Goal: Information Seeking & Learning: Learn about a topic

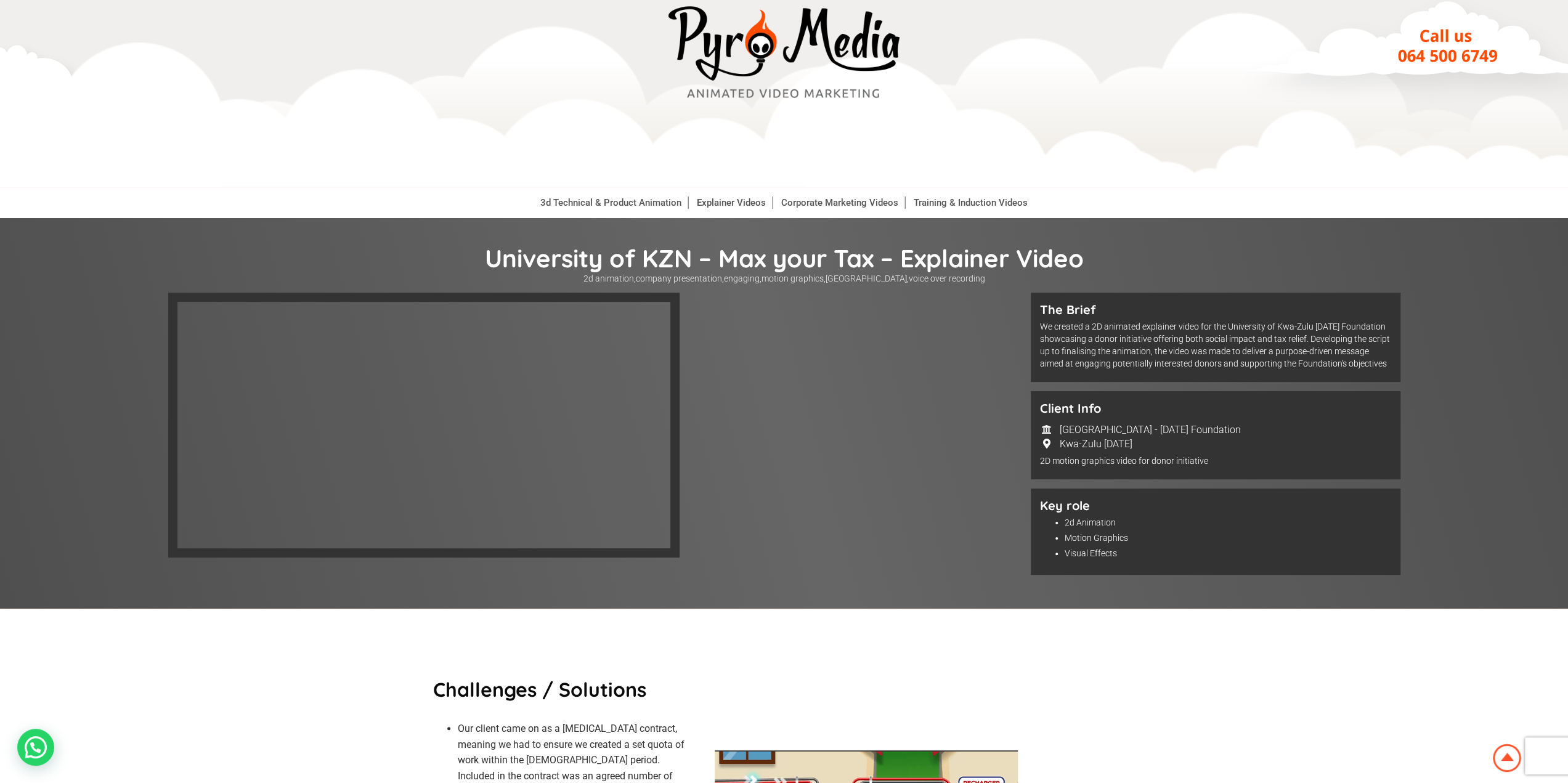
scroll to position [61, 0]
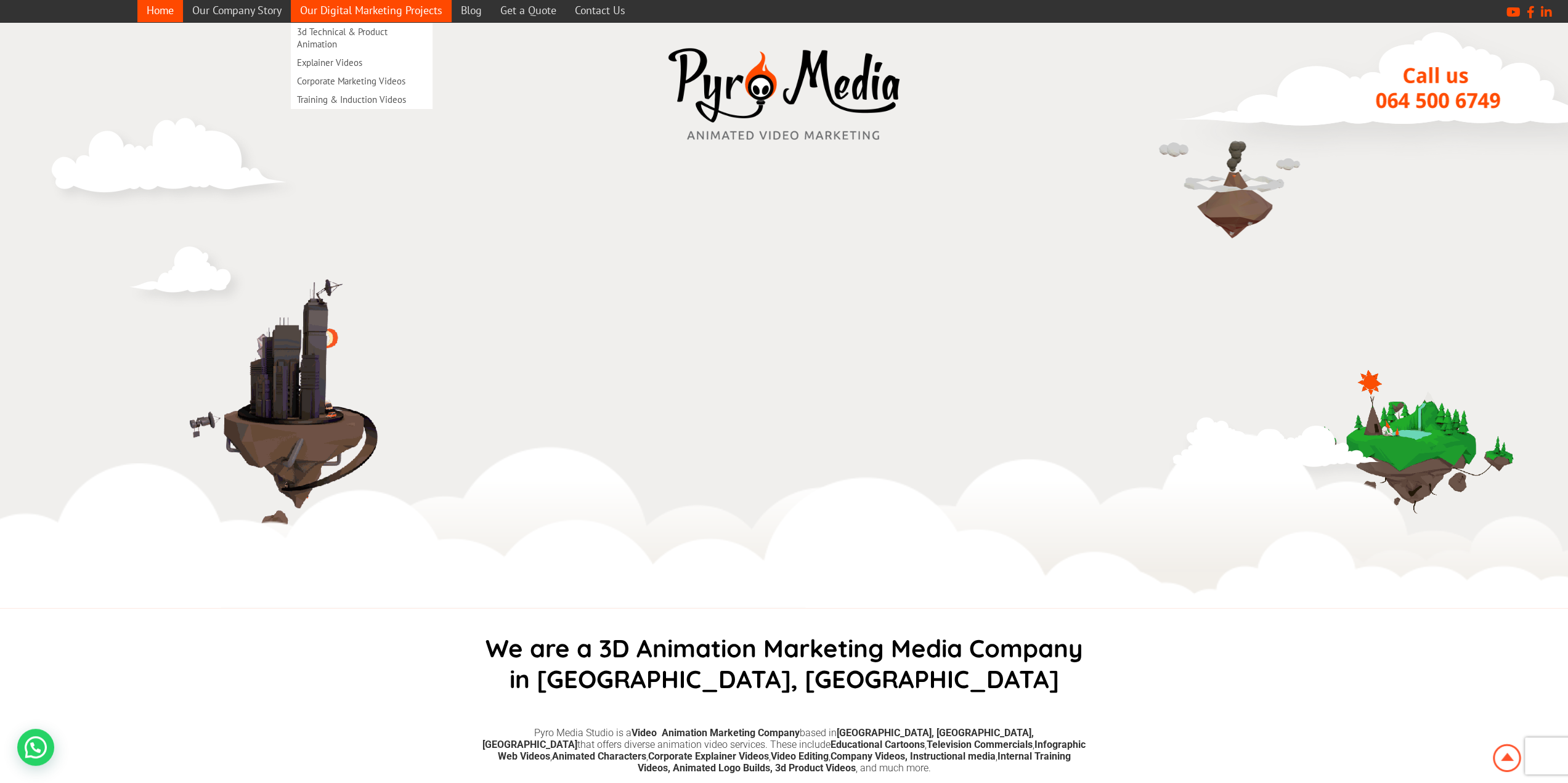
click at [403, 14] on link "Our Digital Marketing Projects" at bounding box center [371, 10] width 161 height 24
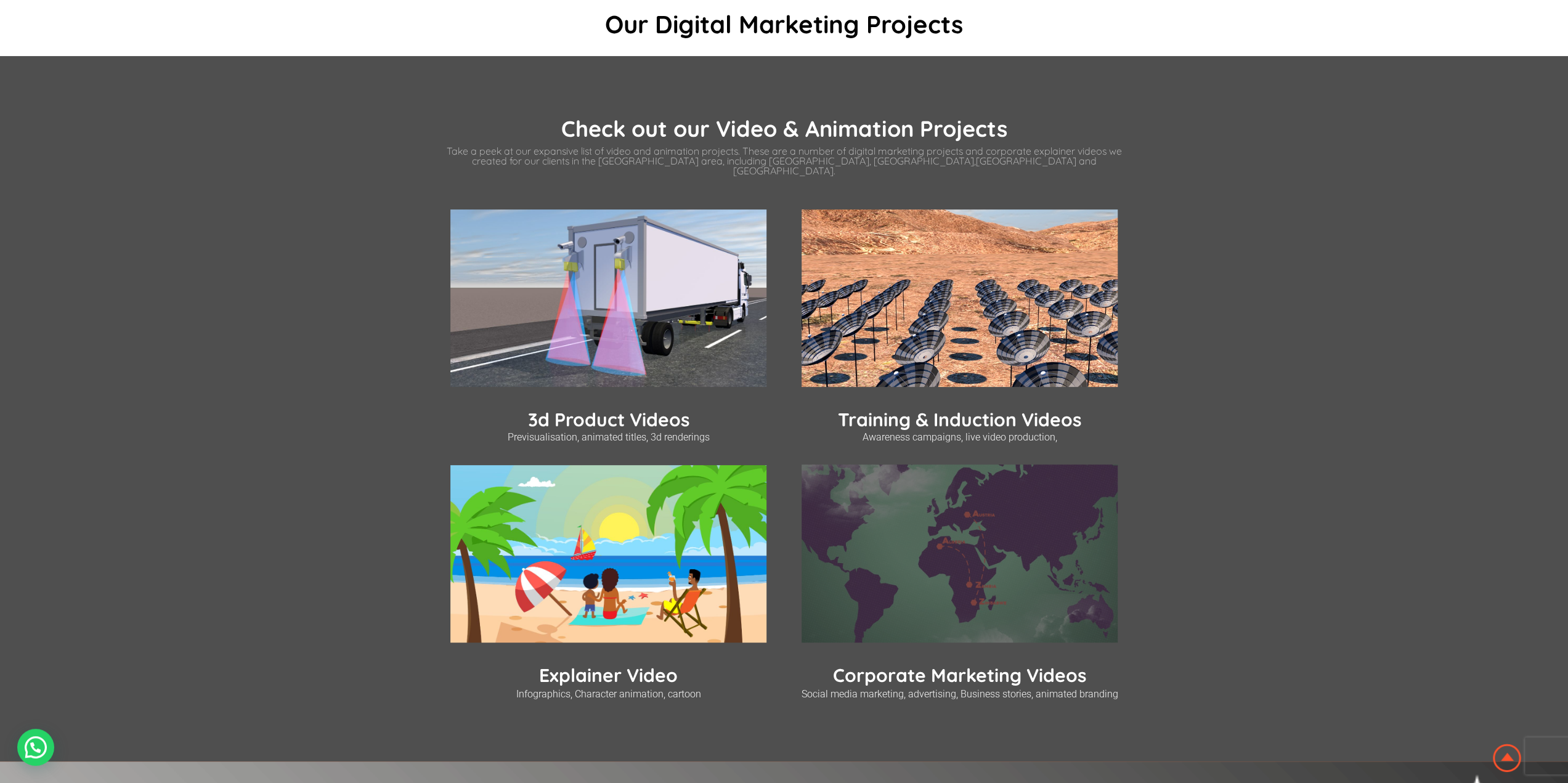
scroll to position [308, 0]
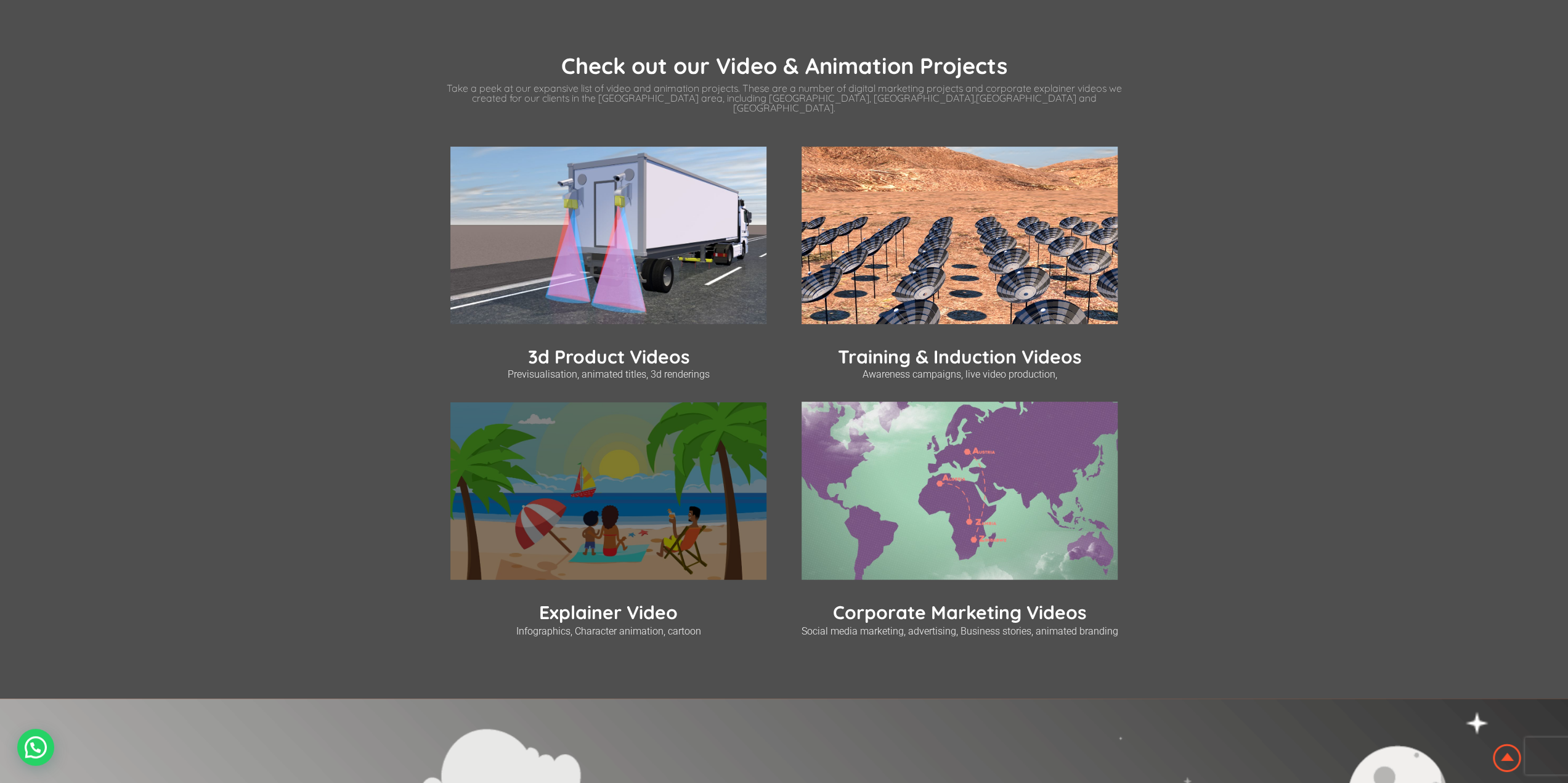
click at [626, 547] on img at bounding box center [608, 491] width 316 height 178
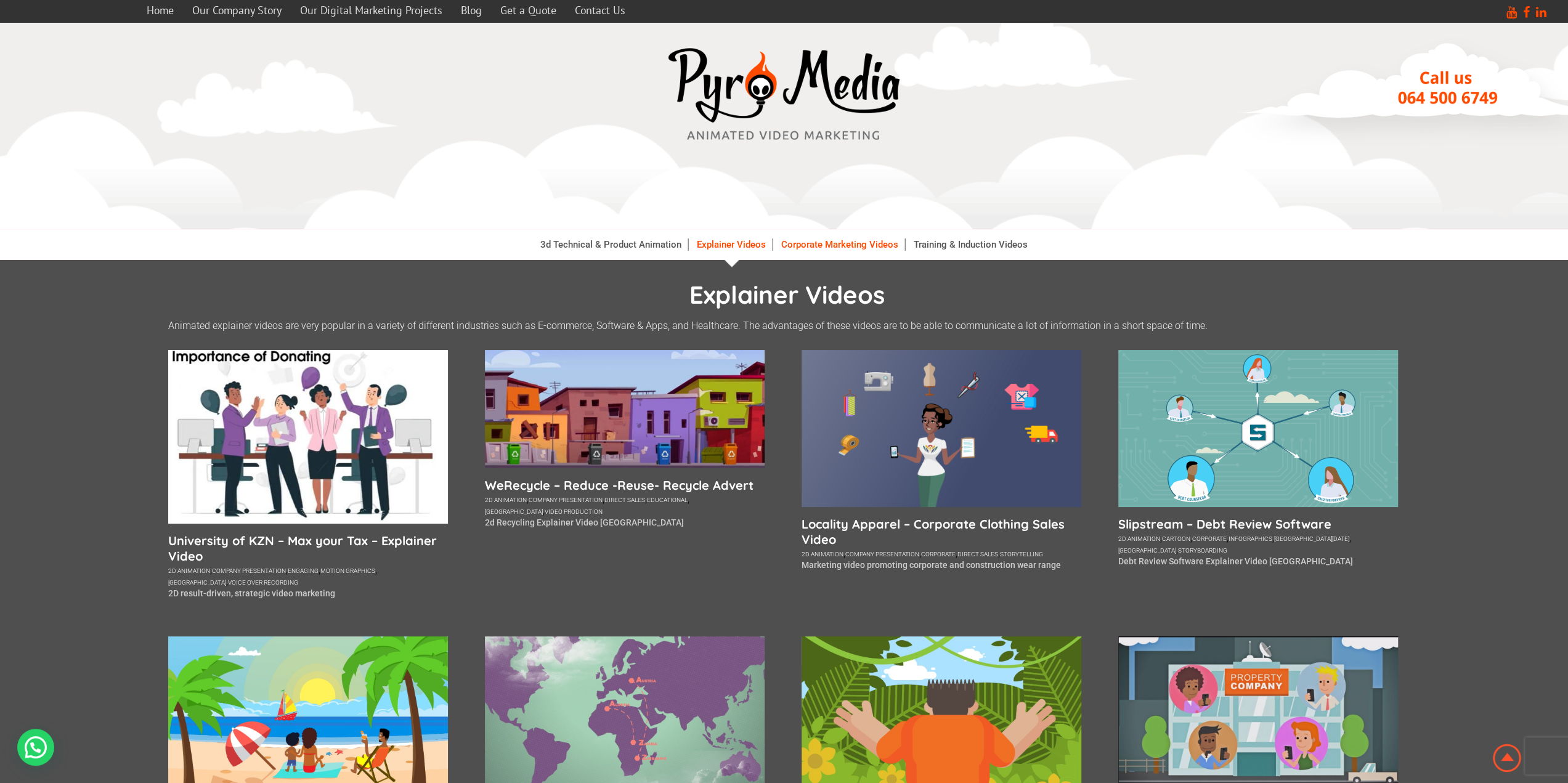
click at [817, 249] on link "Corporate Marketing Videos" at bounding box center [840, 244] width 130 height 12
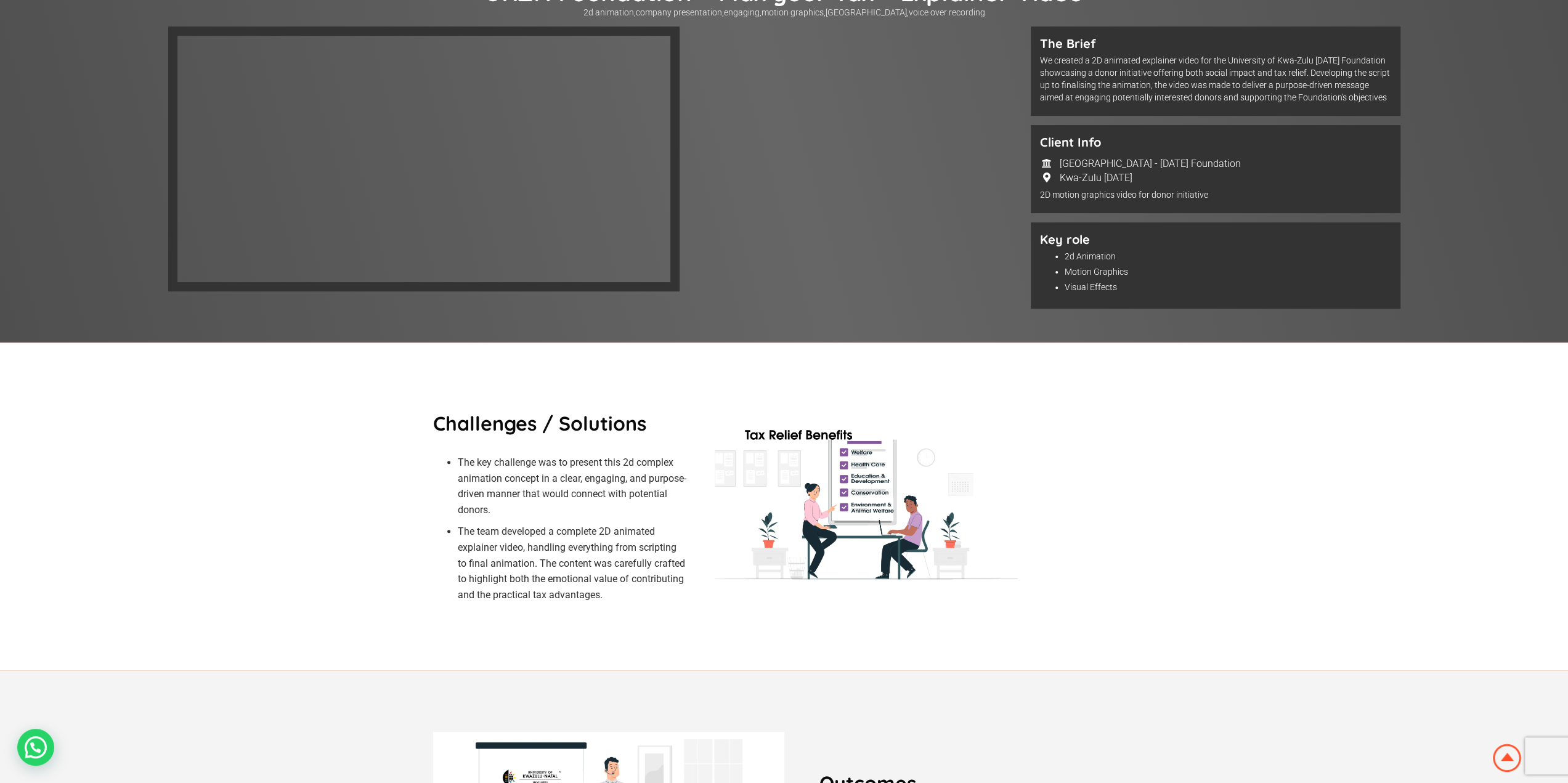
scroll to position [123, 0]
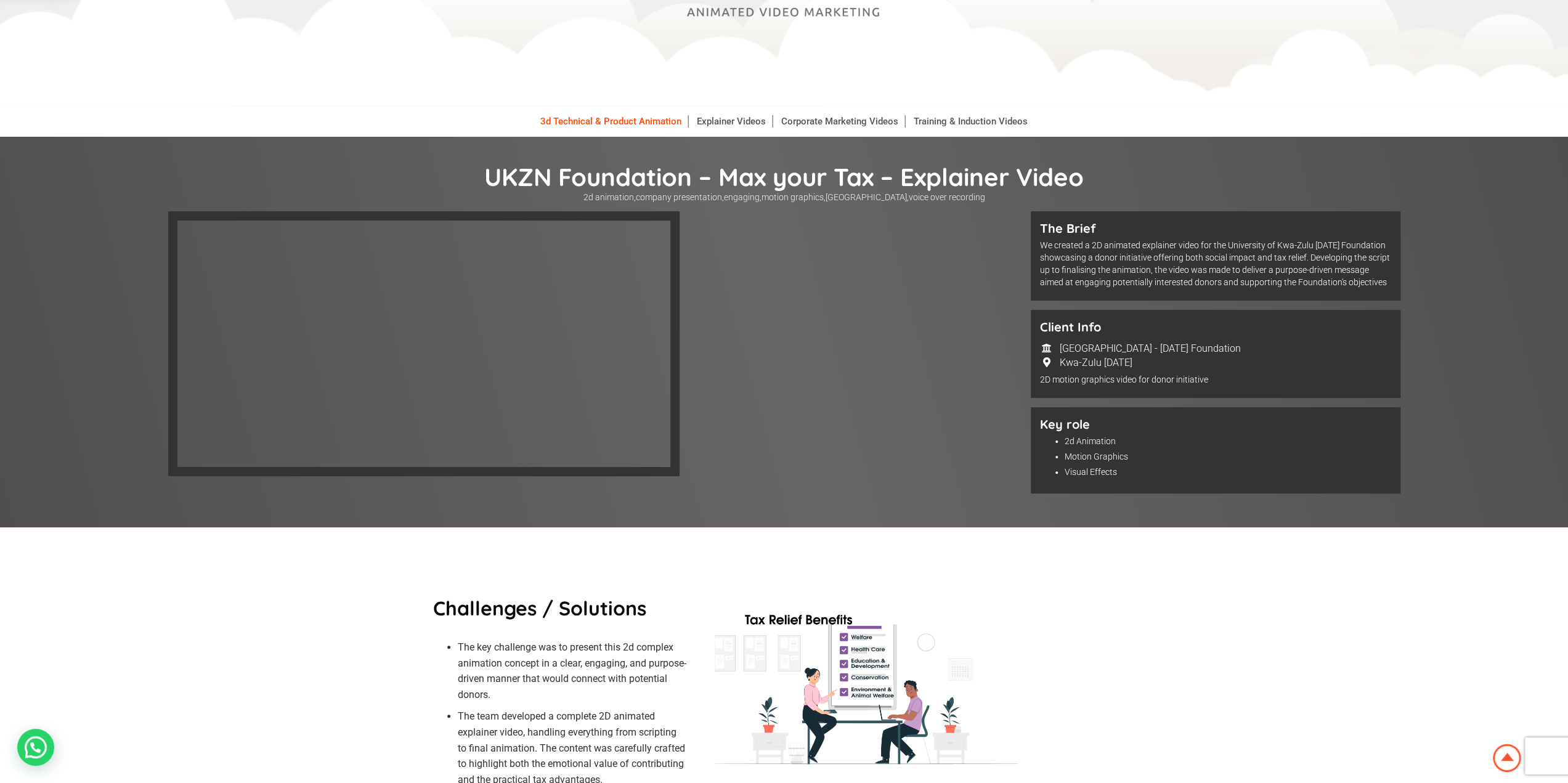
click at [619, 124] on link "3d Technical & Product Animation" at bounding box center [611, 121] width 154 height 12
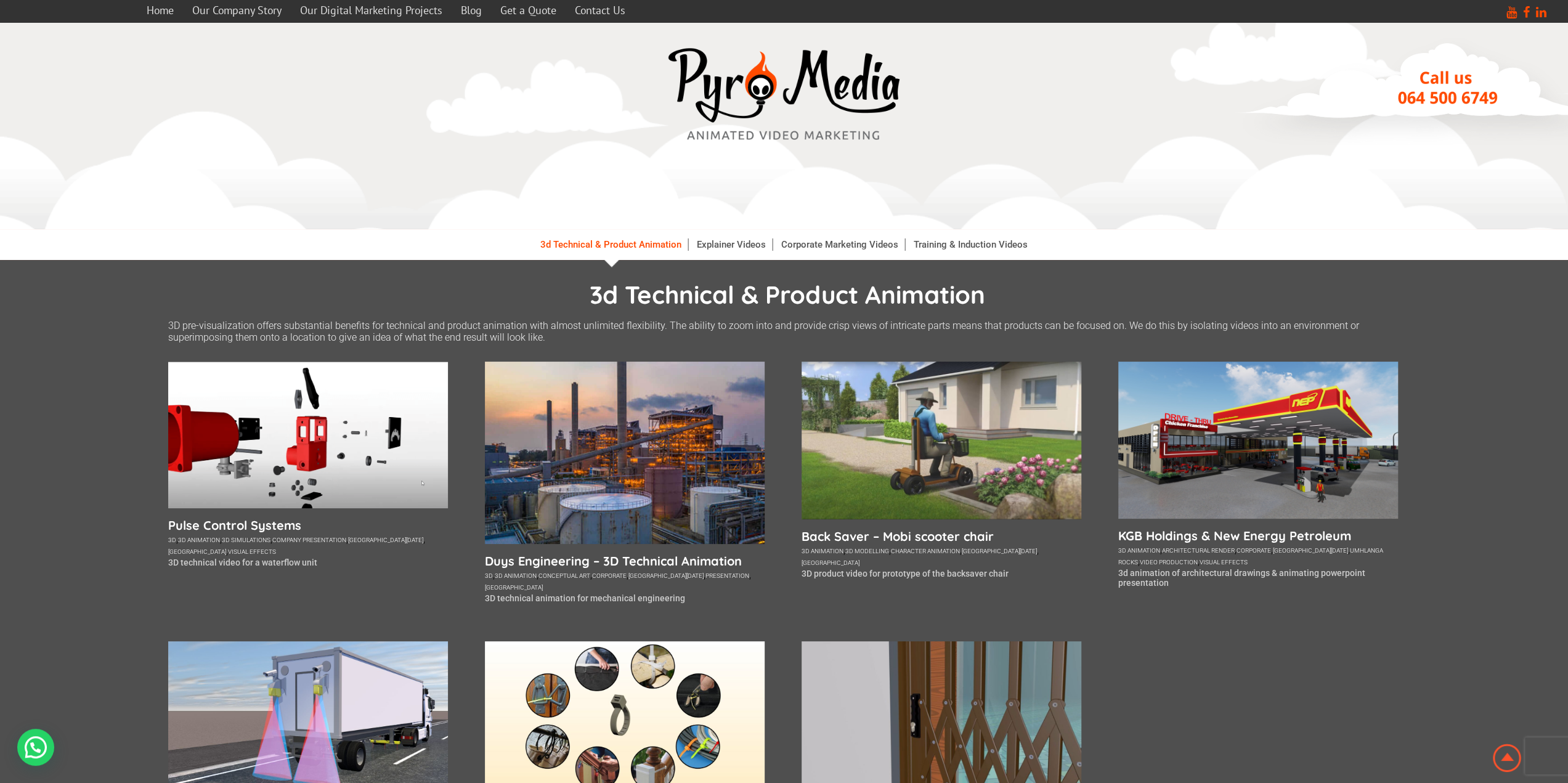
click at [723, 252] on li "Explainer Videos" at bounding box center [732, 244] width 82 height 31
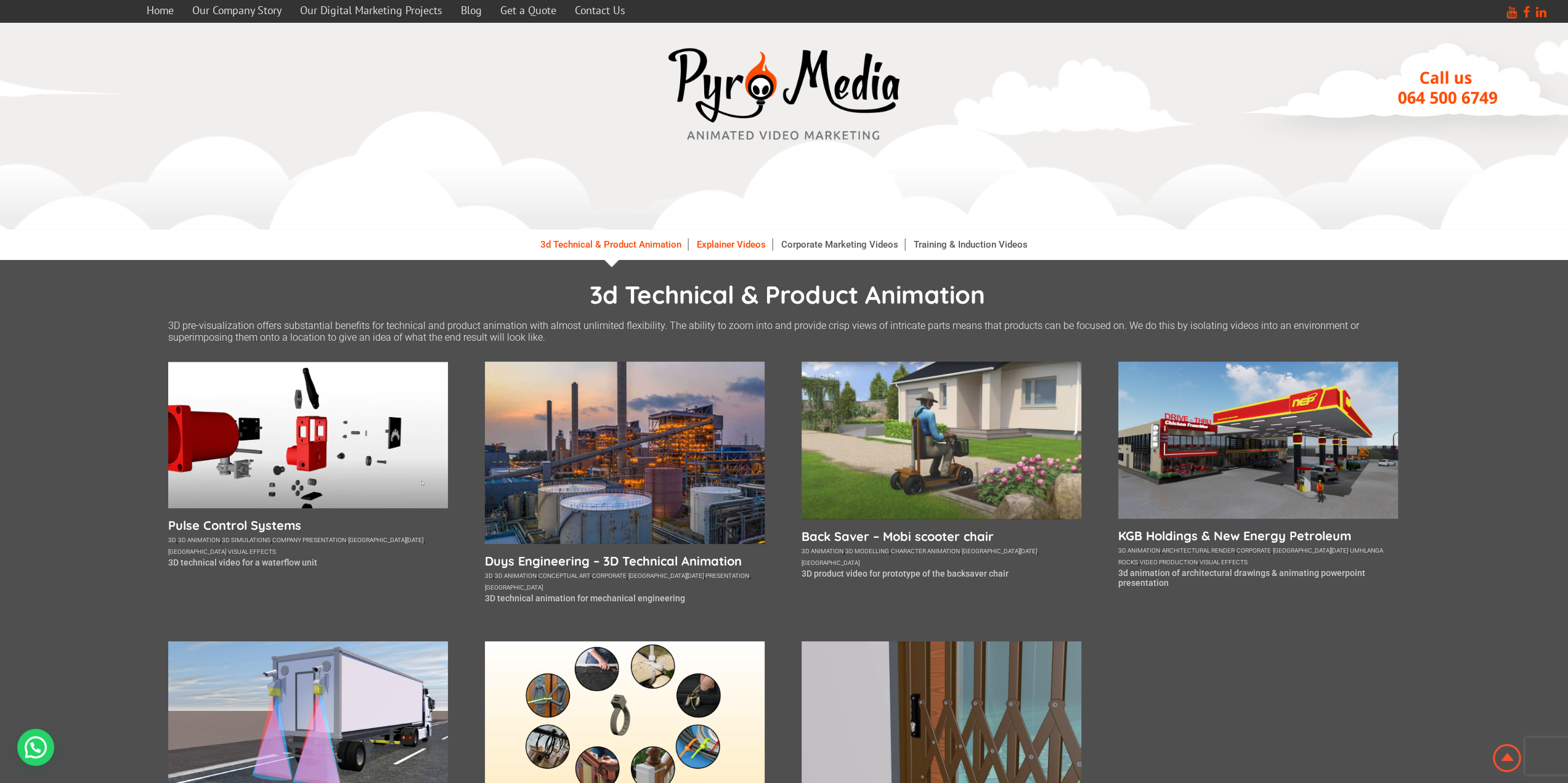
click at [723, 249] on link "Explainer Videos" at bounding box center [732, 244] width 82 height 12
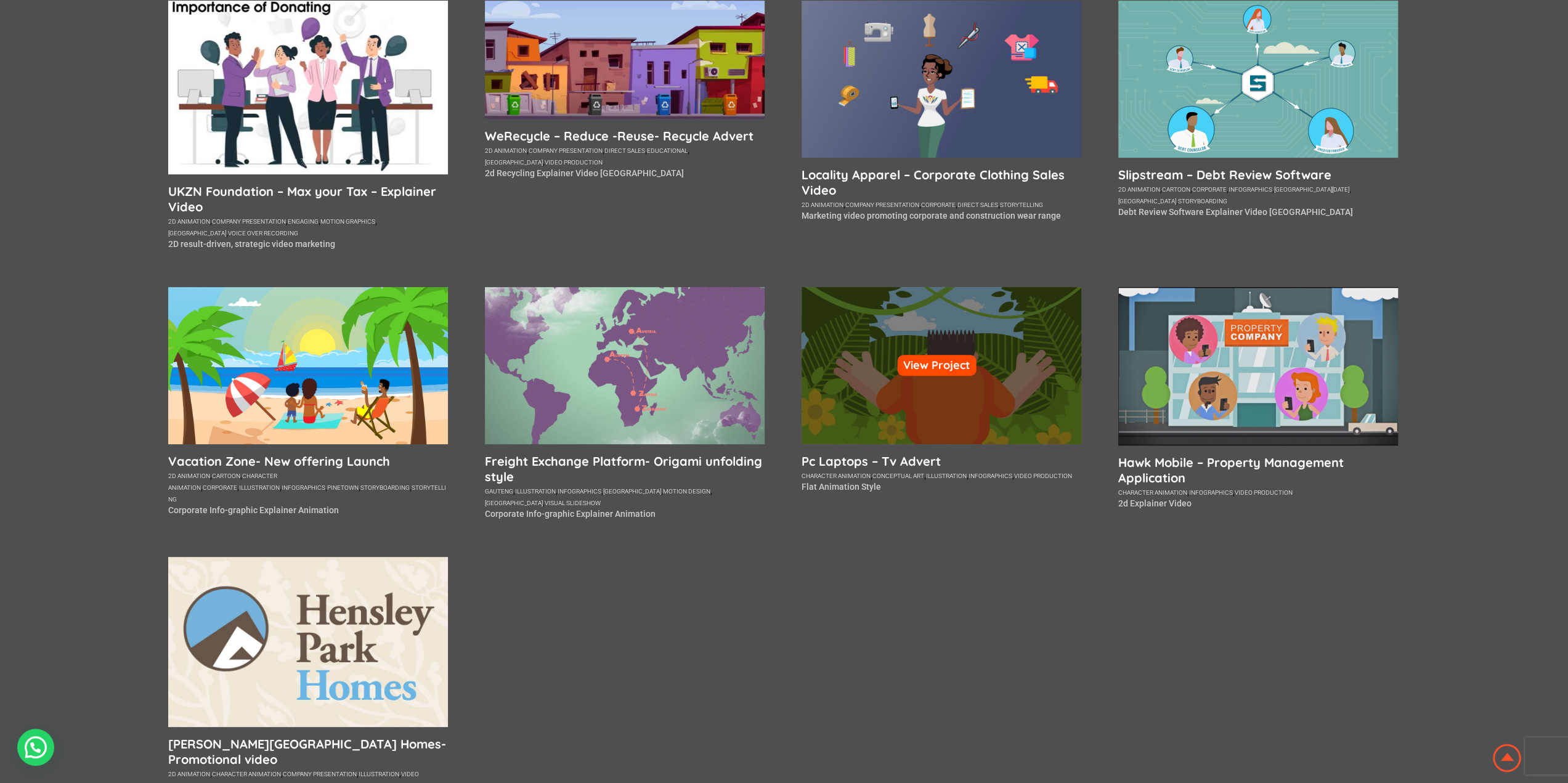
scroll to position [247, 0]
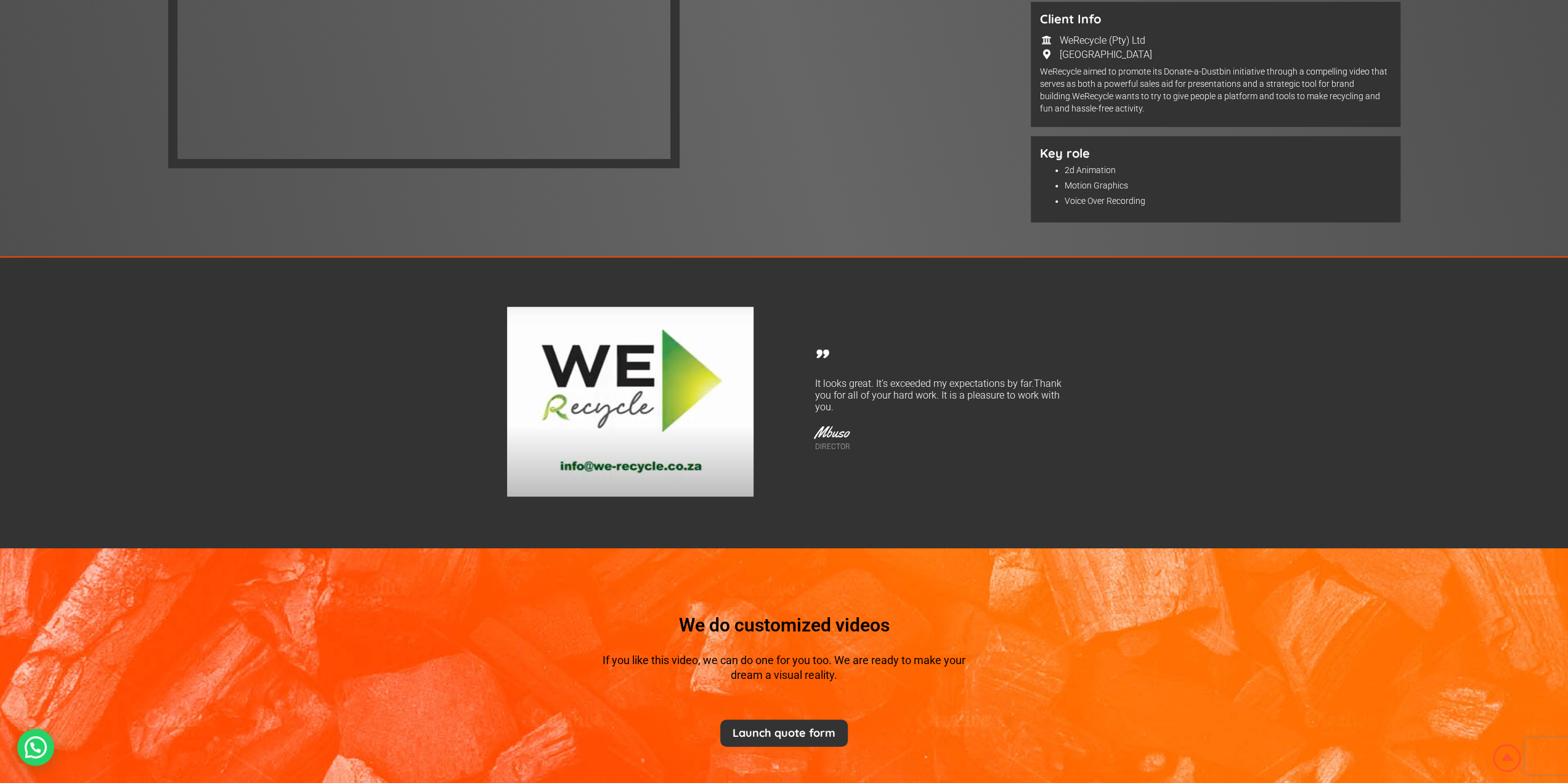
scroll to position [185, 0]
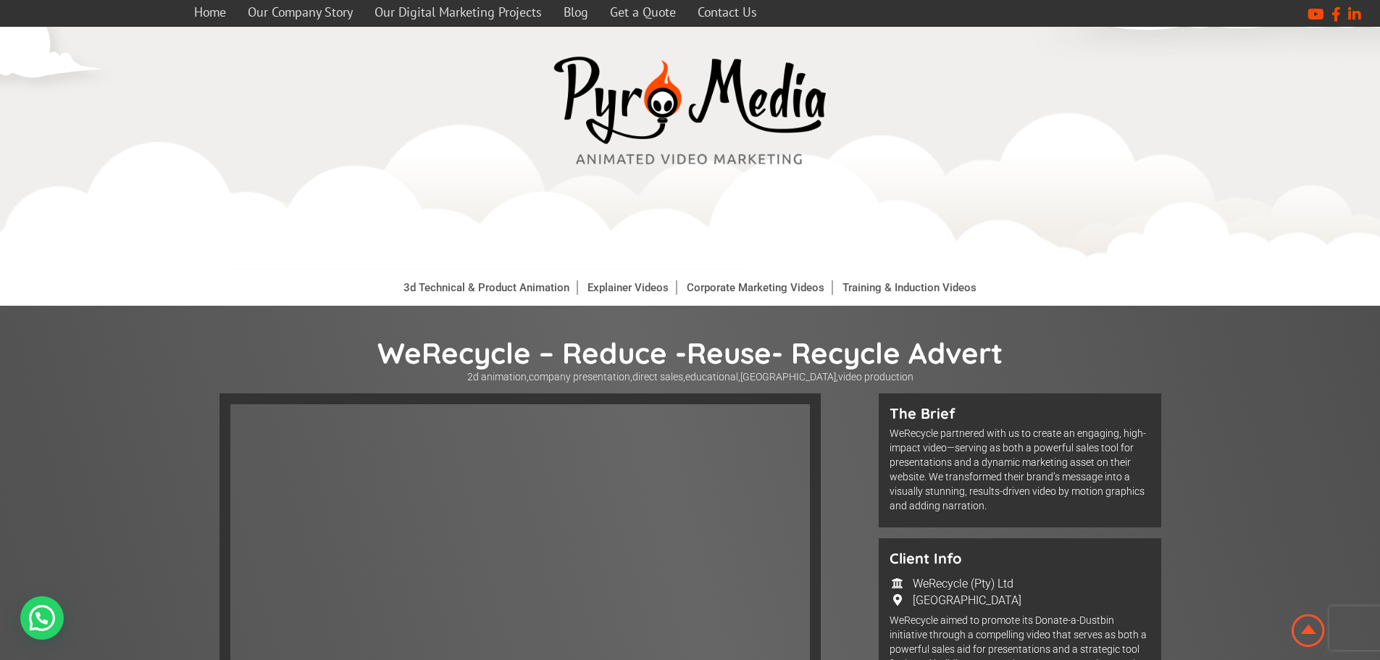
scroll to position [326, 0]
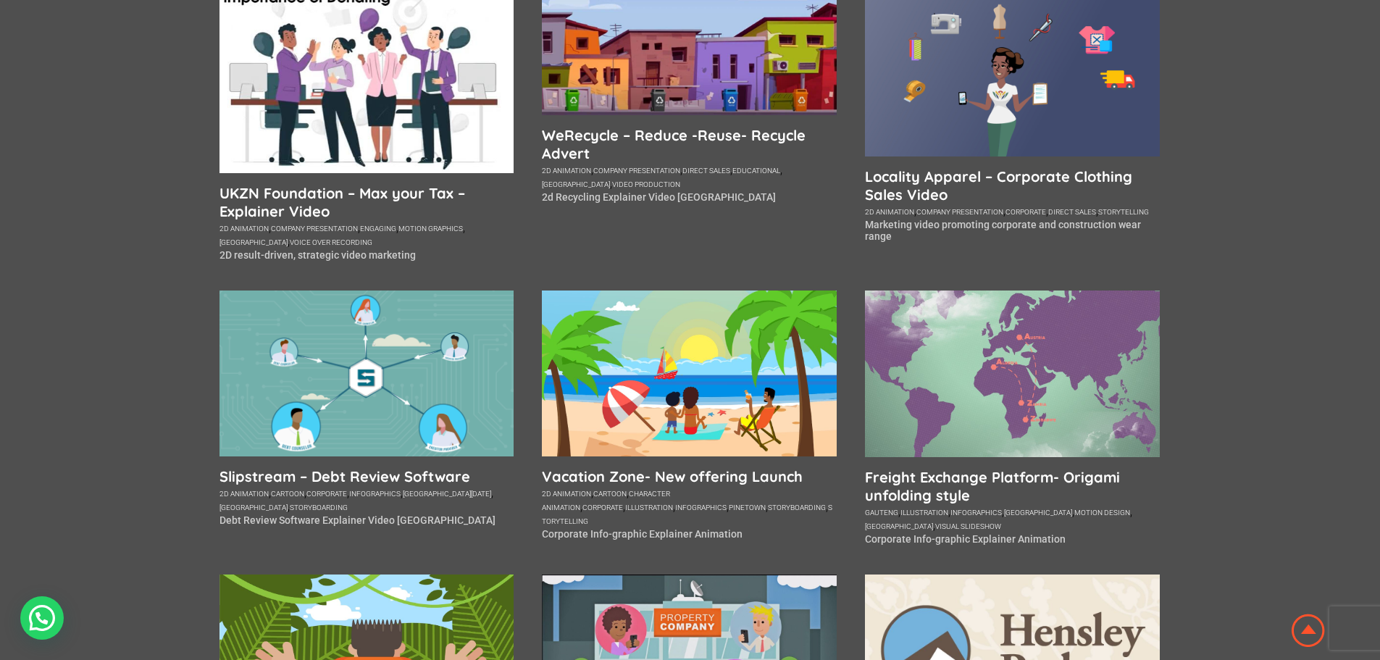
scroll to position [435, 0]
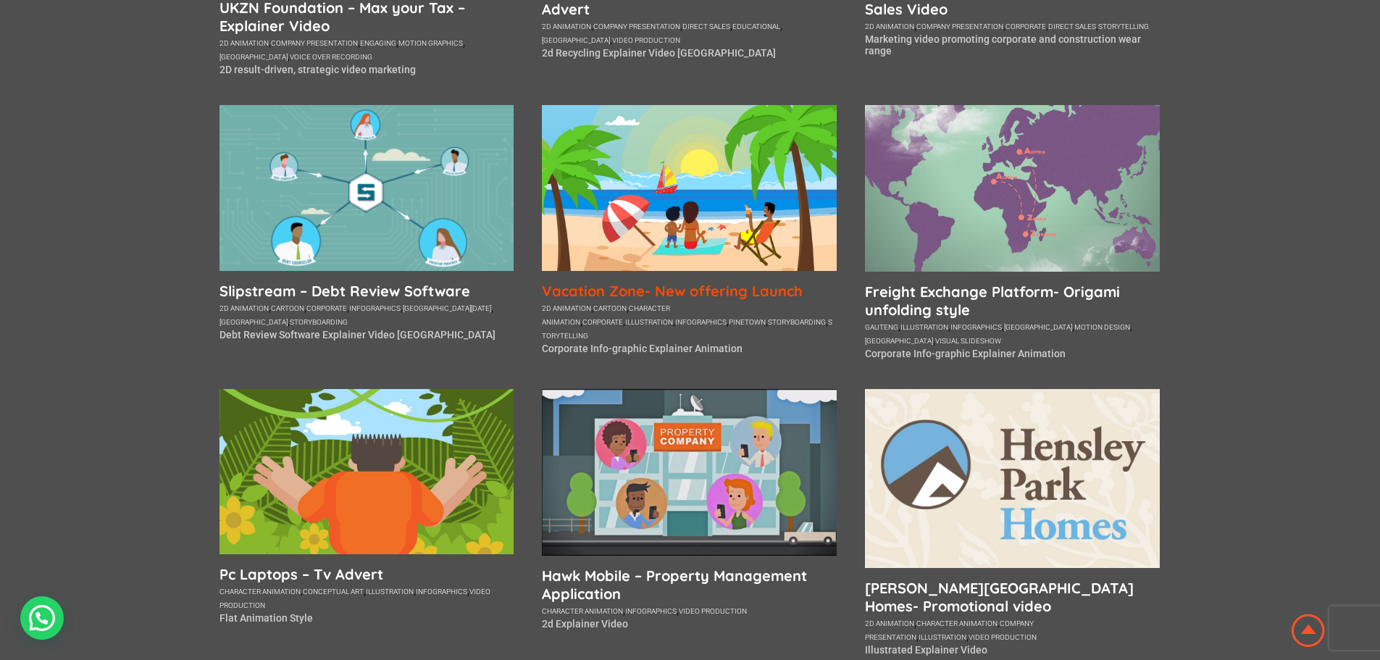
scroll to position [507, 0]
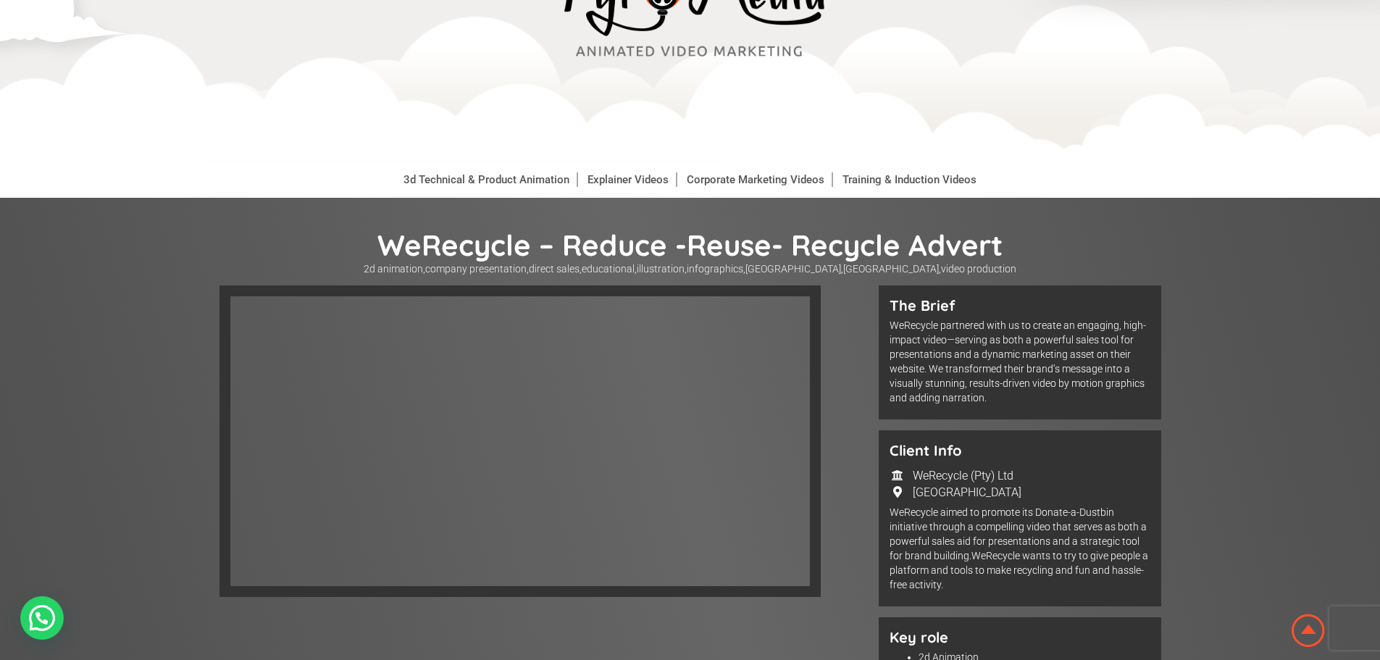
scroll to position [72, 0]
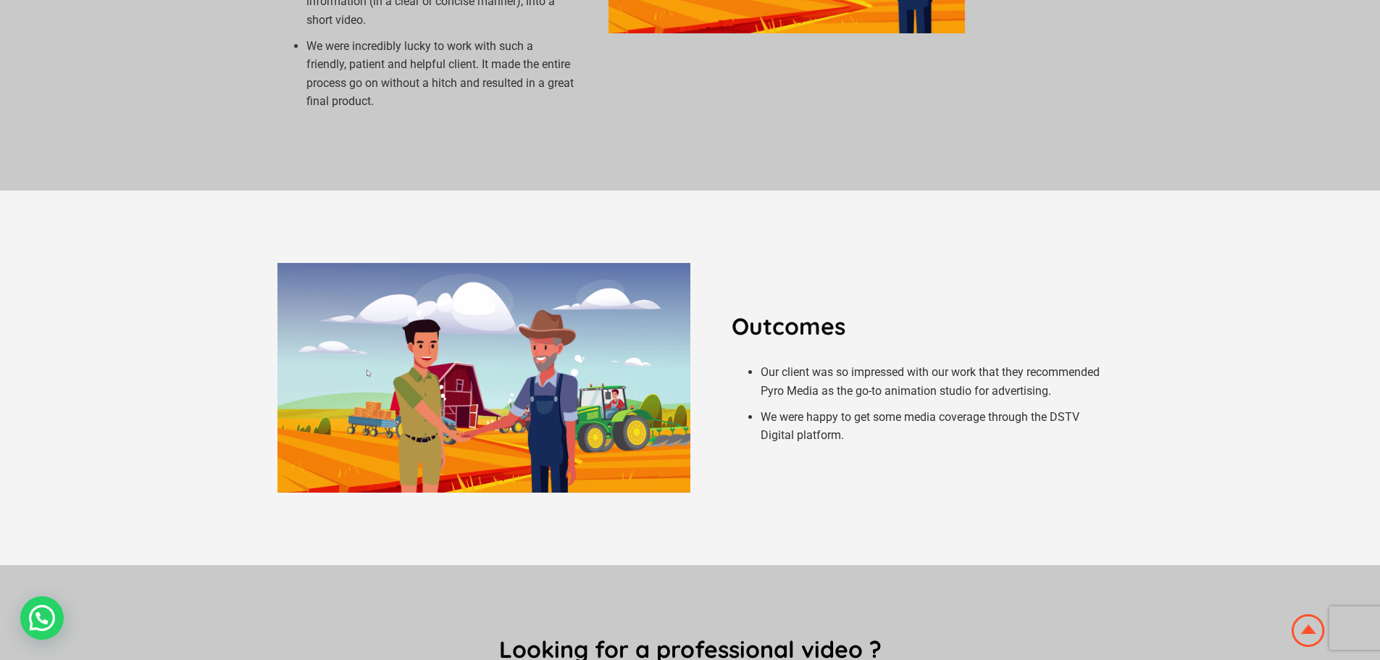
scroll to position [869, 0]
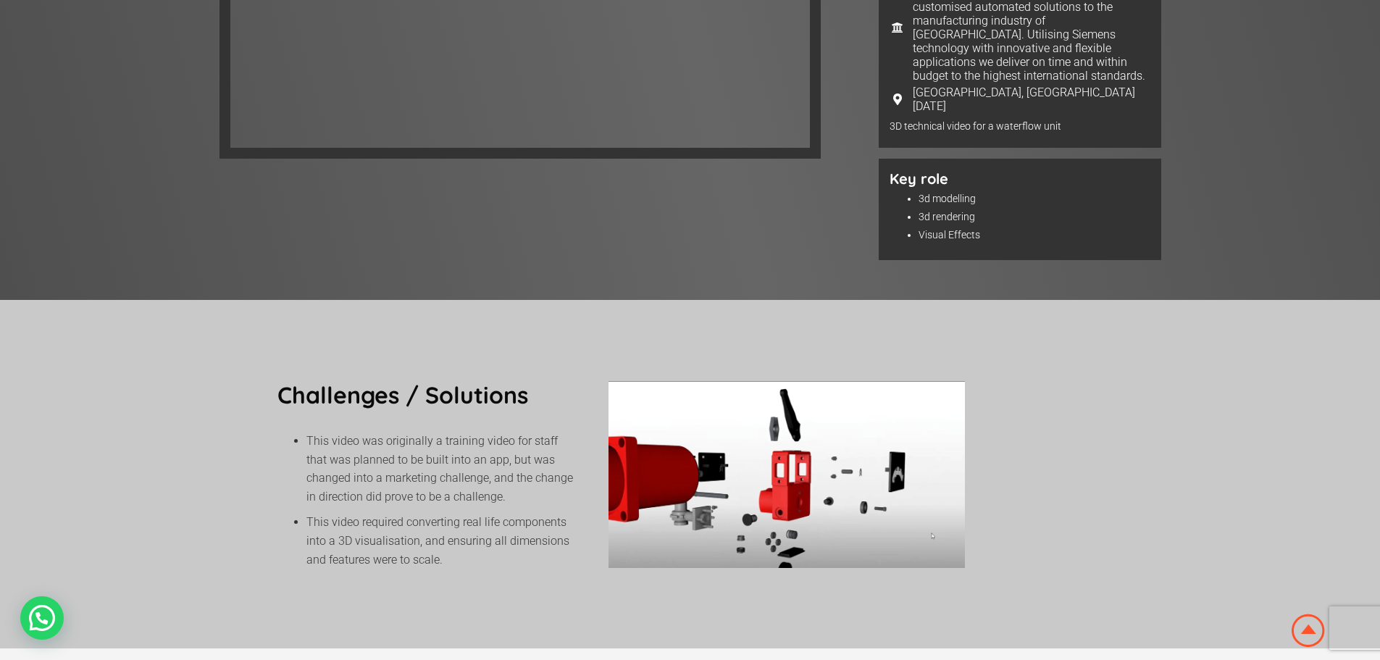
scroll to position [507, 0]
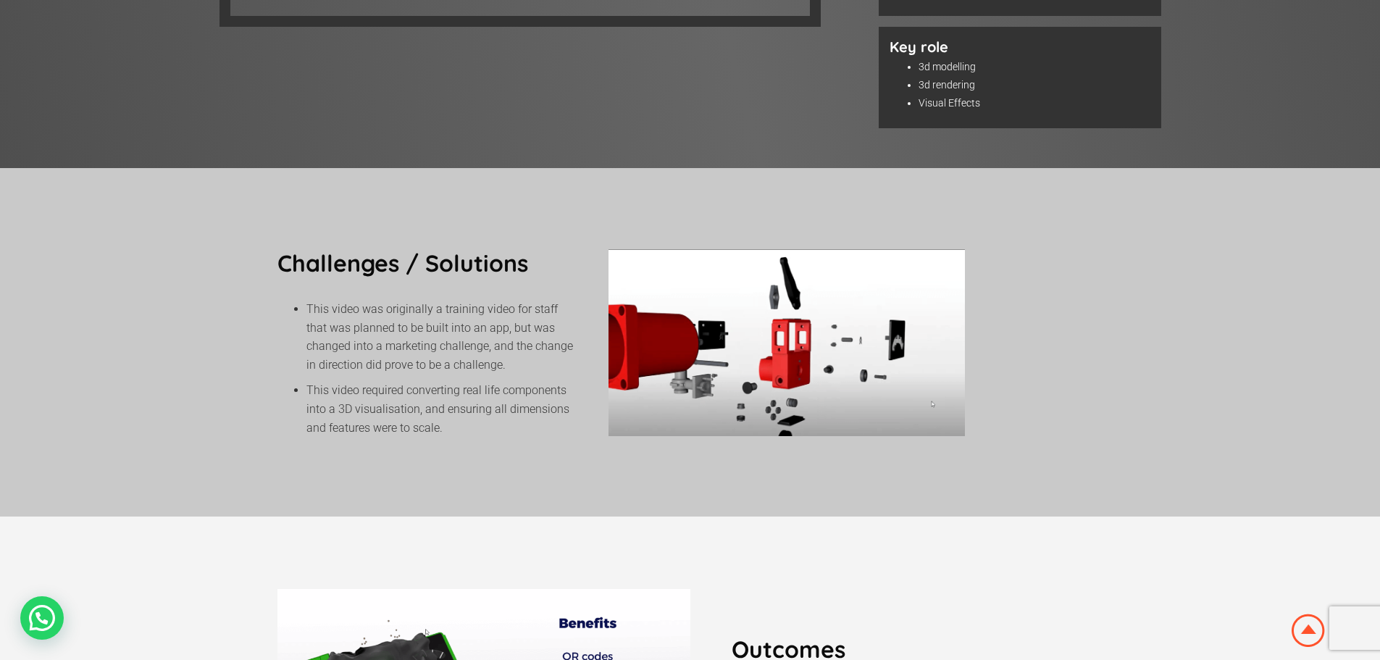
scroll to position [653, 0]
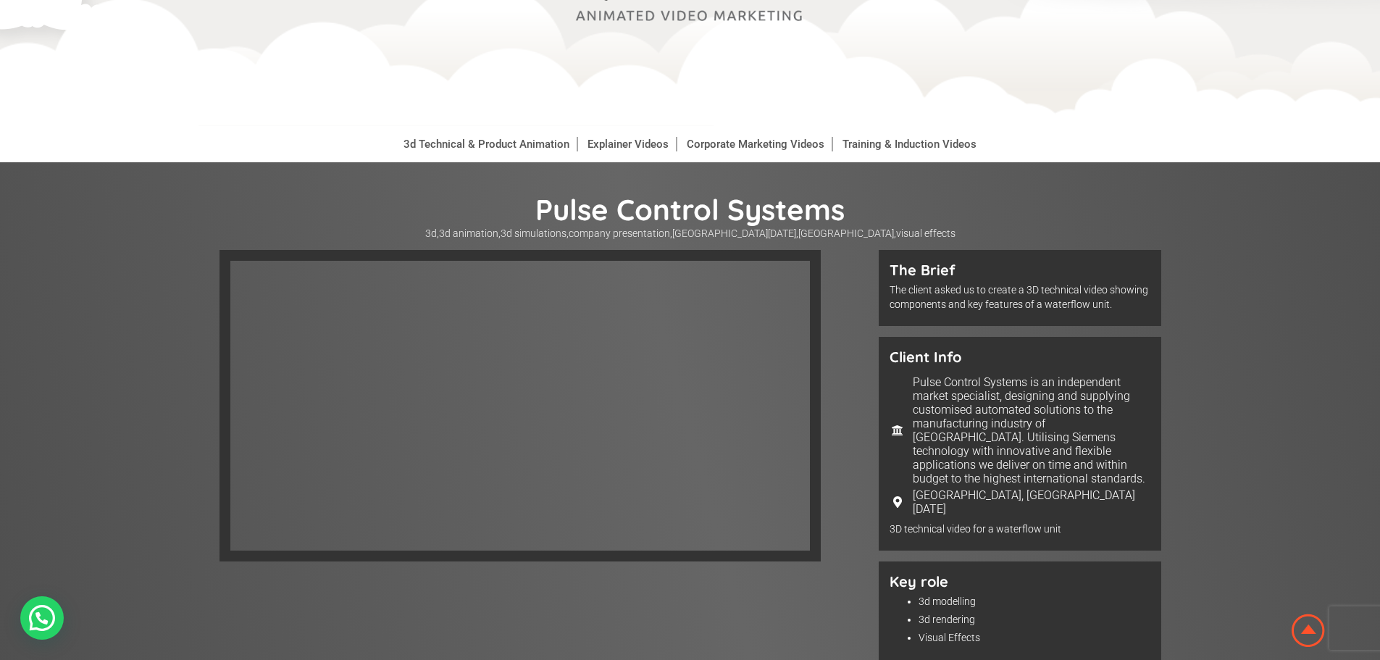
scroll to position [290, 0]
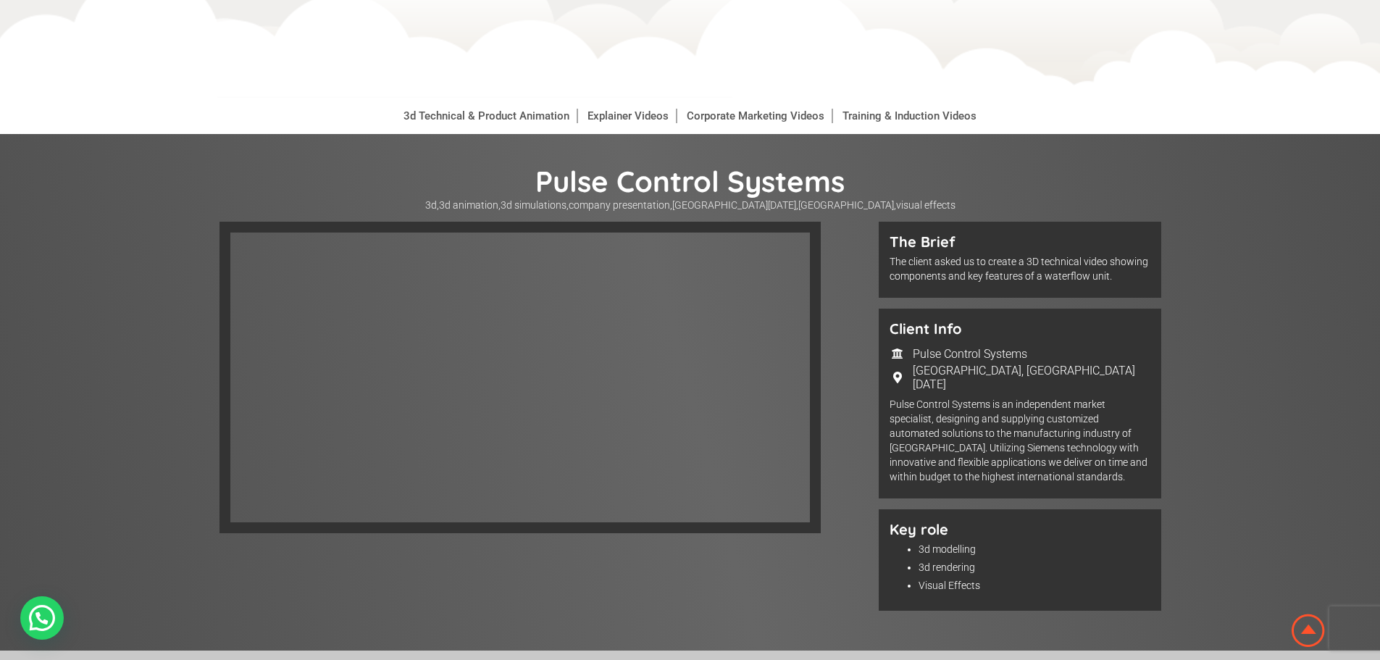
scroll to position [217, 0]
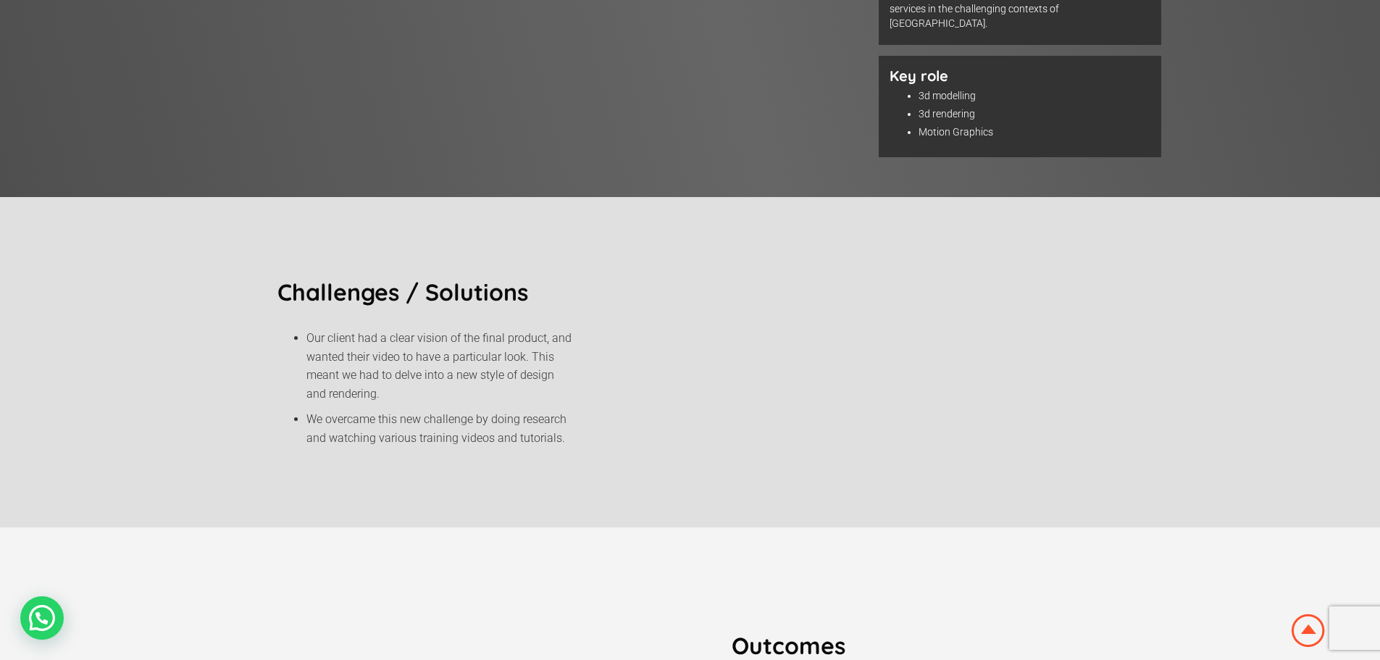
scroll to position [724, 0]
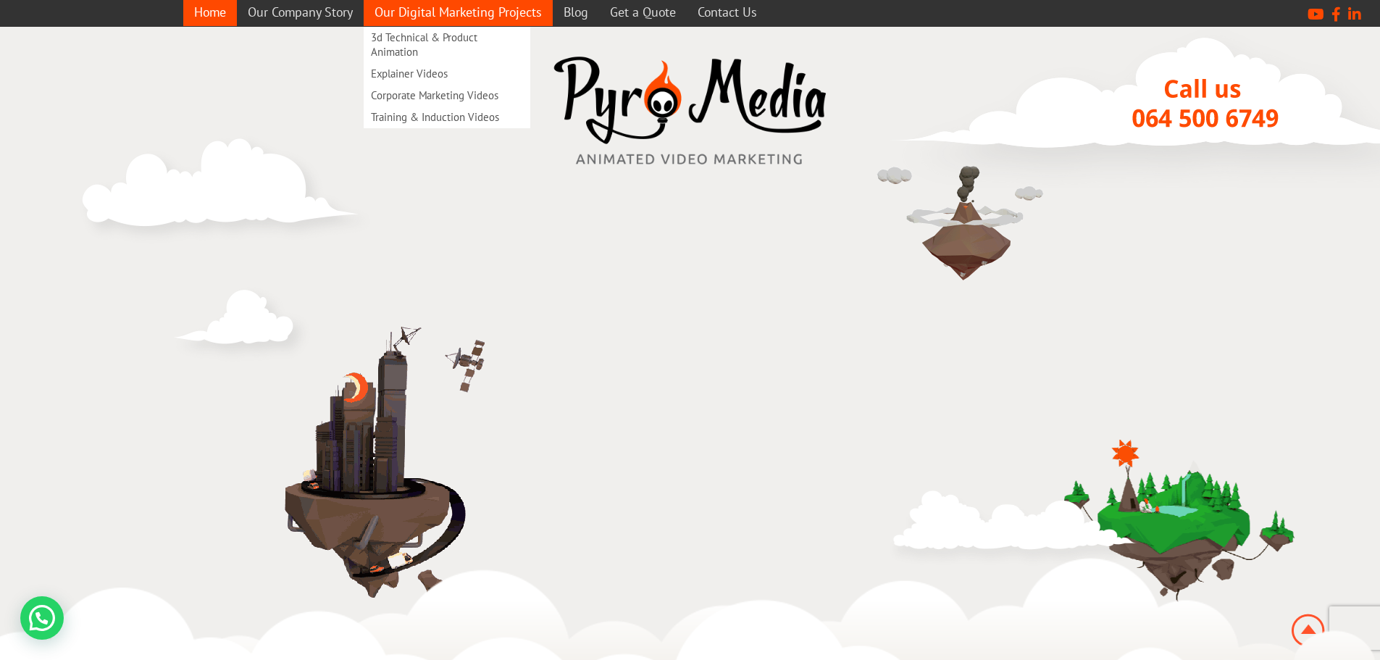
click at [424, 21] on link "Our Digital Marketing Projects" at bounding box center [458, 12] width 189 height 28
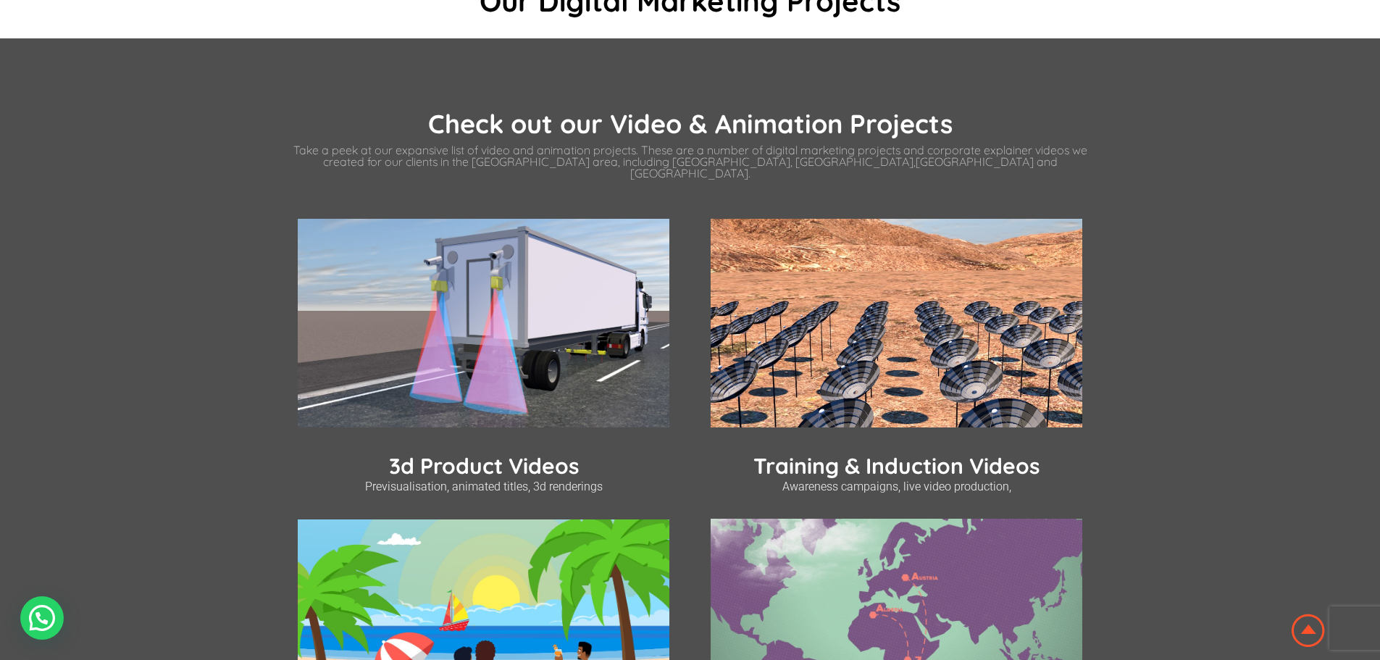
scroll to position [362, 0]
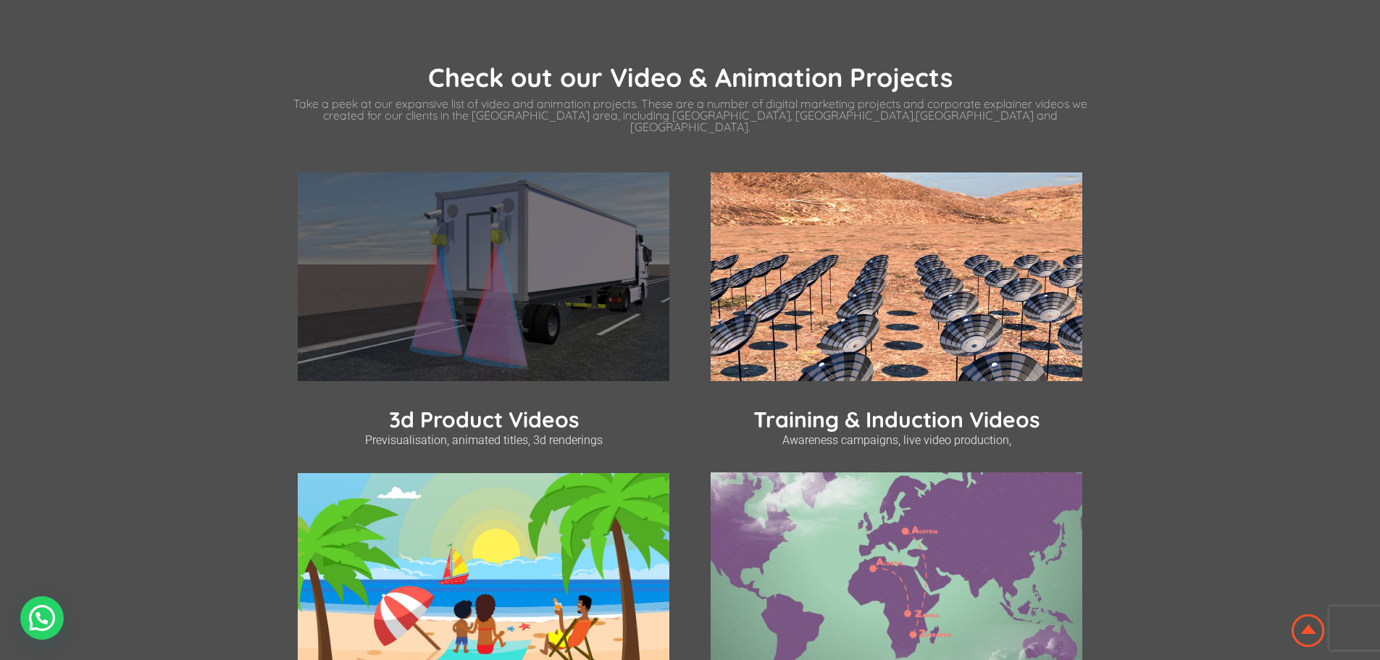
click at [470, 411] on link "3d Product Videos" at bounding box center [484, 420] width 190 height 28
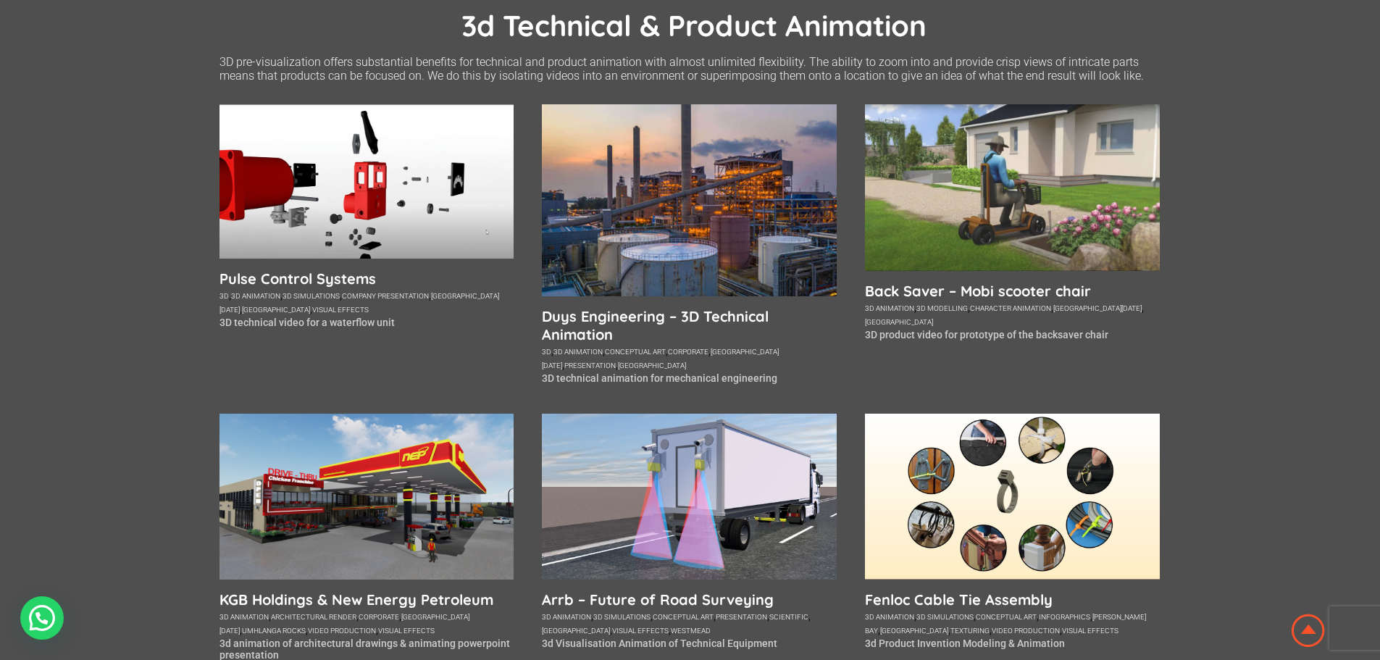
scroll to position [290, 0]
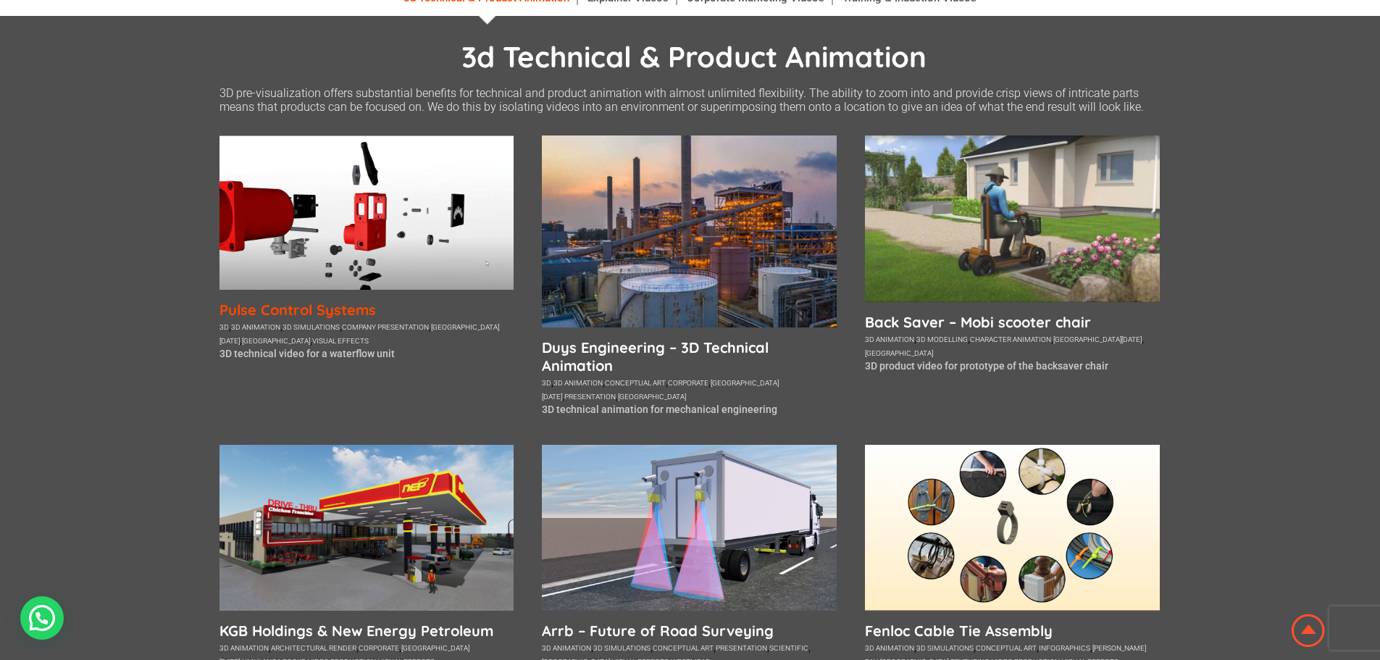
click at [364, 311] on h5 "Pulse Control Systems" at bounding box center [366, 310] width 295 height 18
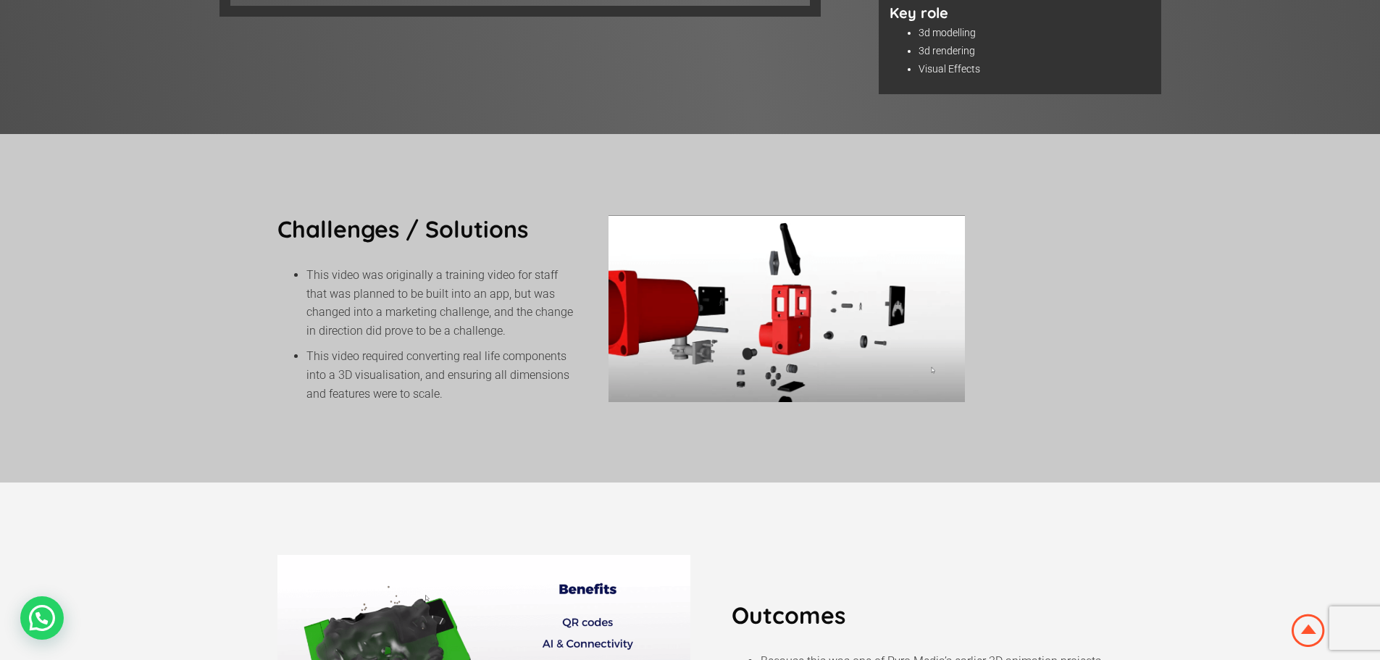
scroll to position [579, 0]
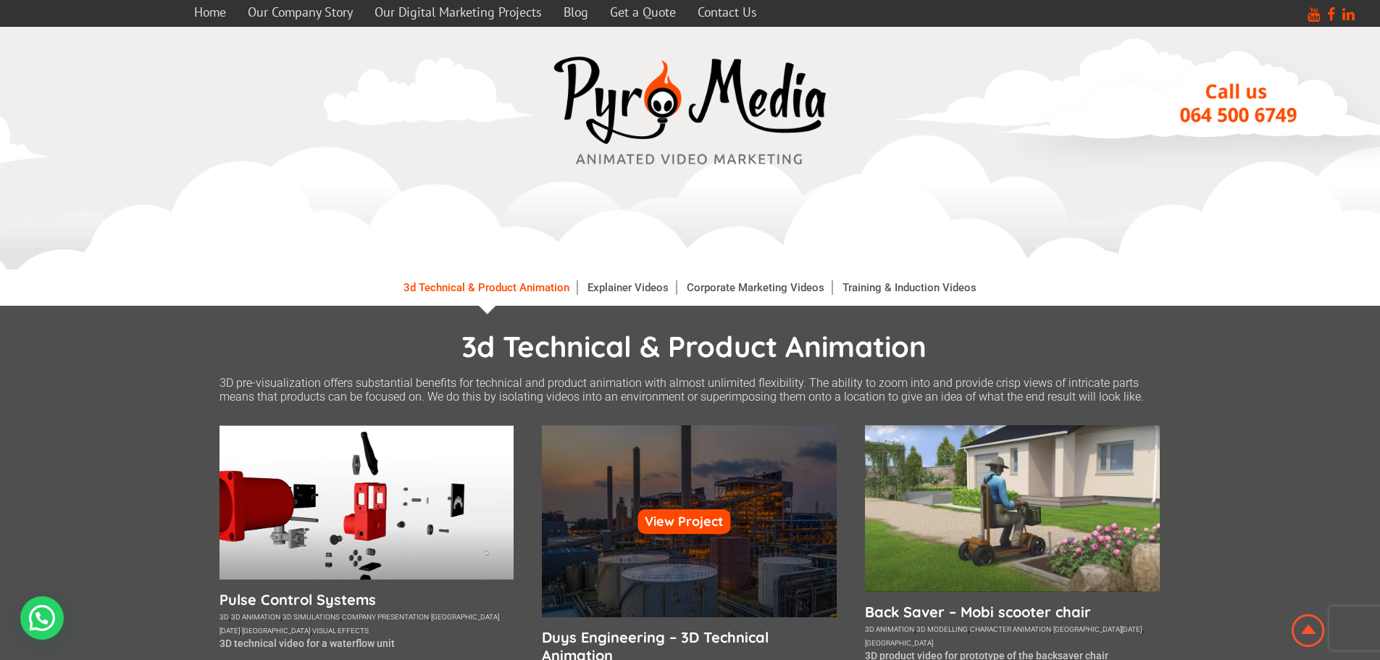
scroll to position [290, 0]
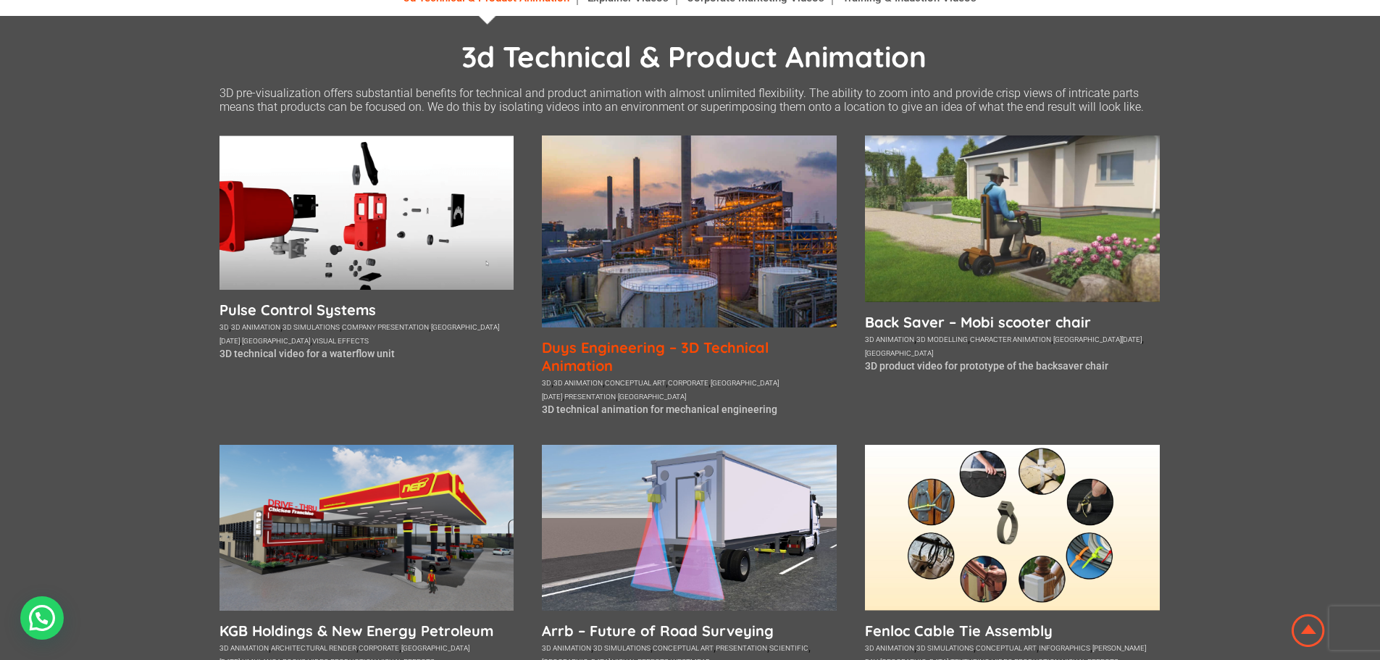
click at [642, 346] on h5 "Duys Engineering – 3D Technical Animation" at bounding box center [689, 356] width 295 height 36
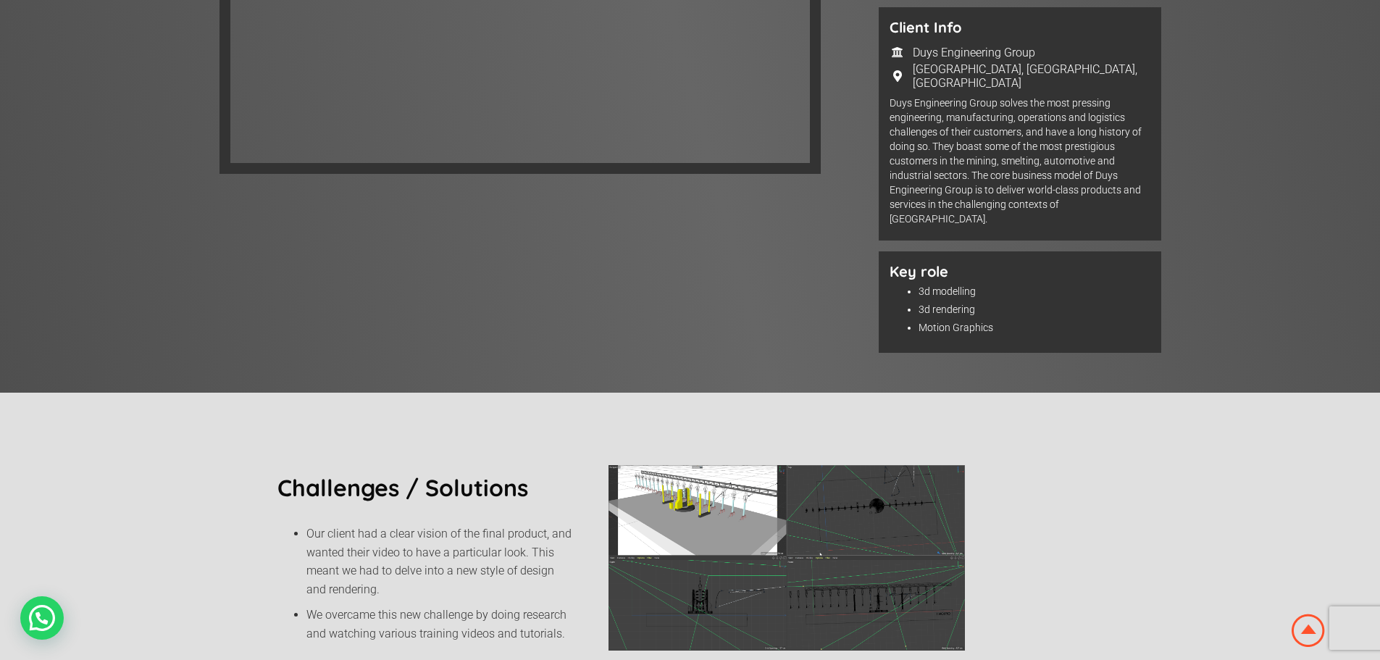
scroll to position [290, 0]
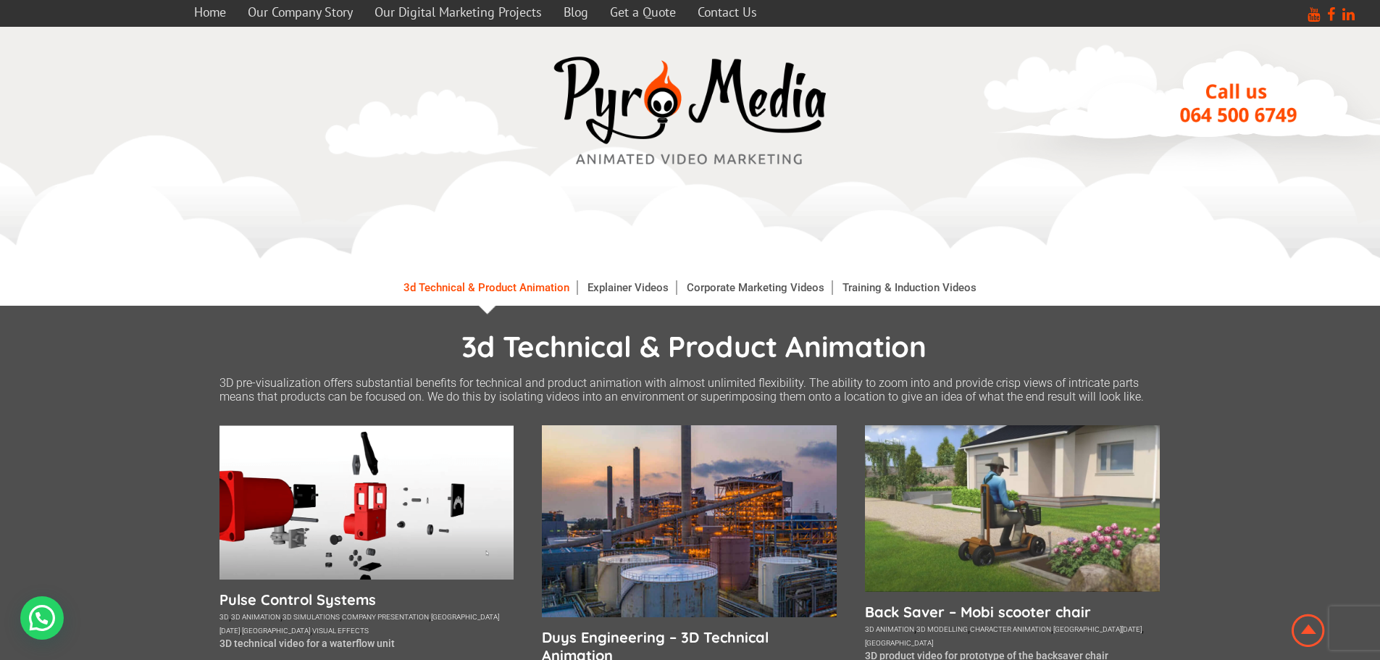
scroll to position [290, 0]
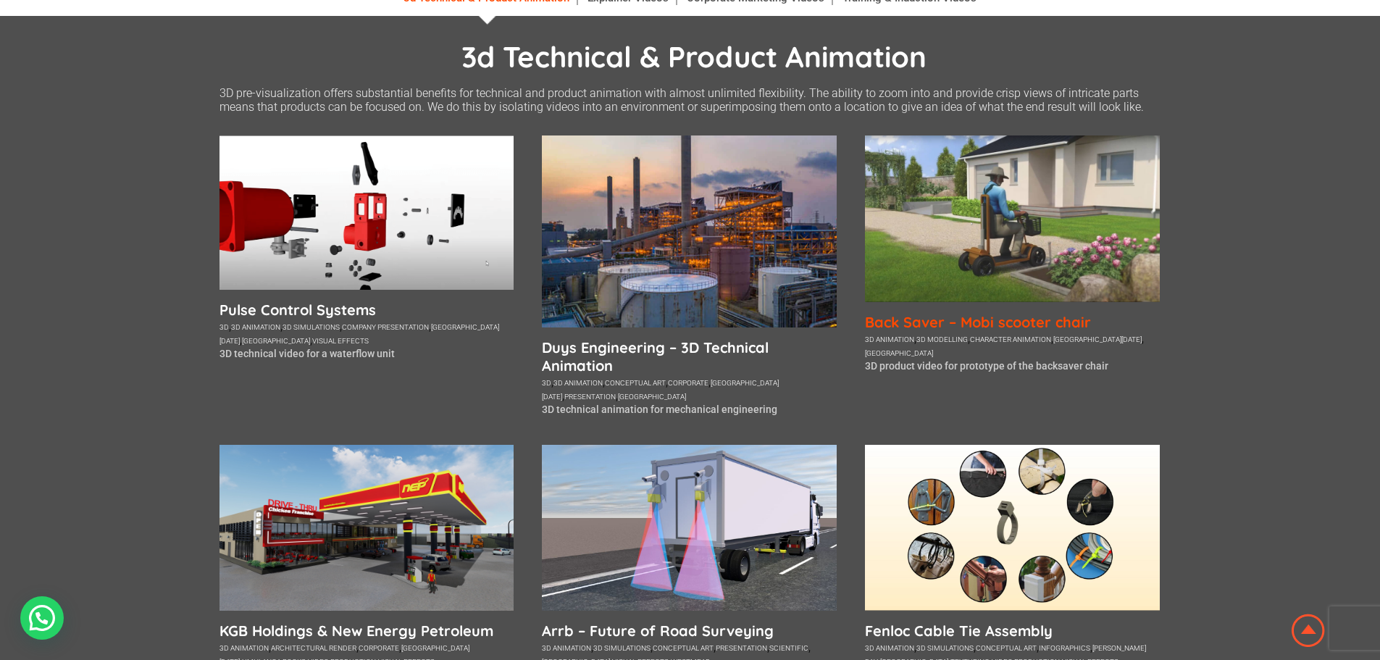
click at [907, 318] on h5 "Back Saver – Mobi scooter chair" at bounding box center [1012, 322] width 295 height 18
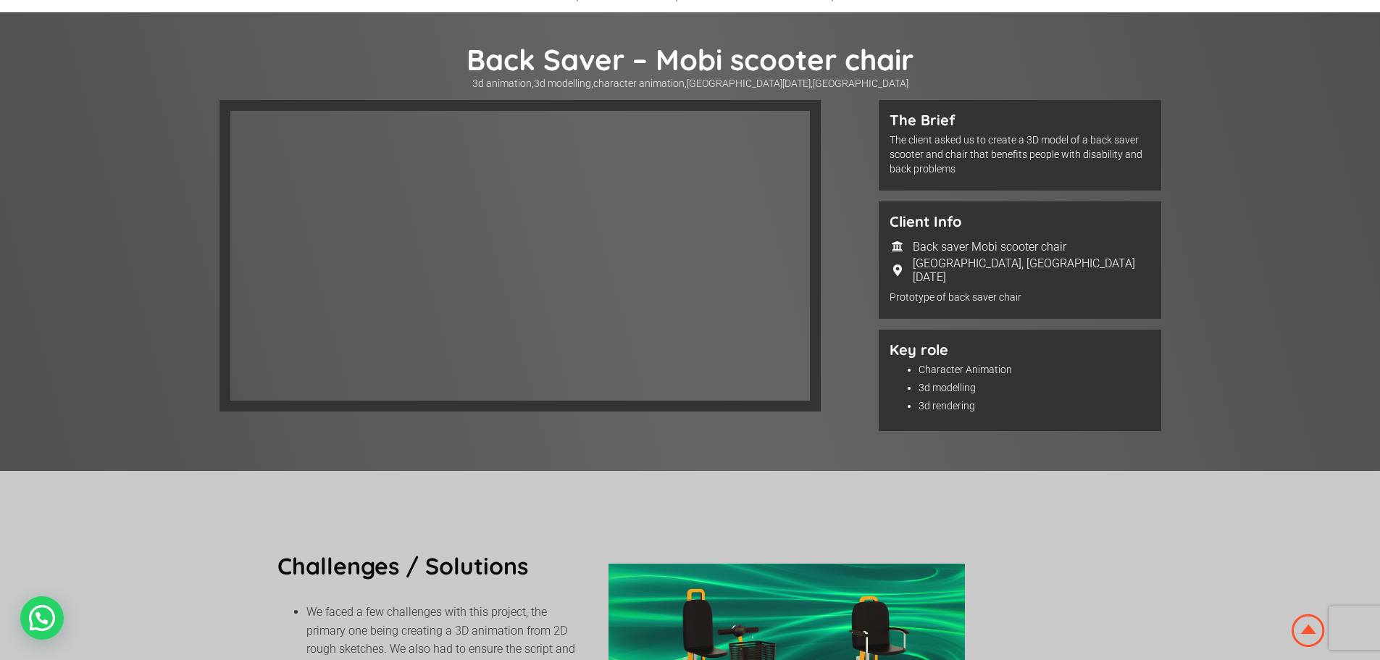
scroll to position [290, 0]
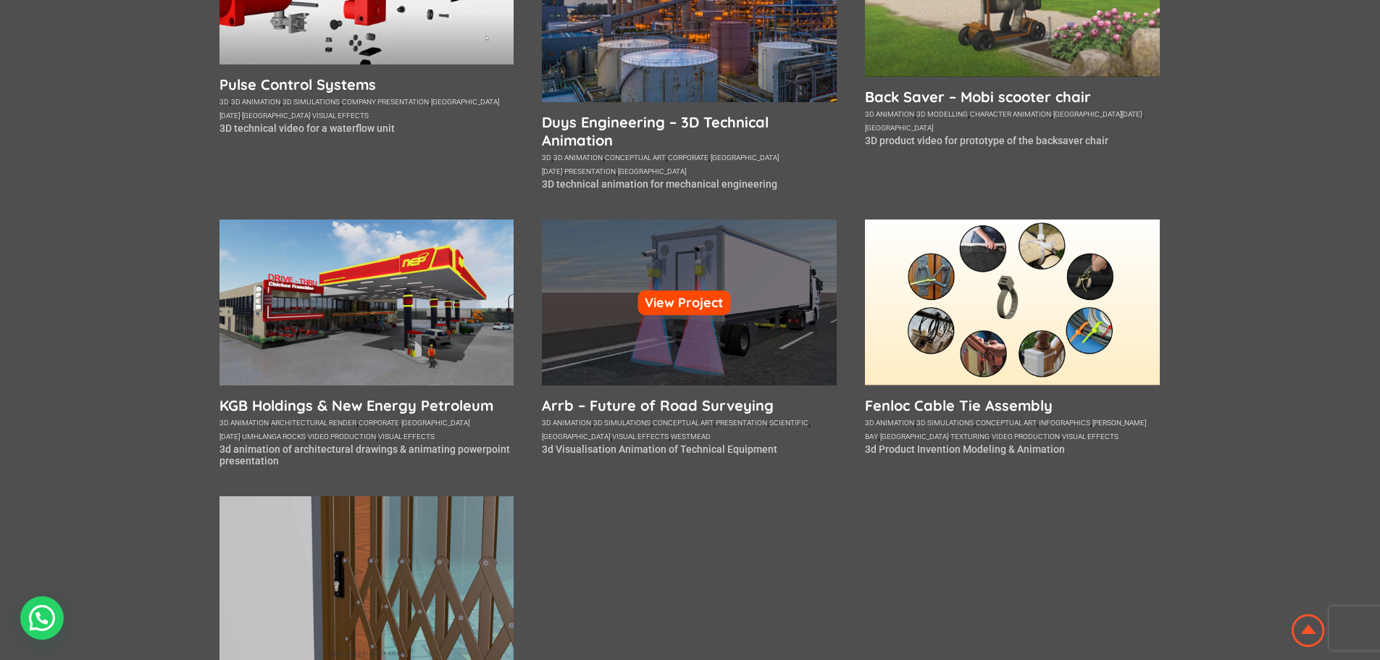
scroll to position [579, 0]
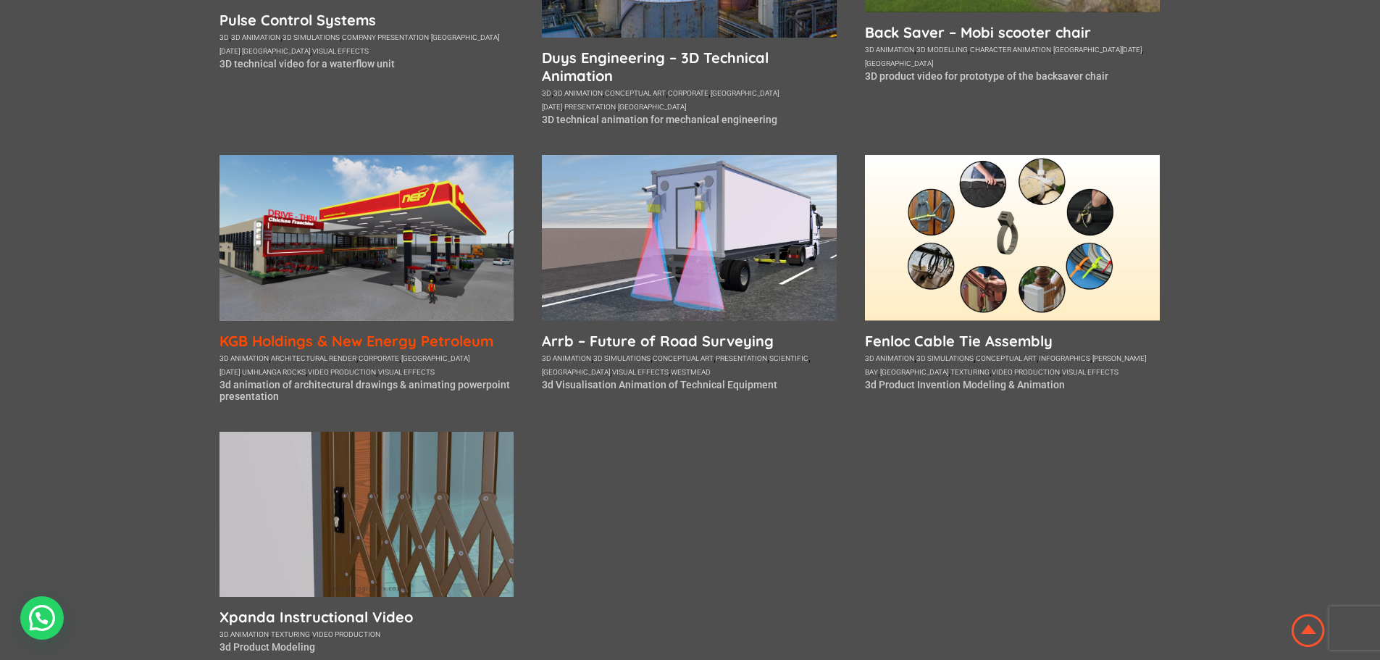
click at [424, 339] on h5 "KGB Holdings & New Energy Petroleum" at bounding box center [366, 341] width 295 height 18
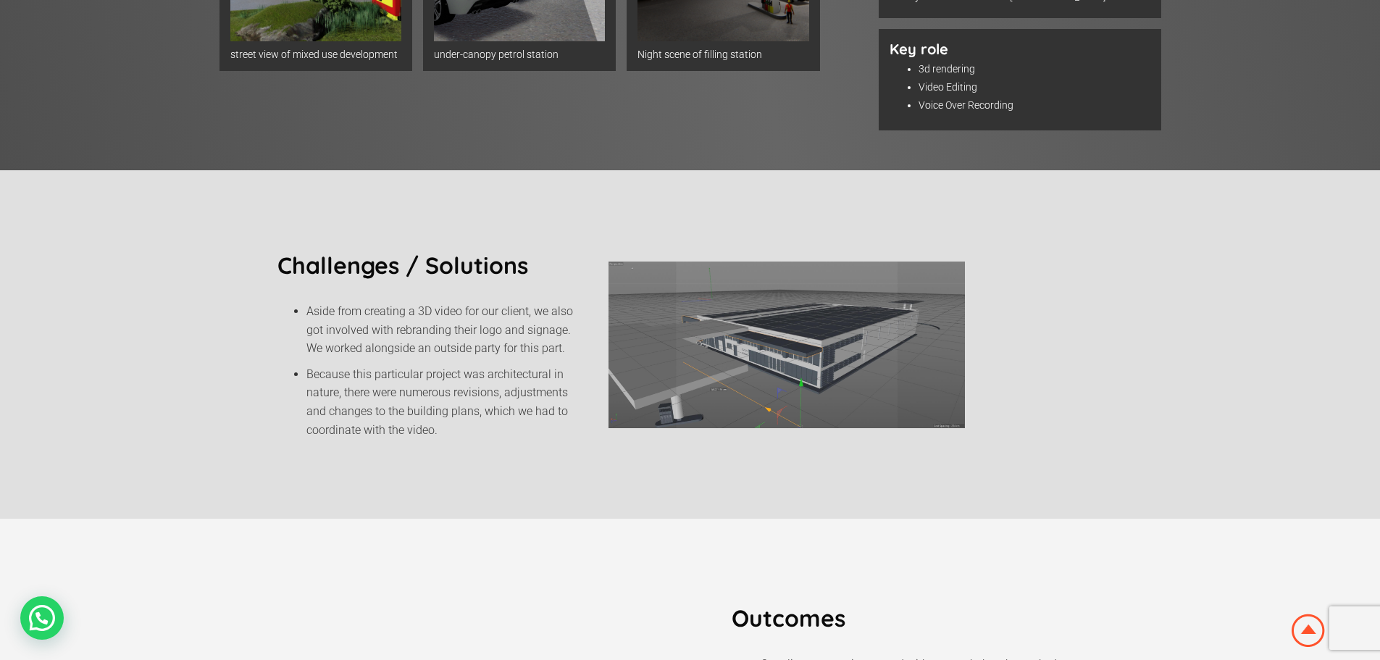
scroll to position [507, 0]
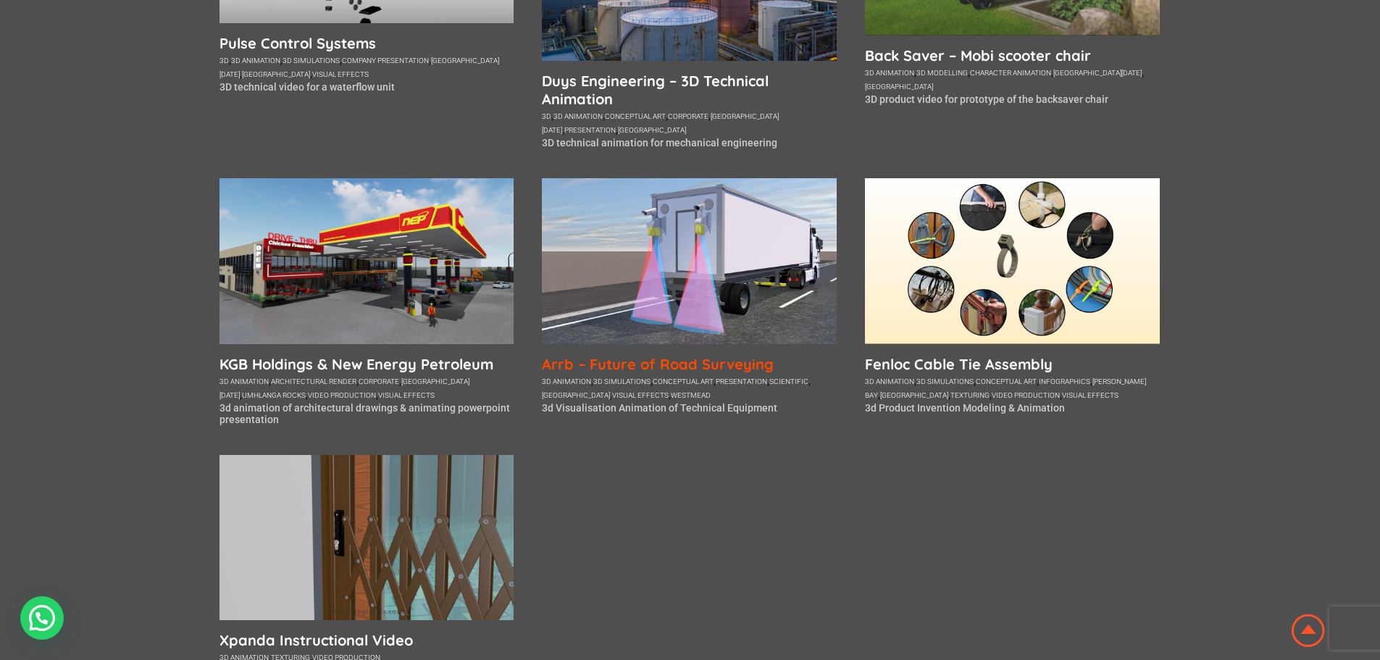
scroll to position [575, 0]
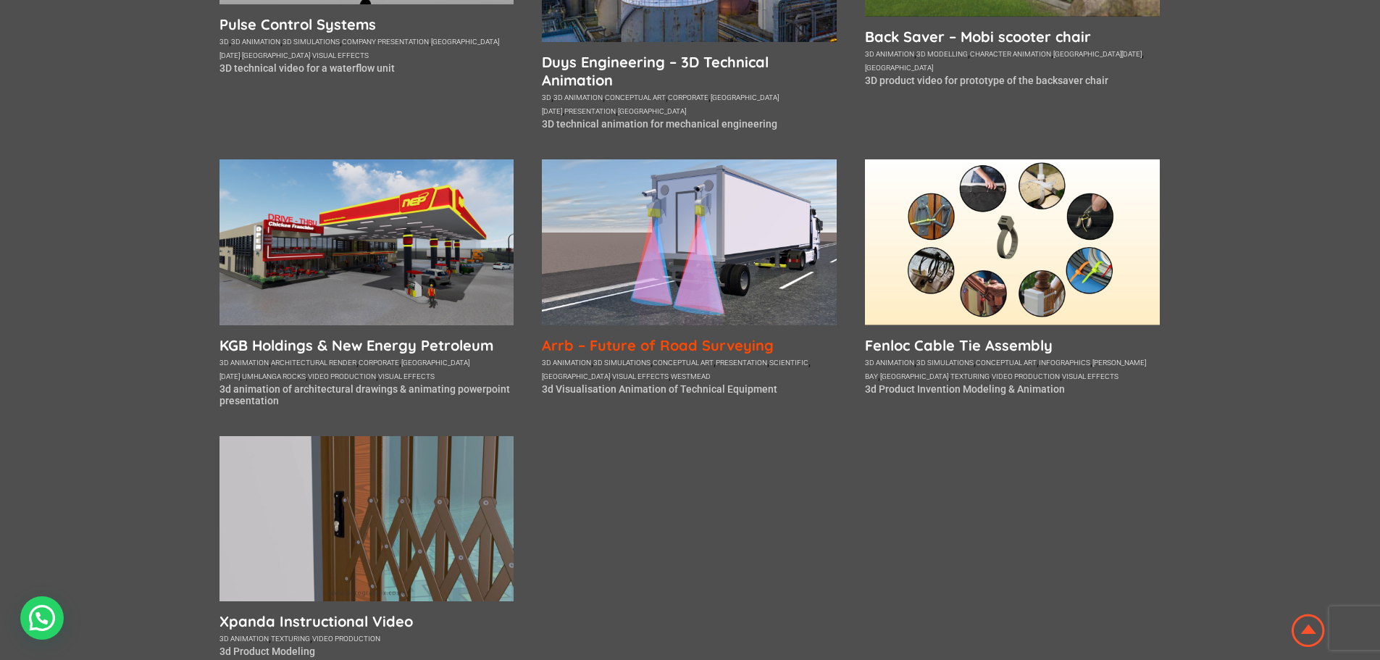
click at [734, 349] on h5 "Arrb – Future of Road Surveying" at bounding box center [689, 345] width 295 height 18
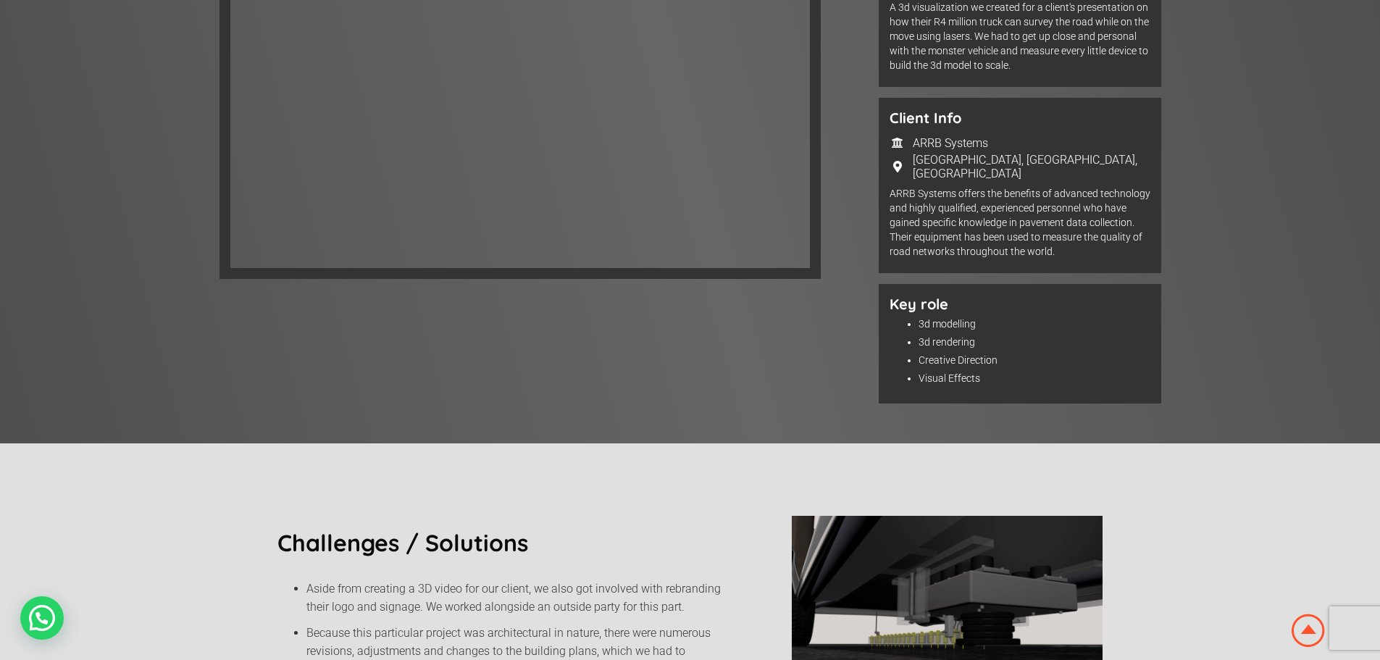
scroll to position [145, 0]
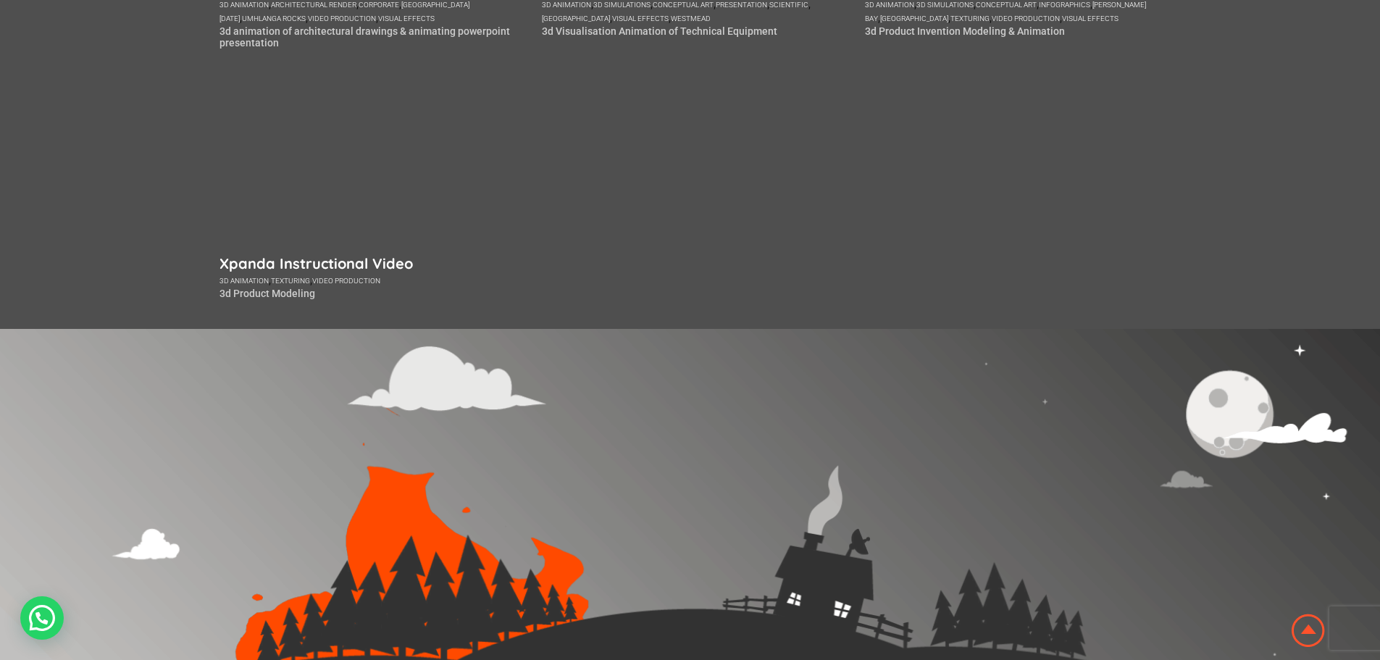
scroll to position [643, 0]
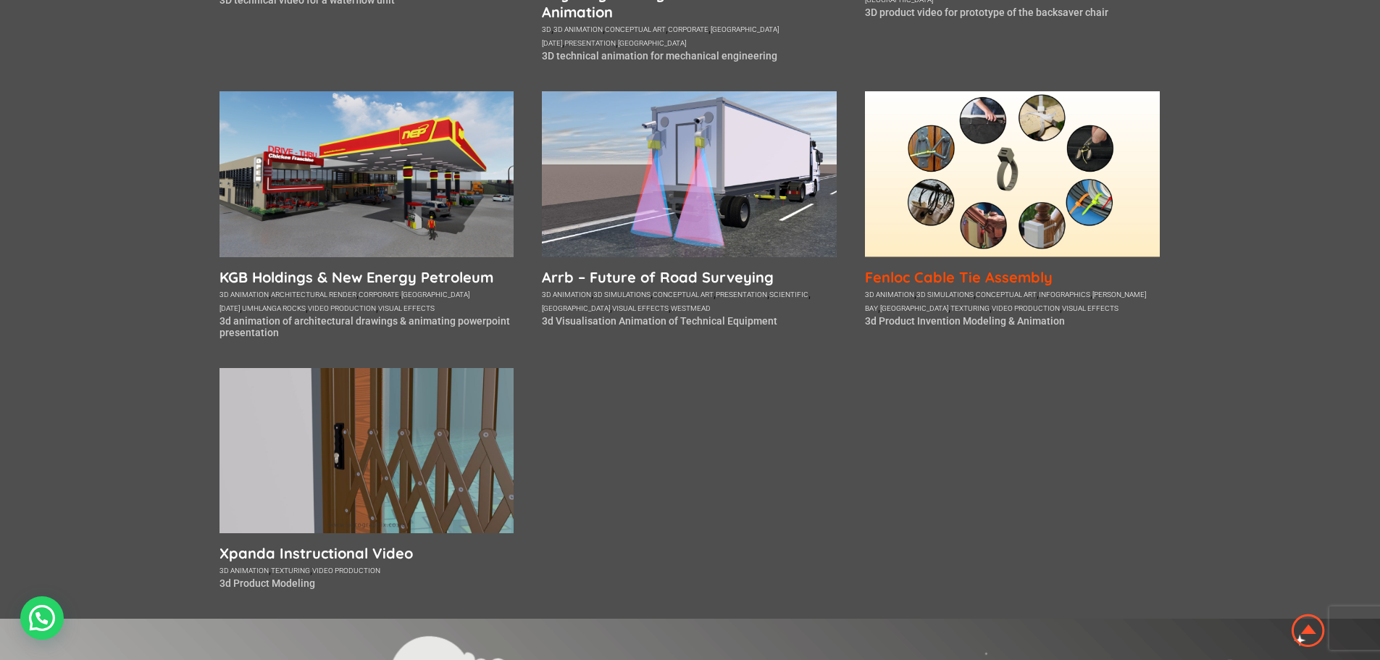
click at [1019, 279] on h5 "Fenloc Cable Tie Assembly" at bounding box center [1012, 277] width 295 height 18
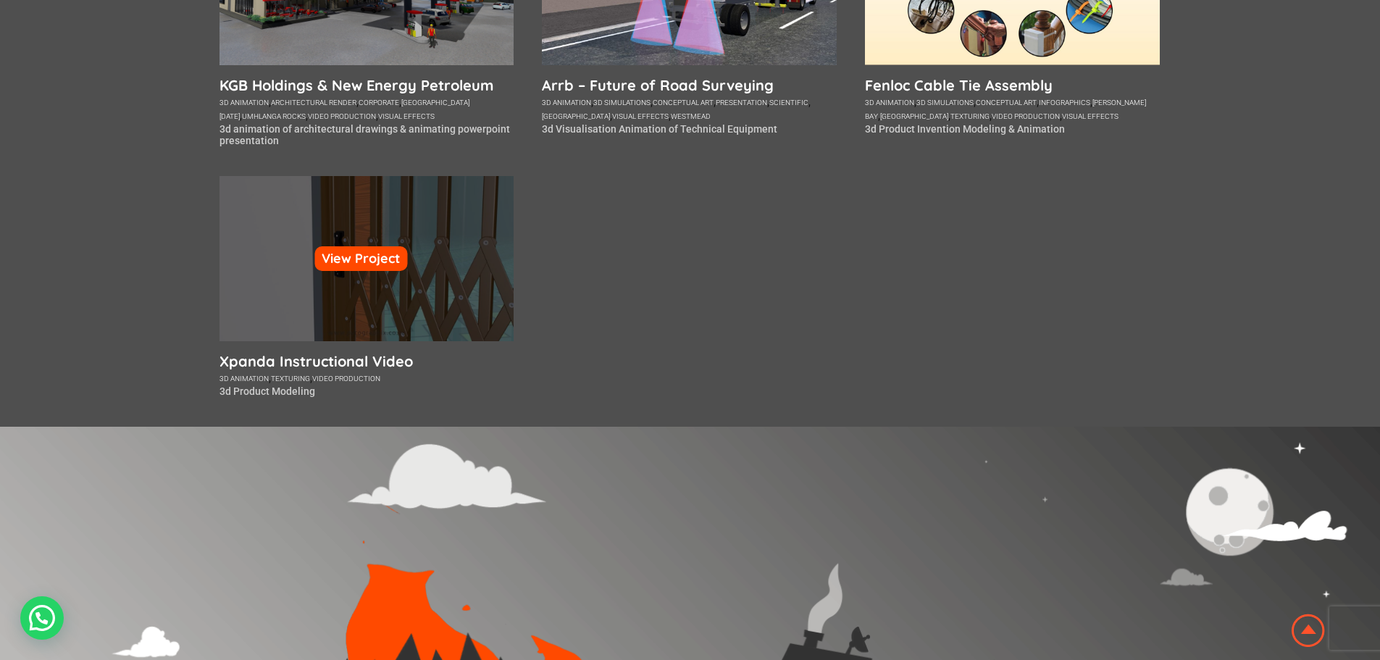
scroll to position [643, 0]
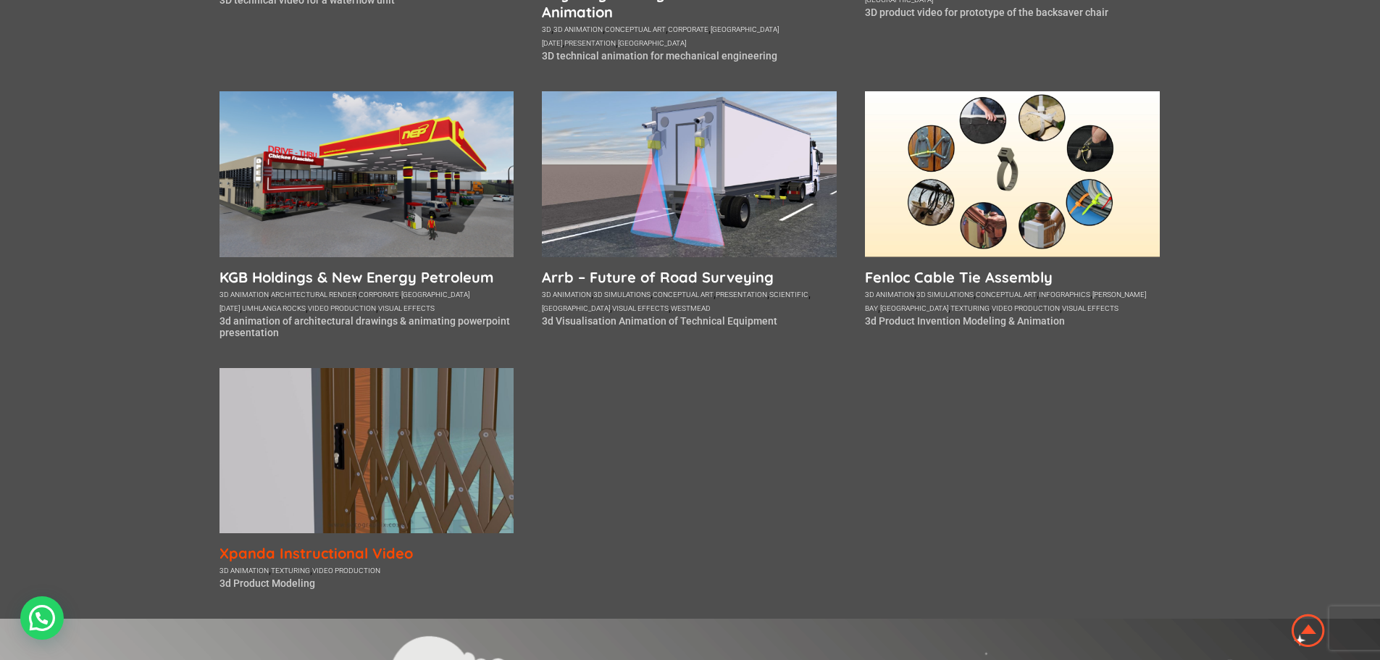
click at [357, 551] on h5 "Xpanda Instructional Video" at bounding box center [366, 553] width 295 height 18
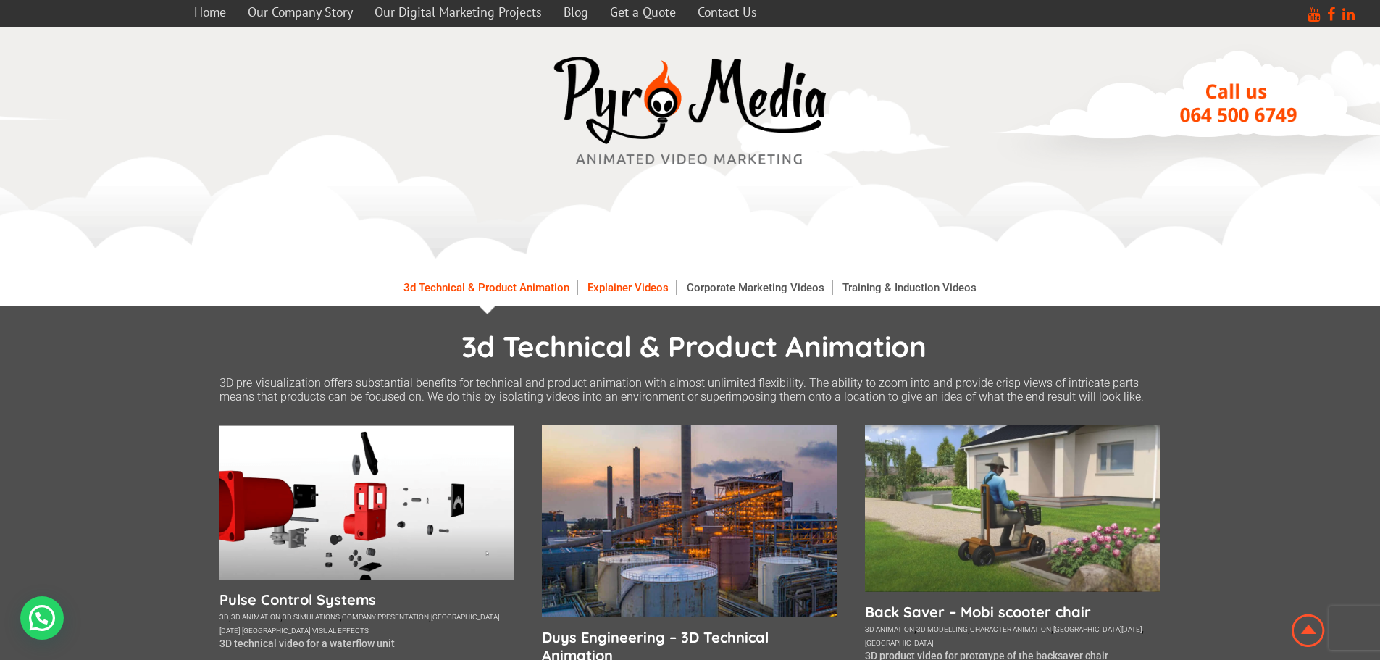
click at [621, 291] on link "Explainer Videos" at bounding box center [628, 287] width 96 height 14
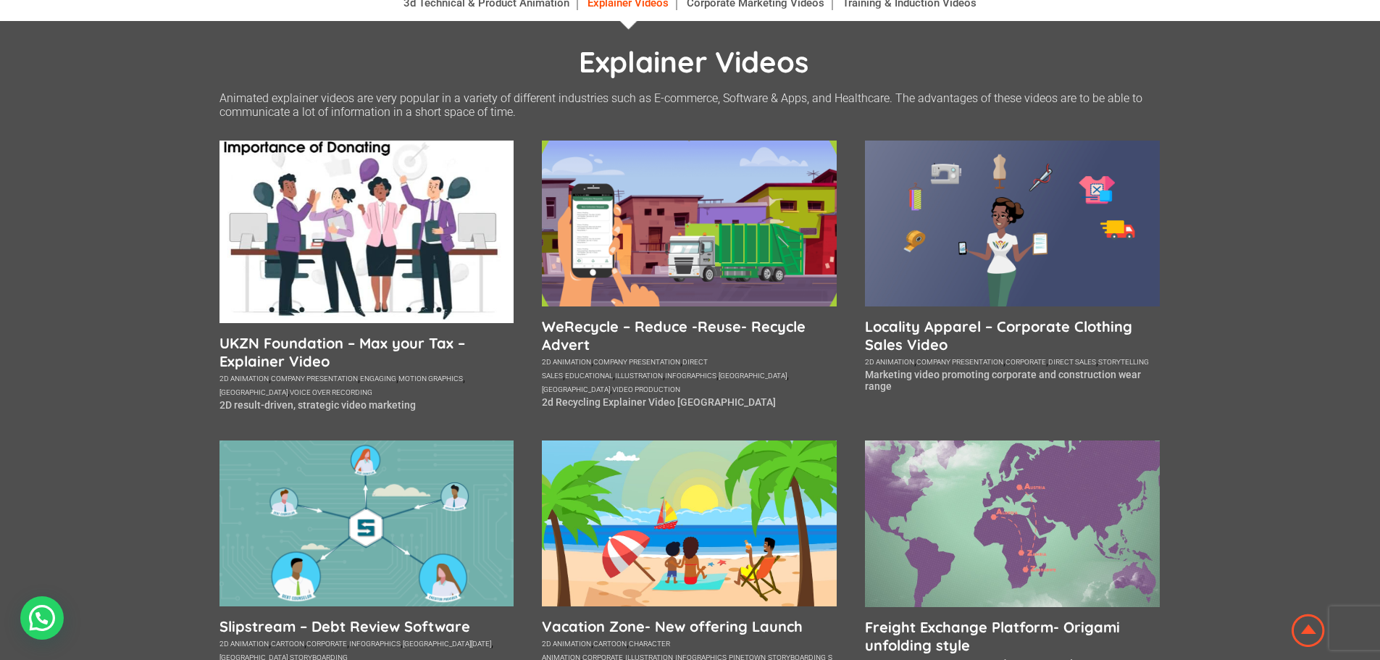
scroll to position [290, 0]
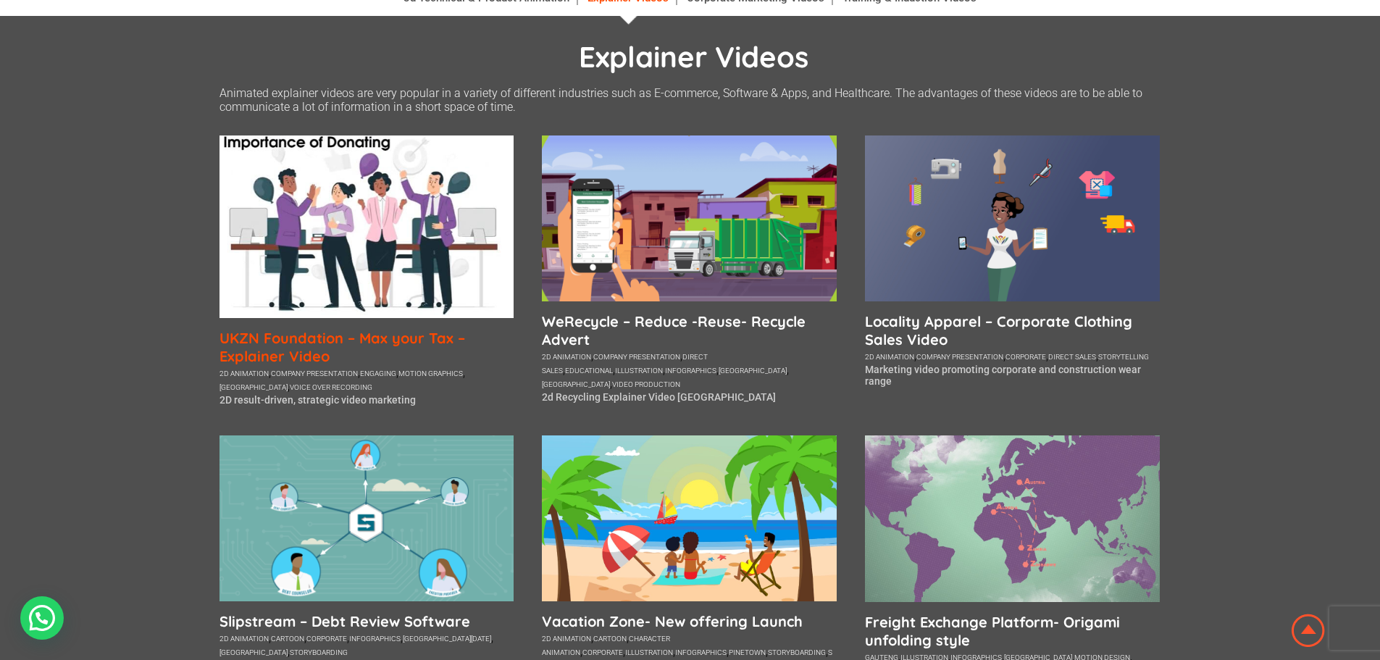
click at [390, 332] on h5 "UKZN Foundation – Max your Tax – Explainer Video" at bounding box center [366, 347] width 295 height 36
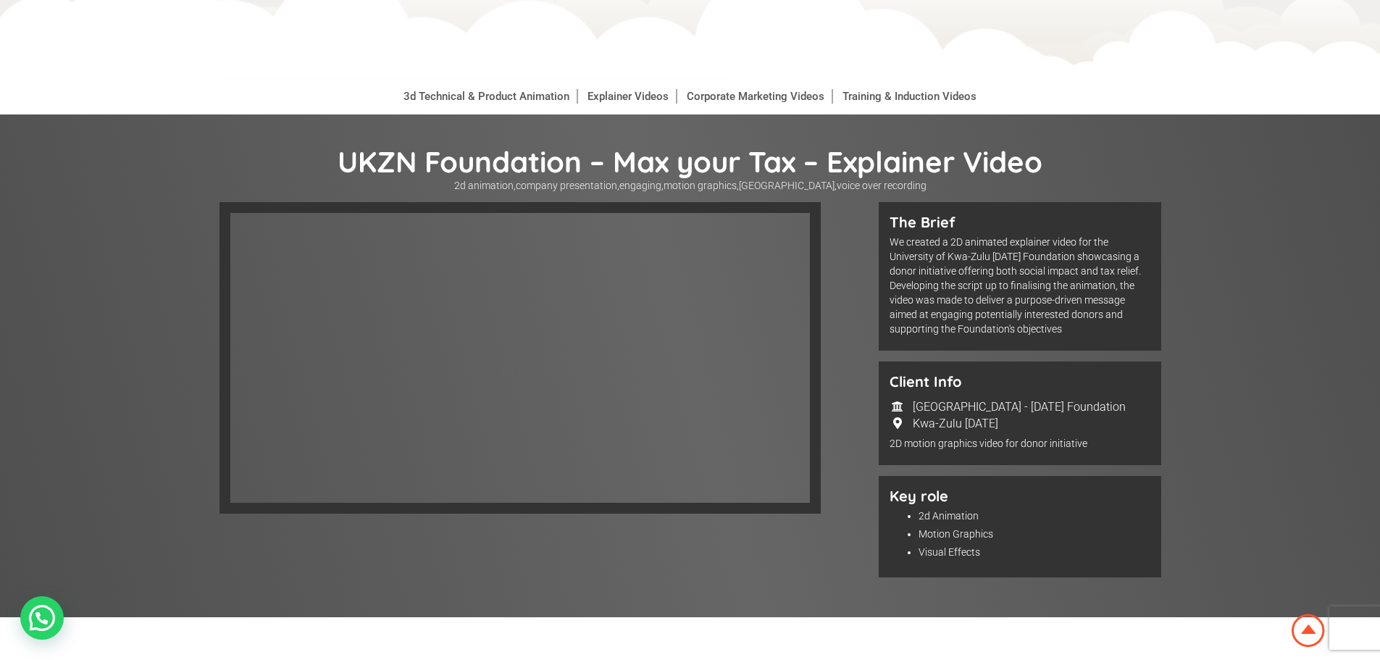
scroll to position [145, 0]
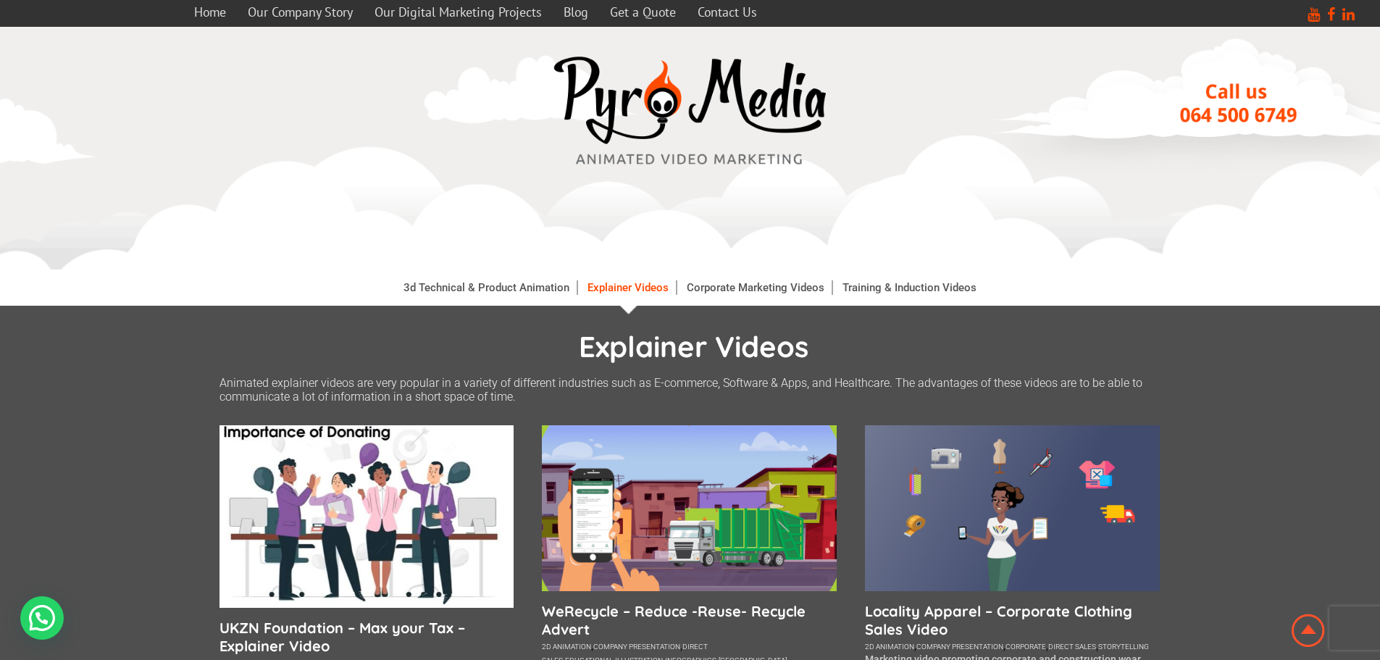
scroll to position [290, 0]
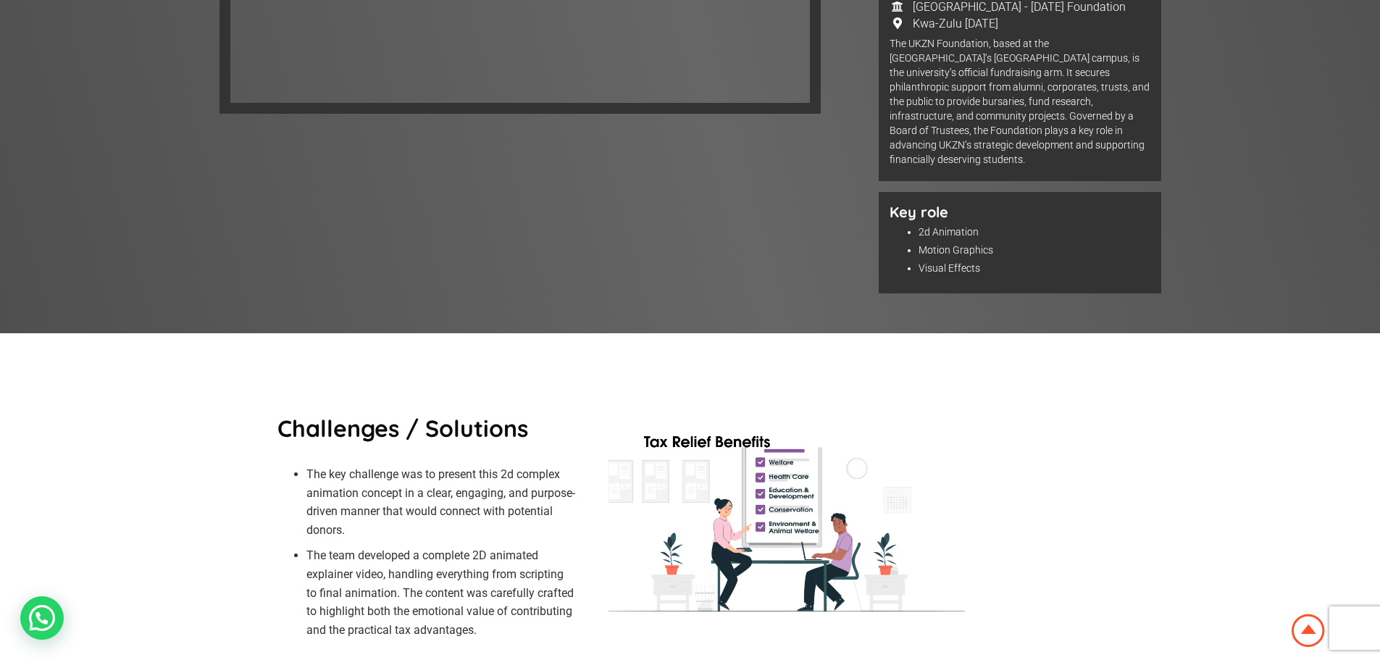
scroll to position [579, 0]
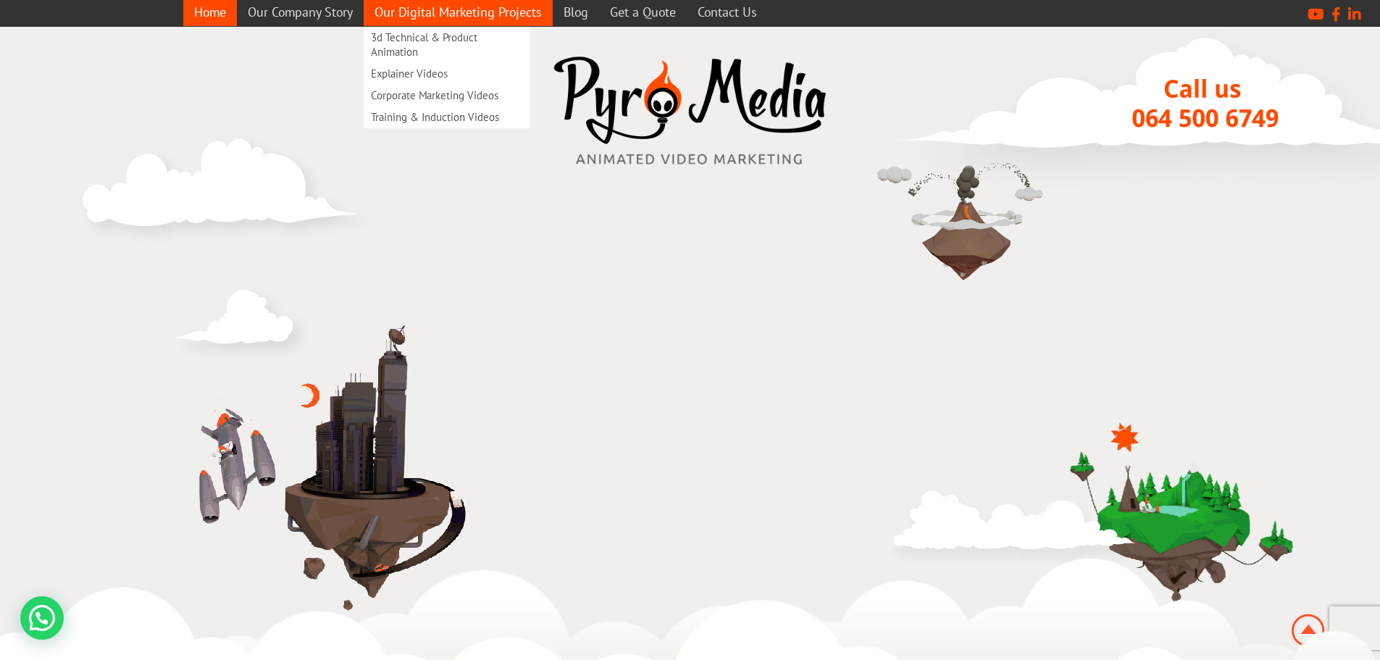
click at [479, 18] on link "Our Digital Marketing Projects" at bounding box center [458, 12] width 189 height 28
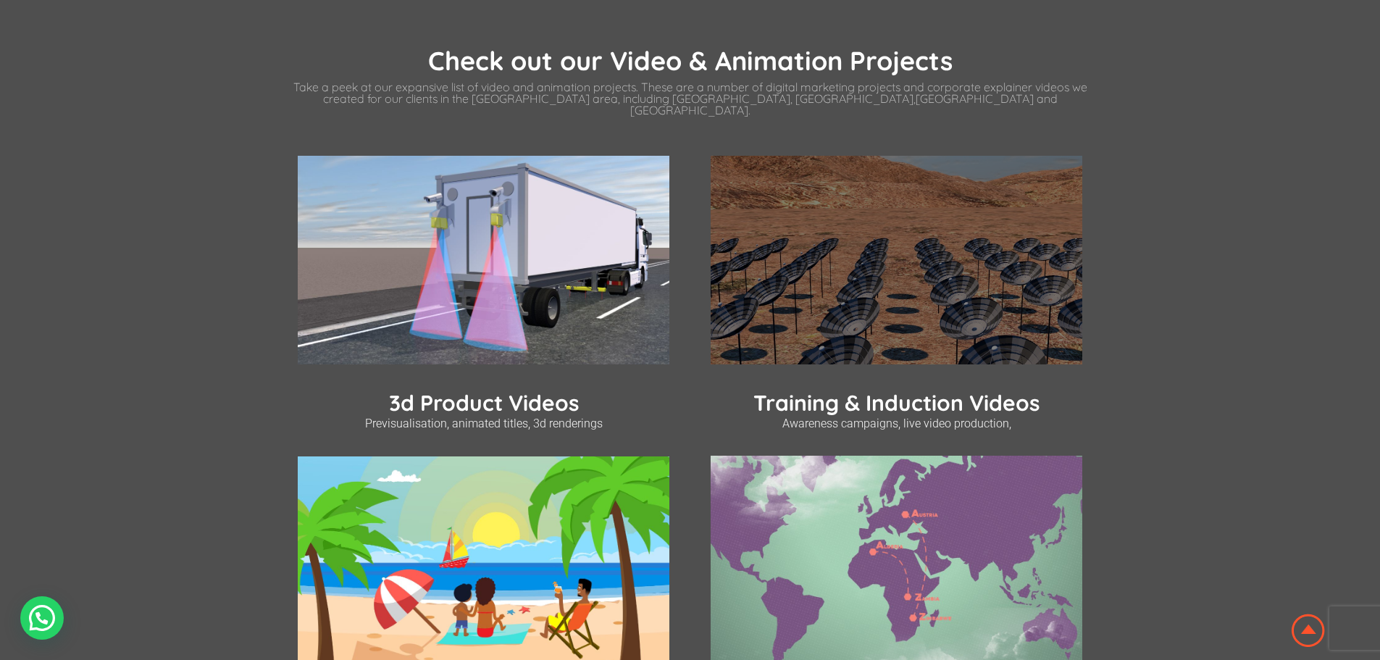
scroll to position [435, 0]
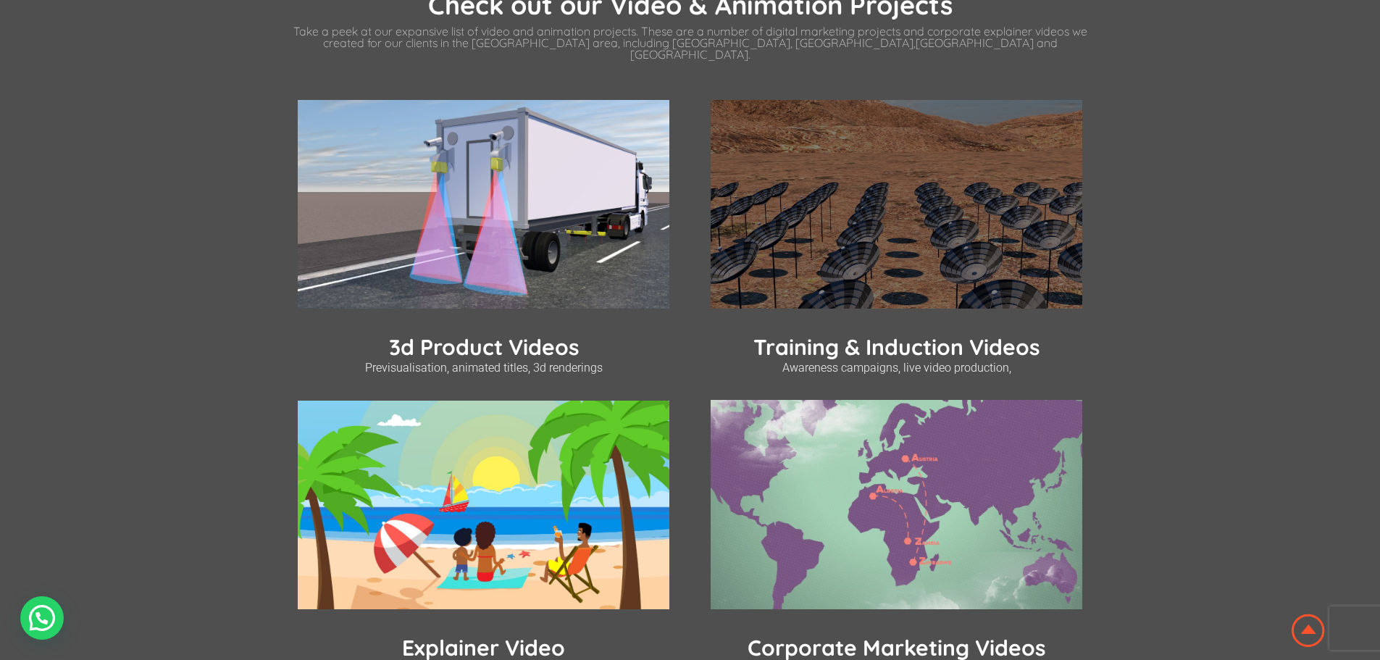
click at [855, 334] on link "Training & Induction Videos" at bounding box center [896, 347] width 286 height 28
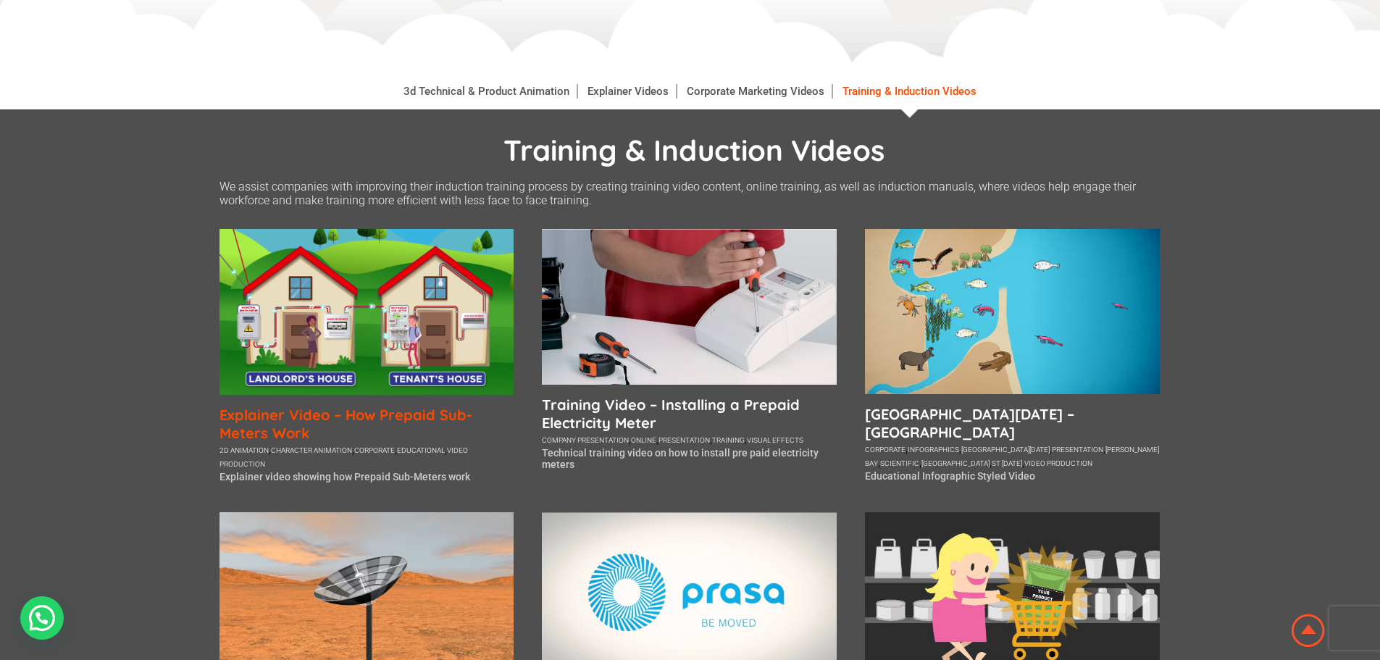
scroll to position [290, 0]
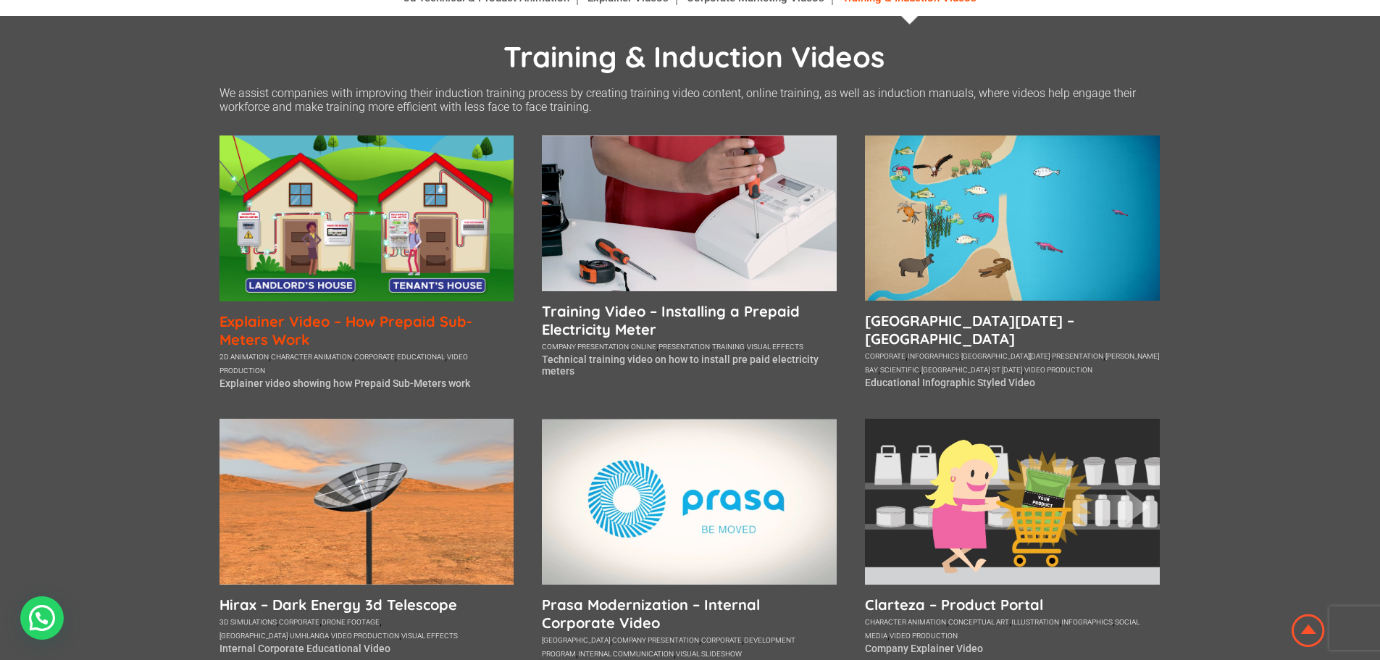
click at [243, 329] on h5 "Explainer Video – How Prepaid Sub-Meters Work" at bounding box center [366, 330] width 295 height 36
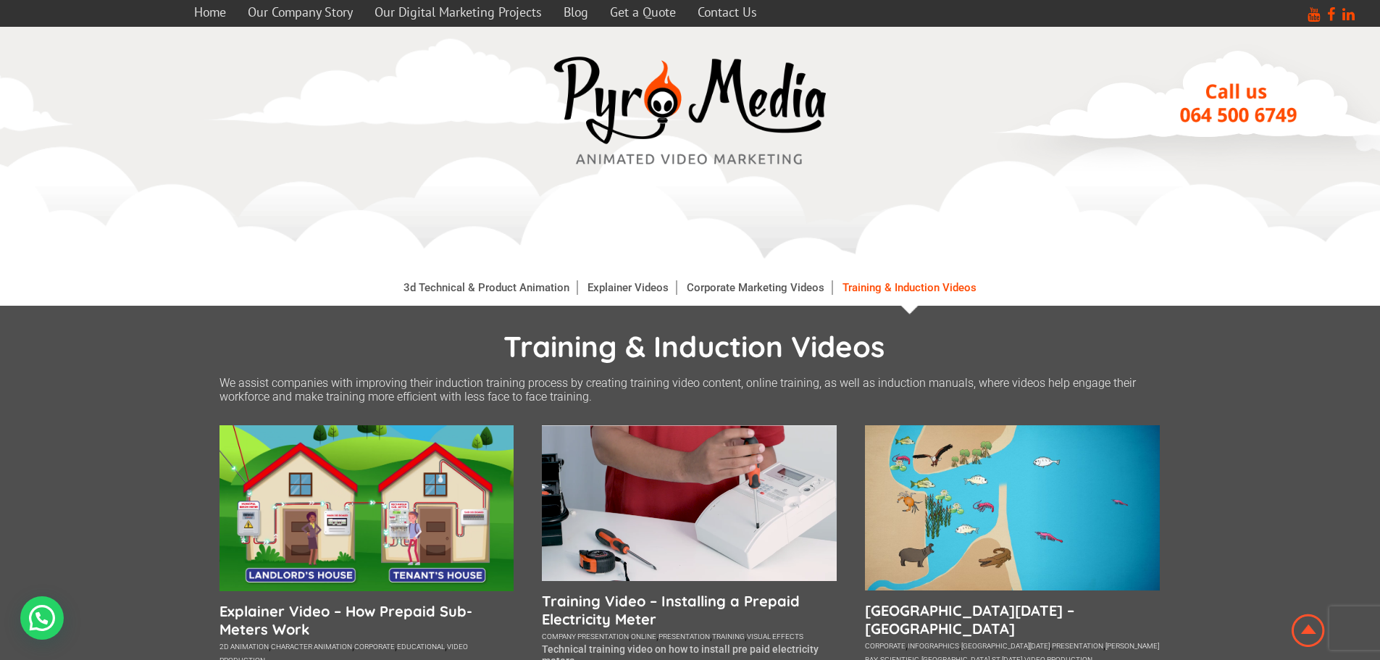
scroll to position [290, 0]
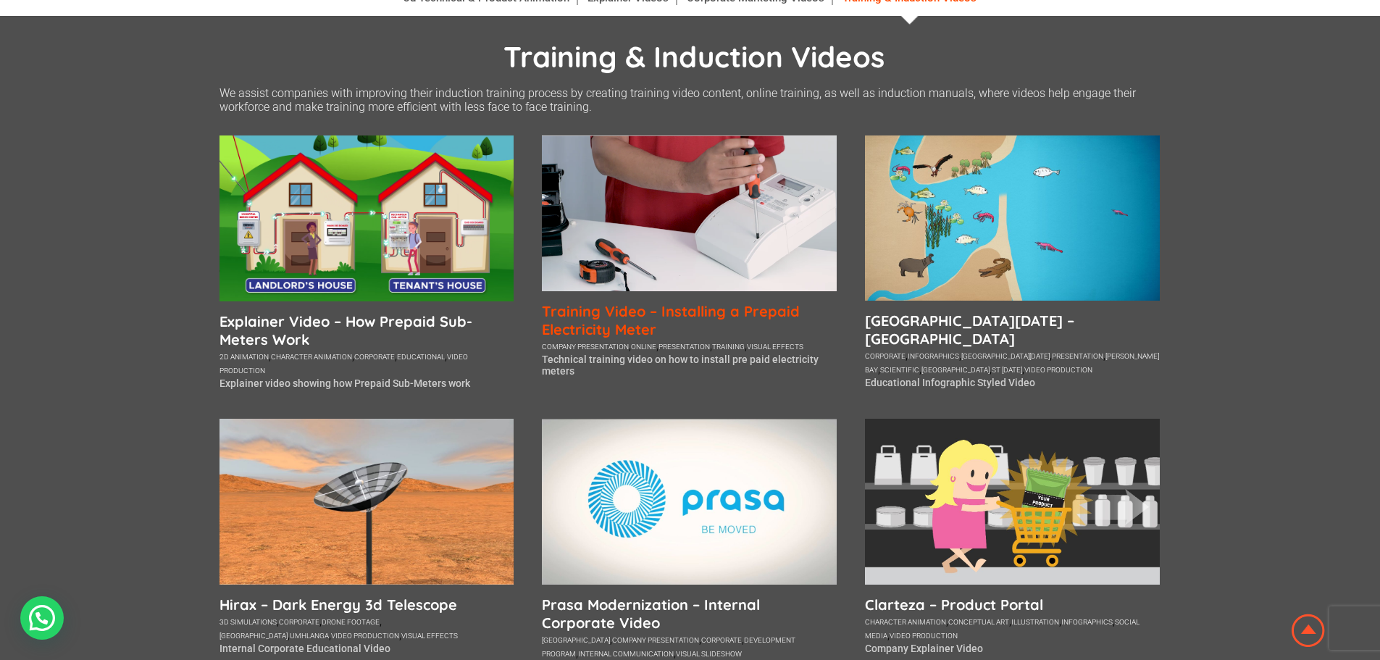
click at [610, 307] on h5 "Training Video – Installing a Prepaid Electricity Meter" at bounding box center [689, 320] width 295 height 36
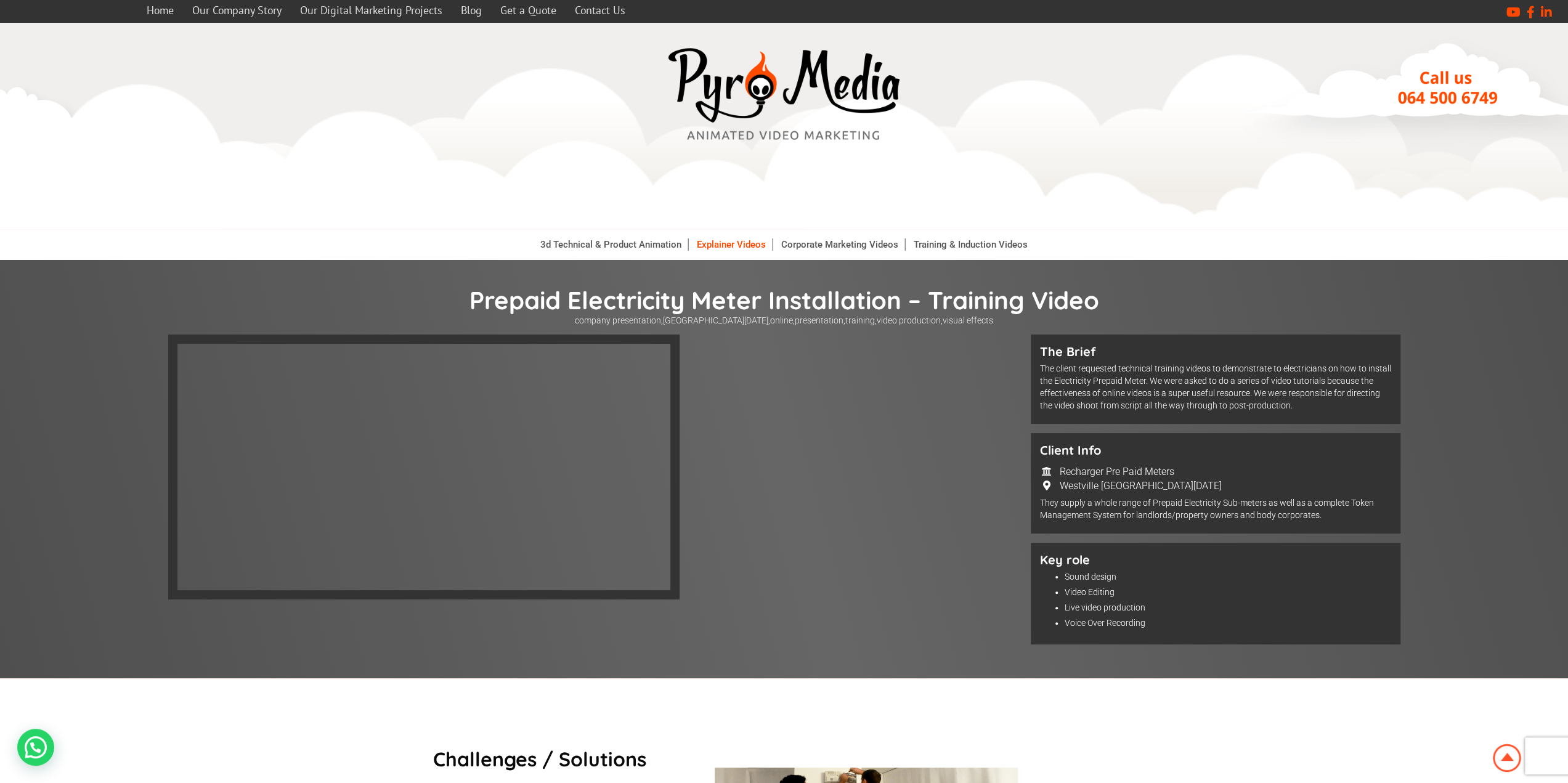
drag, startPoint x: 732, startPoint y: 247, endPoint x: 731, endPoint y: 238, distance: 9.1
click at [732, 247] on link "Explainer Videos" at bounding box center [732, 244] width 82 height 12
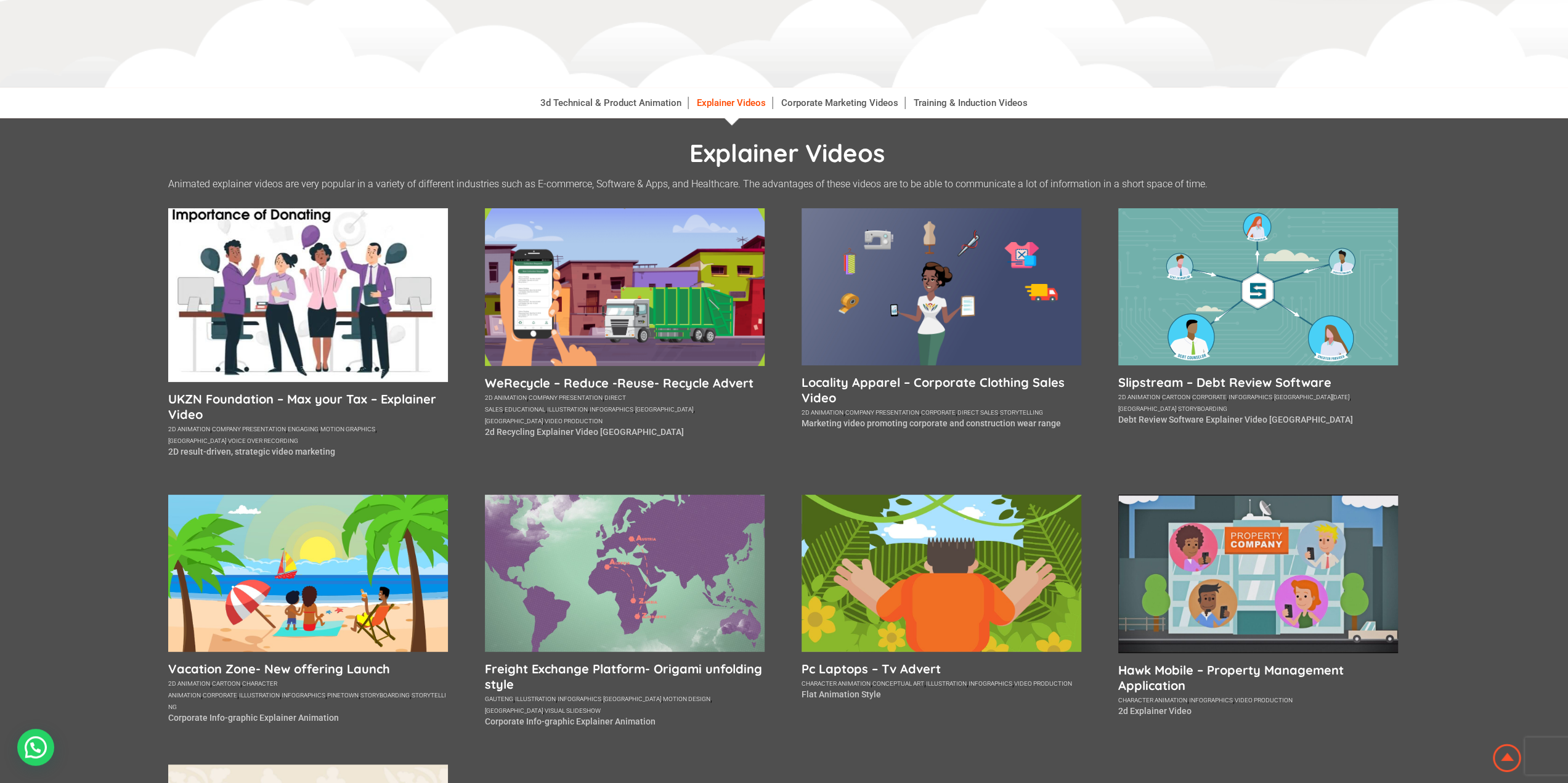
scroll to position [123, 0]
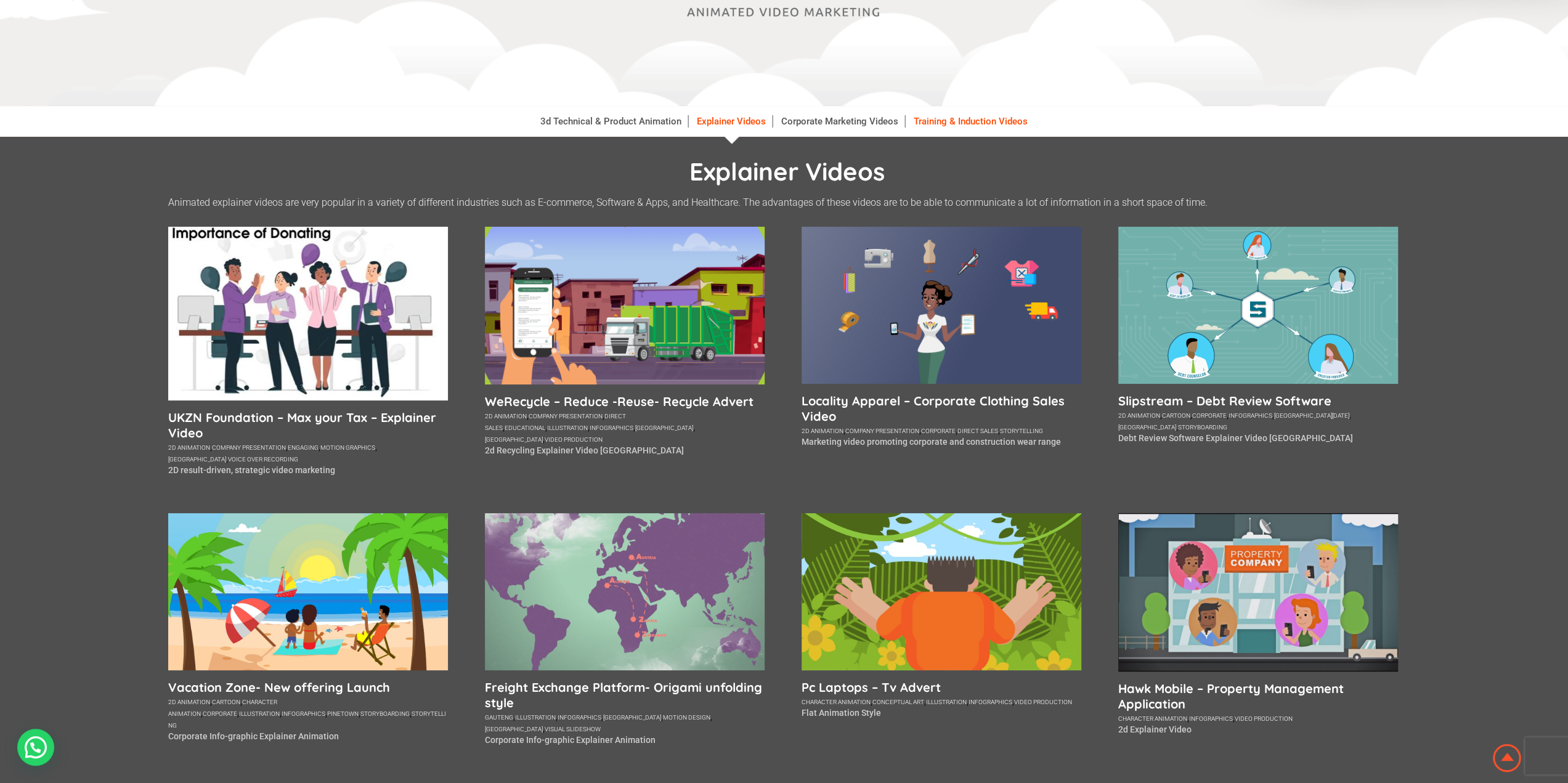
click at [995, 126] on link "Training & Induction Videos" at bounding box center [971, 121] width 126 height 12
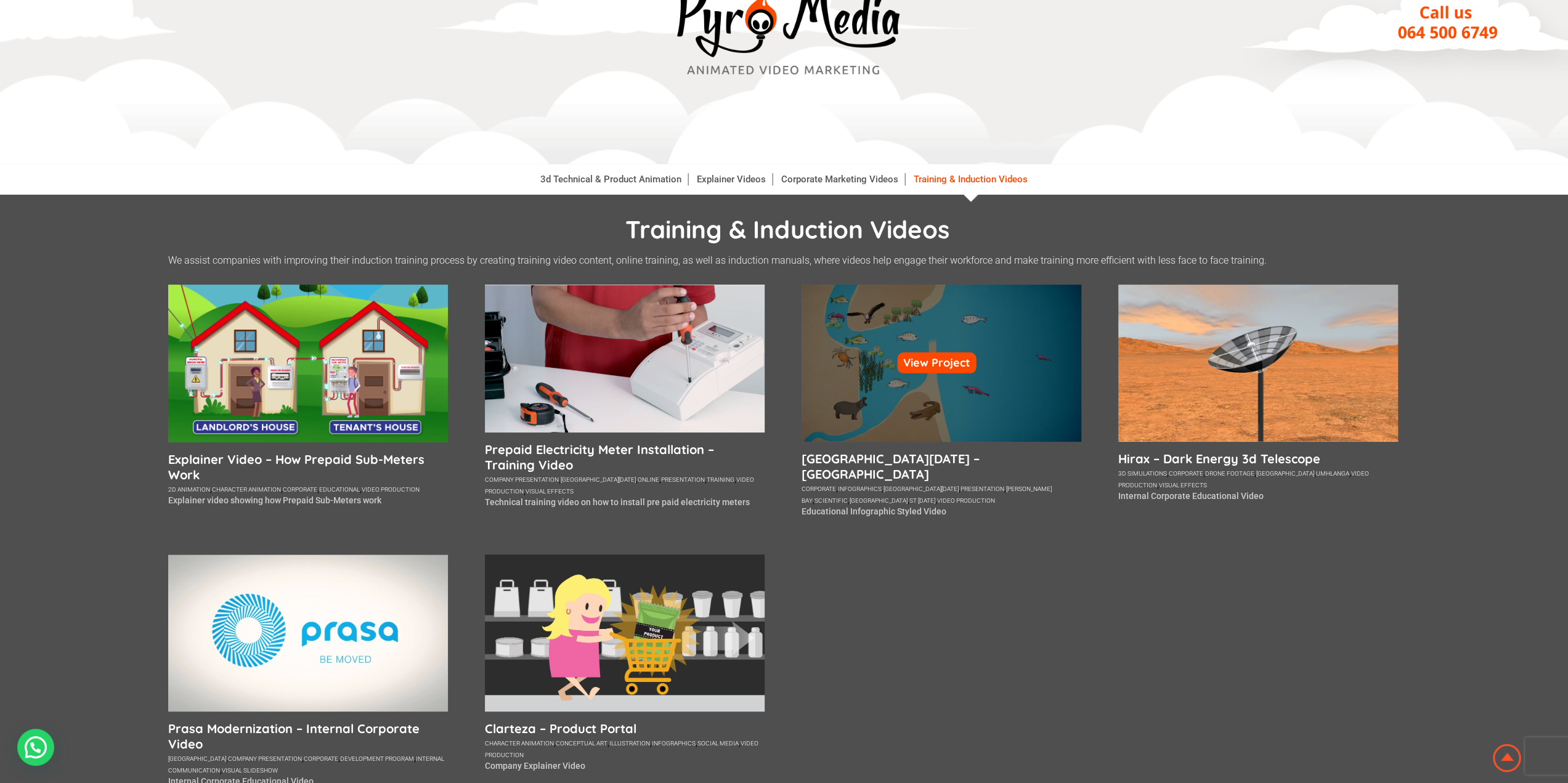
scroll to position [123, 0]
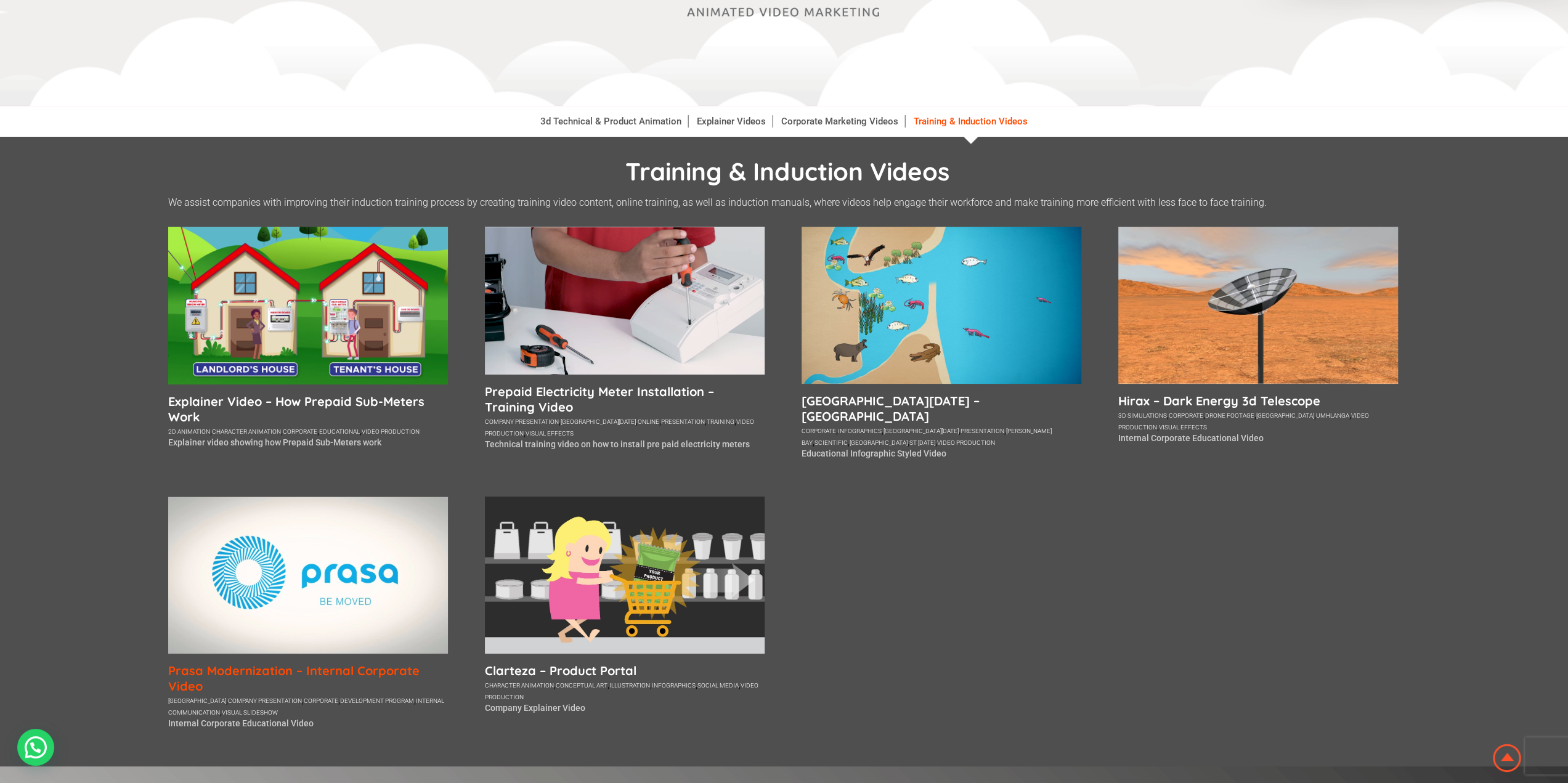
click at [332, 663] on h5 "Prasa Modernization – Internal Corporate Video" at bounding box center [308, 678] width 280 height 31
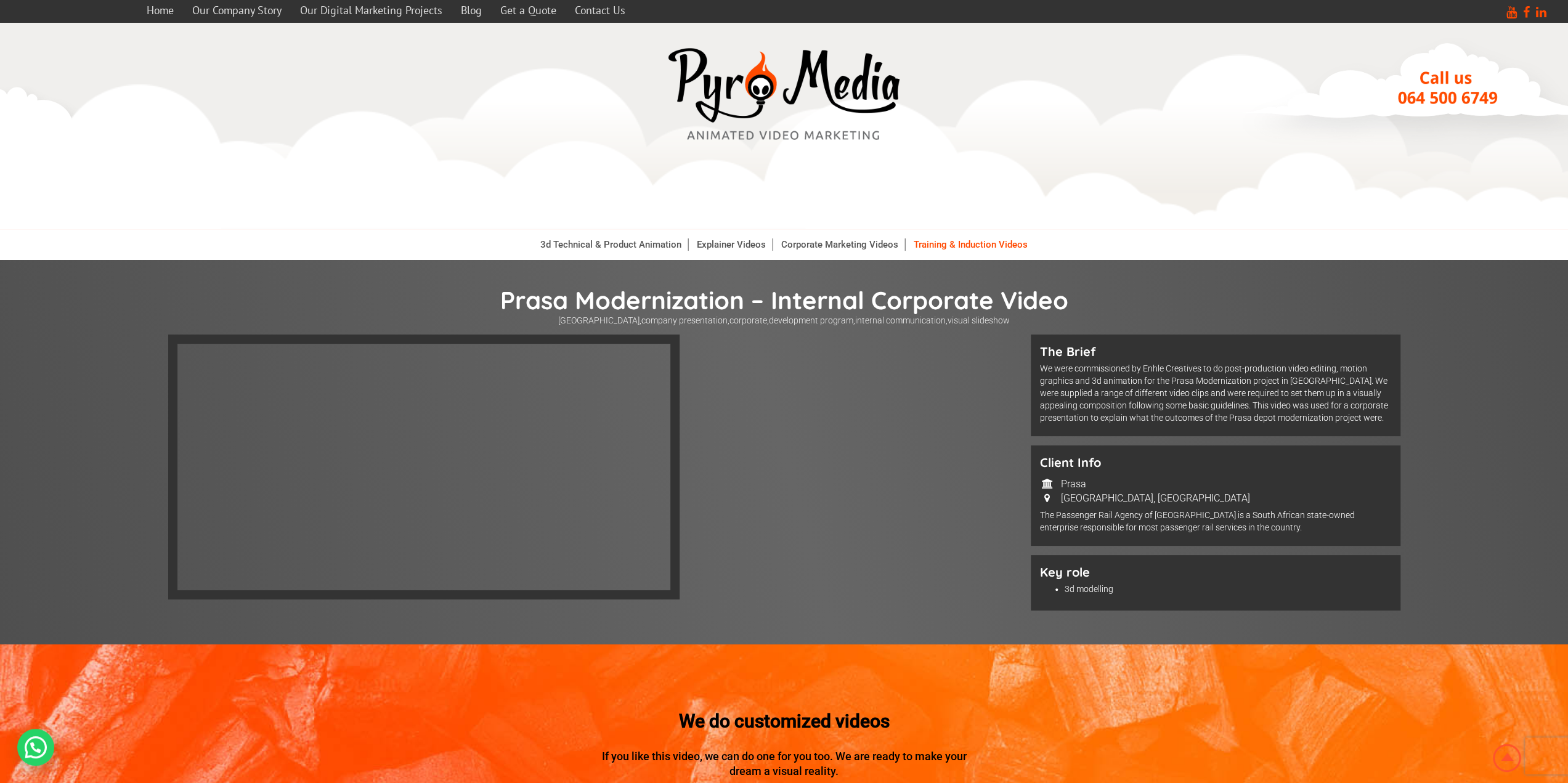
click at [971, 240] on link "Training & Induction Videos" at bounding box center [971, 244] width 126 height 12
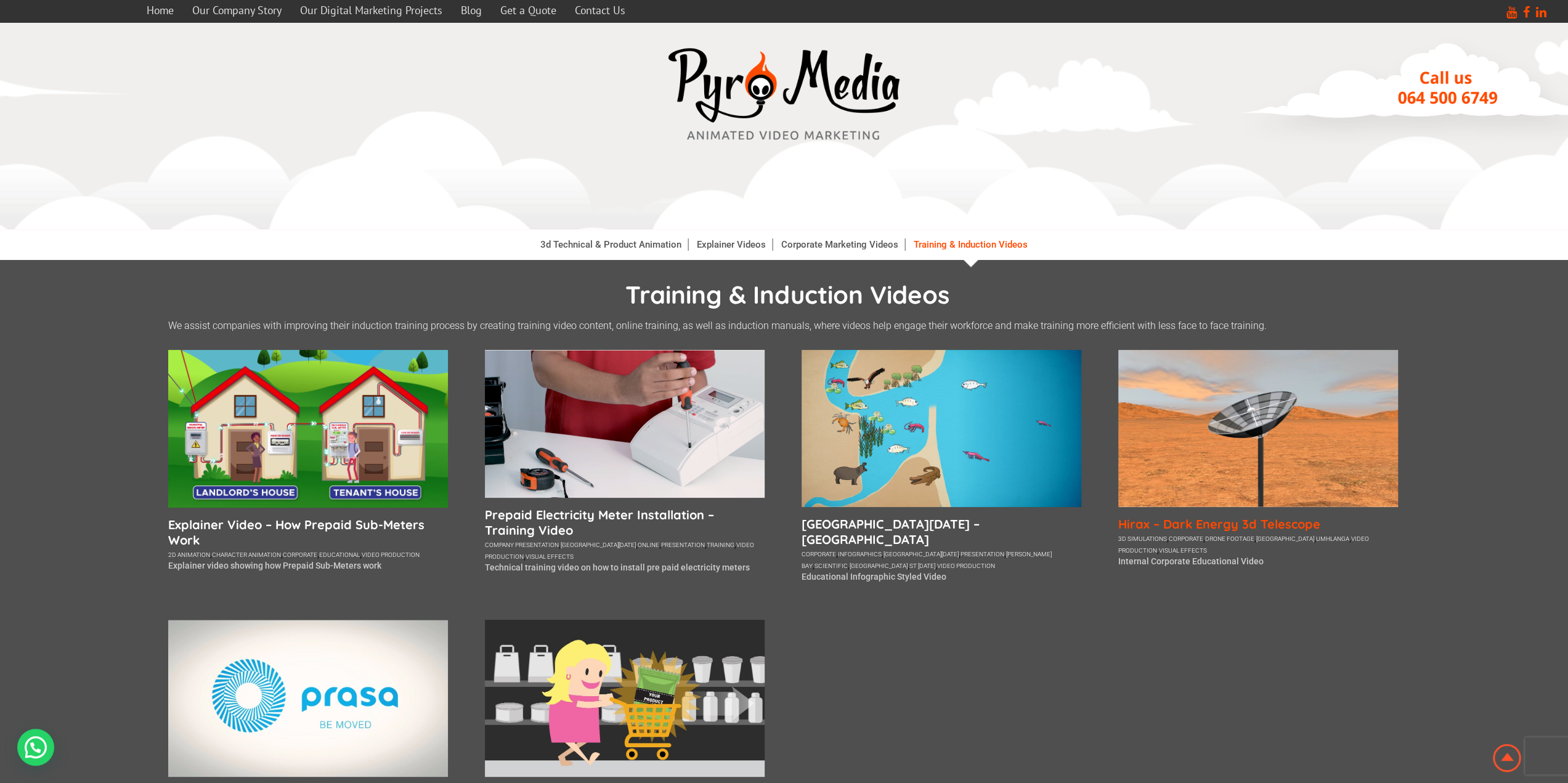
click at [1159, 522] on h5 "Hirax – Dark Energy 3d Telescope" at bounding box center [1257, 524] width 280 height 15
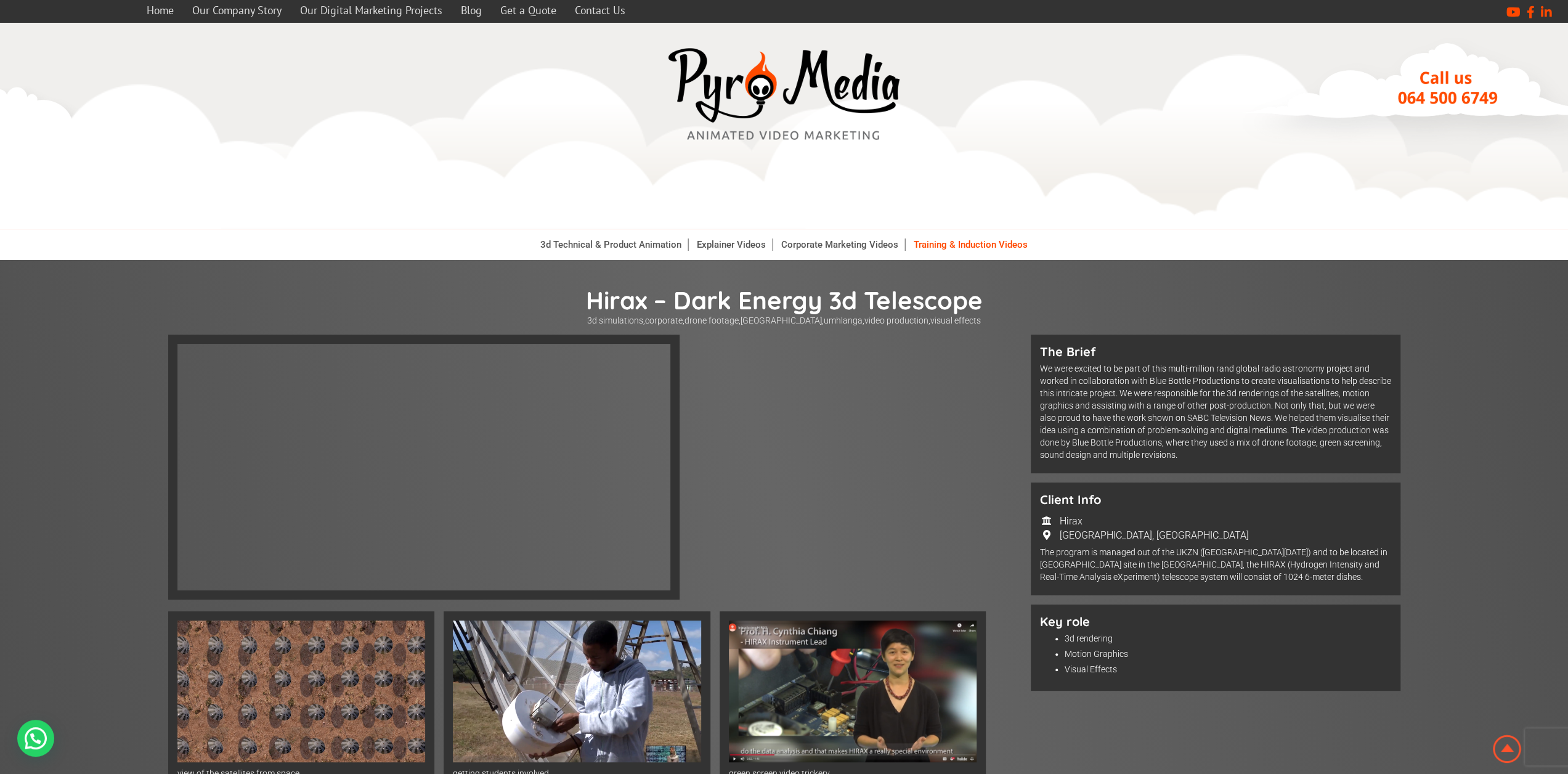
click at [944, 251] on link "Training & Induction Videos" at bounding box center [971, 244] width 126 height 12
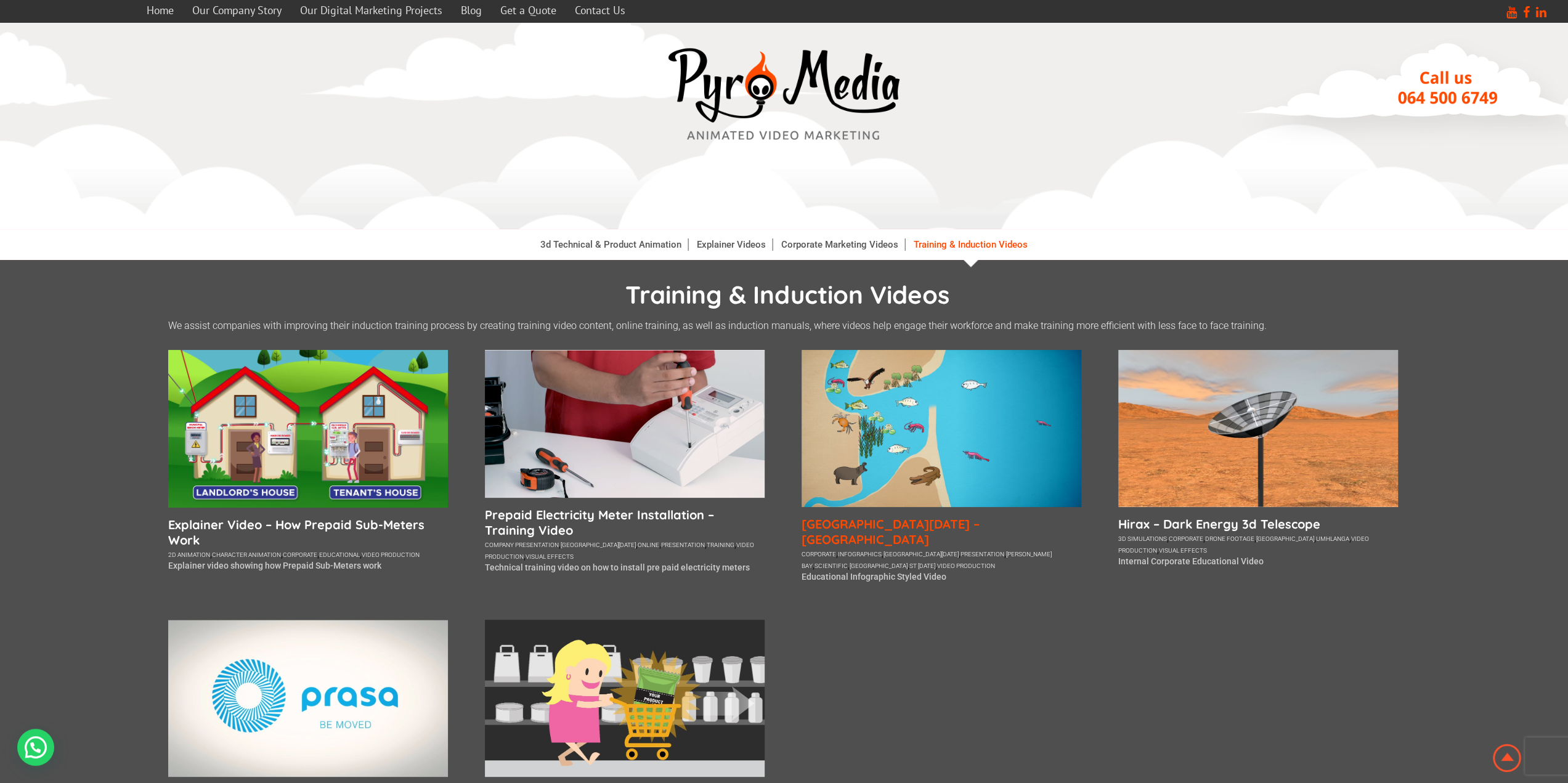
click at [966, 522] on h5 "[GEOGRAPHIC_DATA][DATE] – [GEOGRAPHIC_DATA]" at bounding box center [941, 532] width 280 height 31
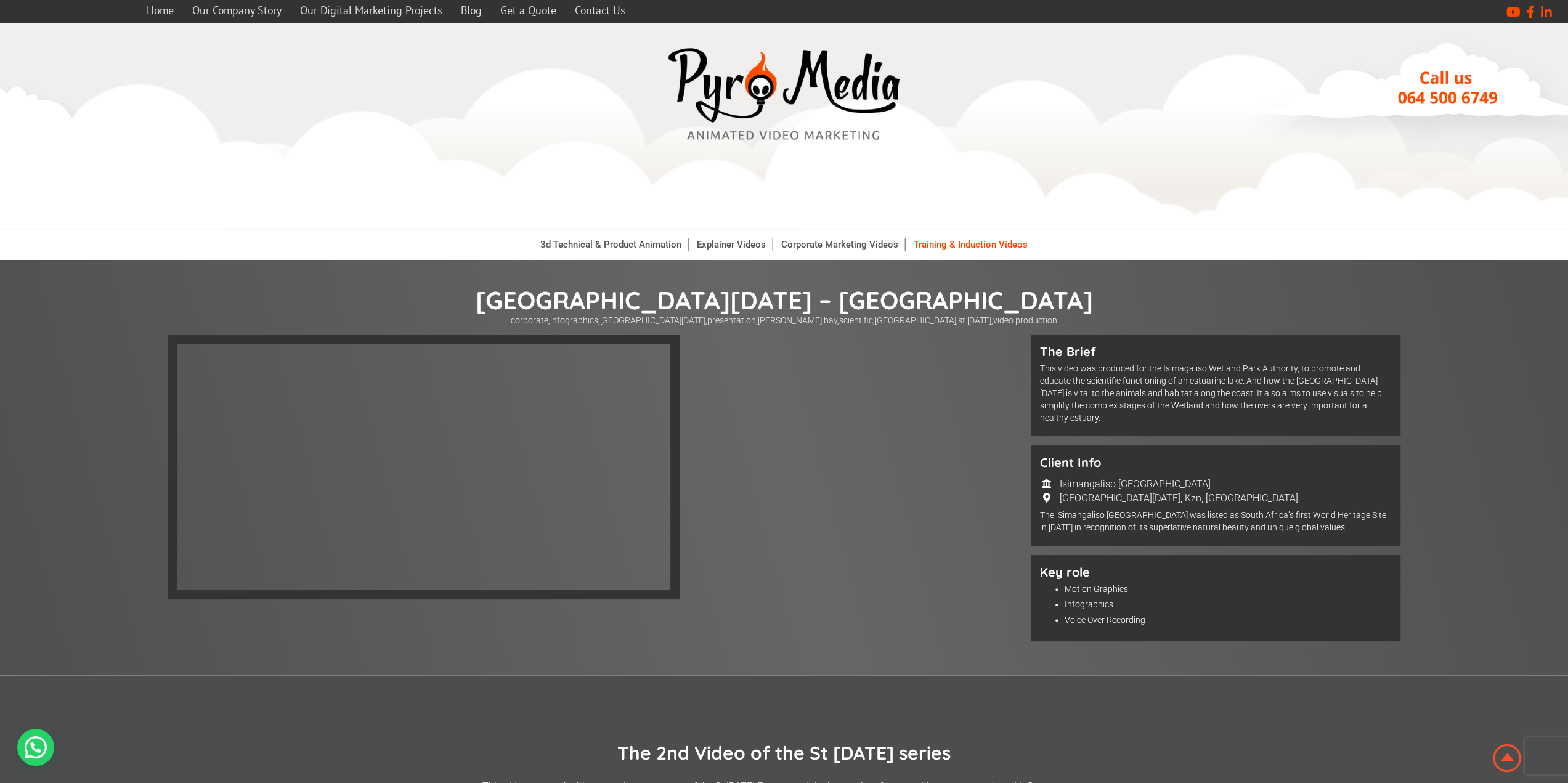
click at [965, 247] on link "Training & Induction Videos" at bounding box center [971, 244] width 126 height 12
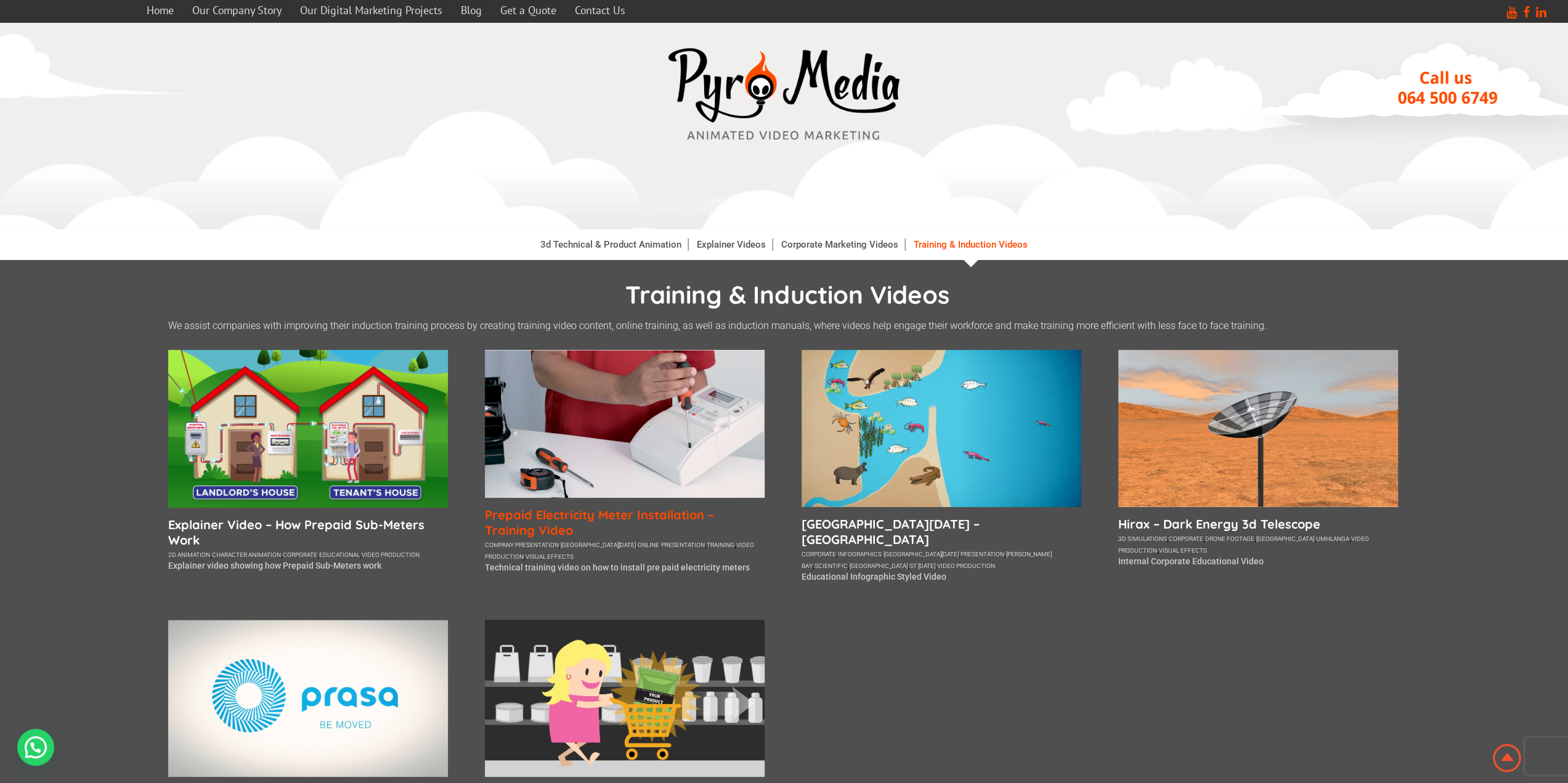
click at [612, 518] on h5 "Prepaid Electricity Meter Installation – Training Video" at bounding box center [624, 523] width 280 height 31
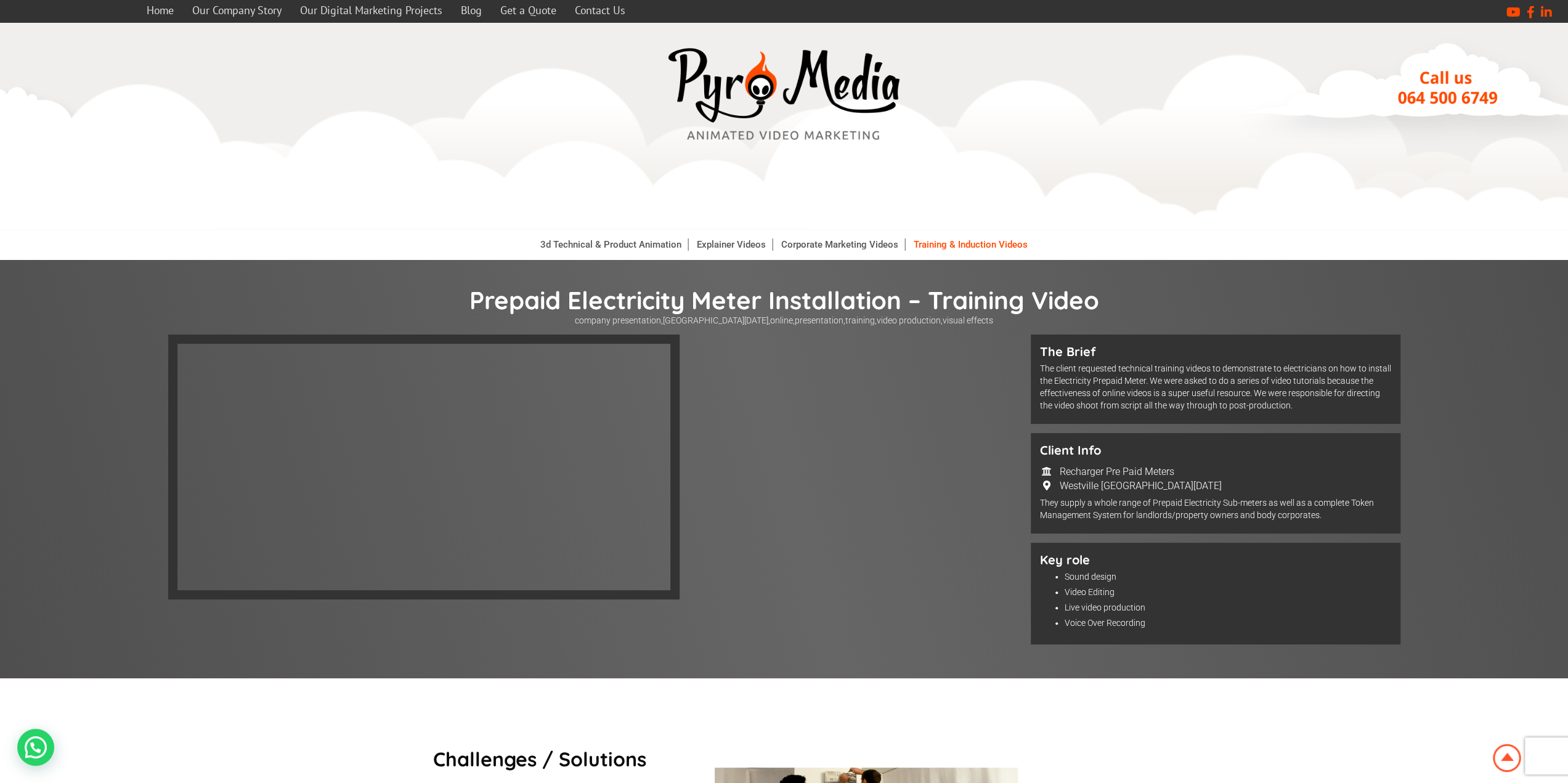
click at [934, 248] on link "Training & Induction Videos" at bounding box center [971, 244] width 126 height 12
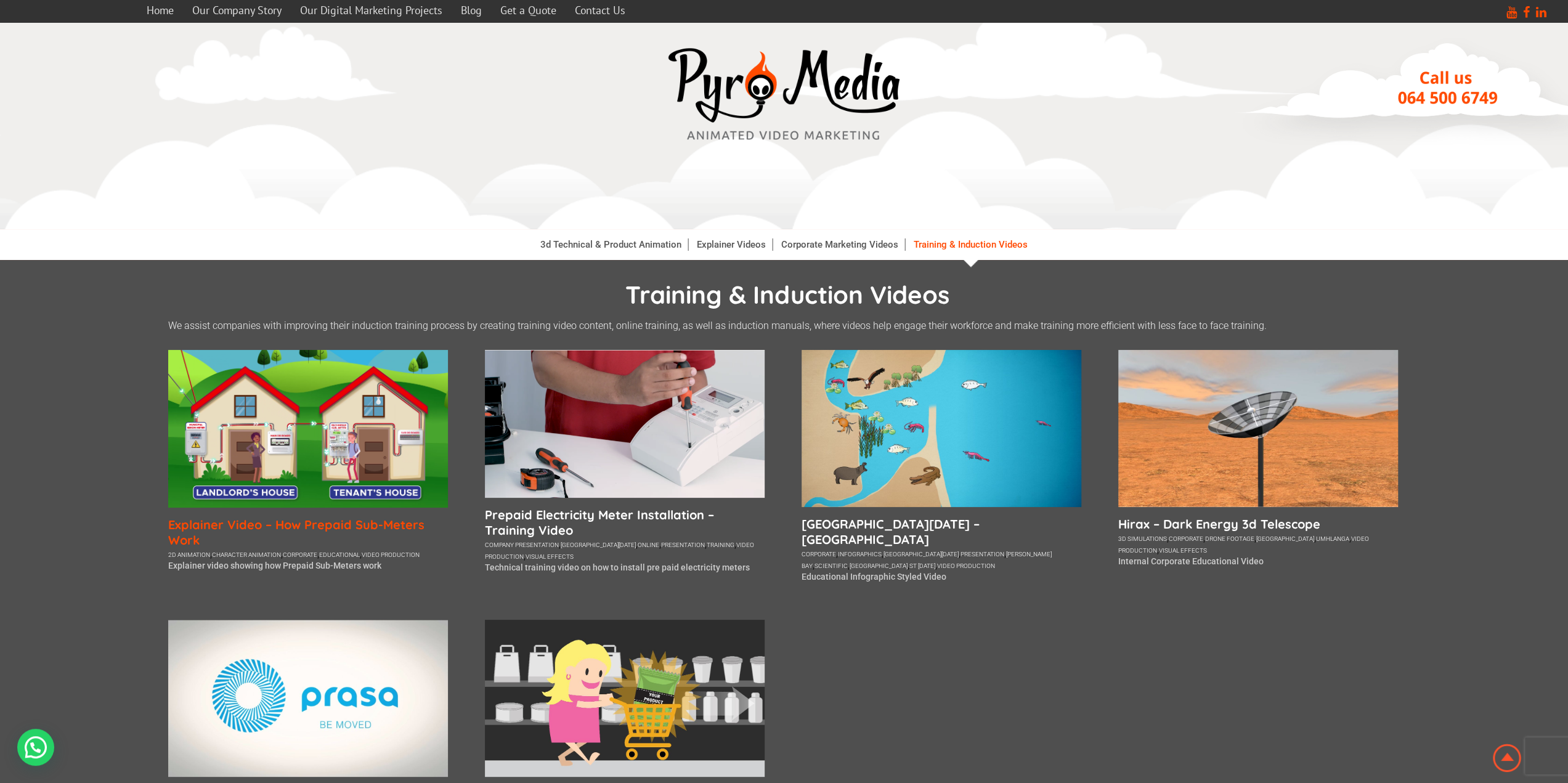
click at [390, 526] on h5 "Explainer Video – How Prepaid Sub-Meters Work" at bounding box center [308, 533] width 280 height 31
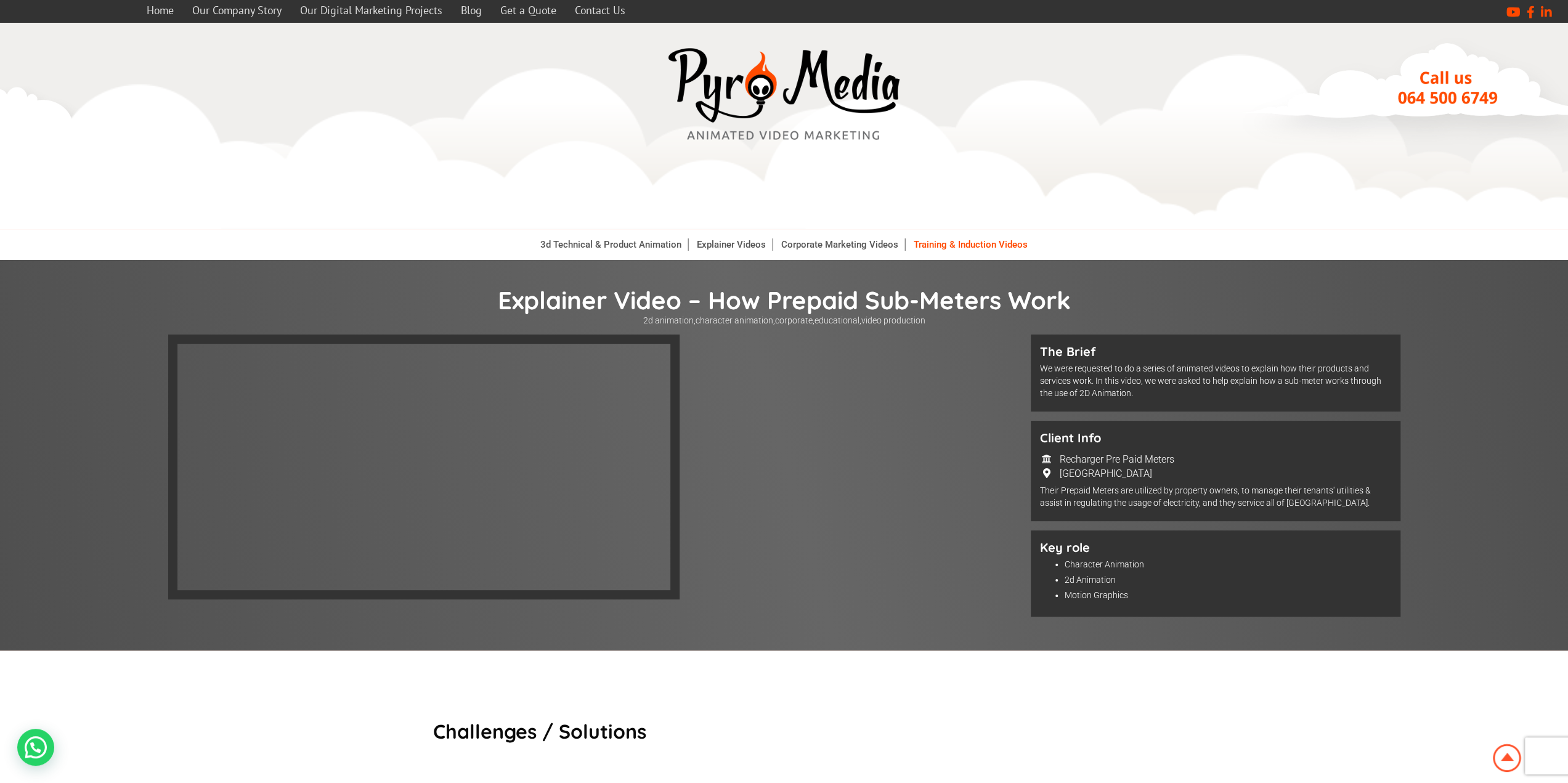
click at [933, 250] on link "Training & Induction Videos" at bounding box center [971, 244] width 126 height 12
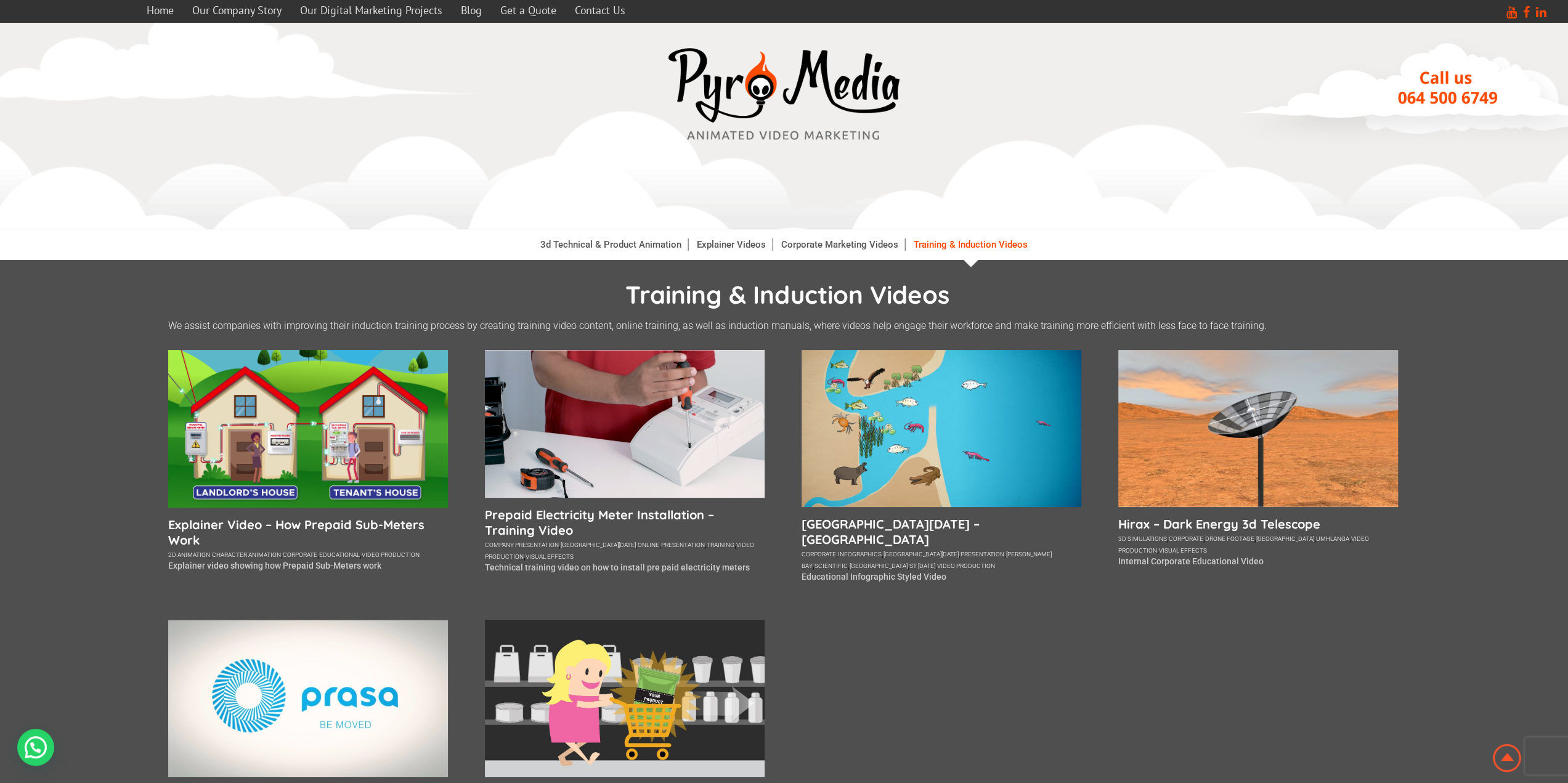
click at [847, 243] on link "Corporate Marketing Videos" at bounding box center [840, 244] width 130 height 12
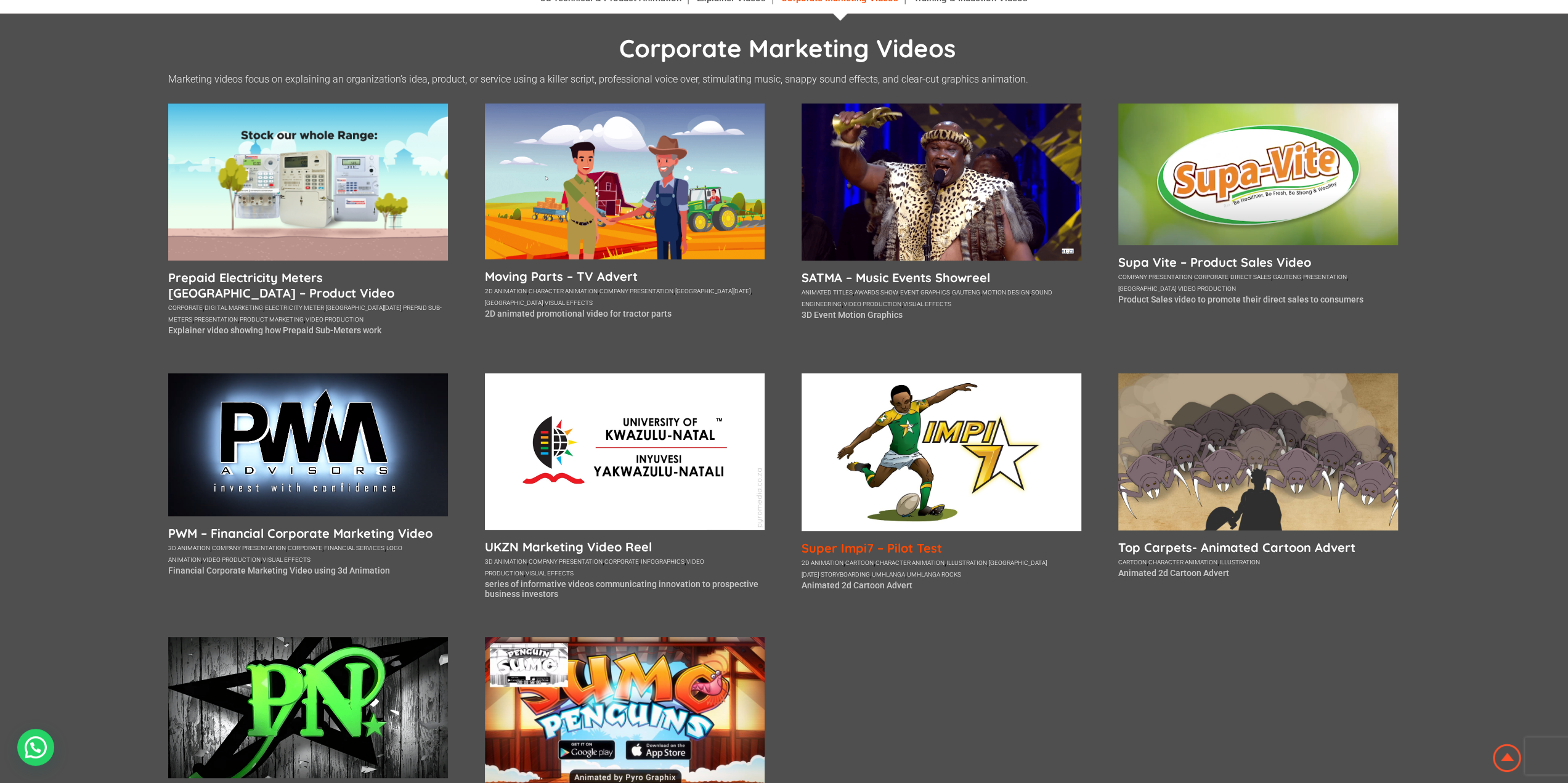
scroll to position [493, 0]
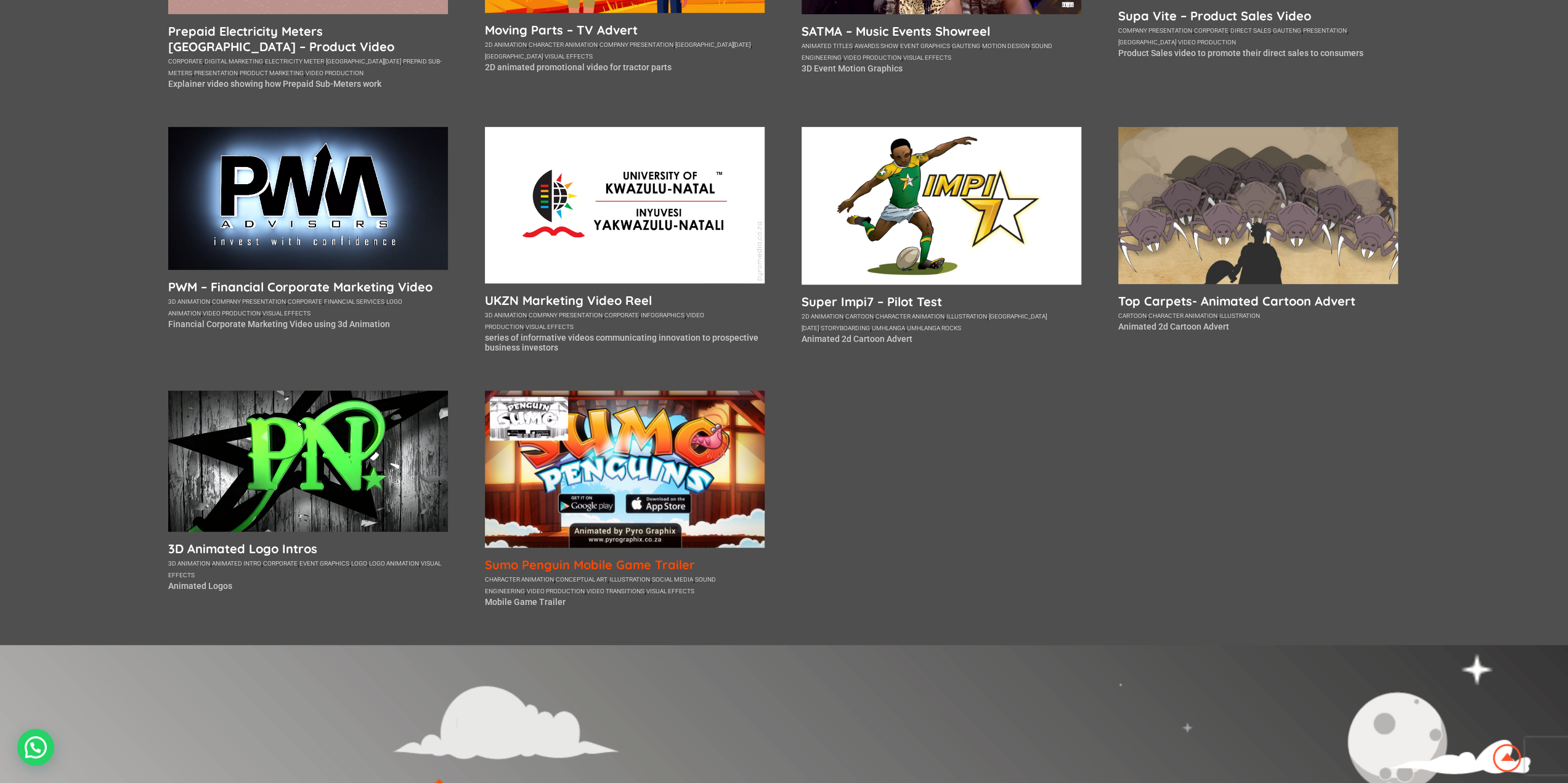
click at [596, 564] on h5 "Sumo Penguin Mobile Game Trailer" at bounding box center [624, 565] width 280 height 15
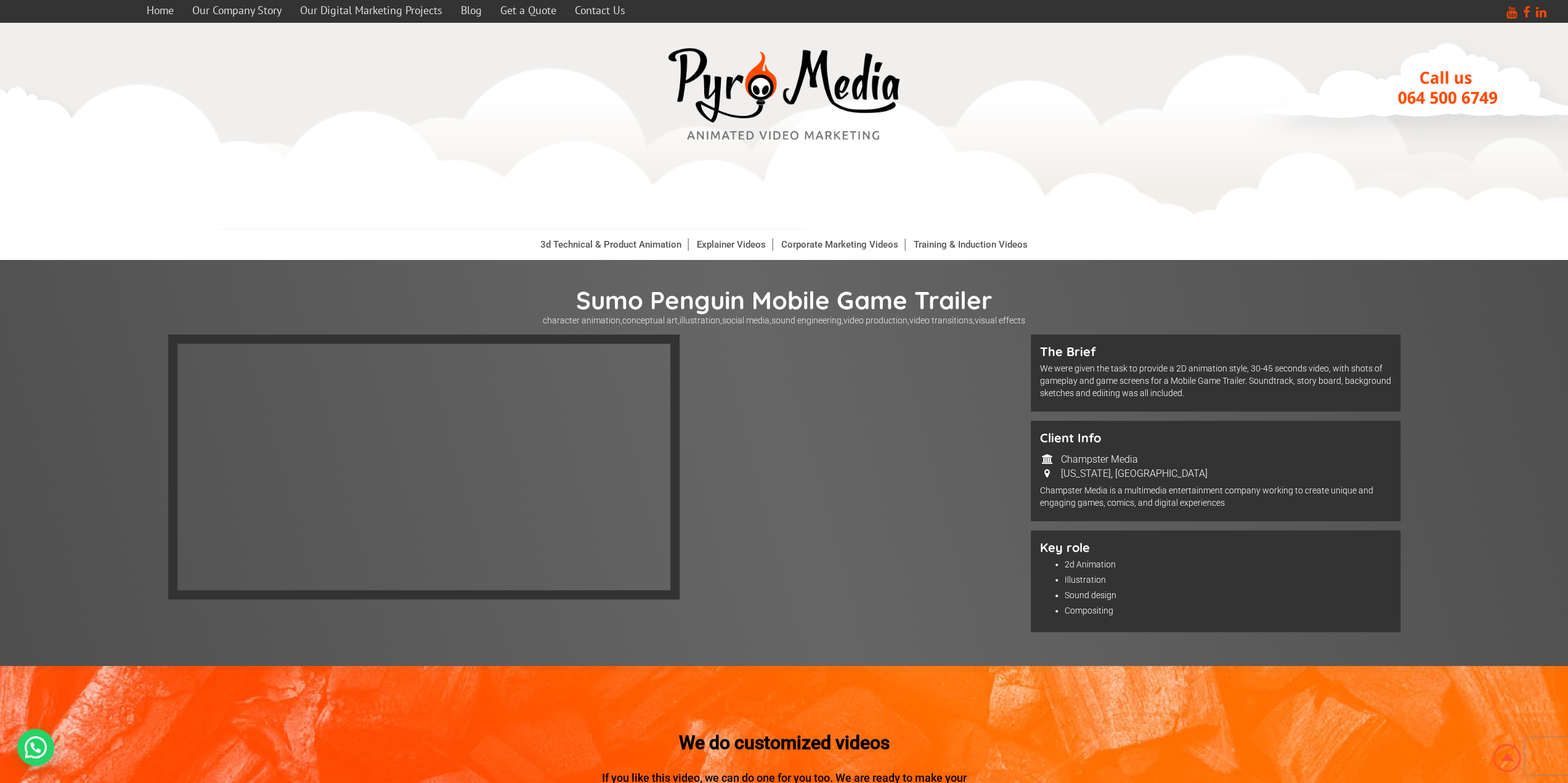
click at [864, 253] on li "Corporate Marketing Videos" at bounding box center [840, 244] width 130 height 31
click at [833, 247] on link "Corporate Marketing Videos" at bounding box center [840, 244] width 130 height 12
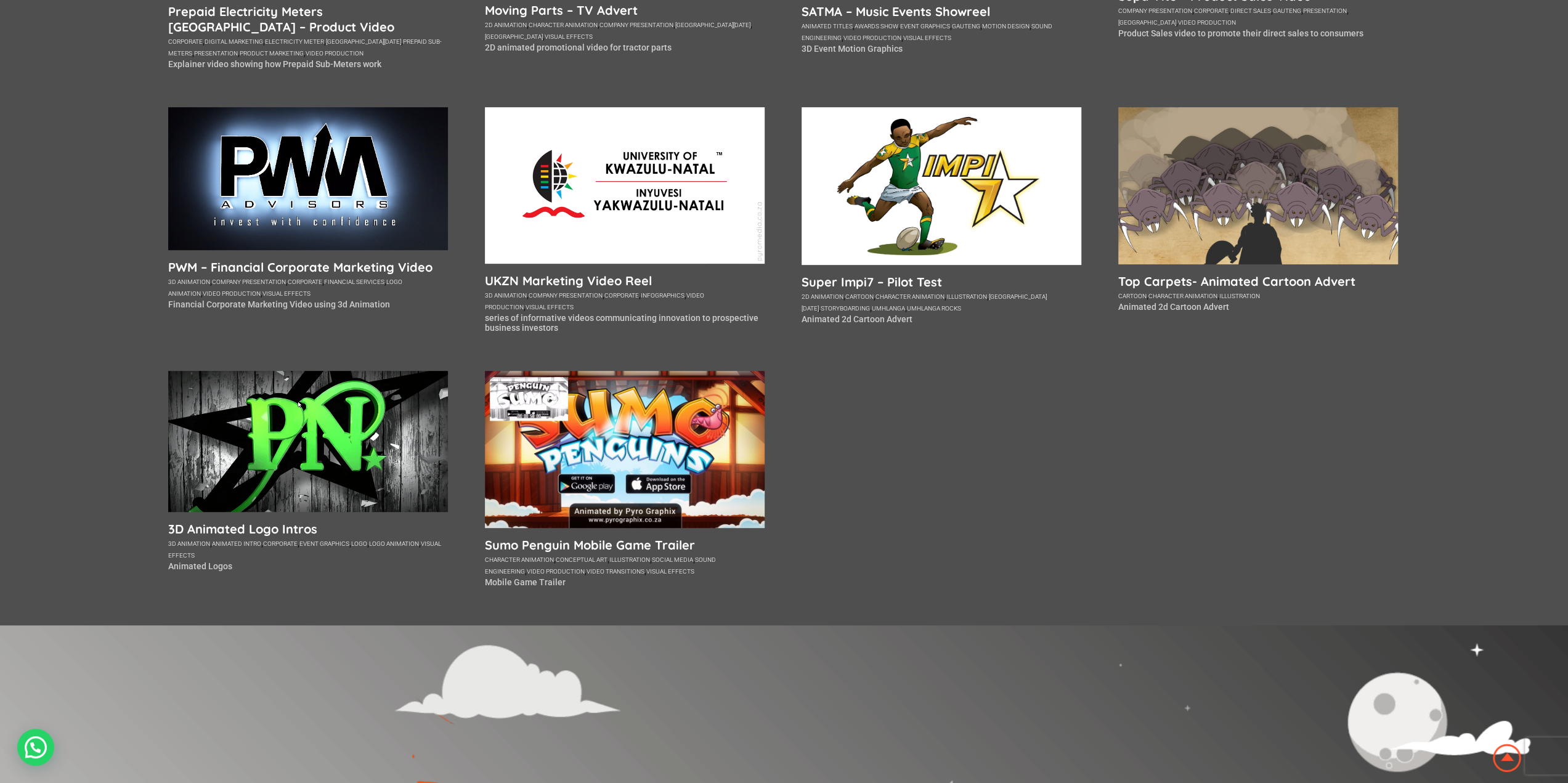
scroll to position [555, 0]
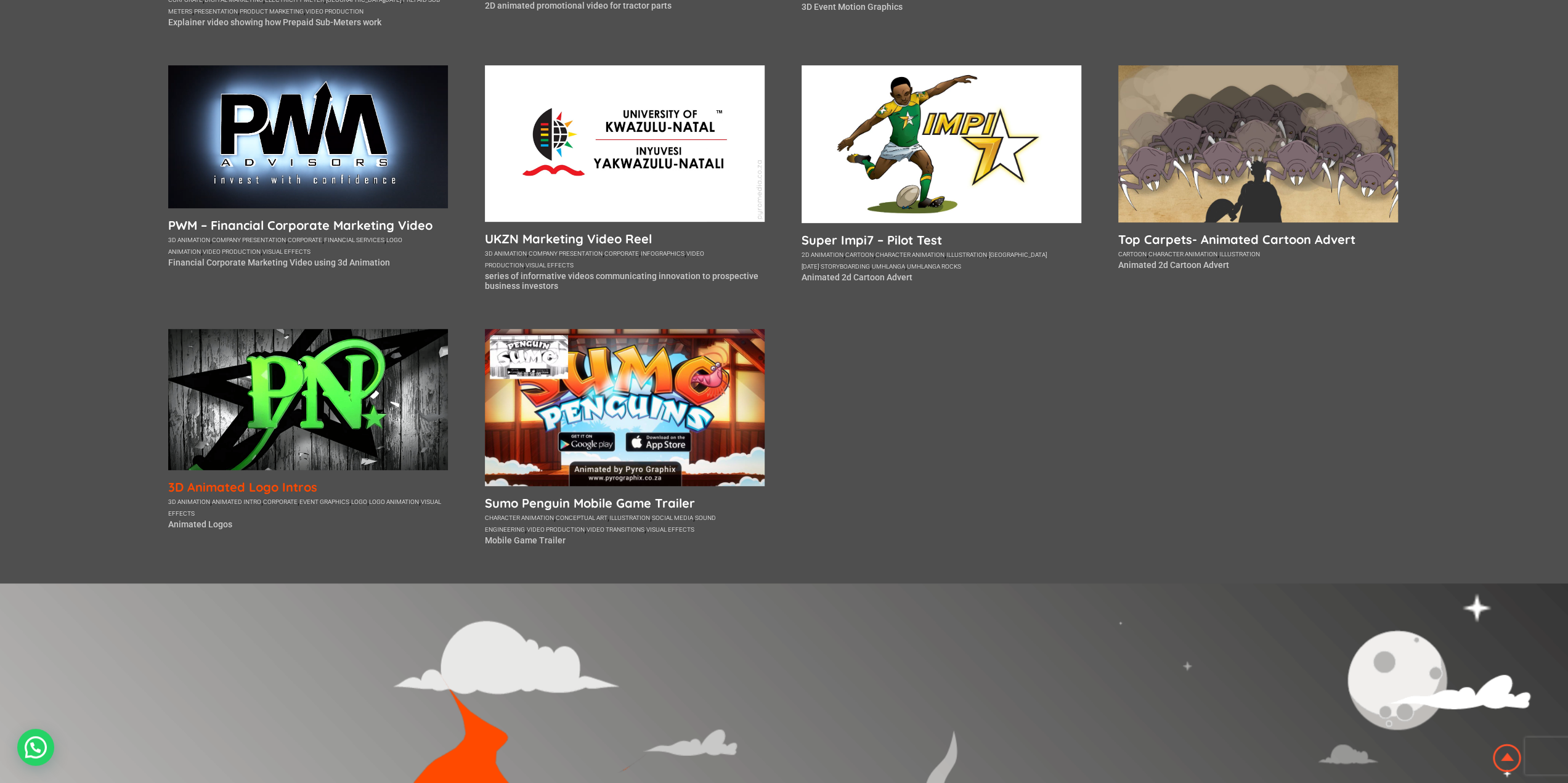
click at [269, 489] on h5 "3D Animated Logo Intros" at bounding box center [308, 487] width 280 height 15
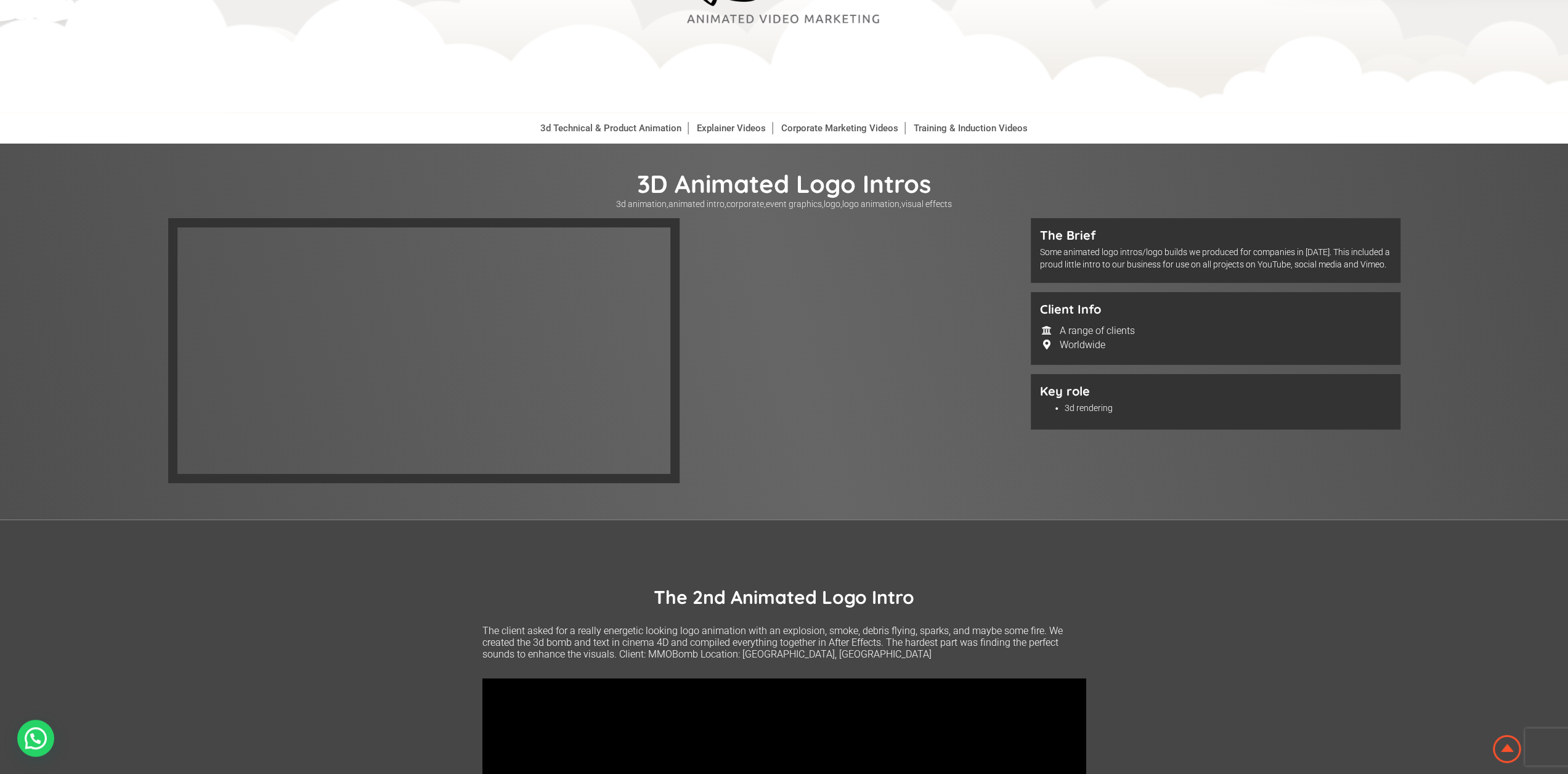
scroll to position [61, 0]
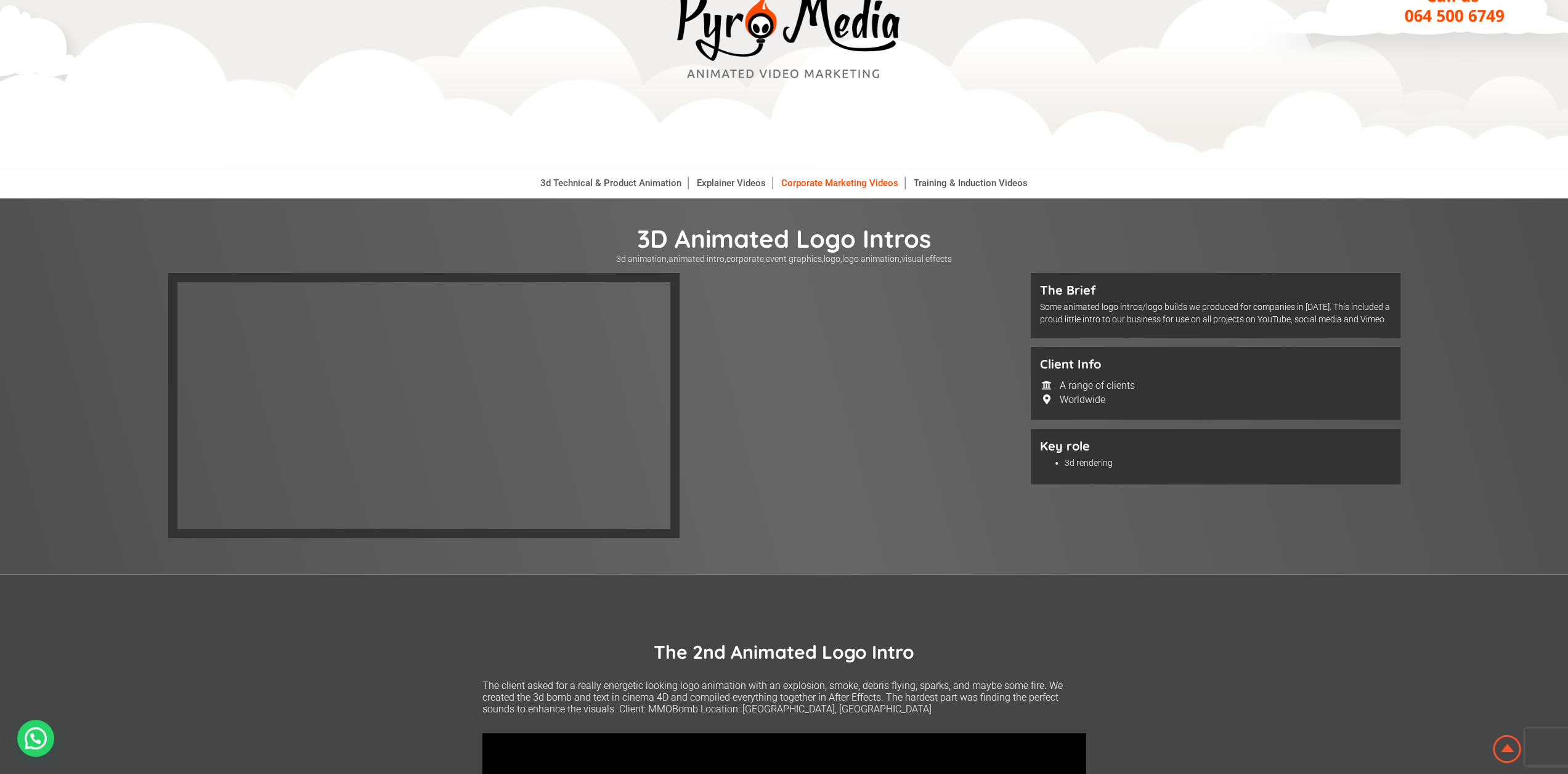
click at [841, 184] on link "Corporate Marketing Videos" at bounding box center [840, 183] width 130 height 12
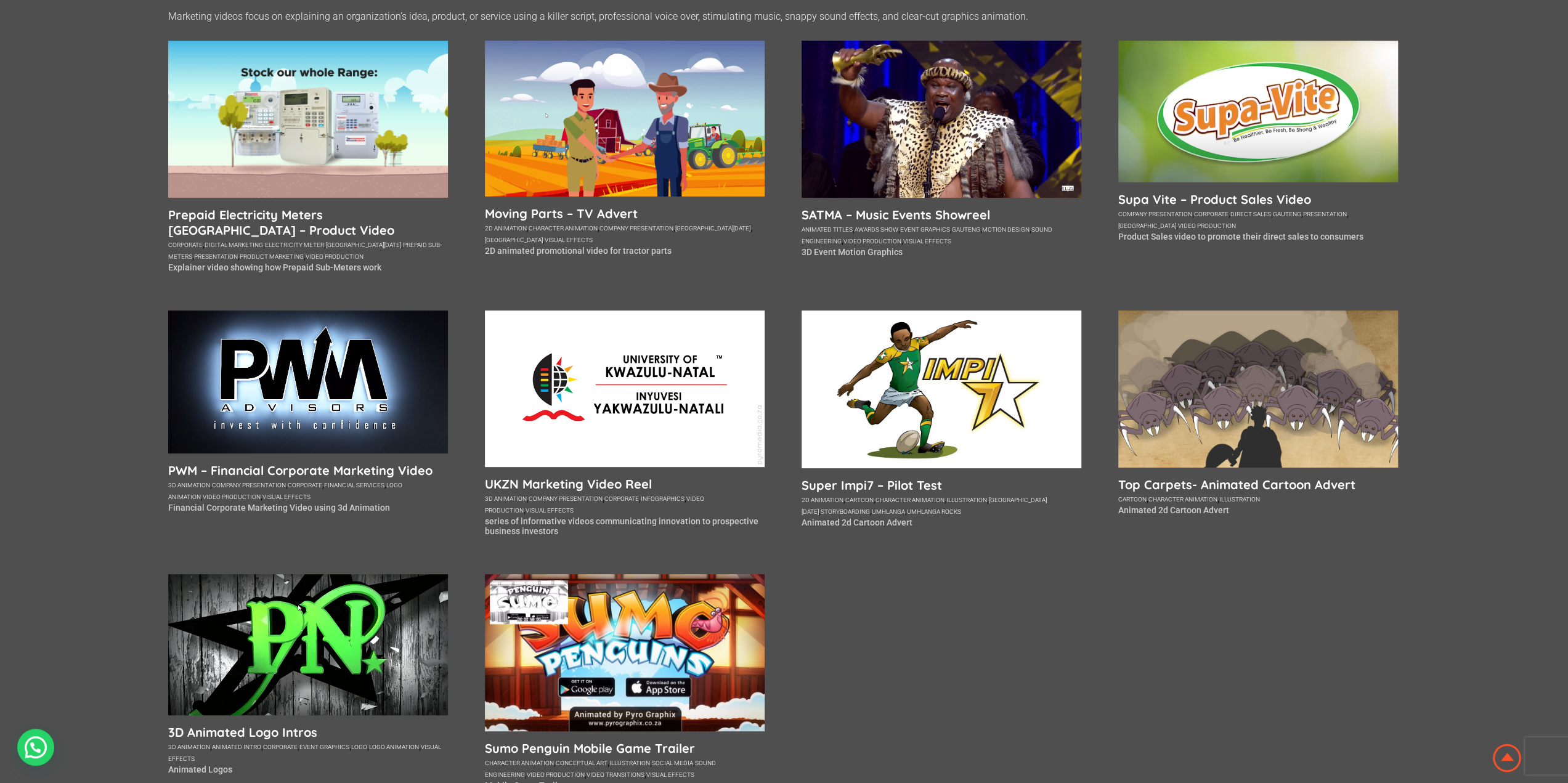
scroll to position [370, 0]
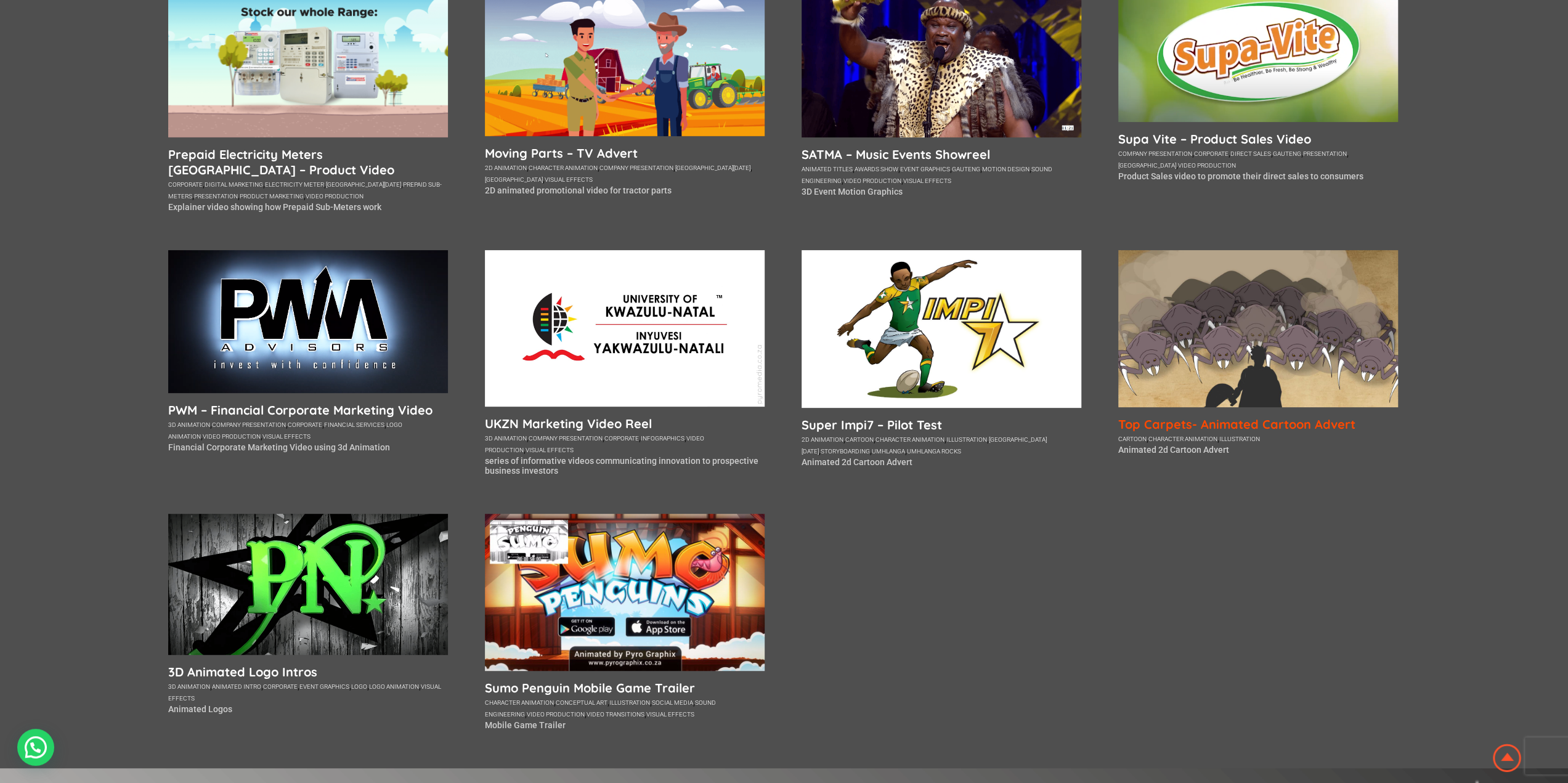
click at [1223, 428] on h5 "Top Carpets- Animated Cartoon Advert" at bounding box center [1257, 425] width 280 height 15
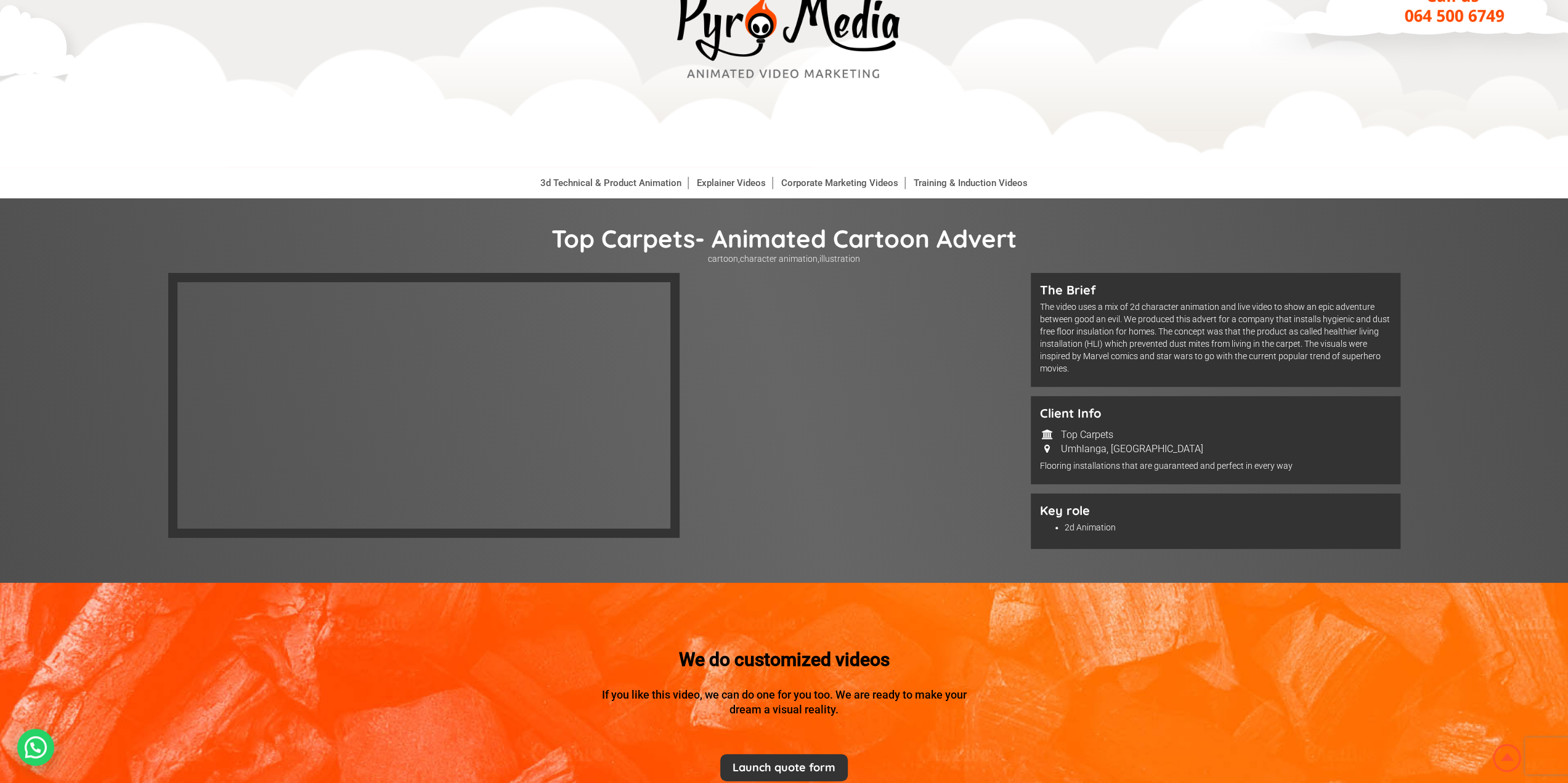
scroll to position [37, 0]
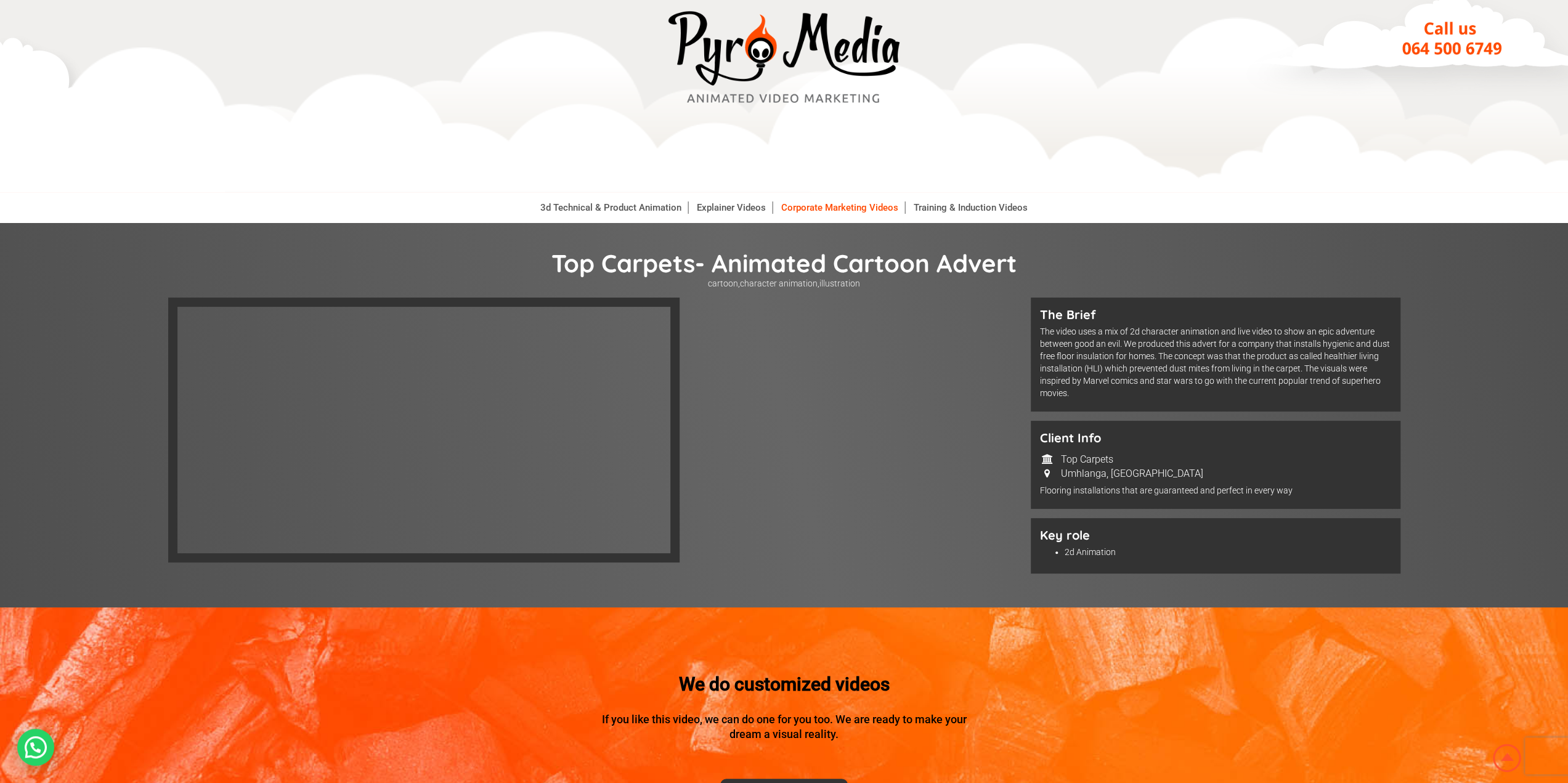
click at [853, 209] on link "Corporate Marketing Videos" at bounding box center [840, 208] width 130 height 12
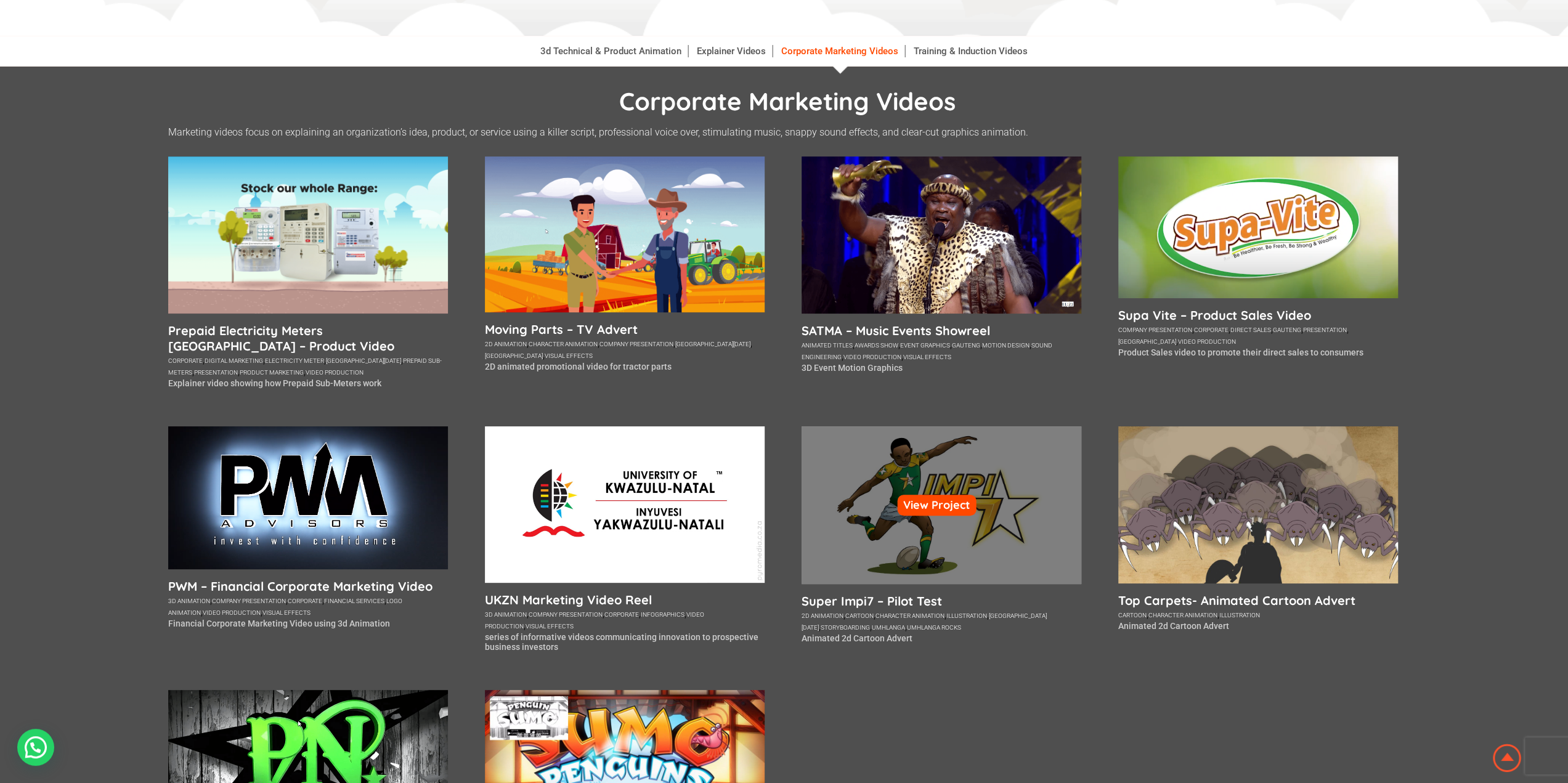
scroll to position [308, 0]
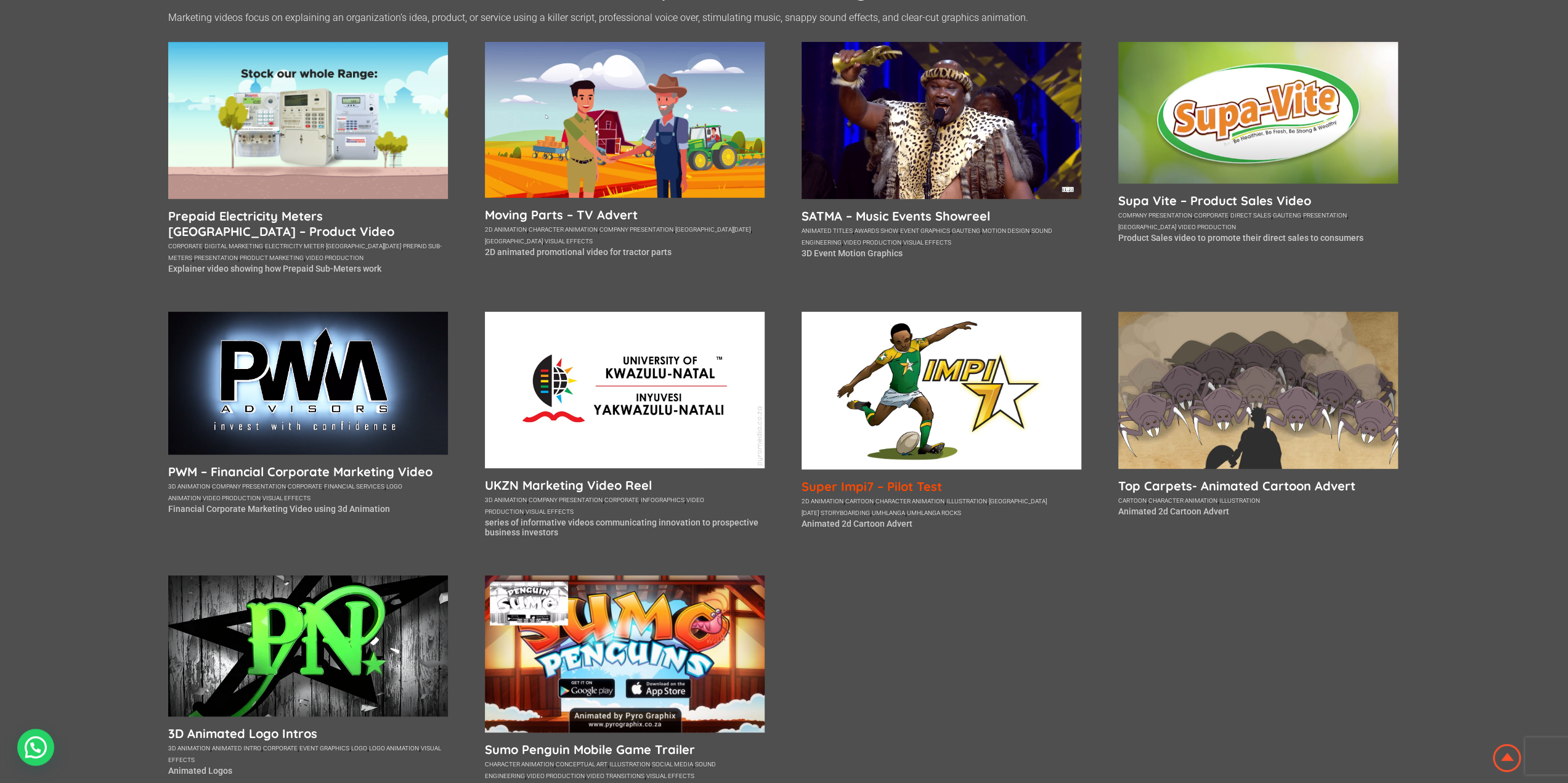
click at [894, 489] on h5 "Super Impi7 – Pilot Test" at bounding box center [941, 487] width 280 height 15
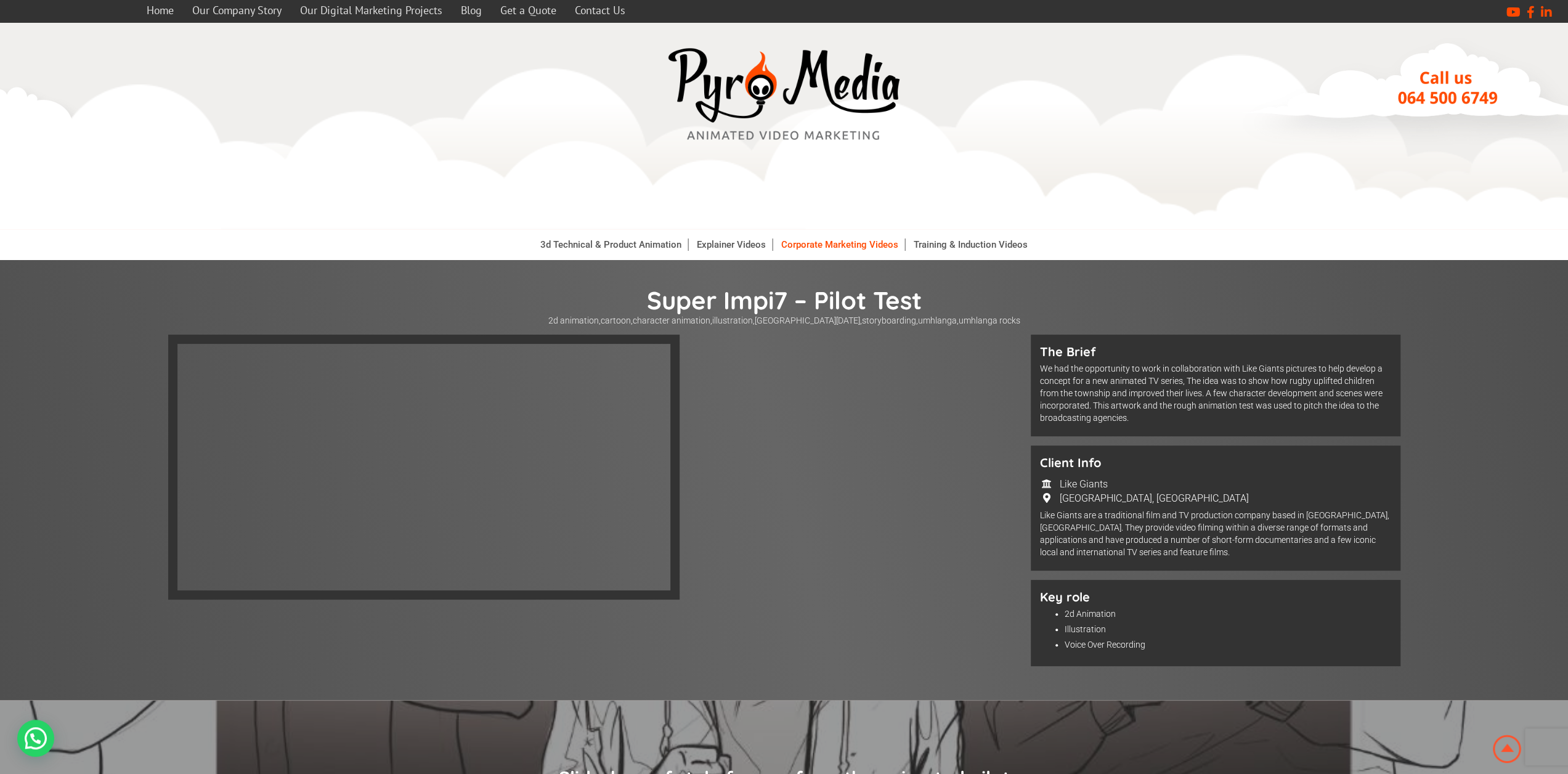
click at [833, 247] on link "Corporate Marketing Videos" at bounding box center [840, 244] width 130 height 12
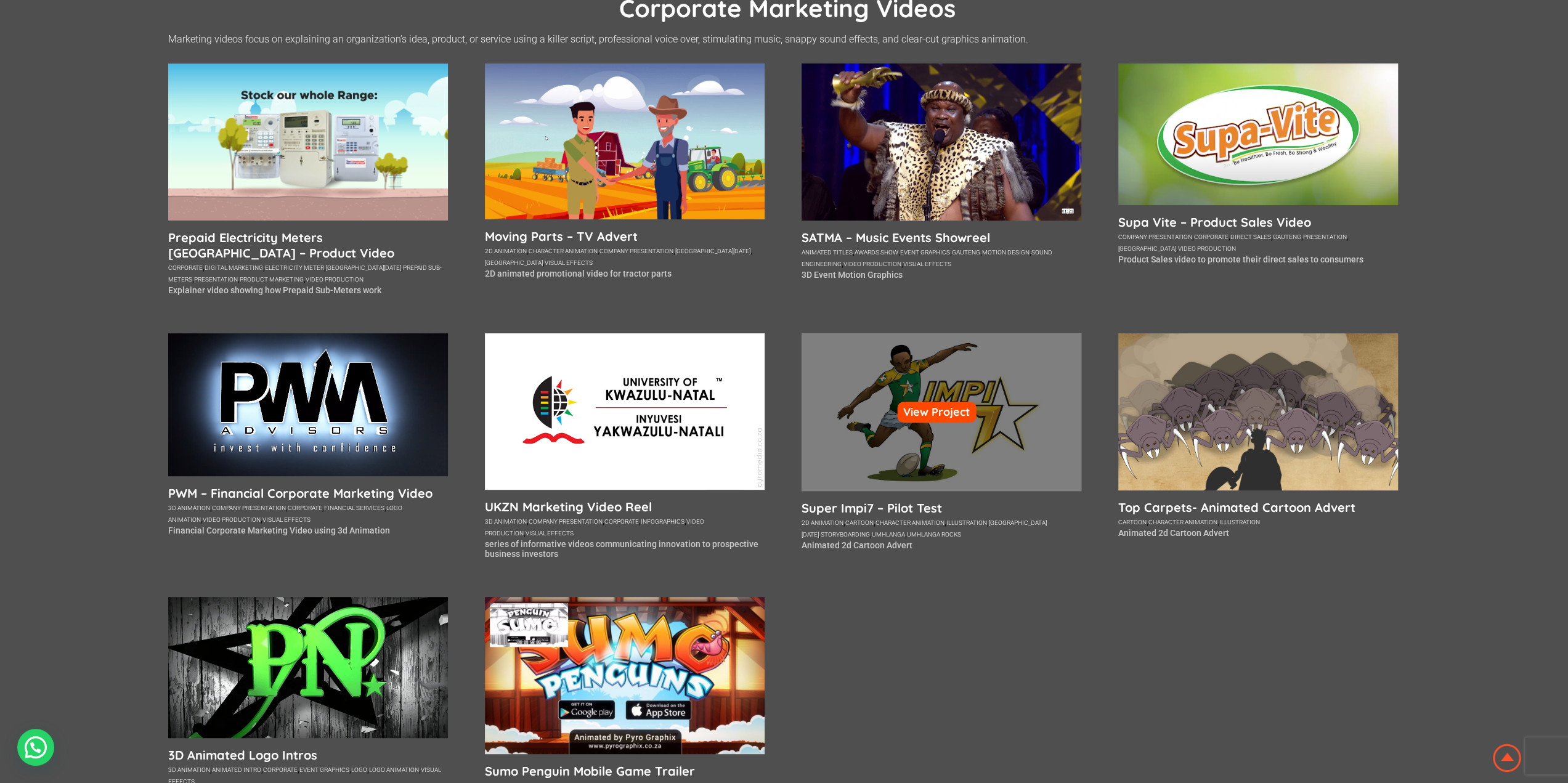
scroll to position [308, 0]
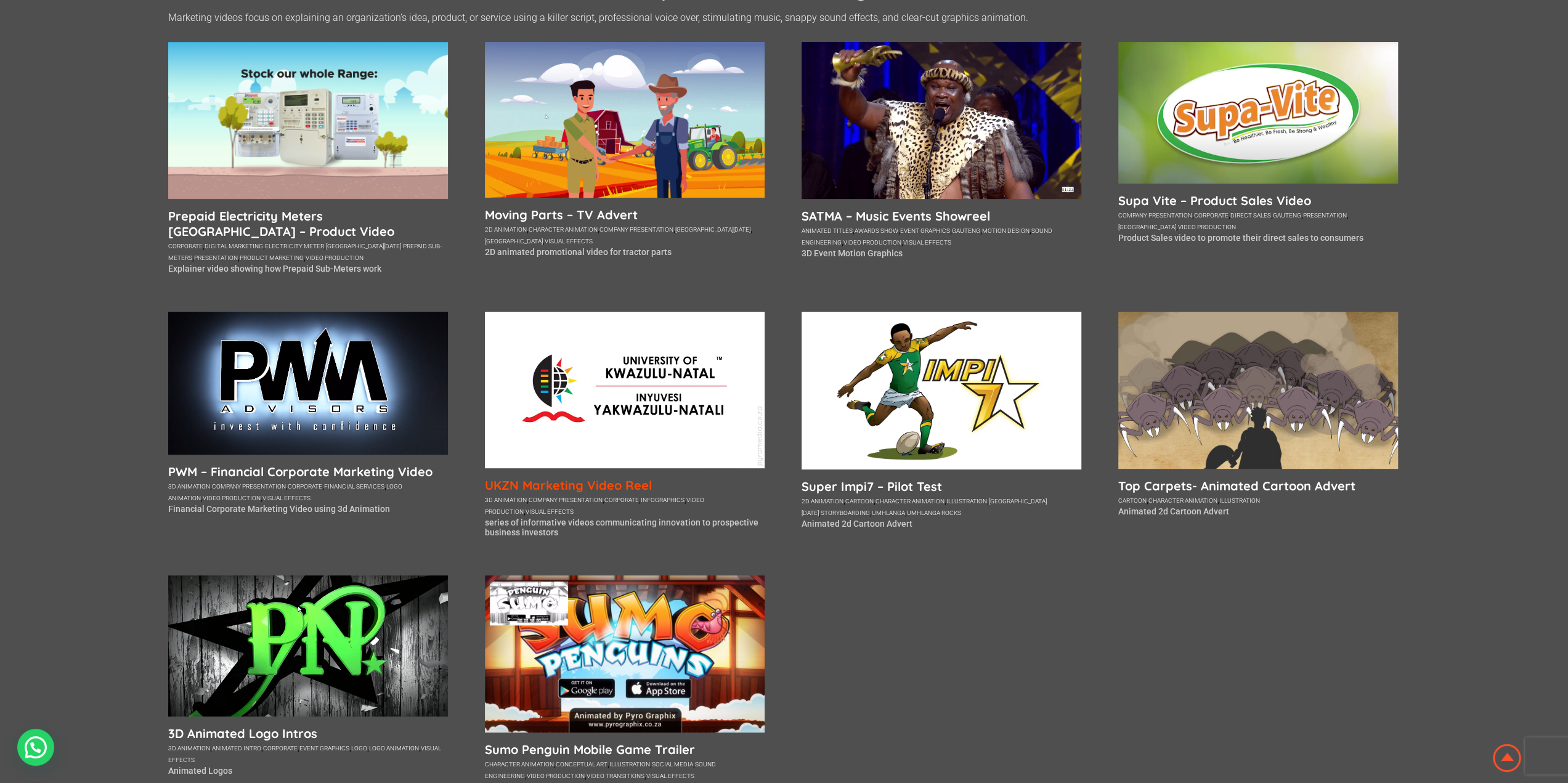
click at [562, 489] on h5 "UKZN Marketing Video Reel" at bounding box center [624, 485] width 280 height 15
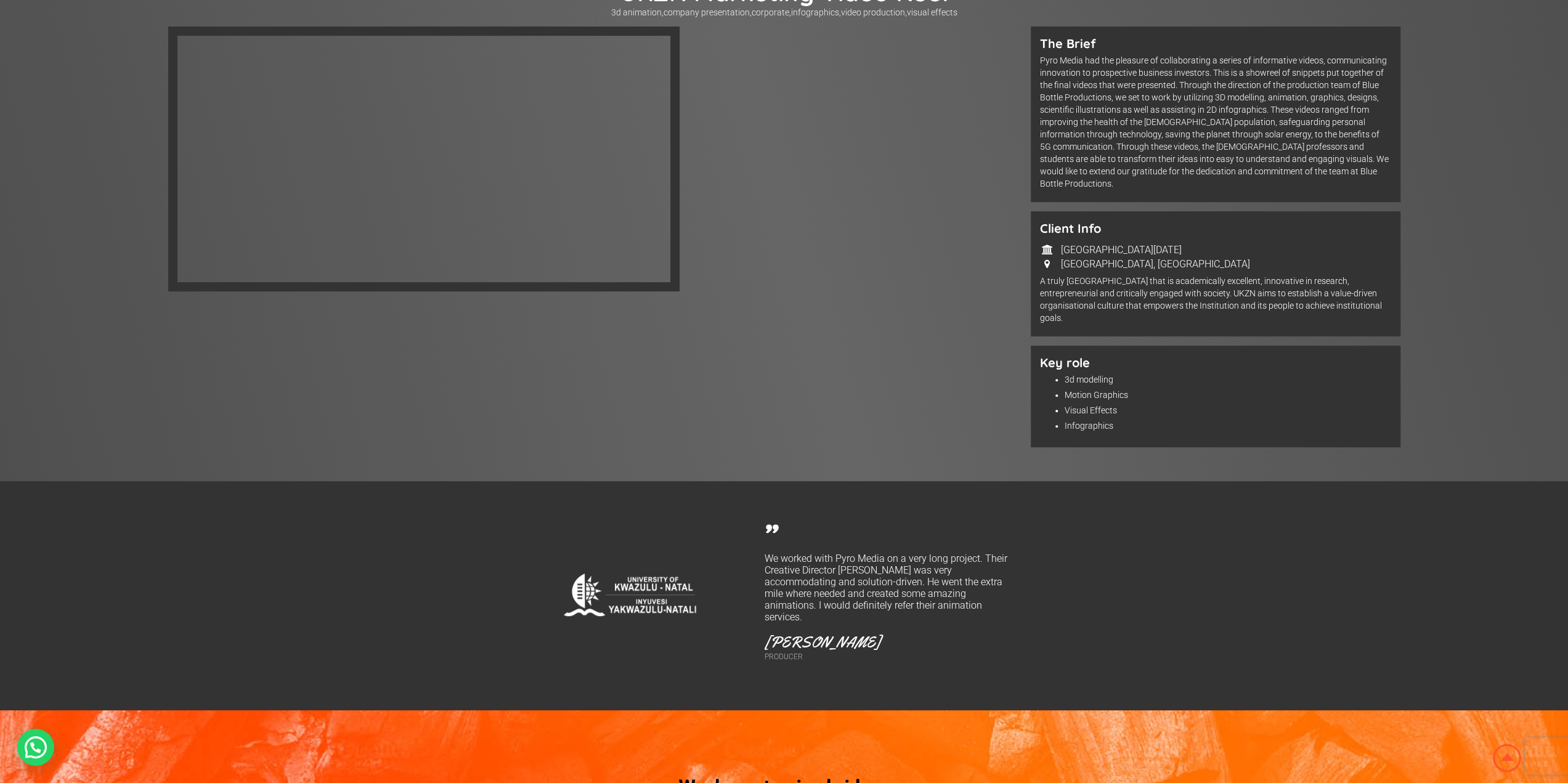
scroll to position [185, 0]
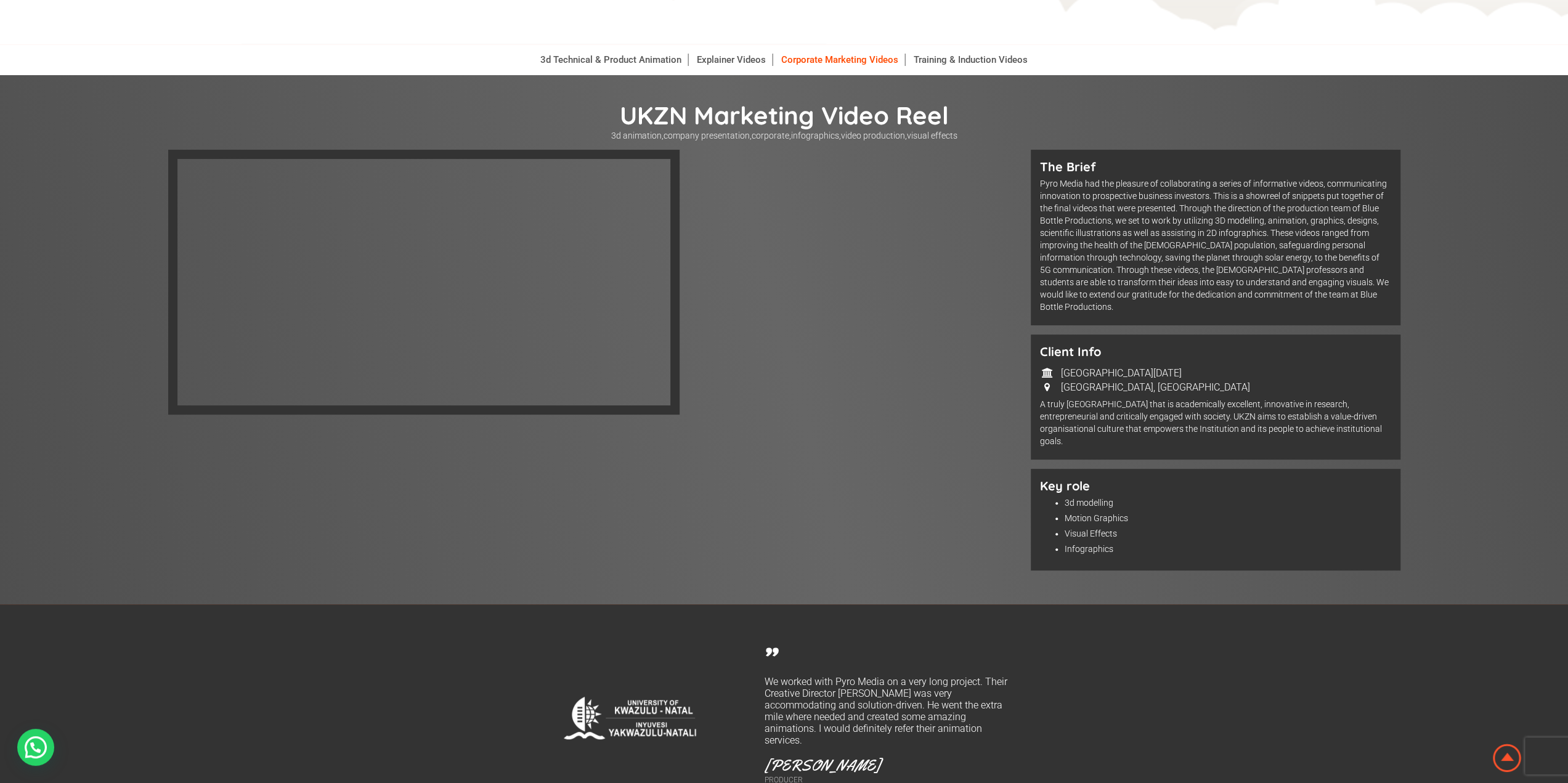
click at [858, 63] on link "Corporate Marketing Videos" at bounding box center [840, 60] width 130 height 12
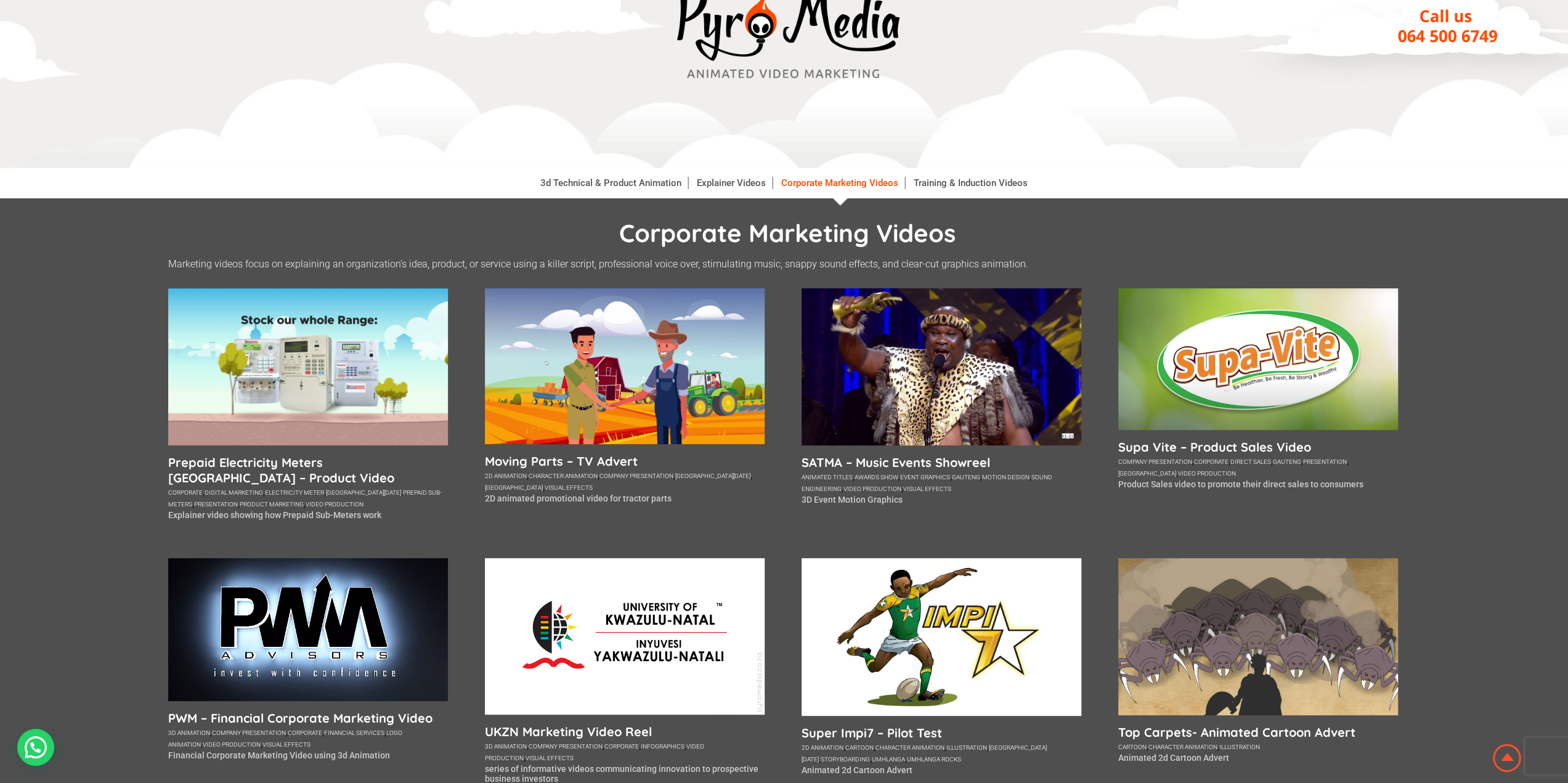
scroll to position [123, 0]
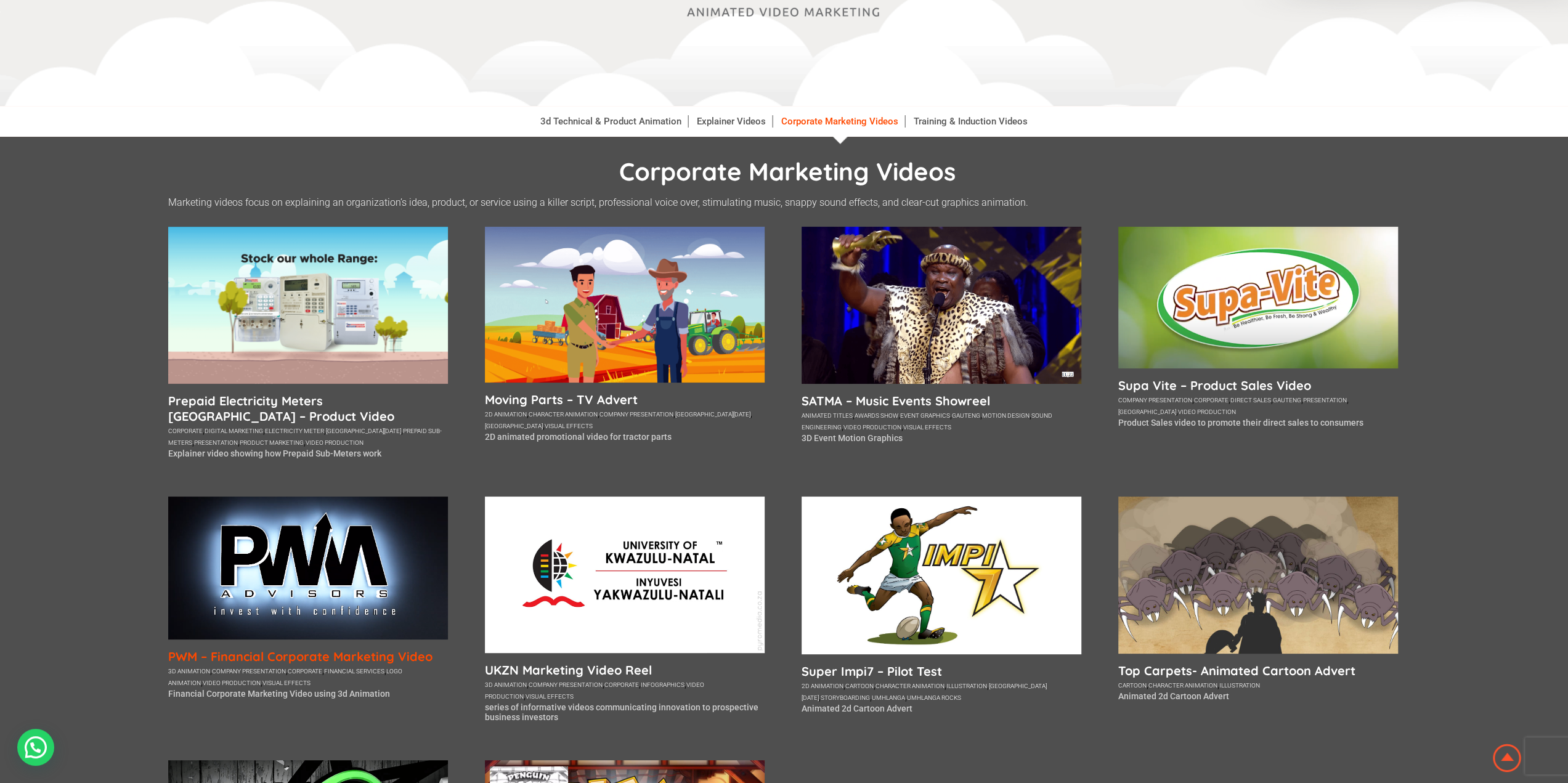
click at [325, 651] on h5 "PWM – Financial Corporate Marketing Video" at bounding box center [308, 657] width 280 height 15
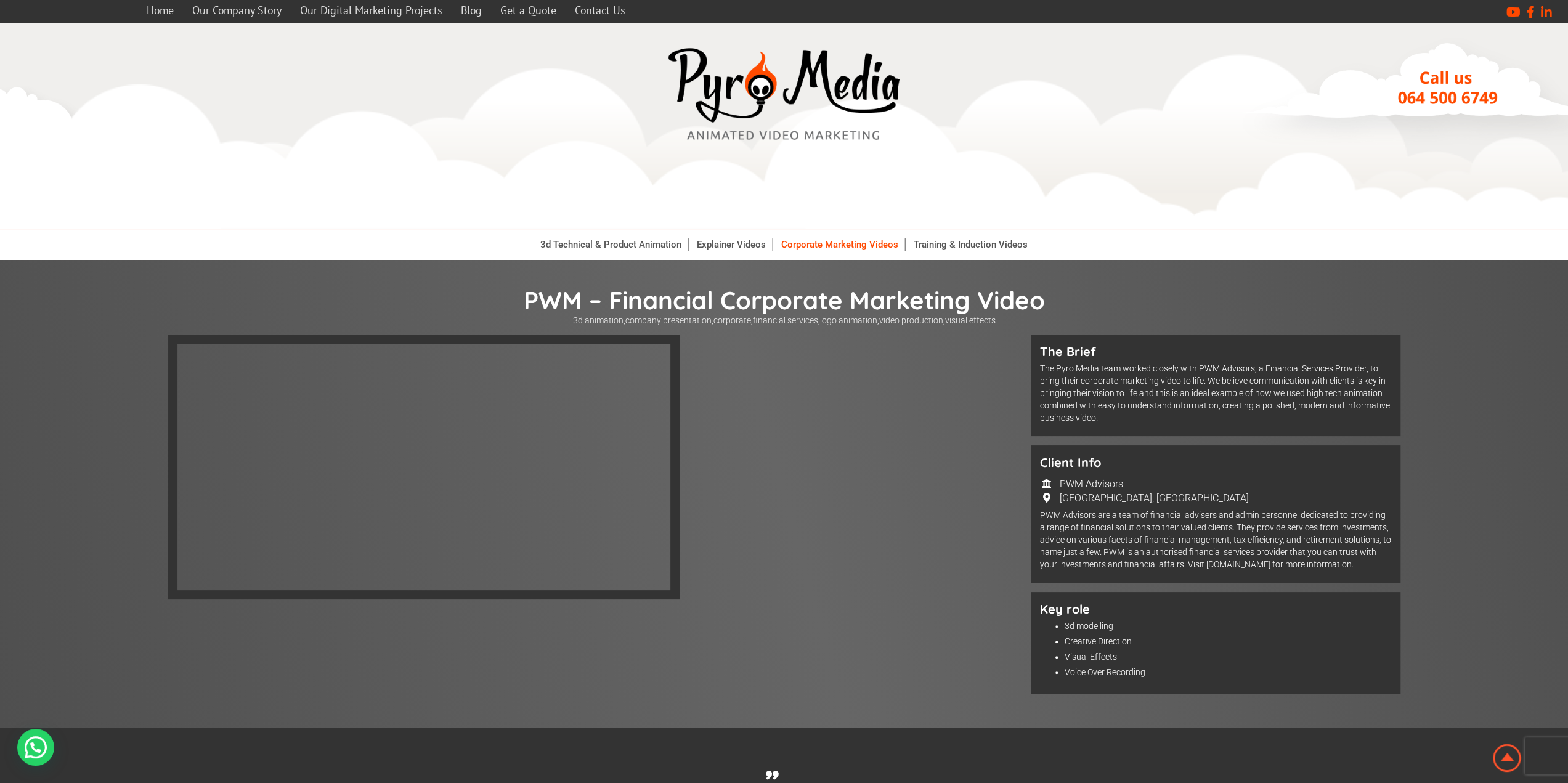
click at [825, 245] on link "Corporate Marketing Videos" at bounding box center [840, 244] width 130 height 12
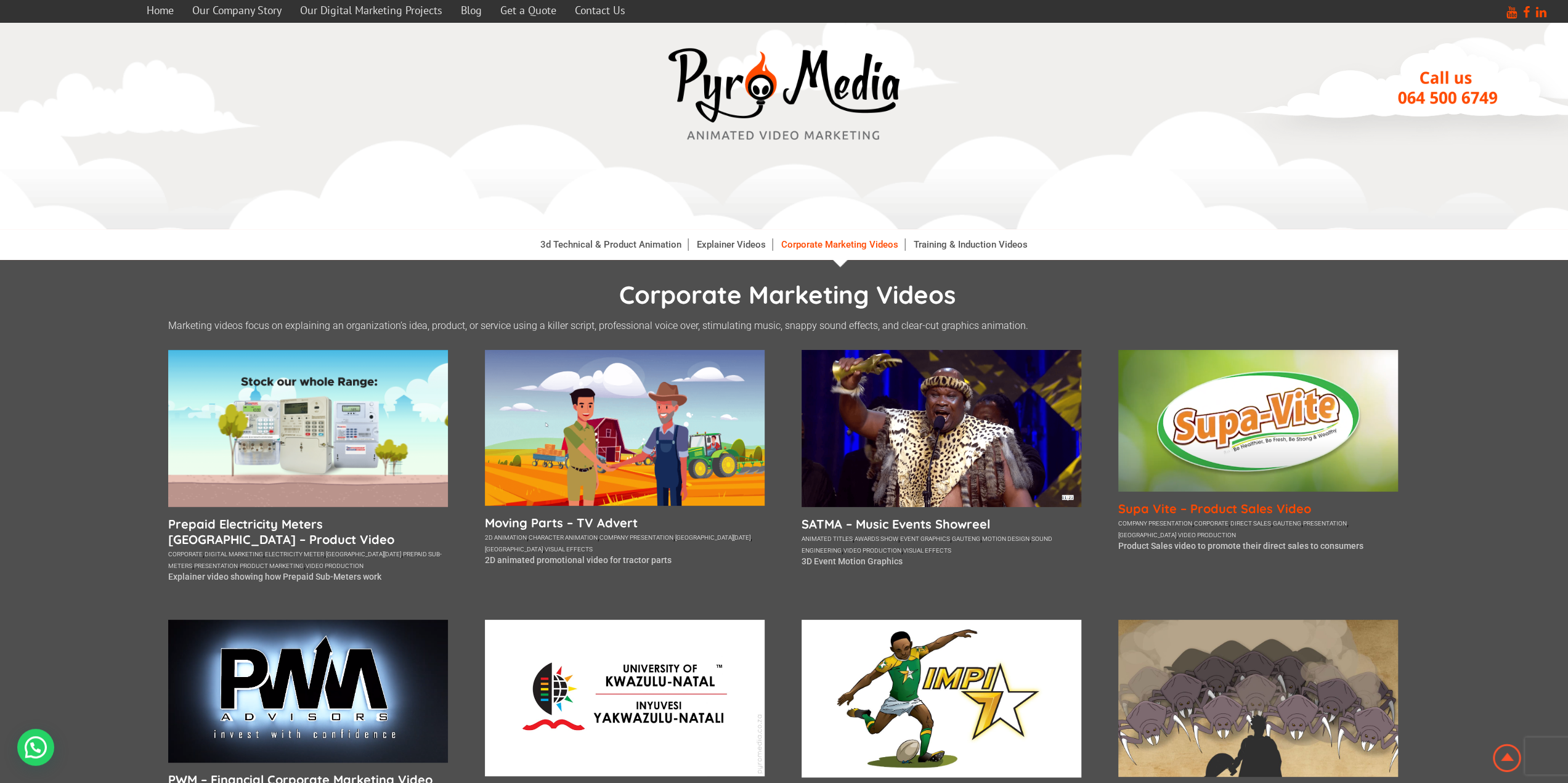
click at [1225, 512] on h5 "Supa Vite – Product Sales Video" at bounding box center [1257, 509] width 280 height 15
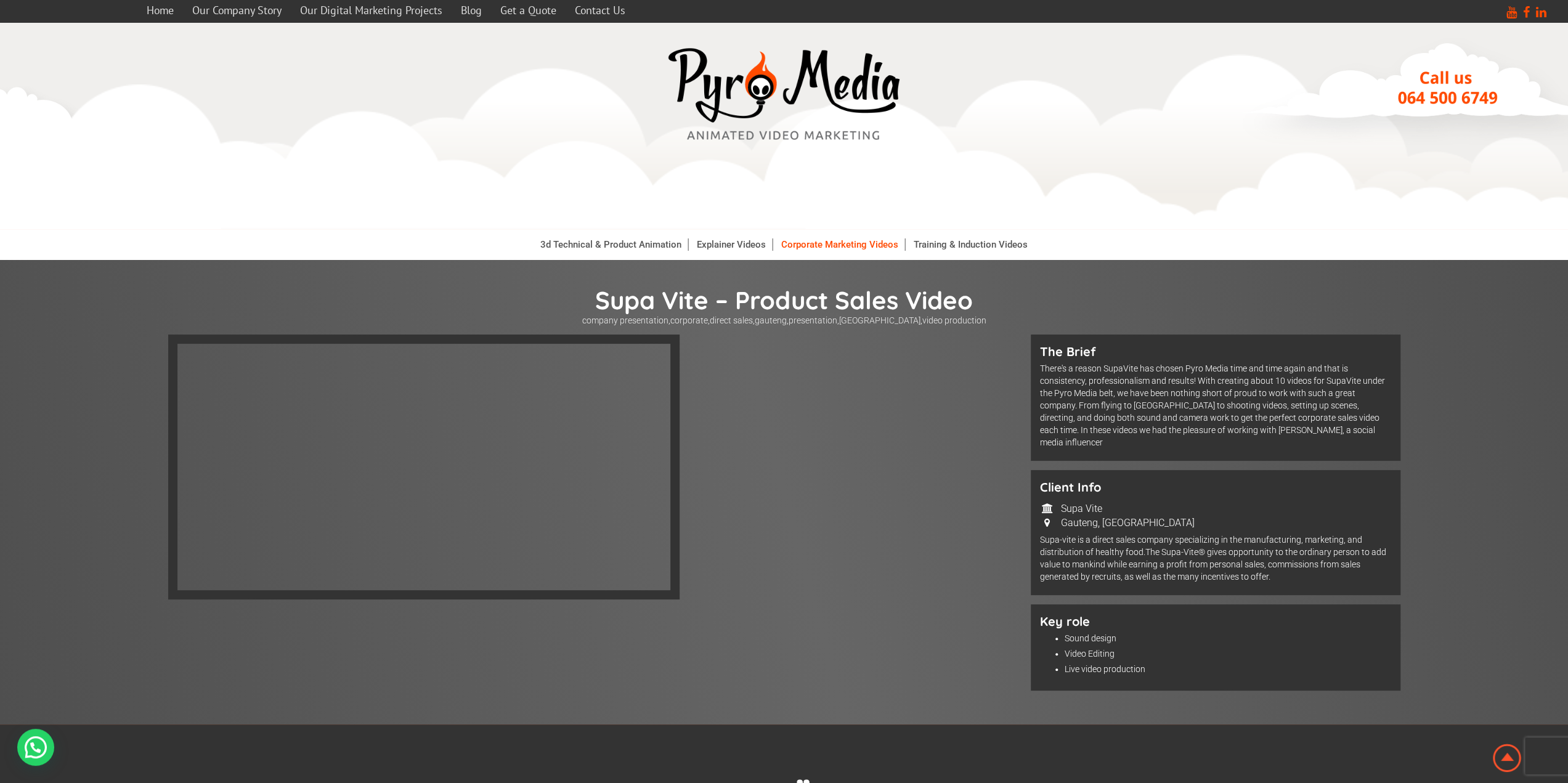
click at [850, 245] on link "Corporate Marketing Videos" at bounding box center [840, 244] width 130 height 12
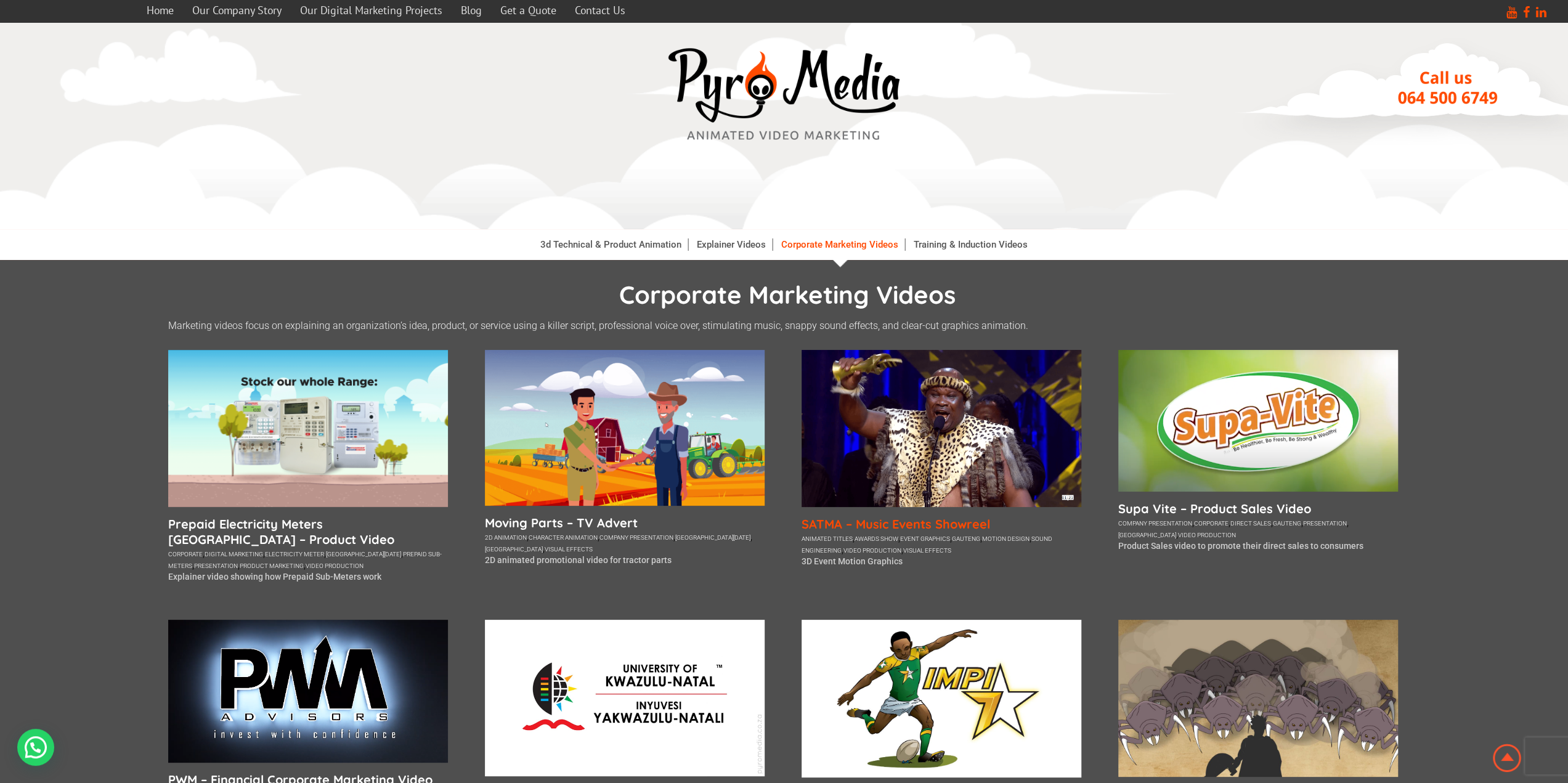
click at [913, 524] on h5 "SATMA – Music Events Showreel" at bounding box center [941, 524] width 280 height 15
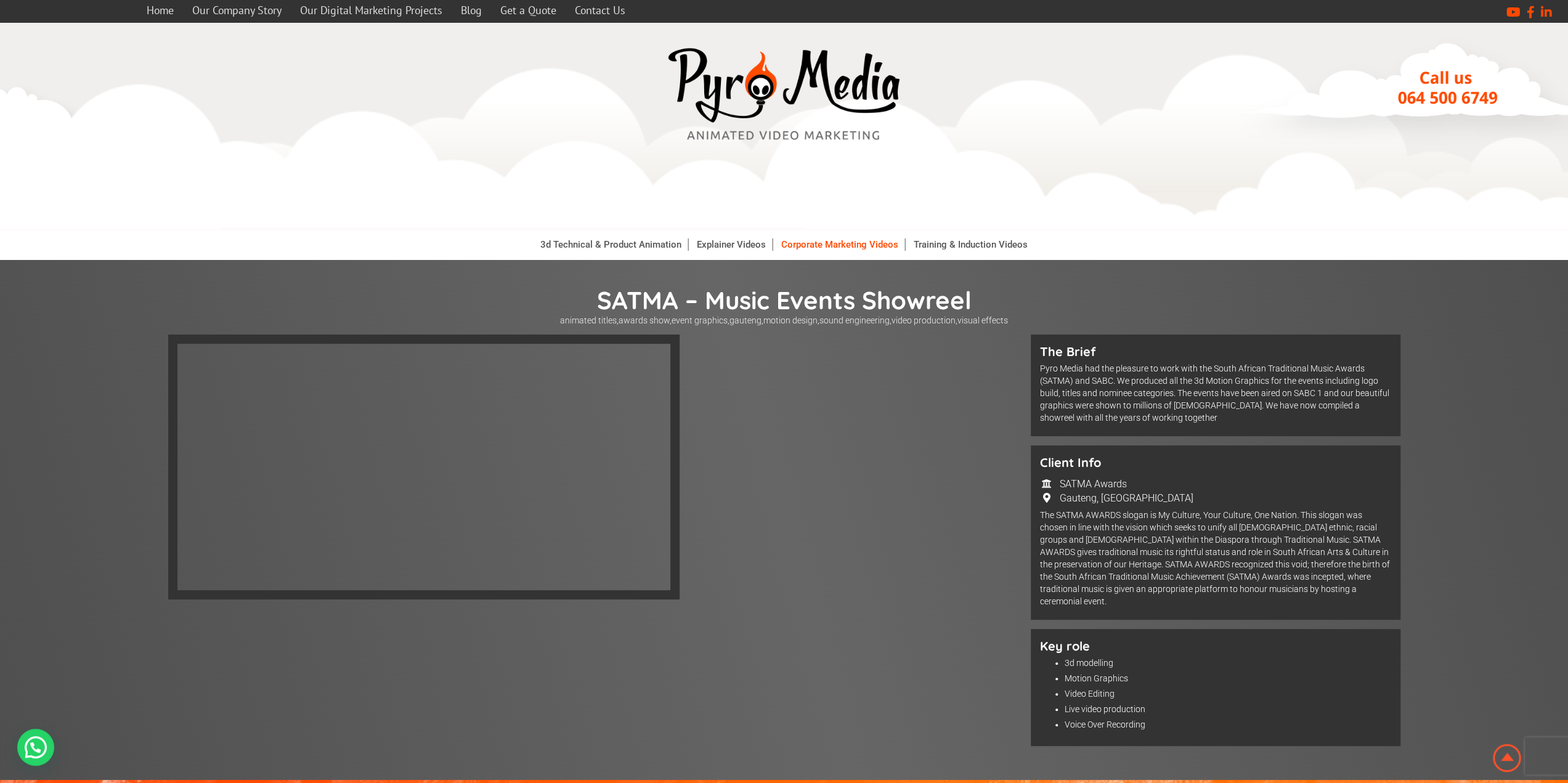
click at [830, 243] on link "Corporate Marketing Videos" at bounding box center [840, 244] width 130 height 12
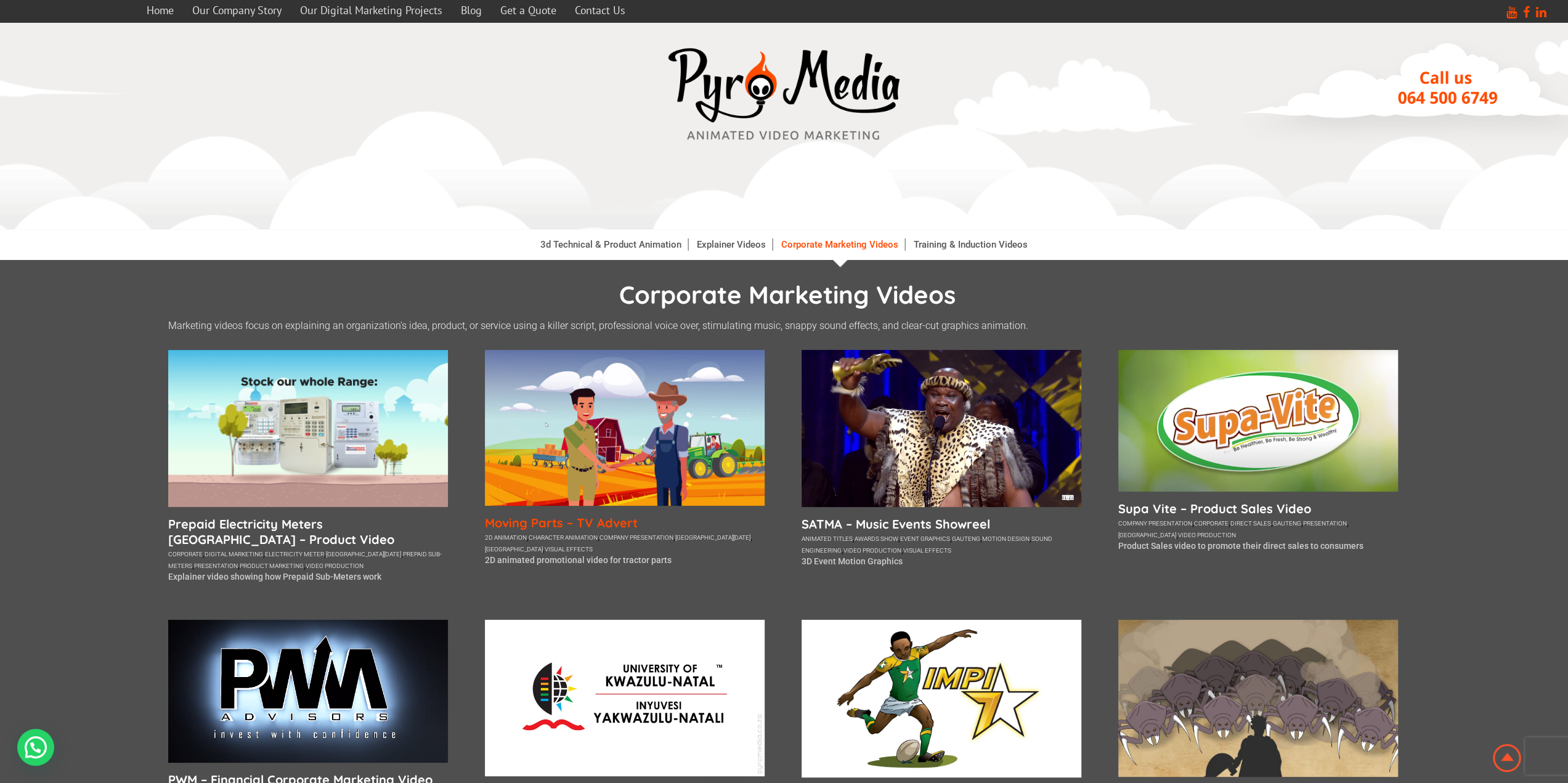
click at [568, 522] on h5 "Moving Parts – TV Advert" at bounding box center [624, 523] width 280 height 15
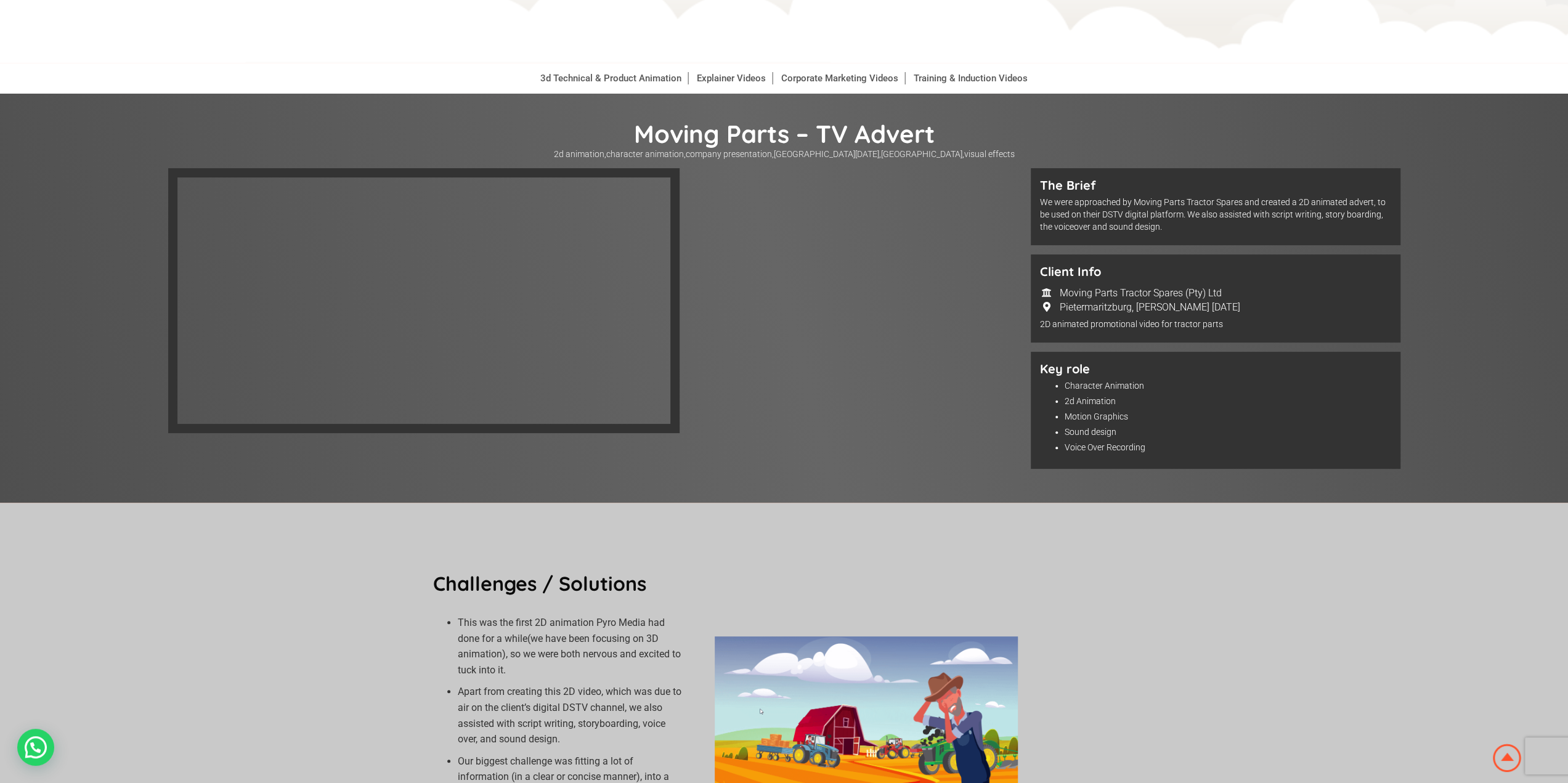
scroll to position [61, 0]
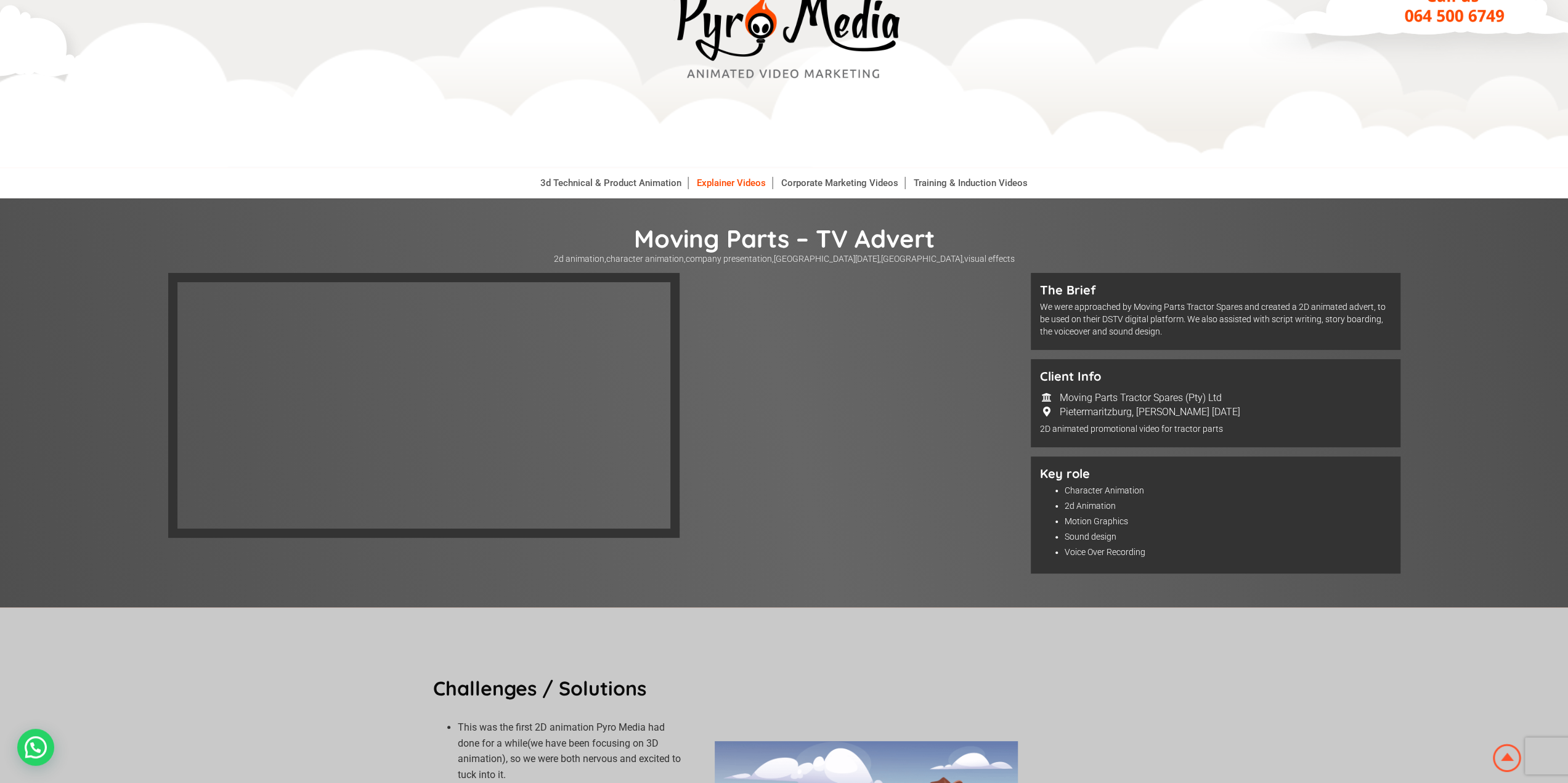
click at [741, 182] on link "Explainer Videos" at bounding box center [732, 183] width 82 height 12
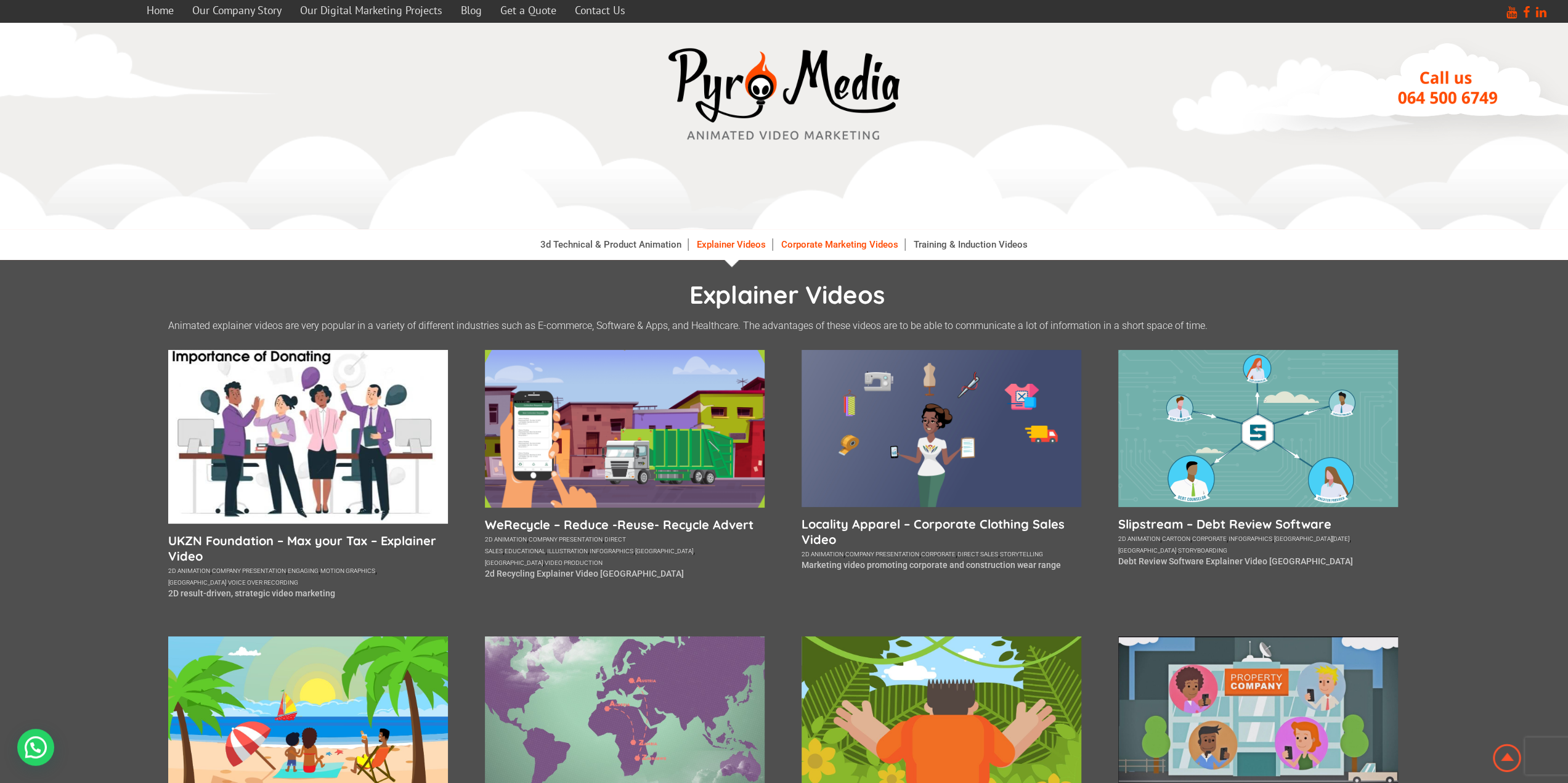
click at [839, 239] on link "Corporate Marketing Videos" at bounding box center [840, 244] width 130 height 12
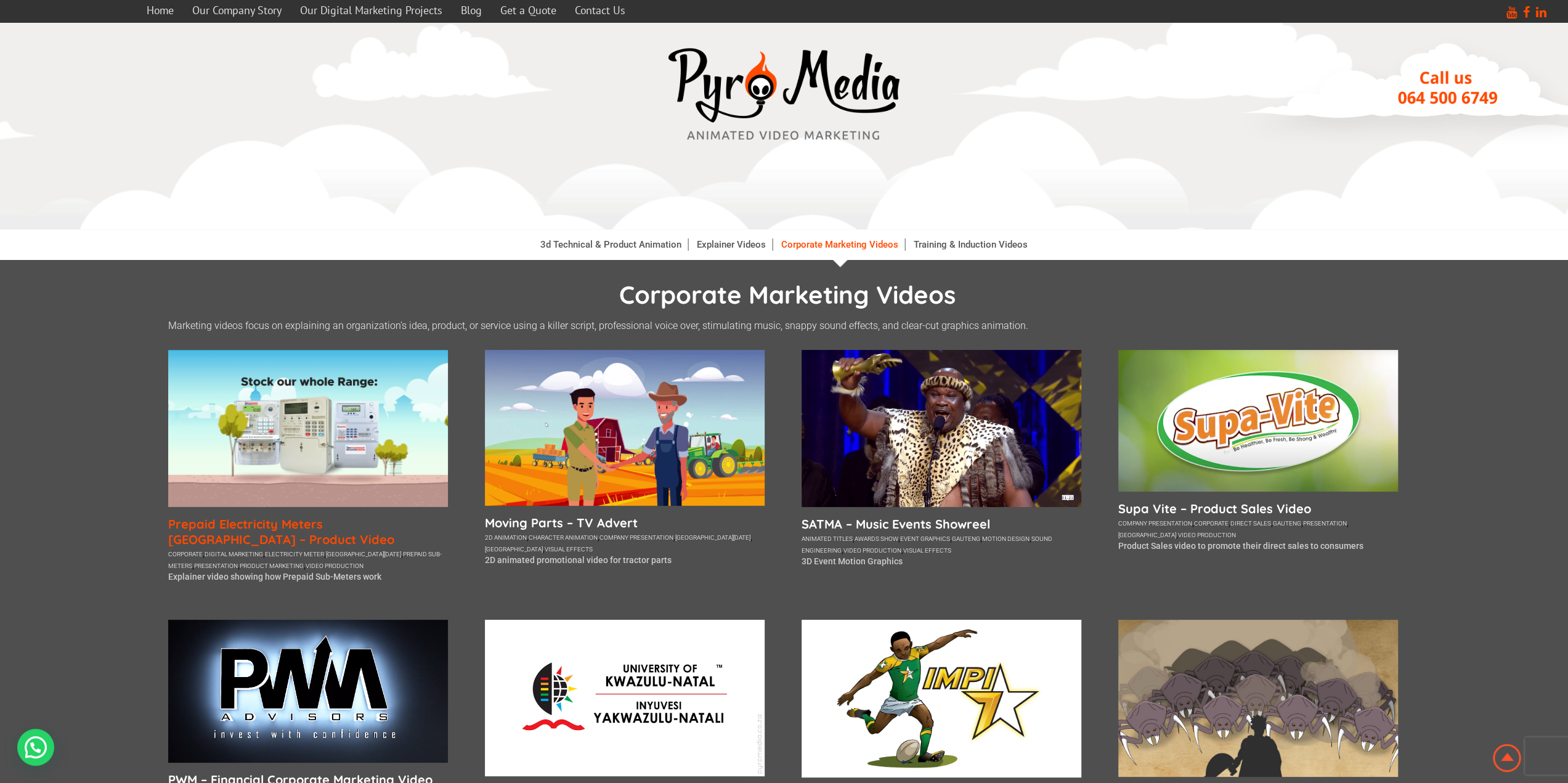
click at [207, 533] on h5 "Prepaid Electricity Meters South Africa – Product Video" at bounding box center [308, 532] width 280 height 31
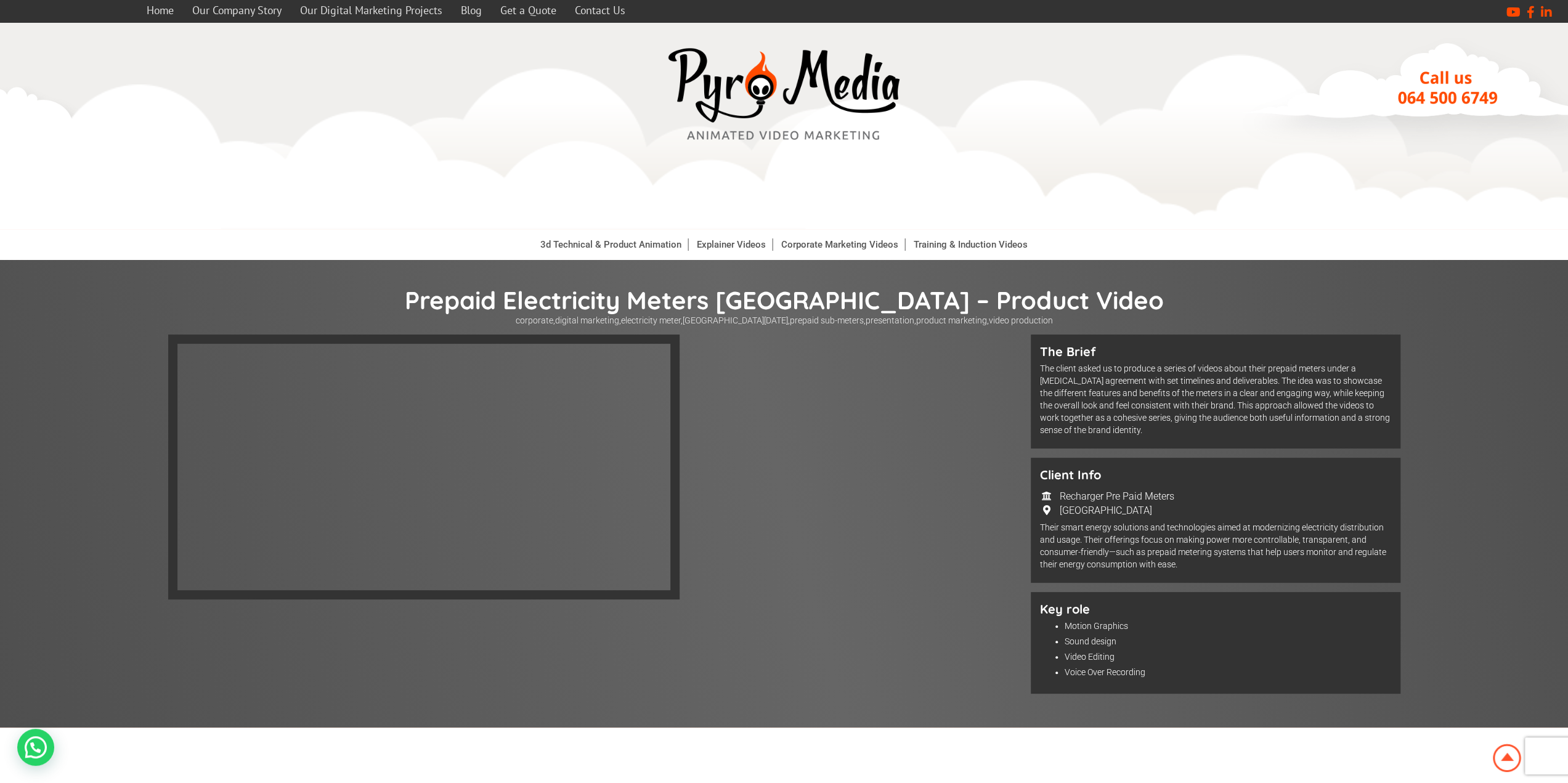
click at [806, 253] on li "Corporate Marketing Videos" at bounding box center [840, 244] width 130 height 31
click at [805, 247] on link "Corporate Marketing Videos" at bounding box center [840, 244] width 130 height 12
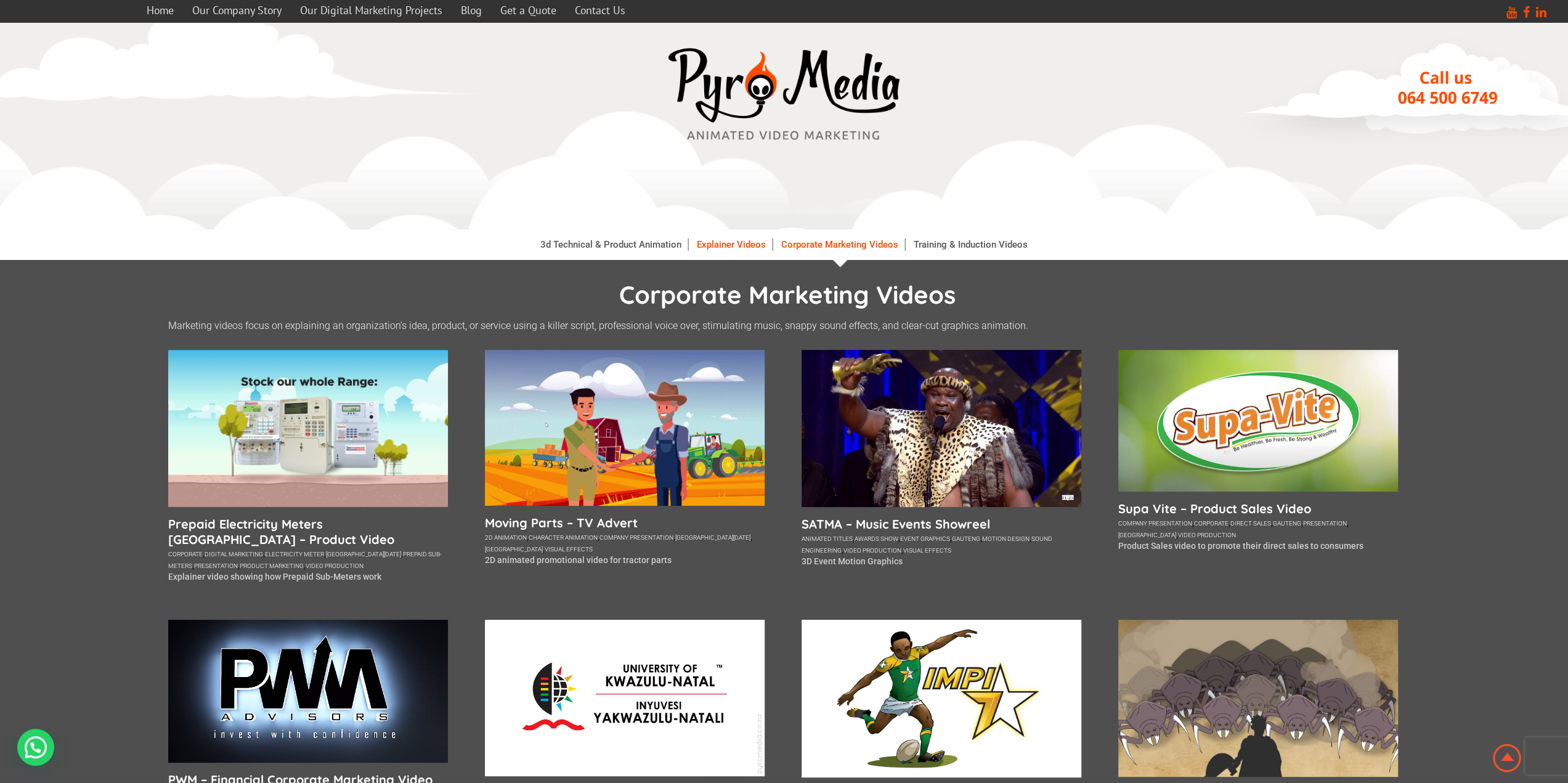
click at [719, 249] on link "Explainer Videos" at bounding box center [732, 244] width 82 height 12
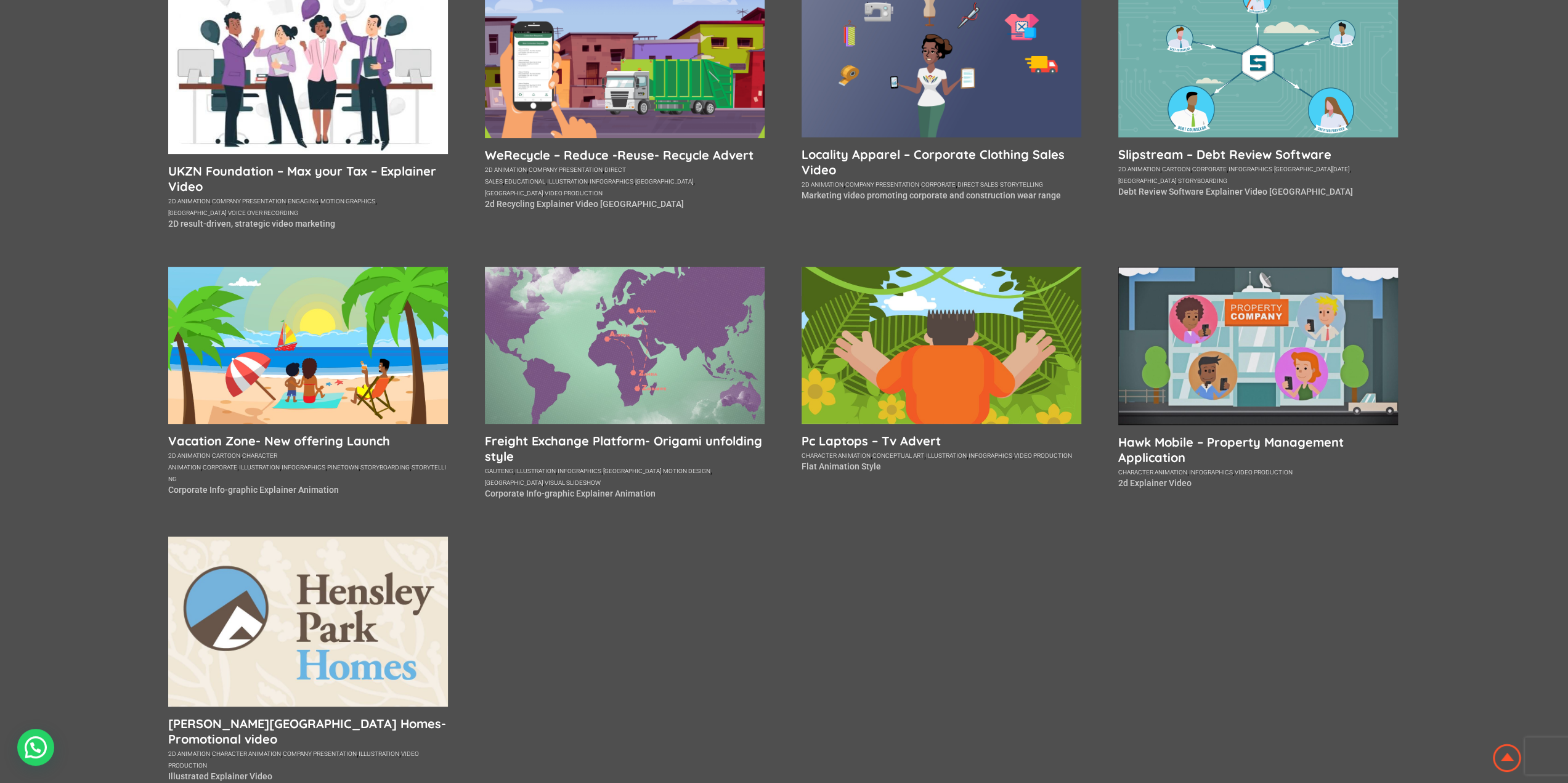
scroll to position [616, 0]
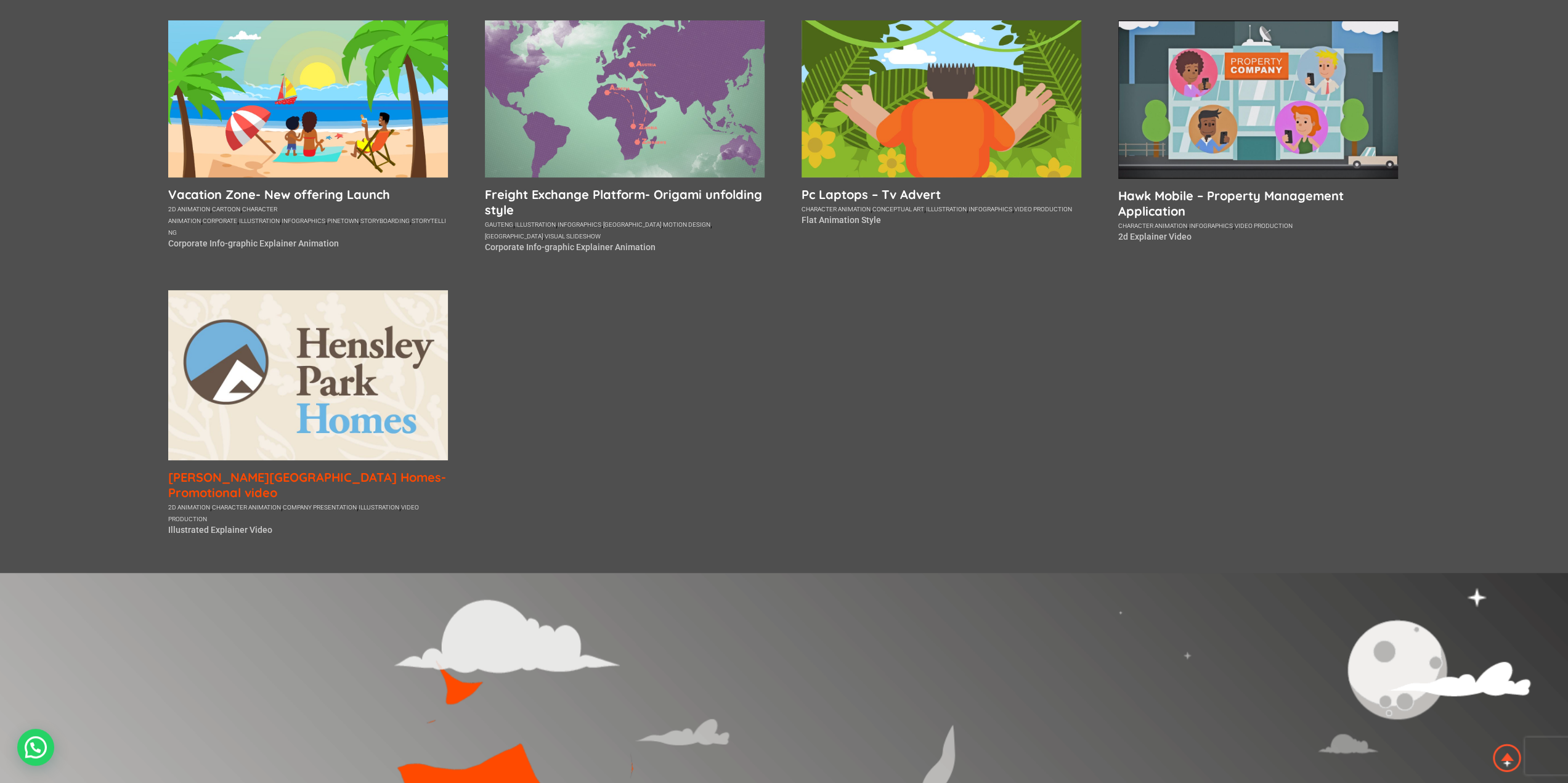
click at [361, 474] on h5 "[PERSON_NAME][GEOGRAPHIC_DATA] Homes- Promotional video" at bounding box center [308, 485] width 280 height 31
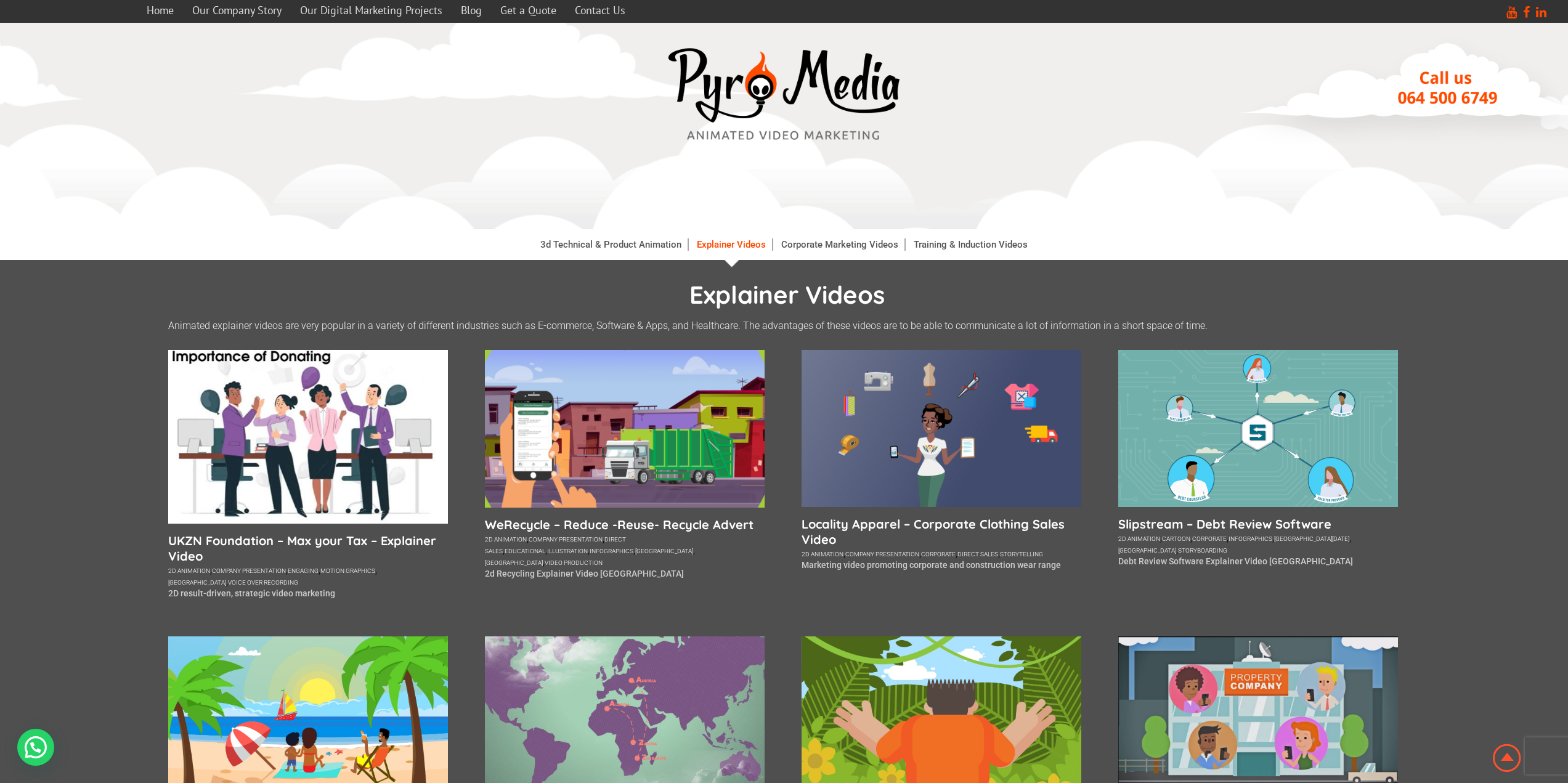
scroll to position [616, 0]
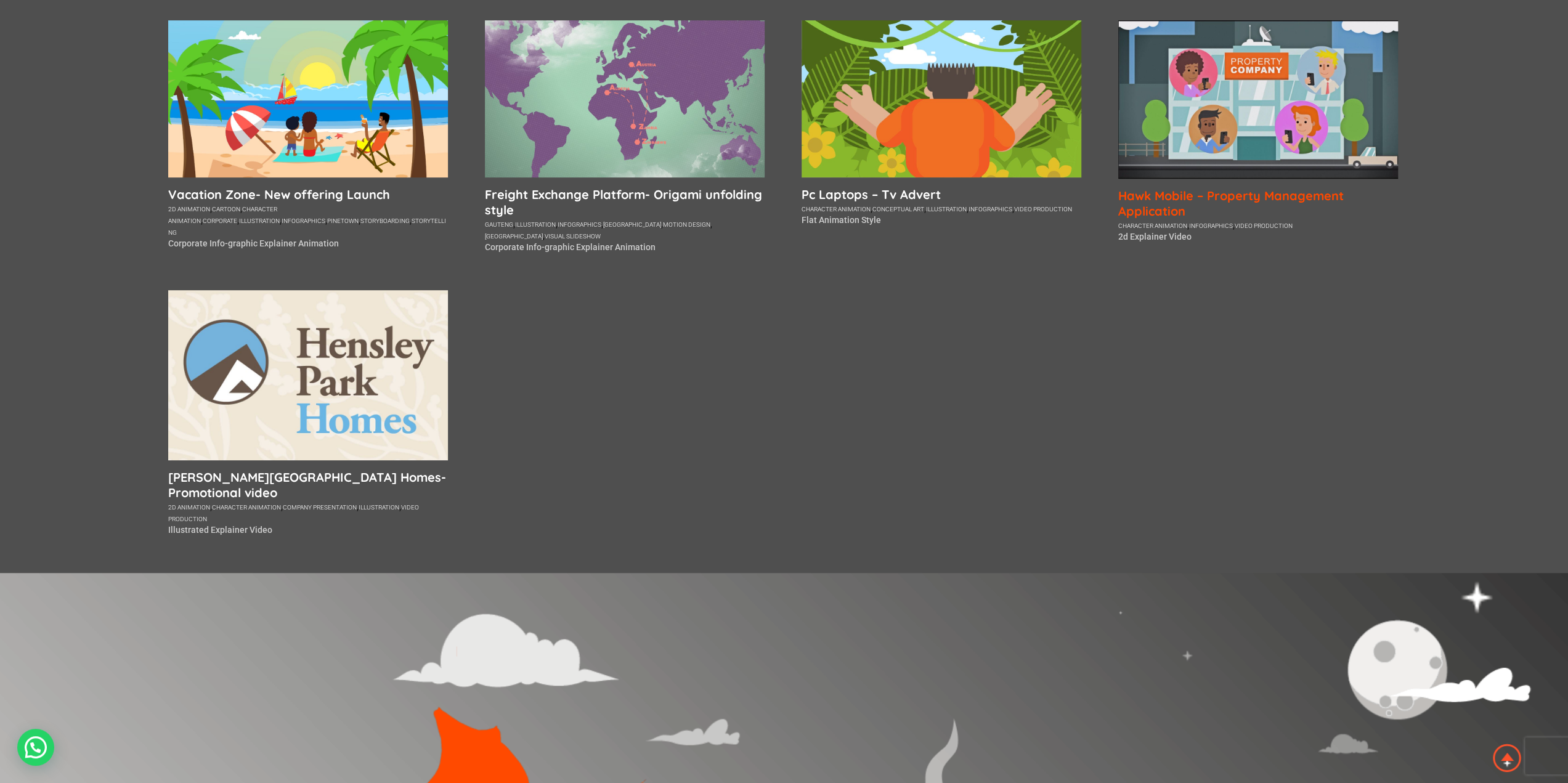
click at [1166, 202] on h5 "Hawk Mobile – Property Management Application" at bounding box center [1257, 203] width 280 height 31
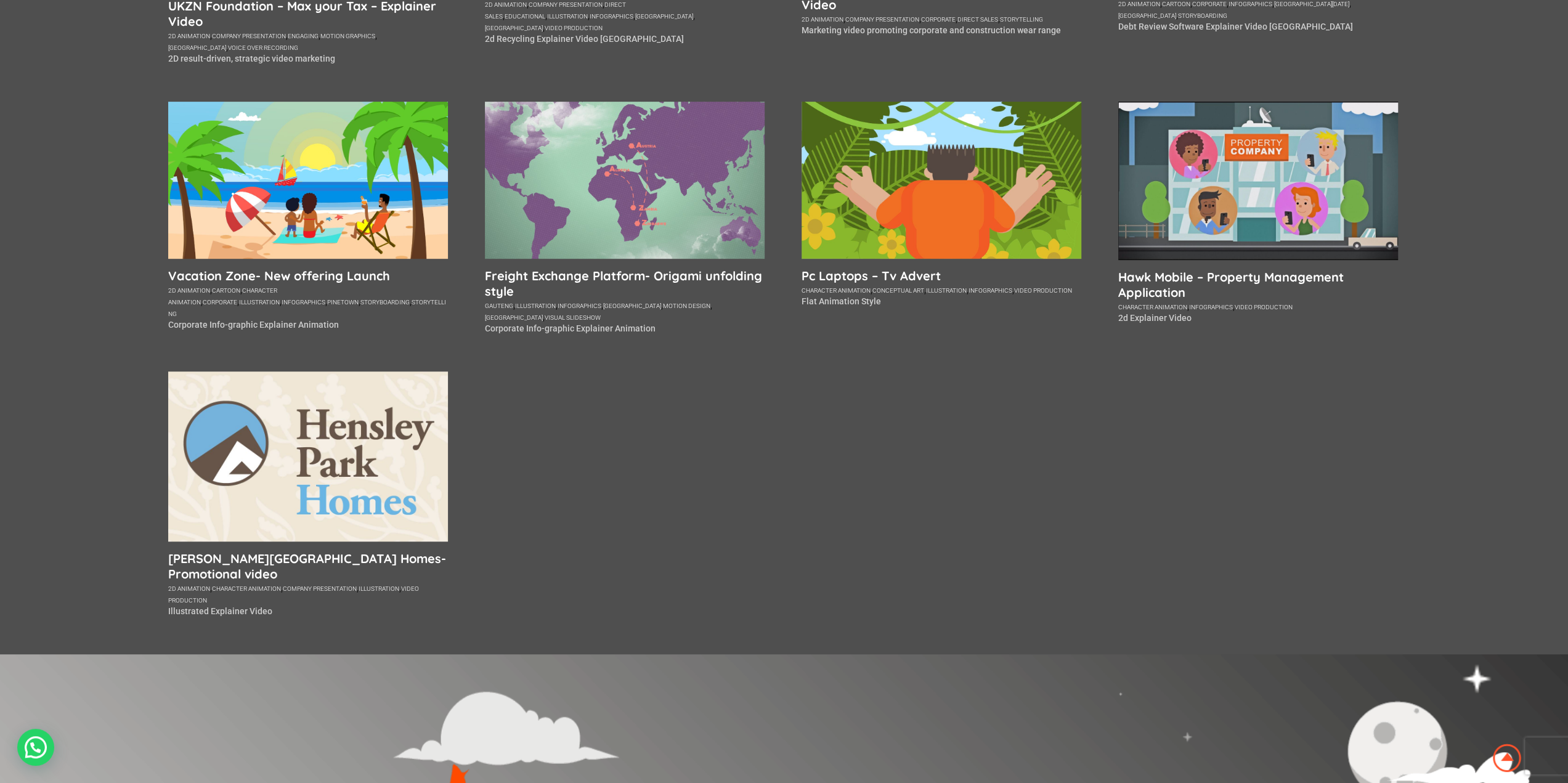
scroll to position [432, 0]
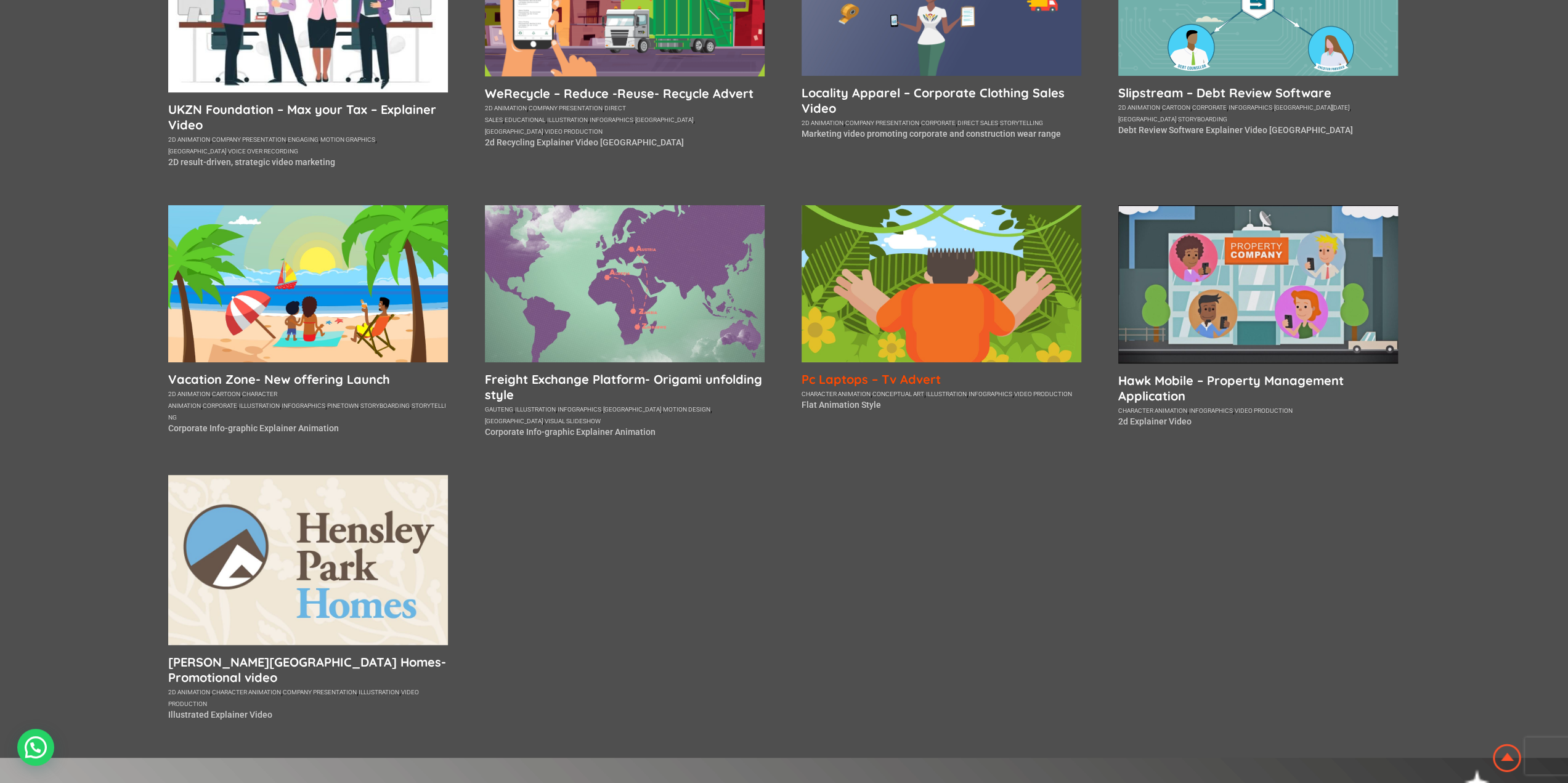
click at [852, 379] on h5 "Pc Laptops – Tv Advert" at bounding box center [941, 380] width 280 height 15
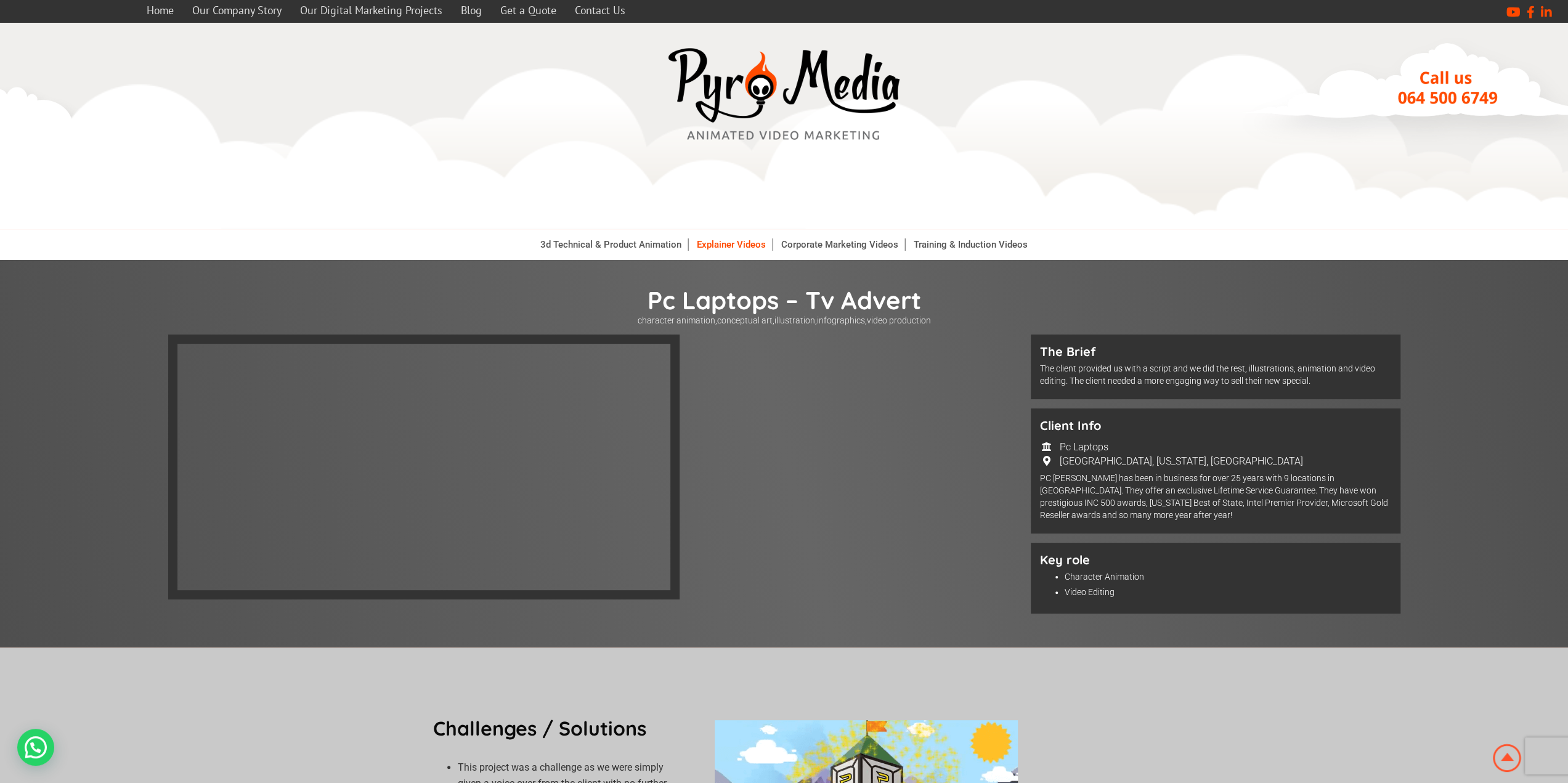
click at [733, 244] on link "Explainer Videos" at bounding box center [732, 244] width 82 height 12
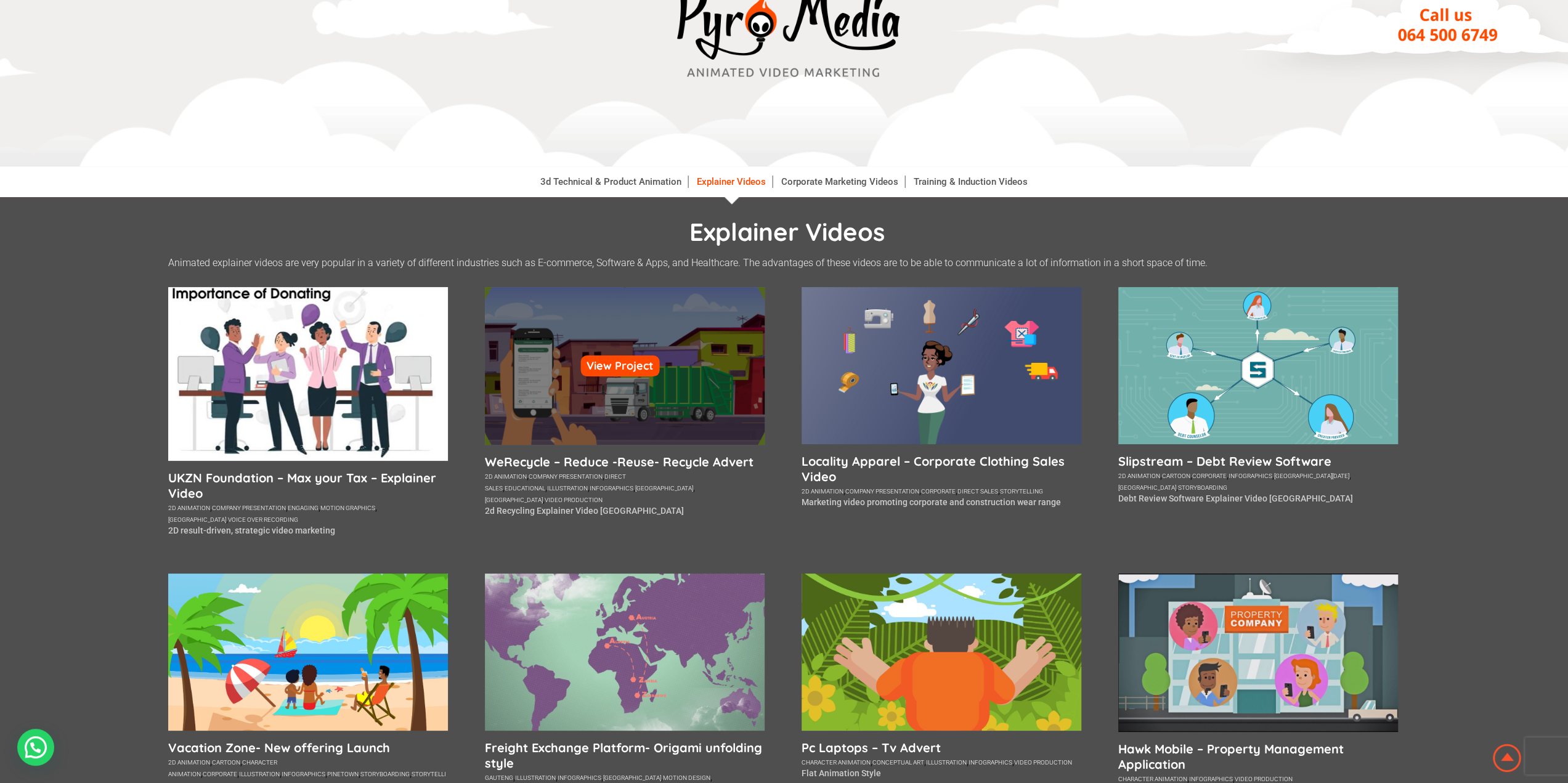
scroll to position [185, 0]
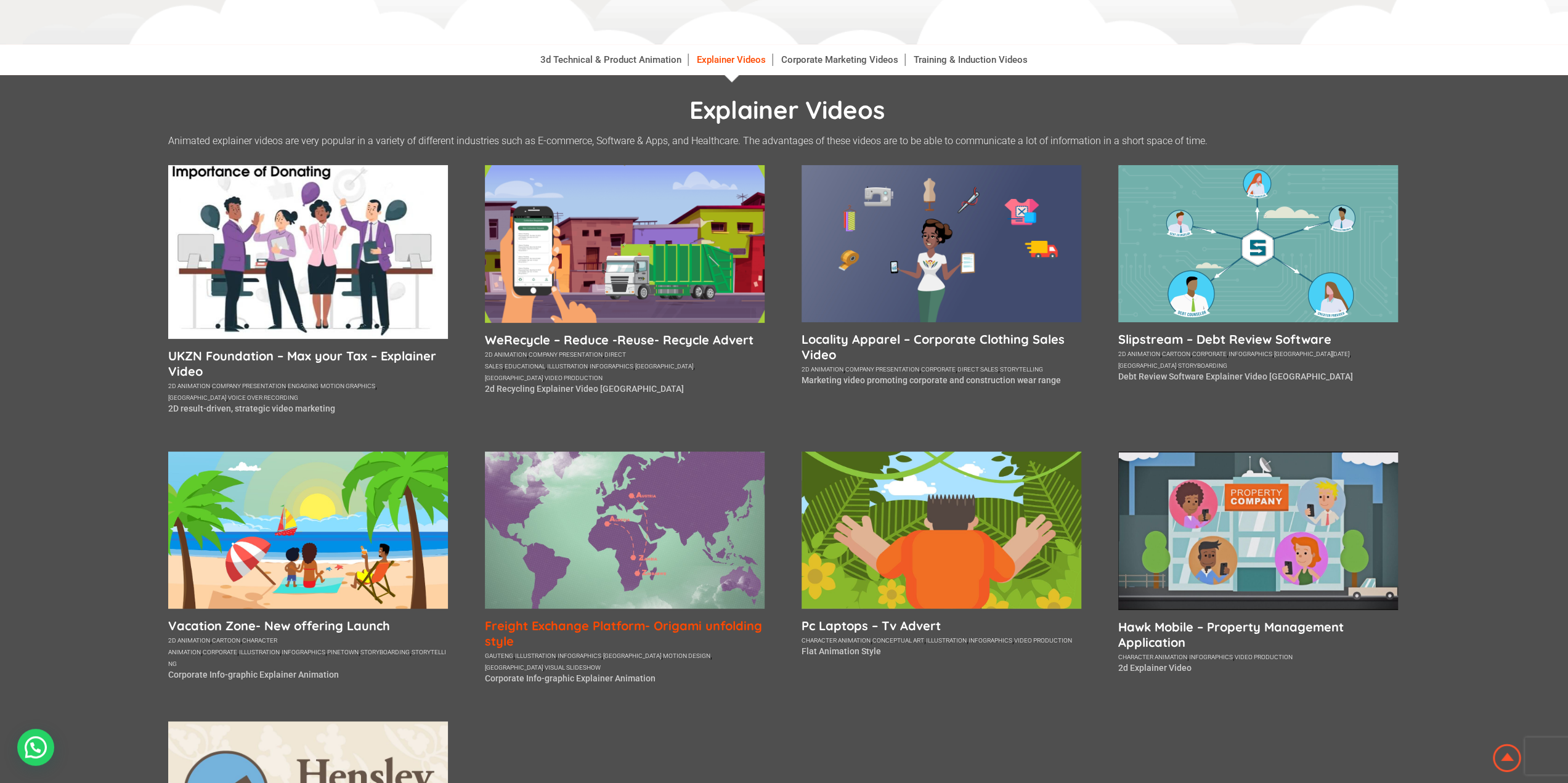
click at [532, 633] on h5 "Freight Exchange Platform- Origami unfolding style" at bounding box center [624, 633] width 280 height 31
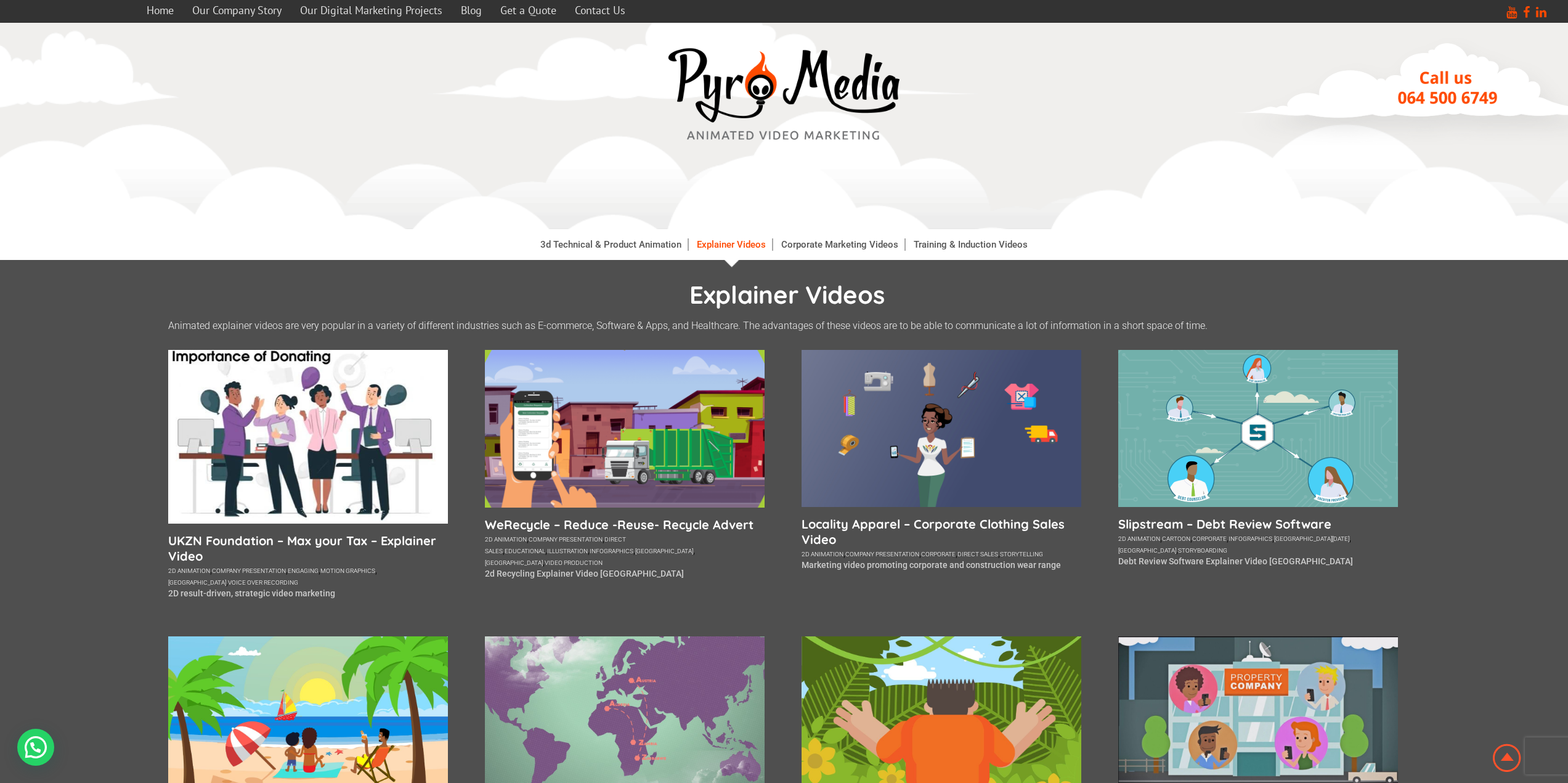
scroll to position [185, 0]
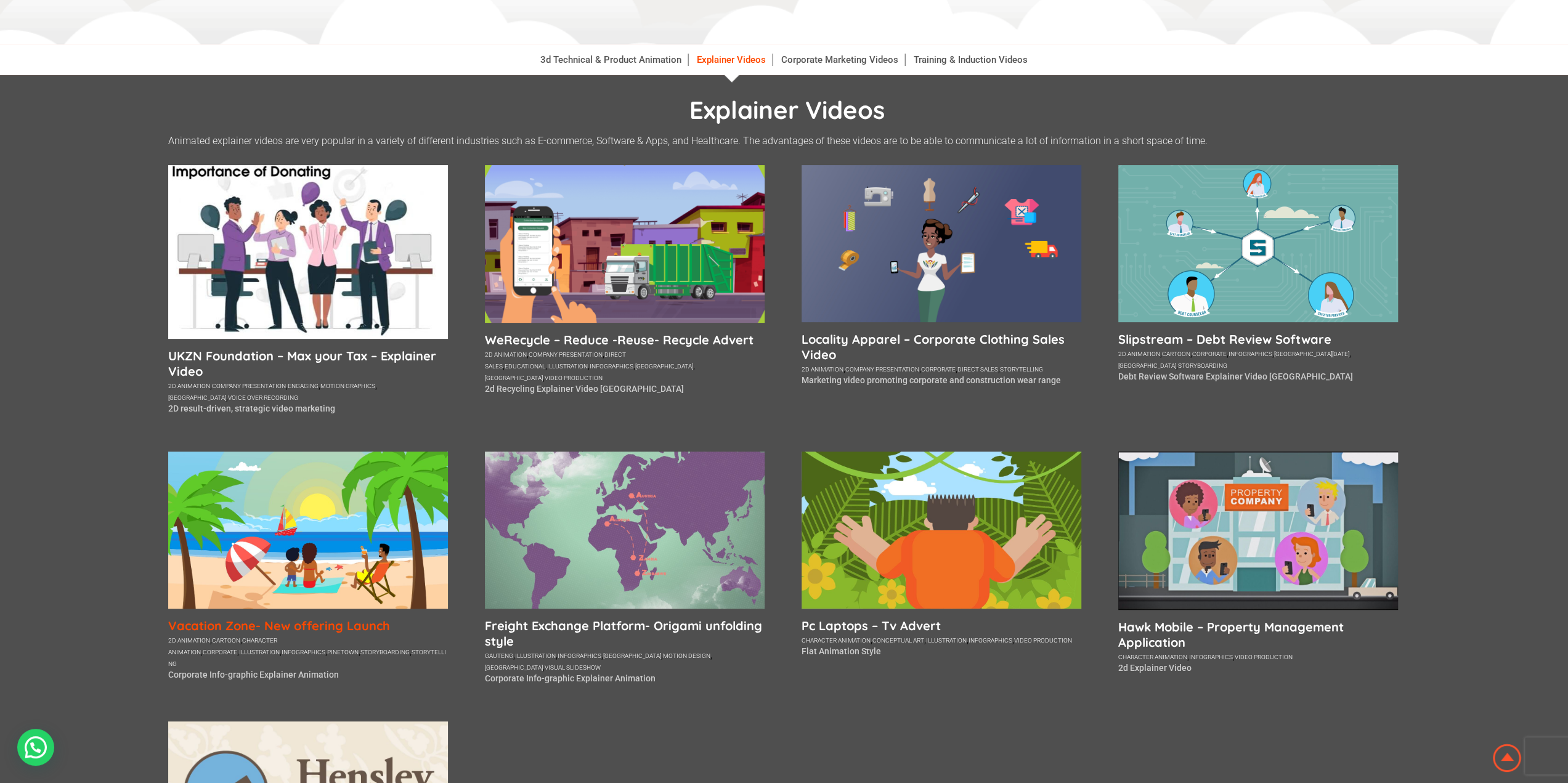
click at [202, 632] on h5 "Vacation Zone- New offering Launch" at bounding box center [308, 626] width 280 height 15
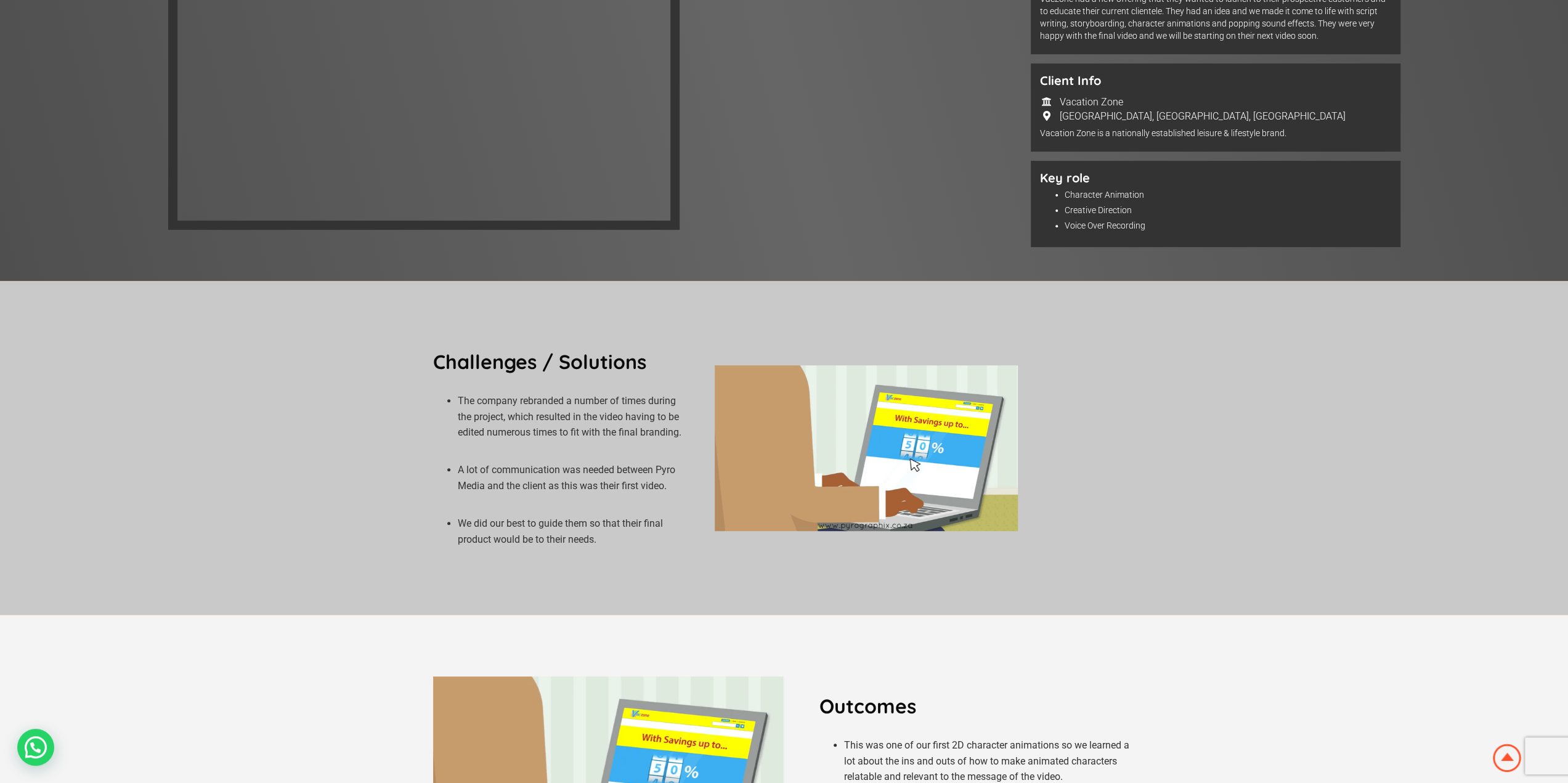
scroll to position [61, 0]
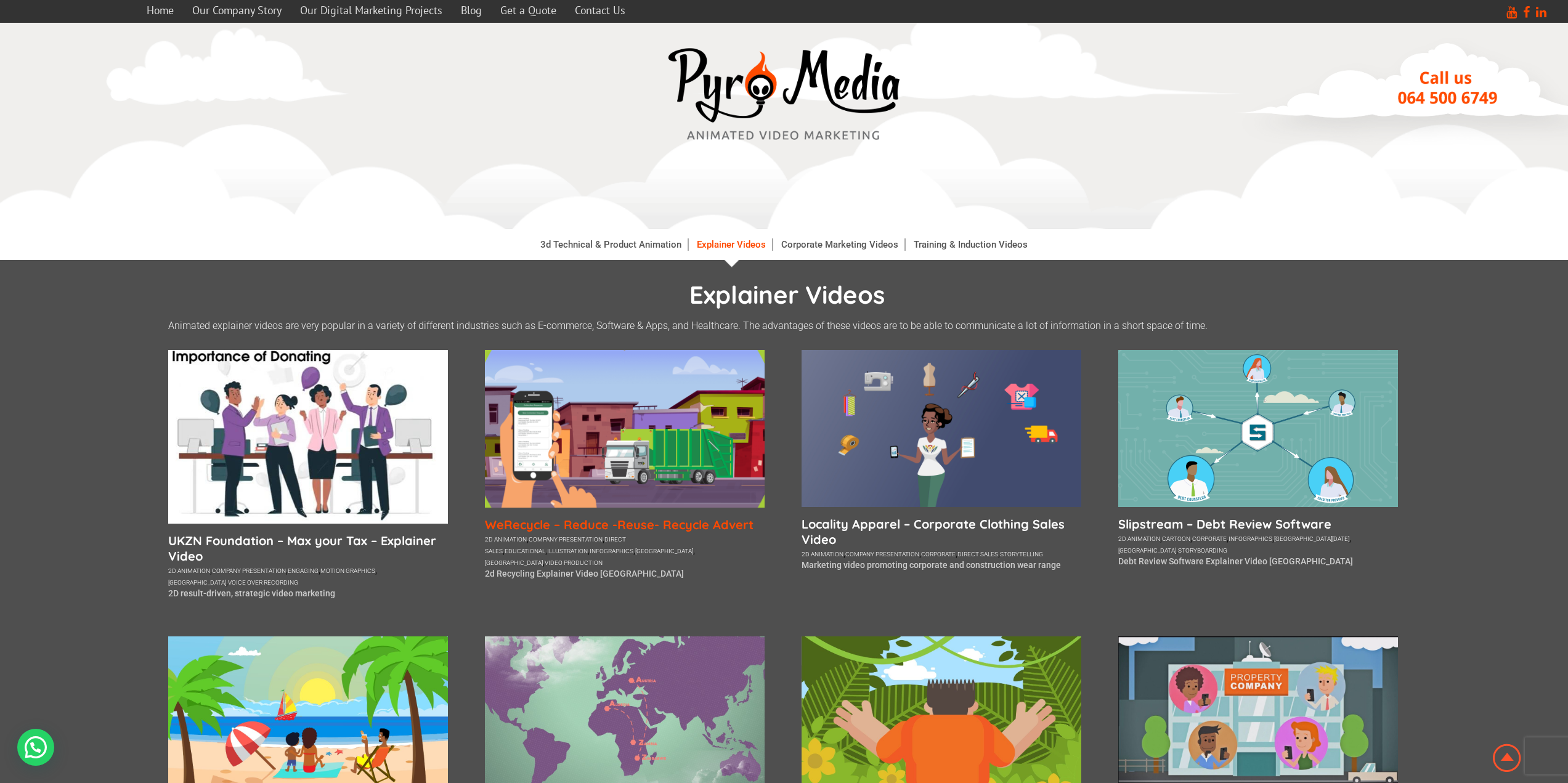
scroll to position [185, 0]
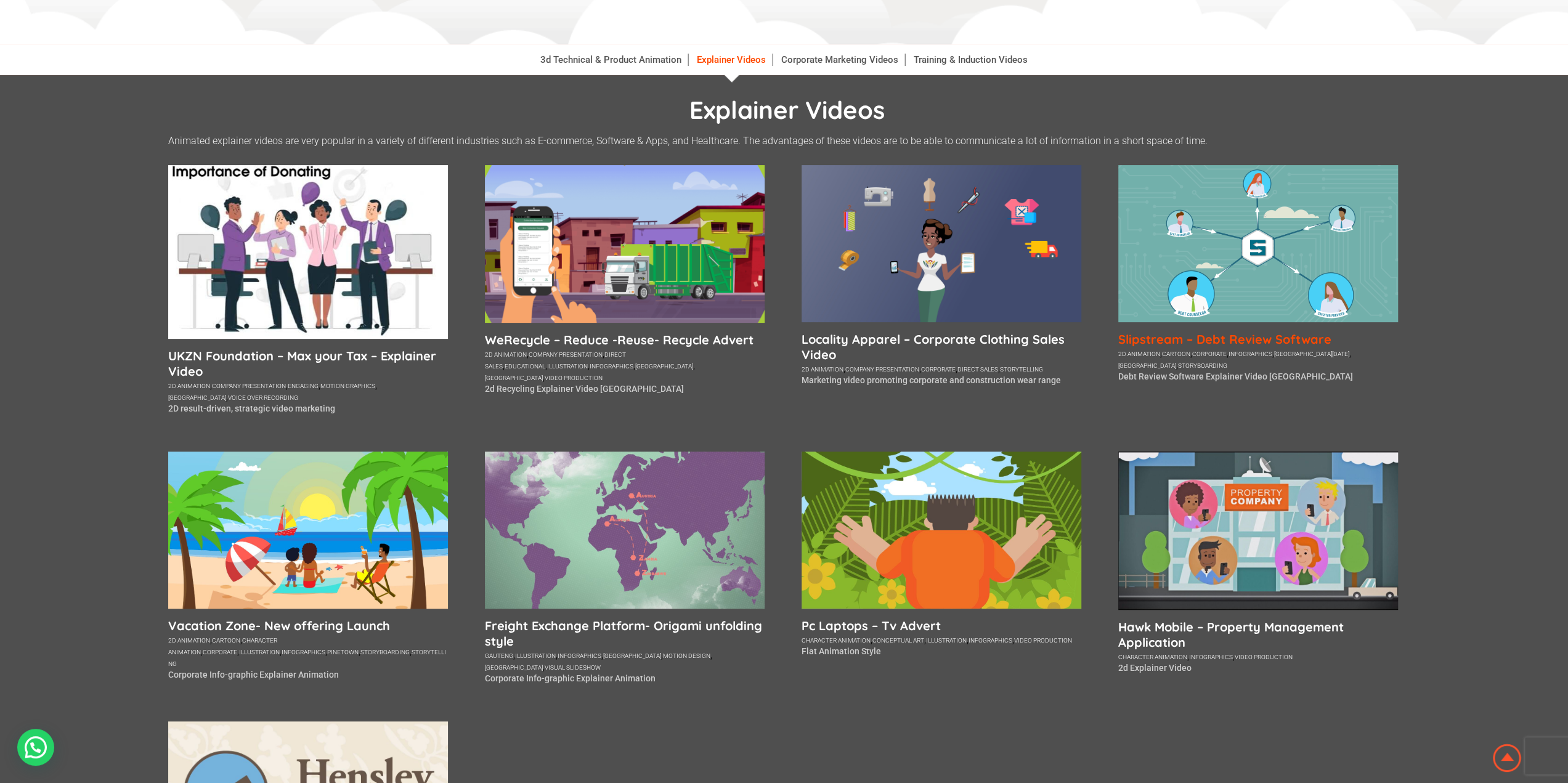
click at [1210, 336] on h5 "Slipstream – Debt Review Software" at bounding box center [1257, 340] width 280 height 15
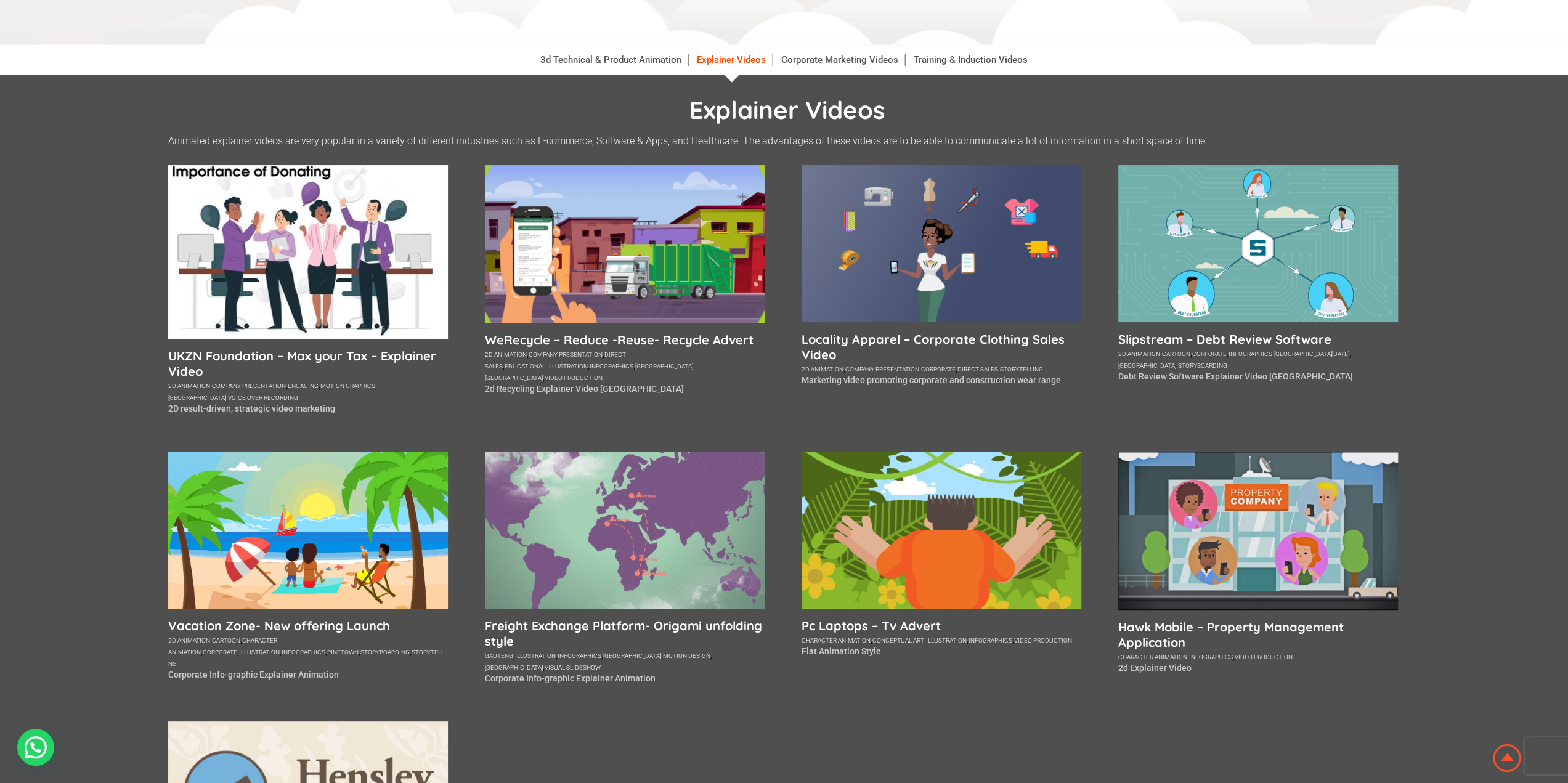
scroll to position [185, 0]
click at [940, 338] on h5 "Locality Apparel – Corporate Clothing Sales Video" at bounding box center [941, 347] width 280 height 31
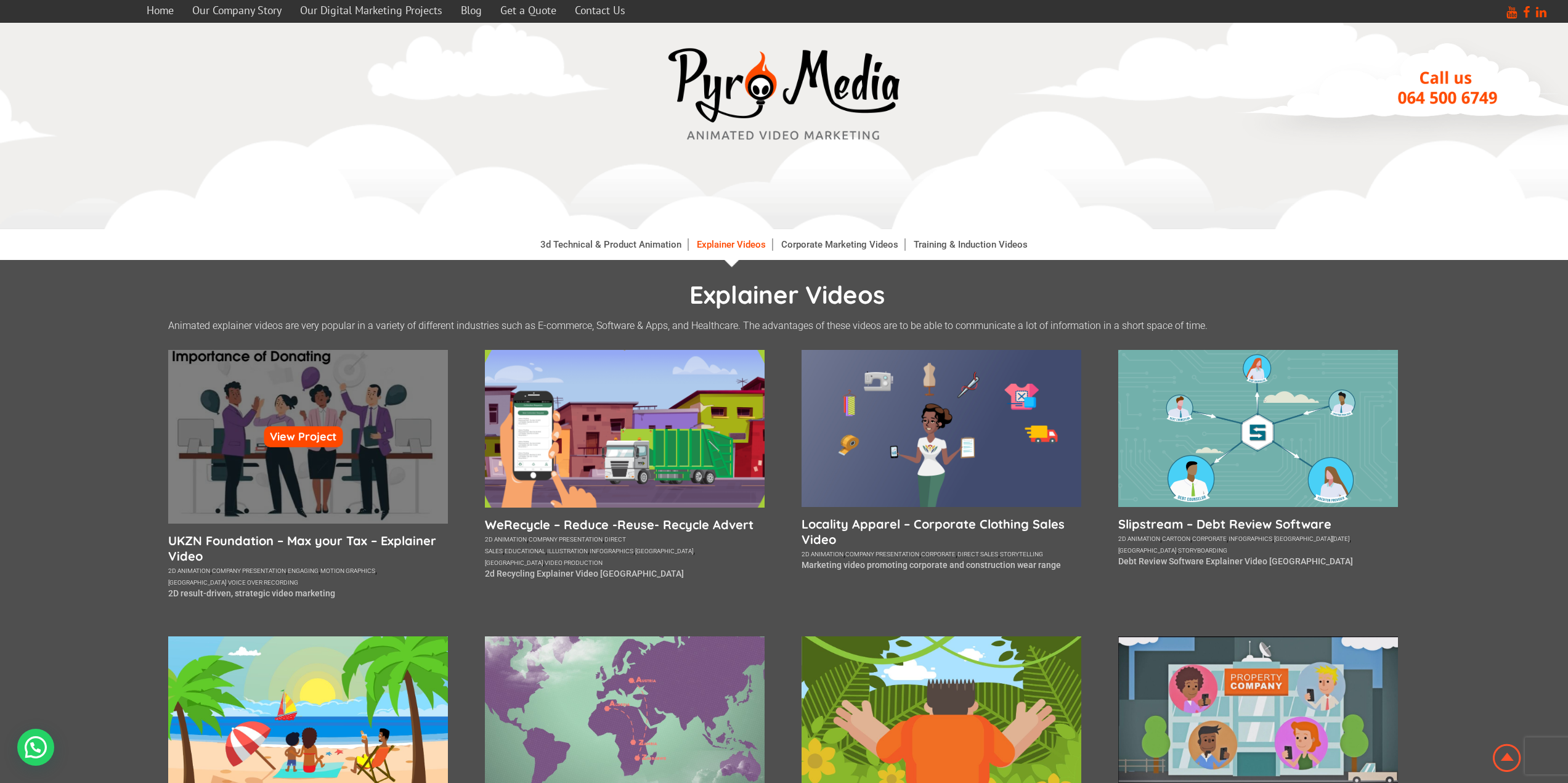
scroll to position [185, 0]
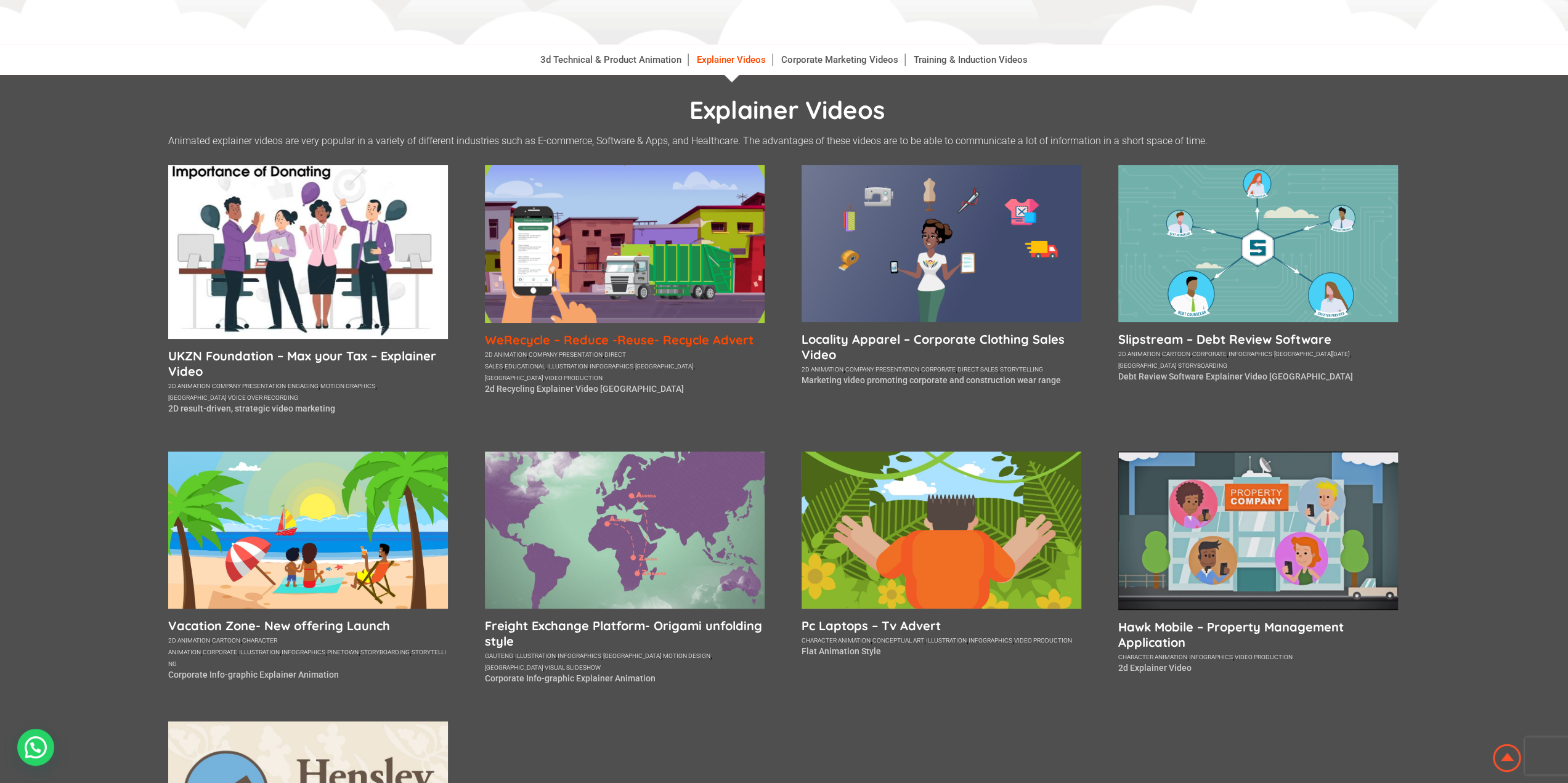
click at [648, 339] on h5 "WeRecycle – Reduce -Reuse- Recycle Advert" at bounding box center [624, 340] width 280 height 15
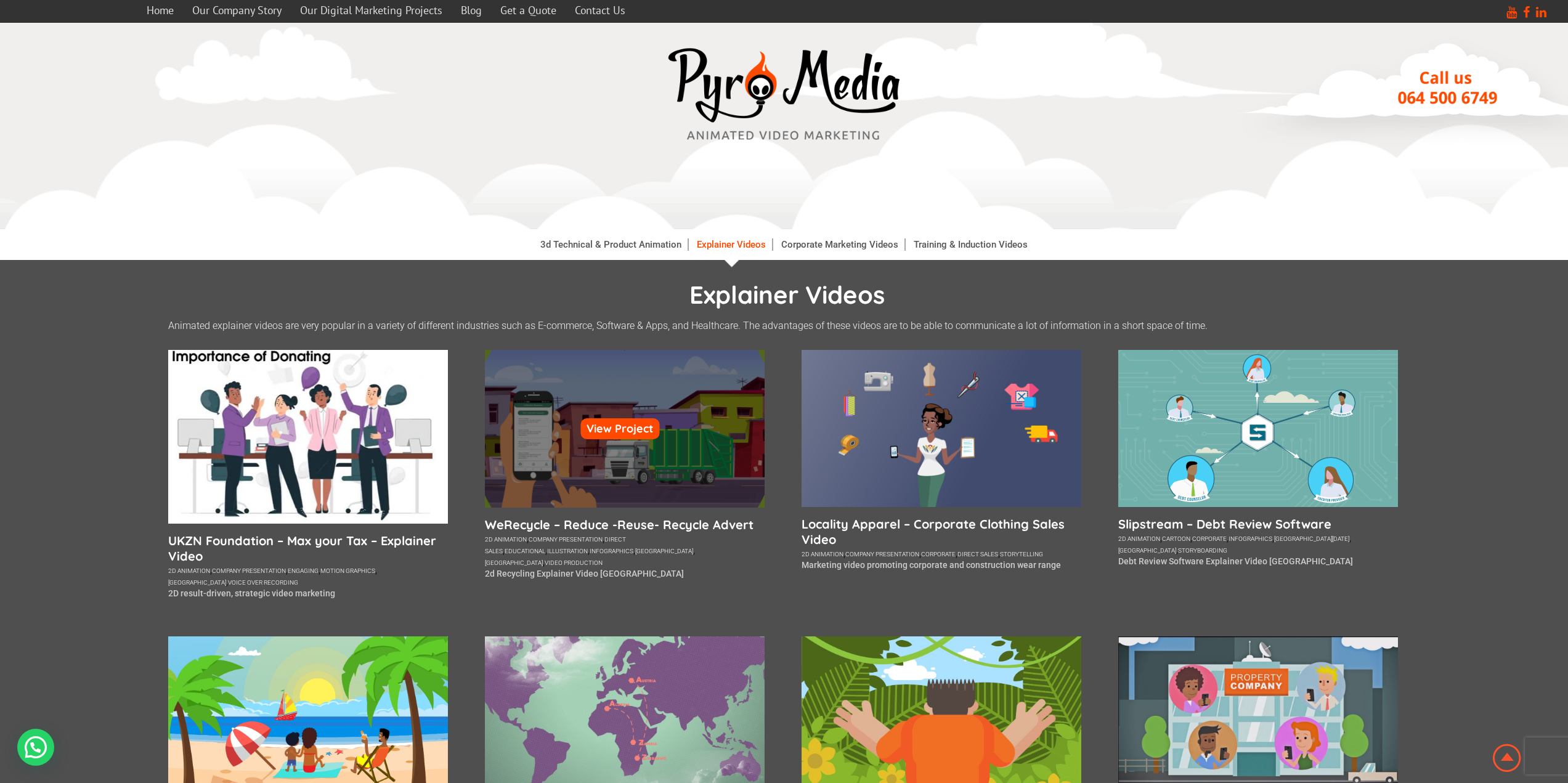
scroll to position [185, 0]
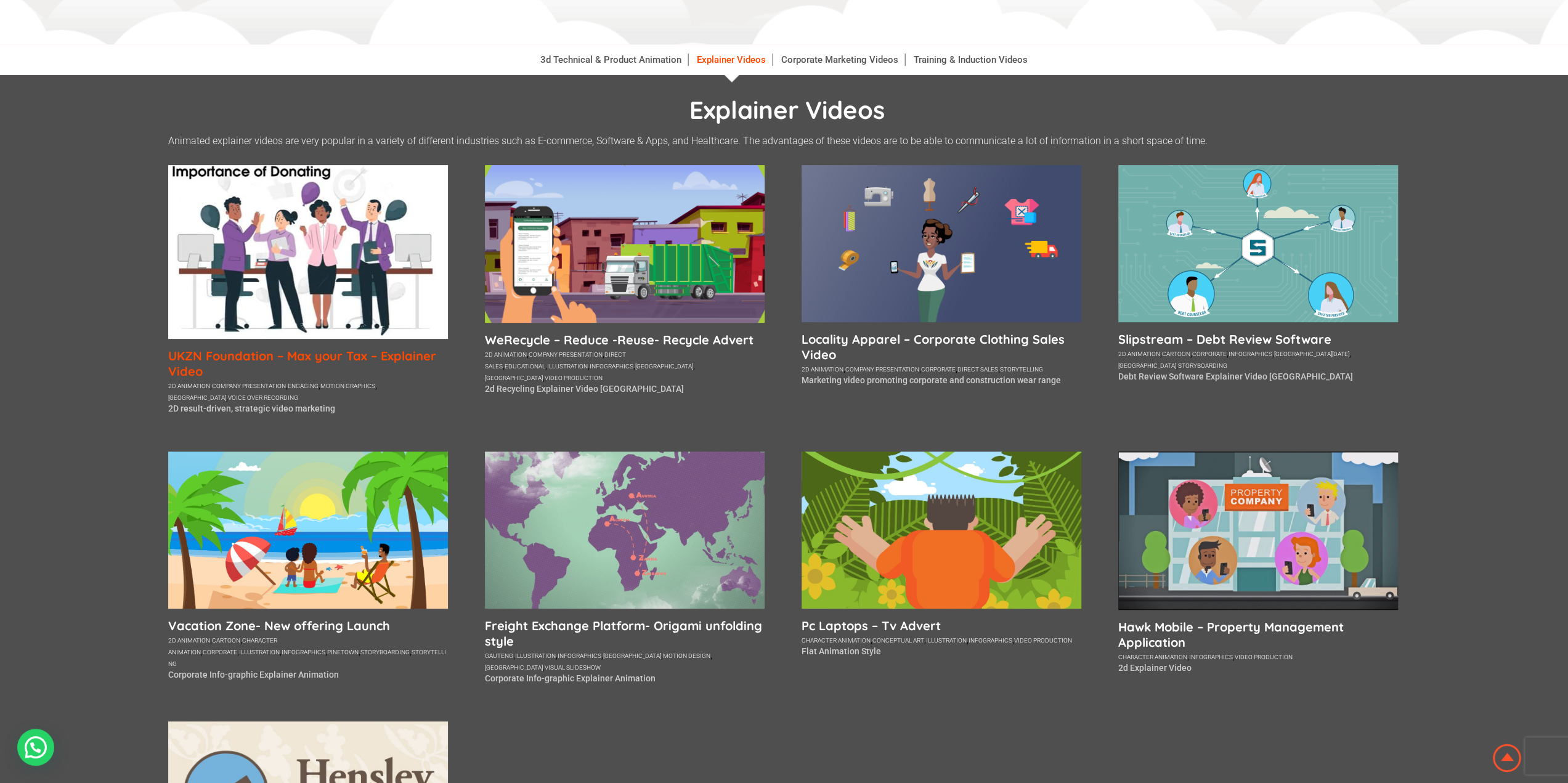
click at [233, 357] on h5 "UKZN Foundation – Max your Tax – Explainer Video" at bounding box center [308, 363] width 280 height 31
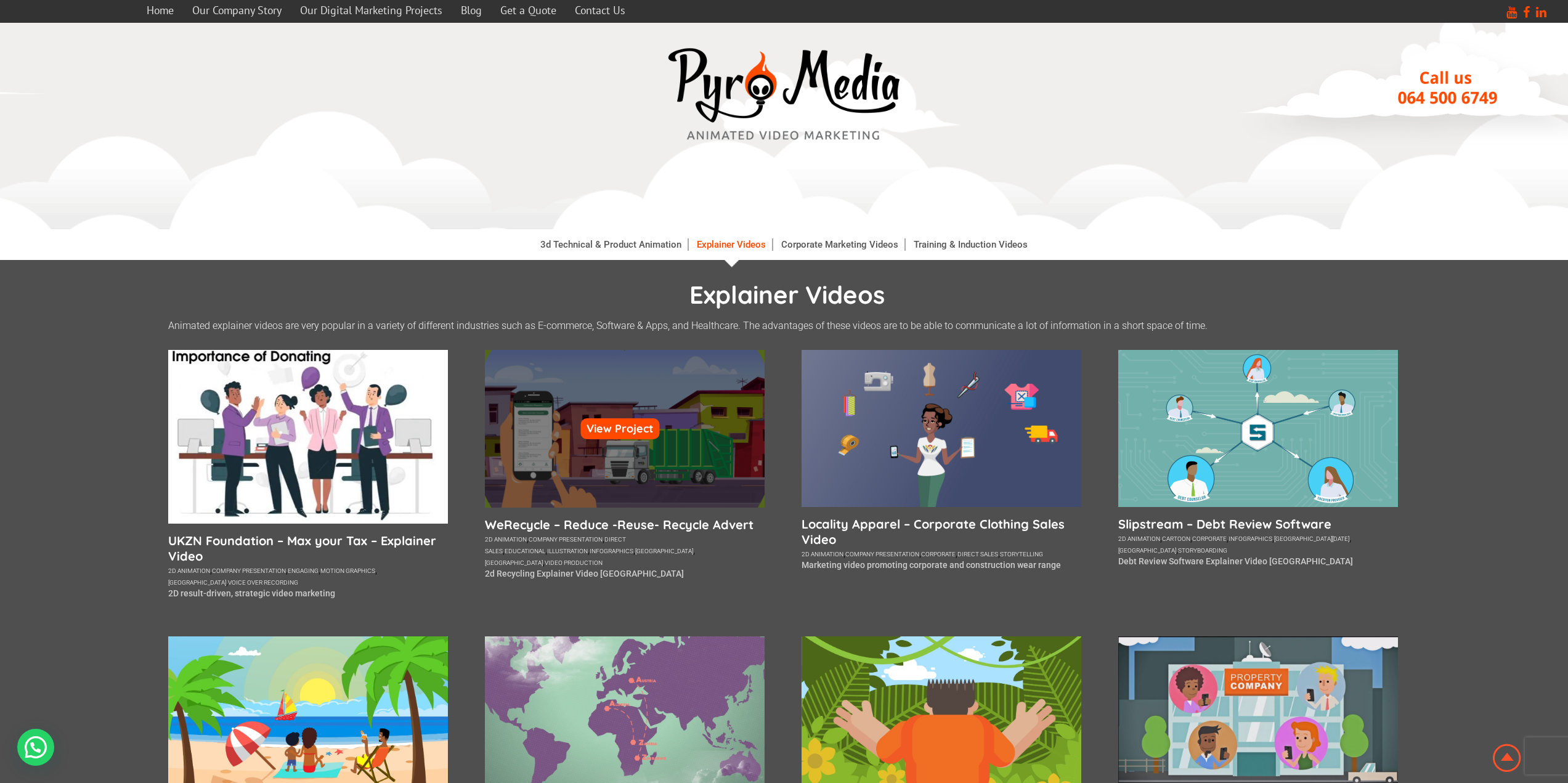
scroll to position [185, 0]
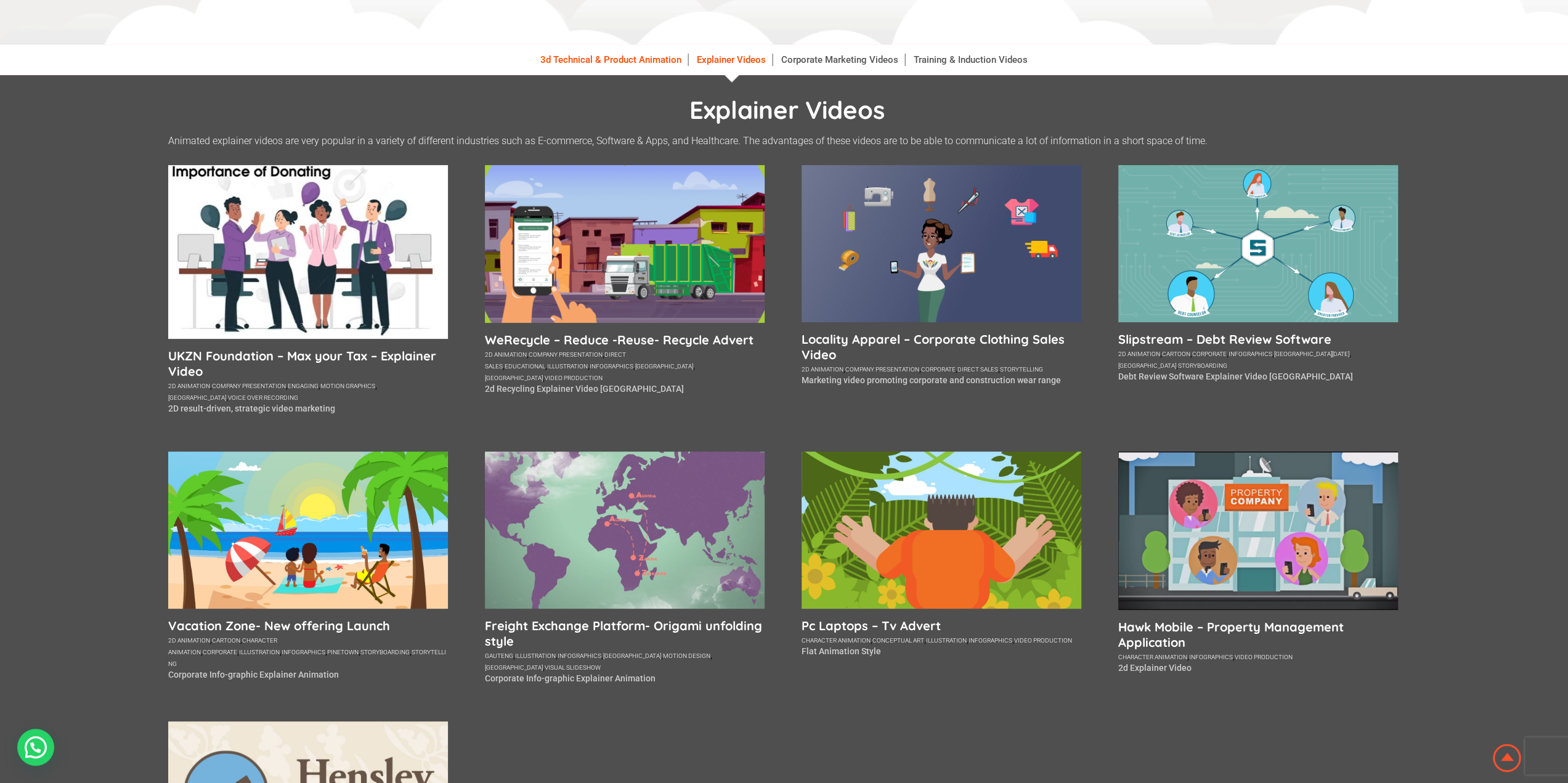
click at [603, 62] on link "3d Technical & Product Animation" at bounding box center [611, 60] width 154 height 12
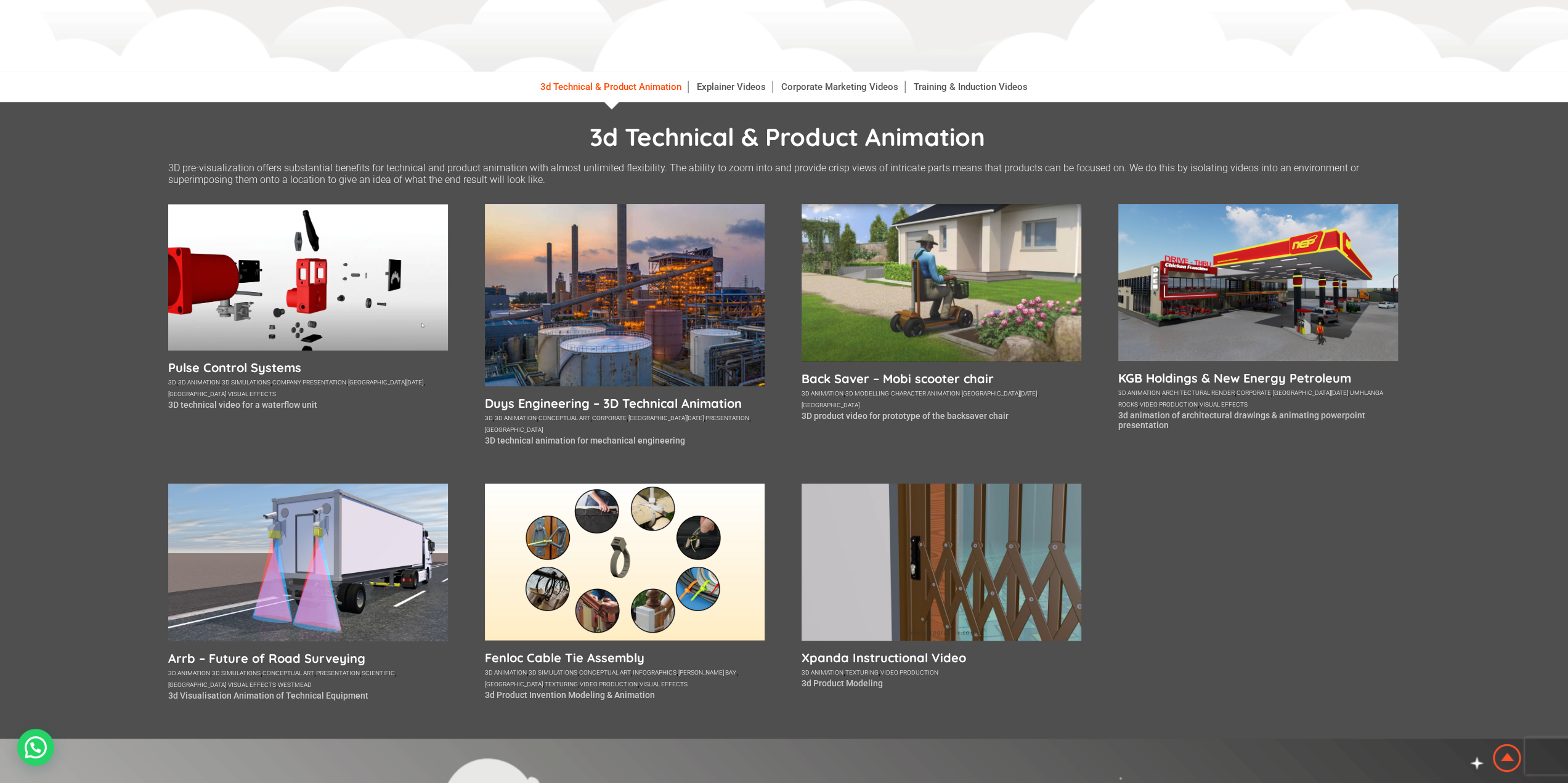
scroll to position [247, 0]
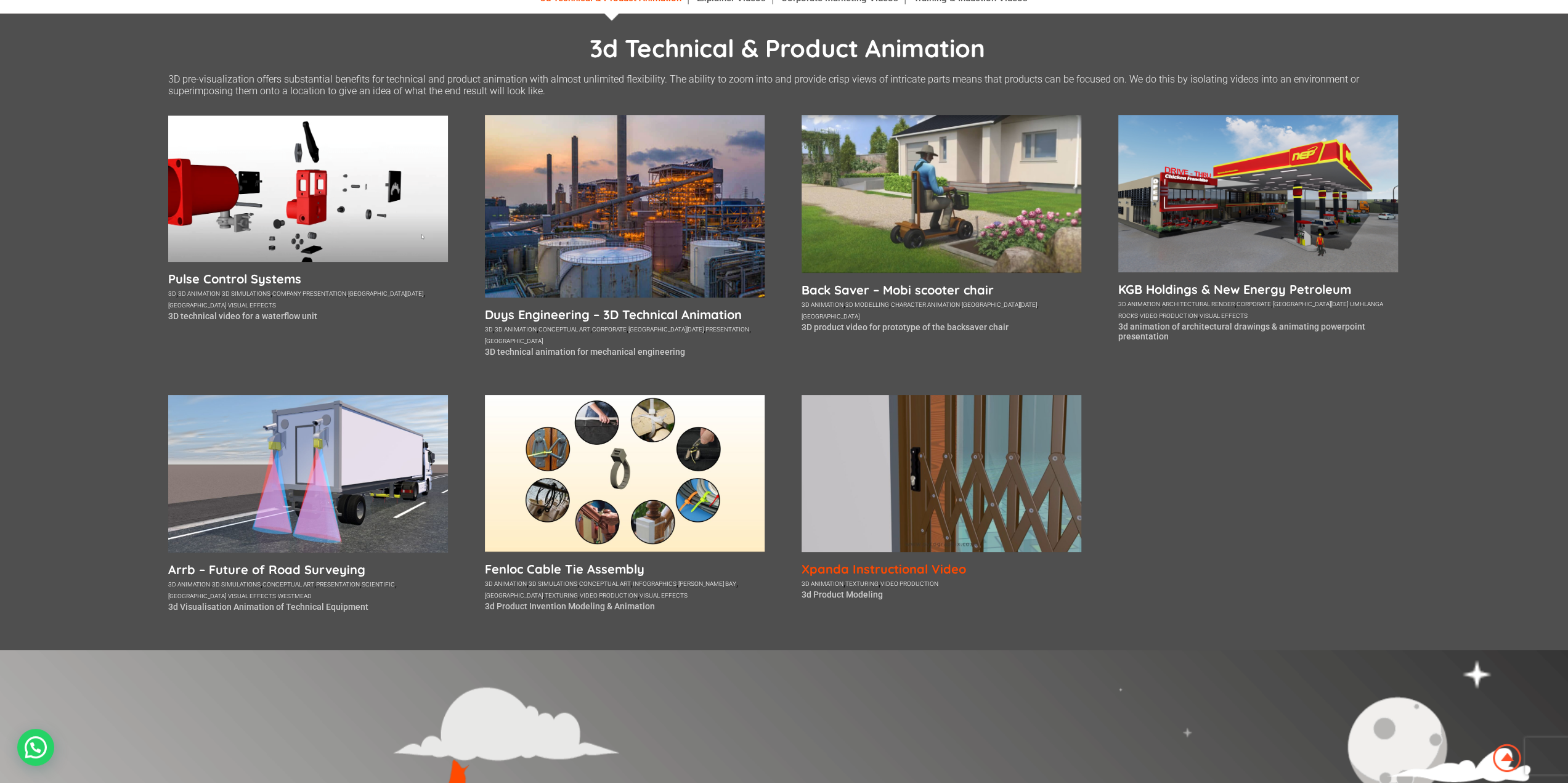
click at [848, 574] on h5 "Xpanda Instructional Video" at bounding box center [941, 569] width 280 height 15
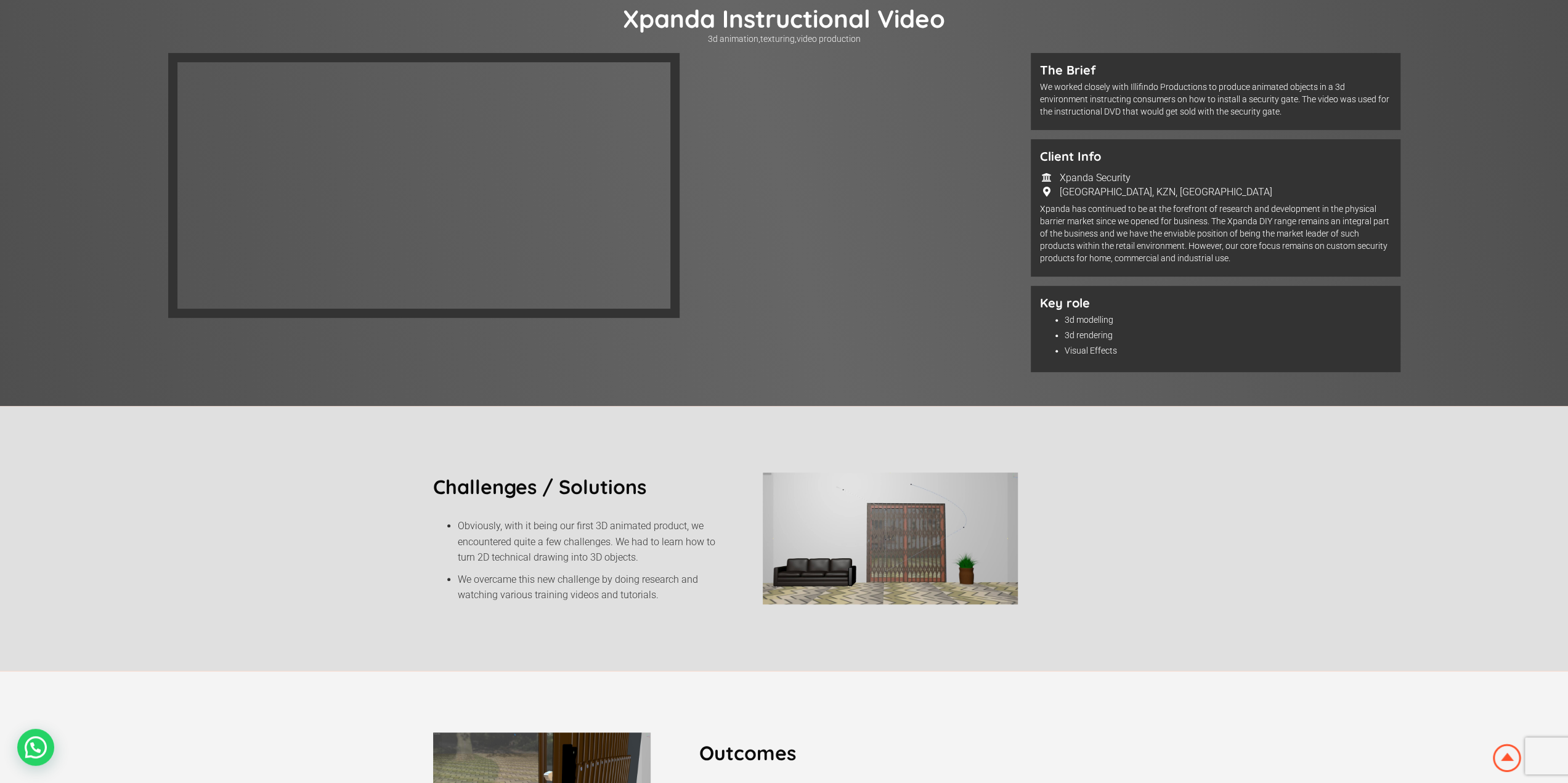
scroll to position [61, 0]
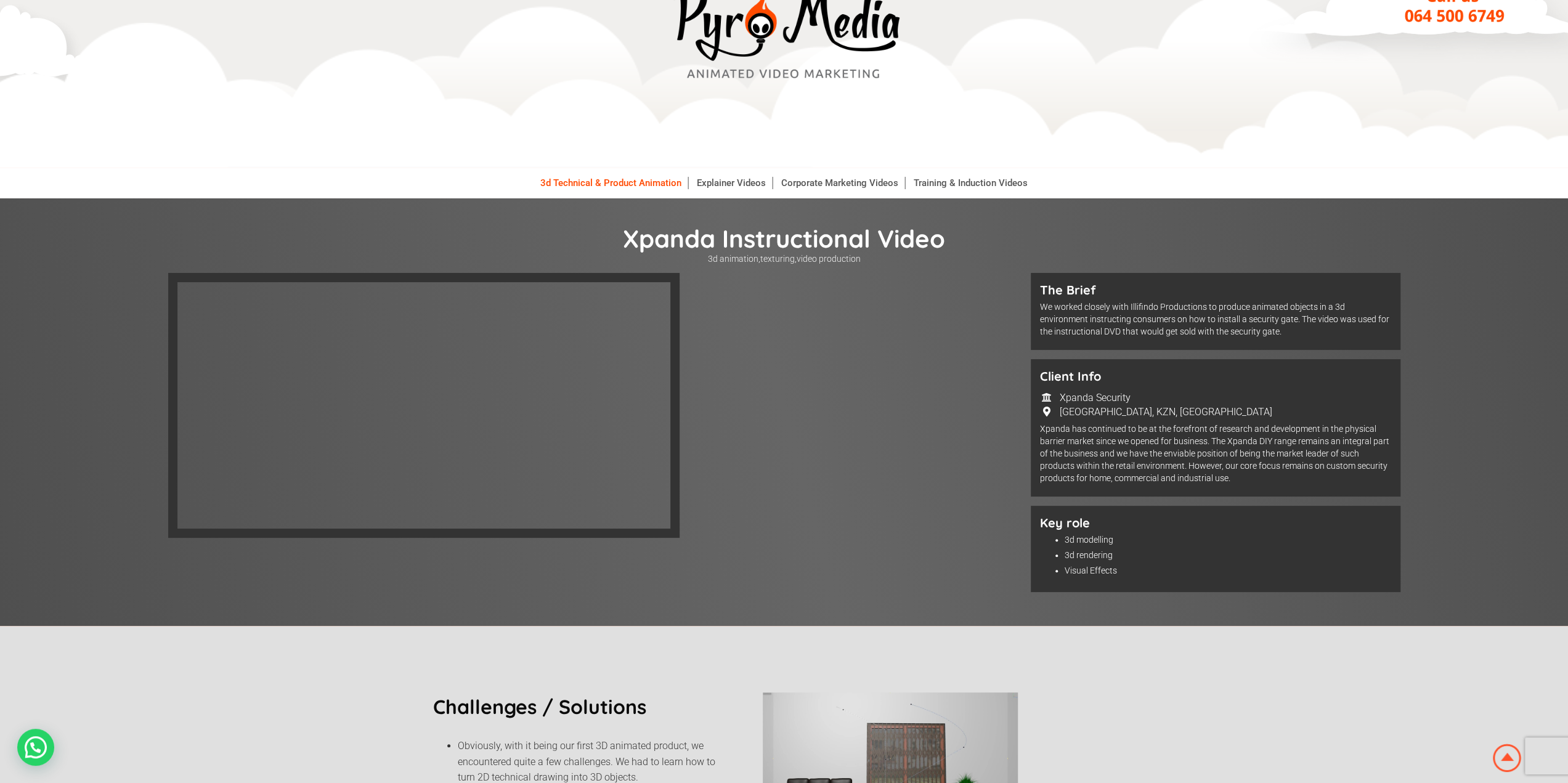
click at [636, 181] on link "3d Technical & Product Animation" at bounding box center [611, 183] width 154 height 12
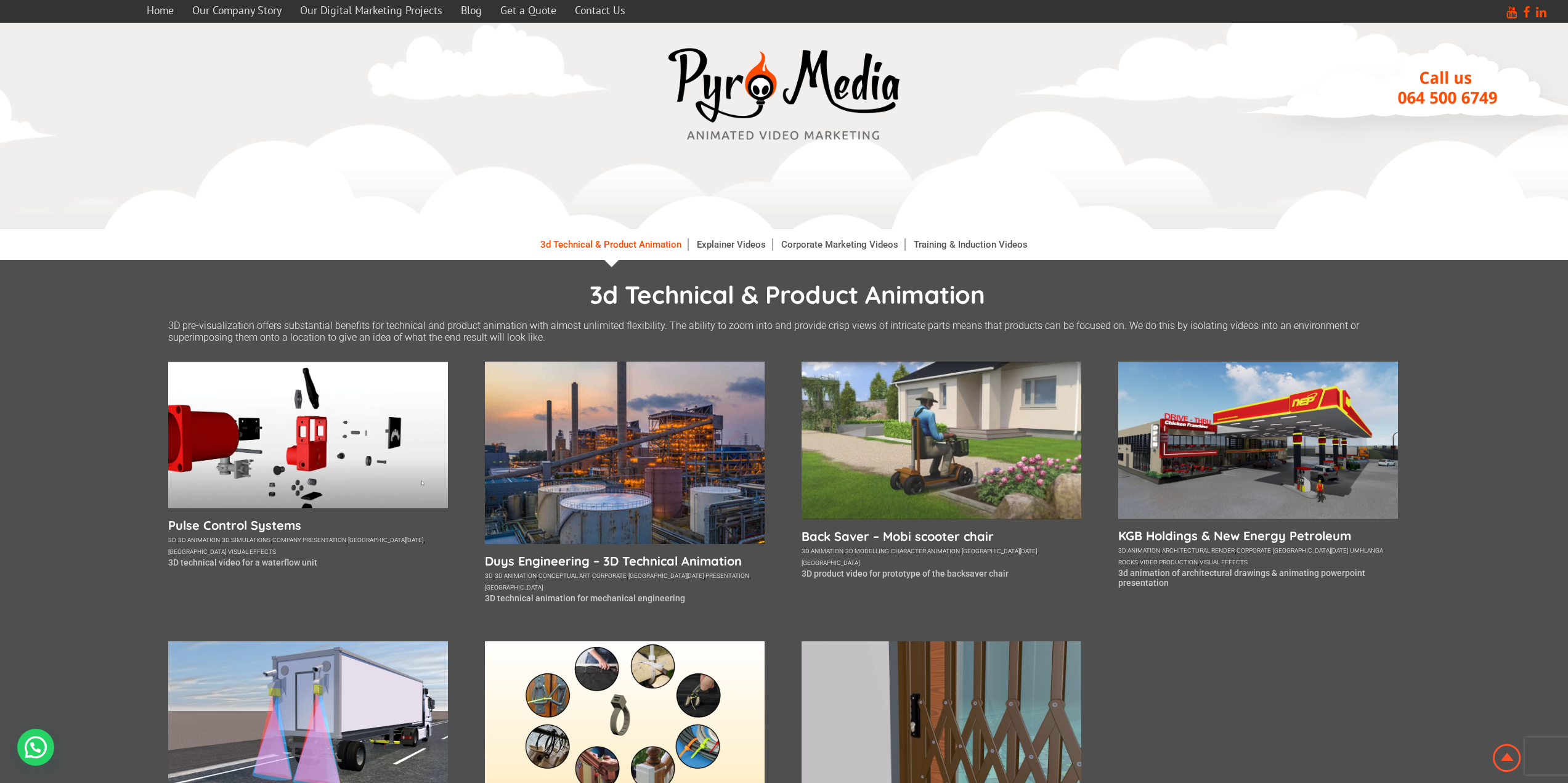
scroll to position [247, 0]
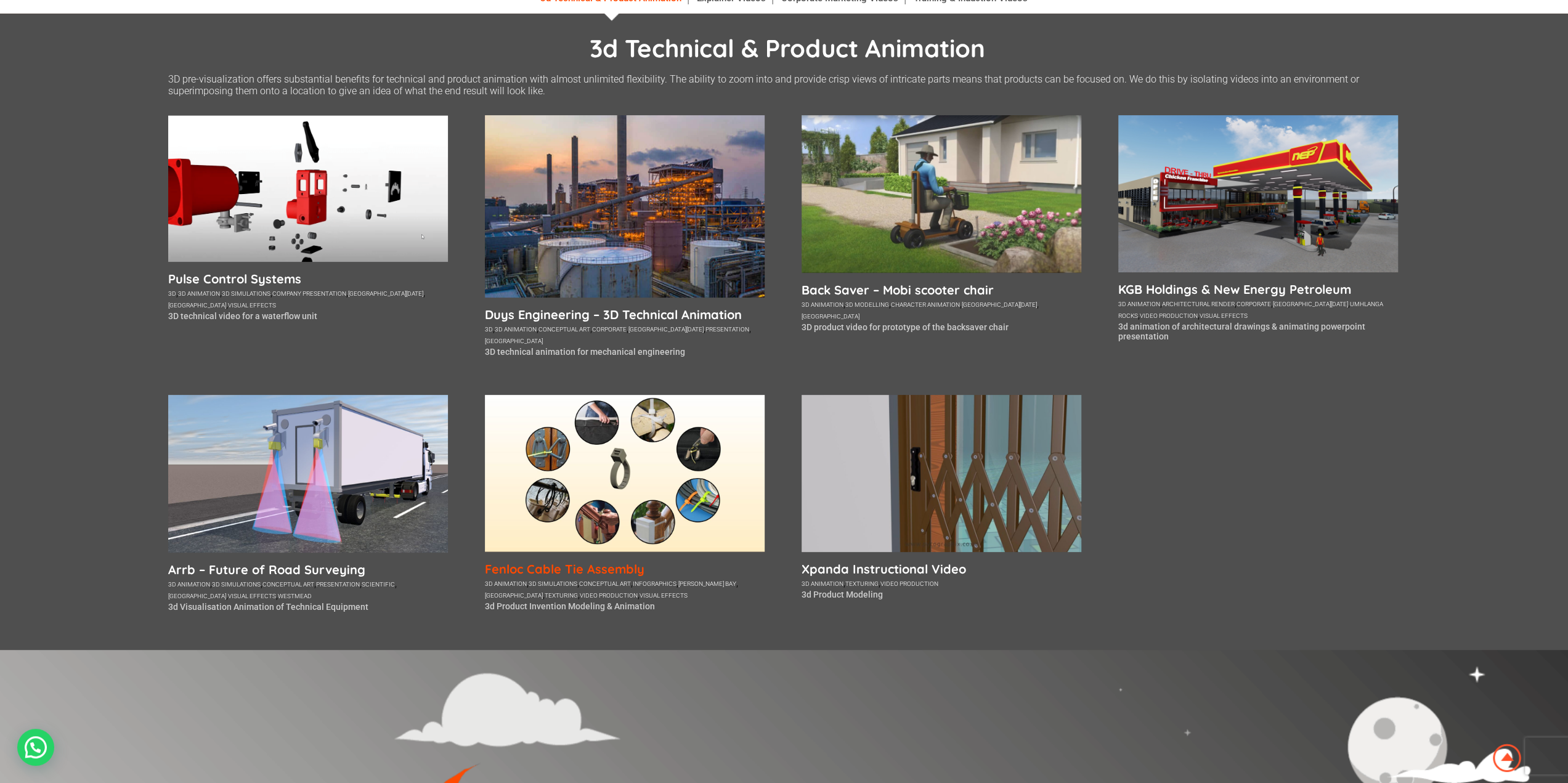
click at [560, 567] on h5 "Fenloc Cable Tie Assembly" at bounding box center [624, 569] width 280 height 15
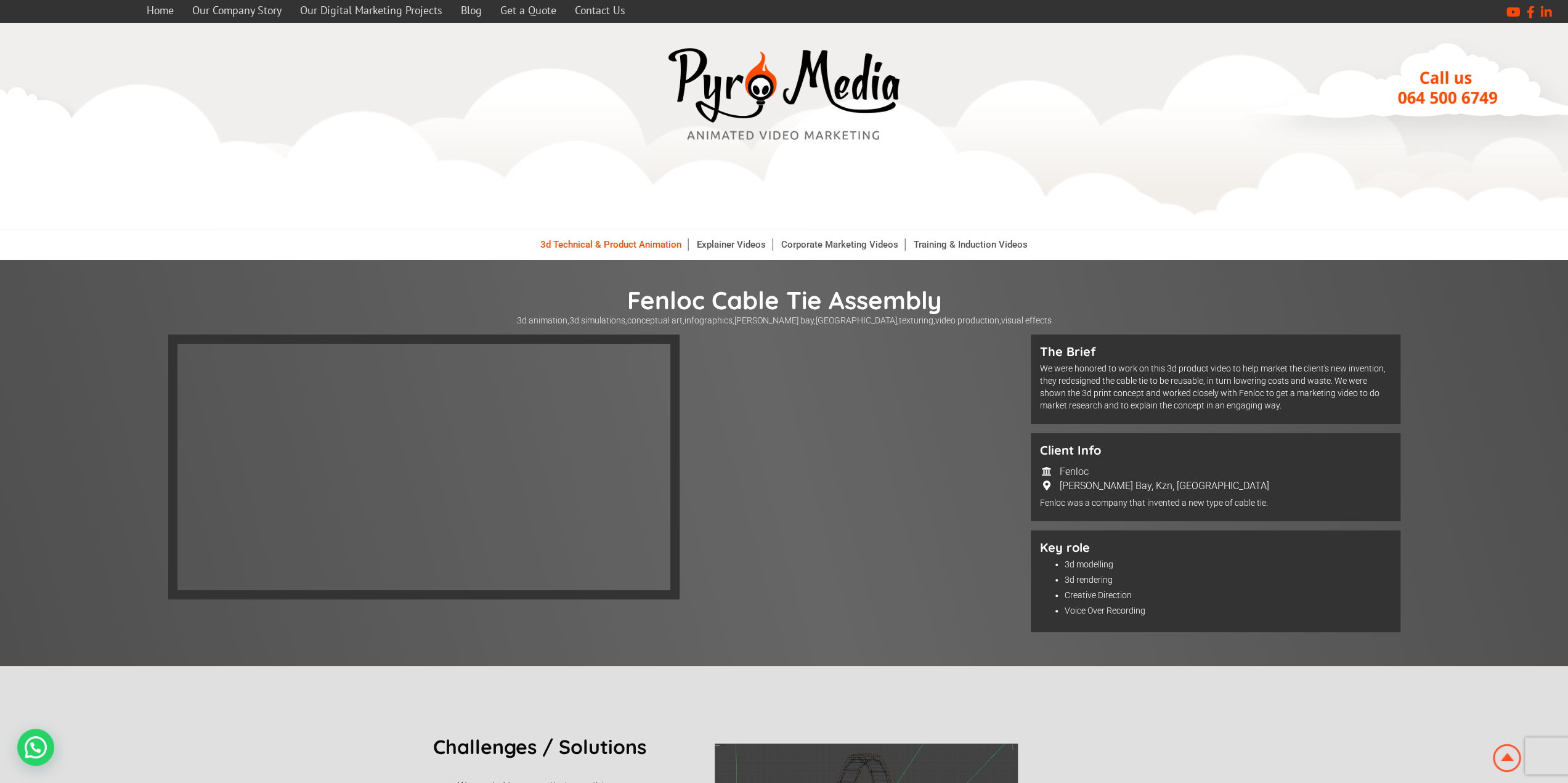
click at [606, 243] on link "3d Technical & Product Animation" at bounding box center [611, 244] width 154 height 12
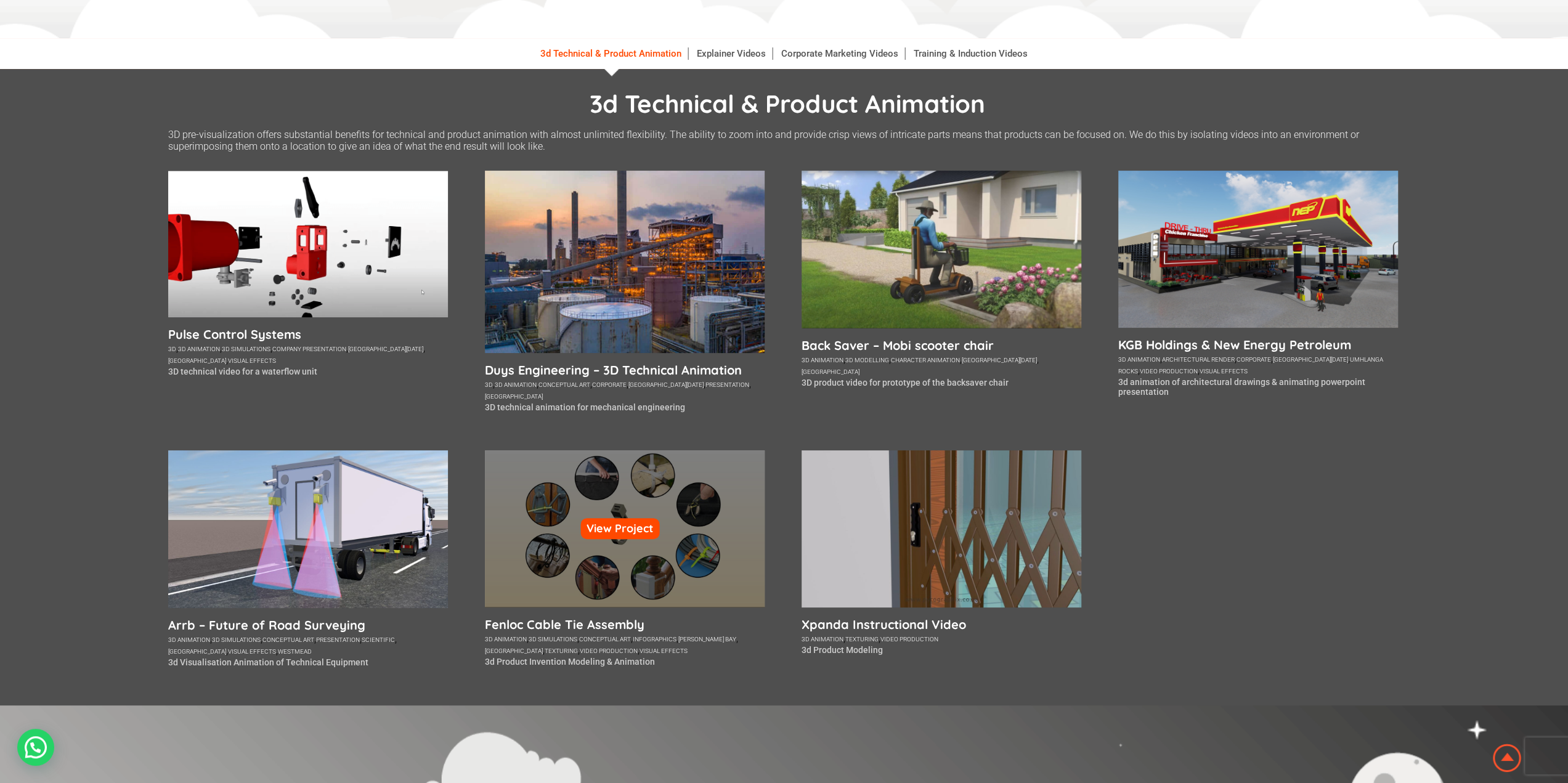
scroll to position [247, 0]
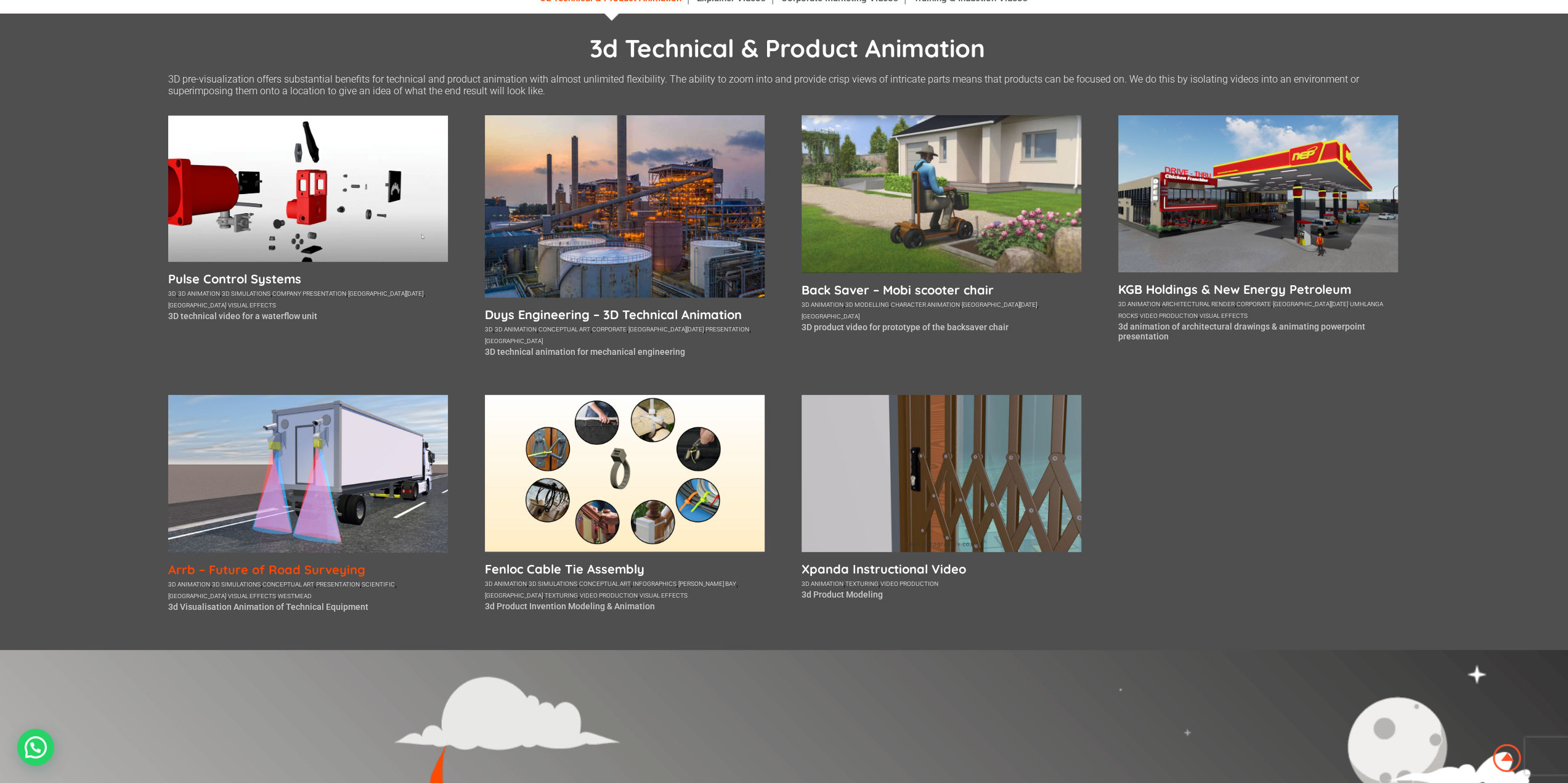
click at [343, 571] on h5 "Arrb – Future of Road Surveying" at bounding box center [308, 569] width 280 height 15
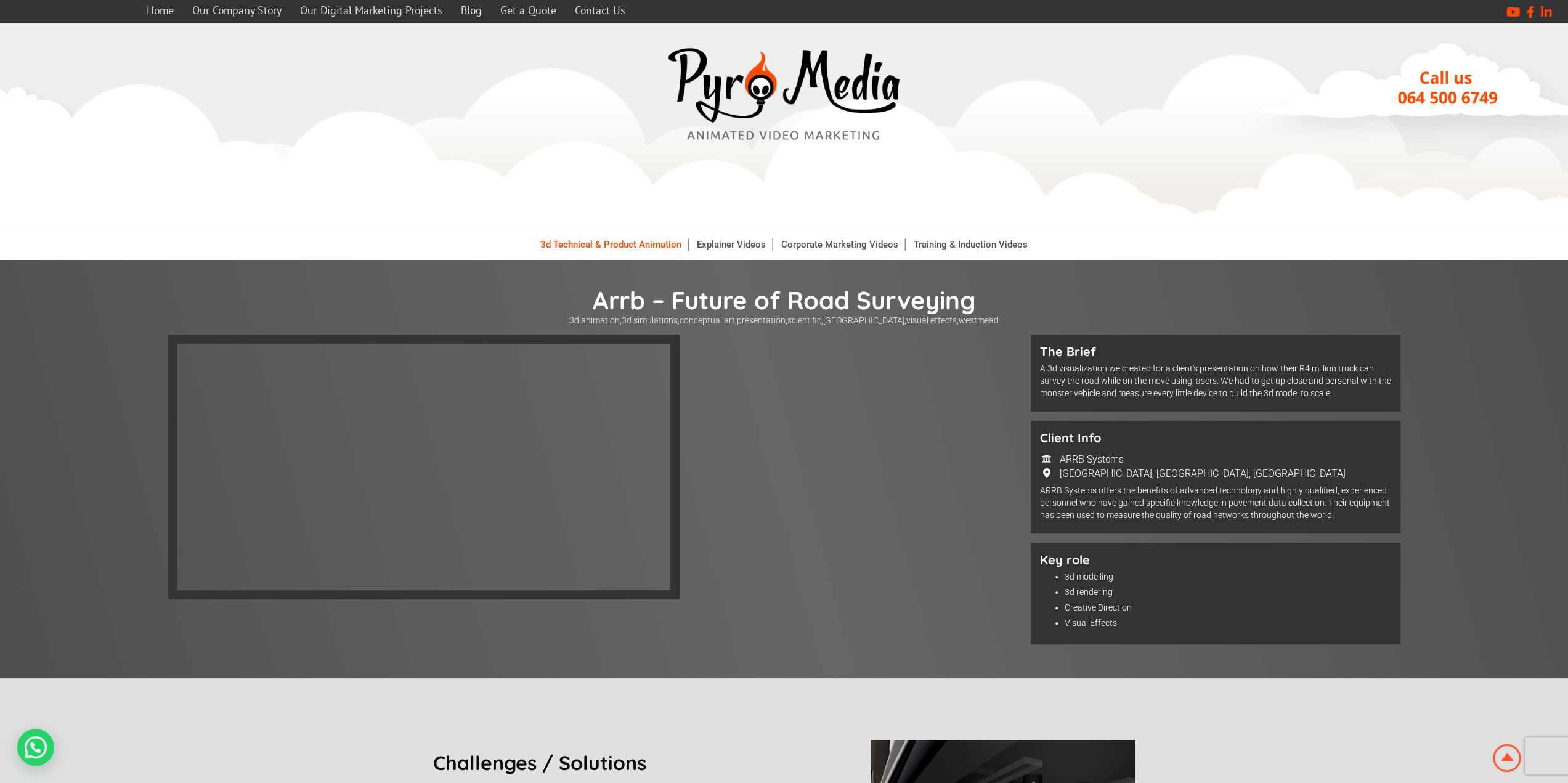
click at [640, 247] on link "3d Technical & Product Animation" at bounding box center [611, 244] width 154 height 12
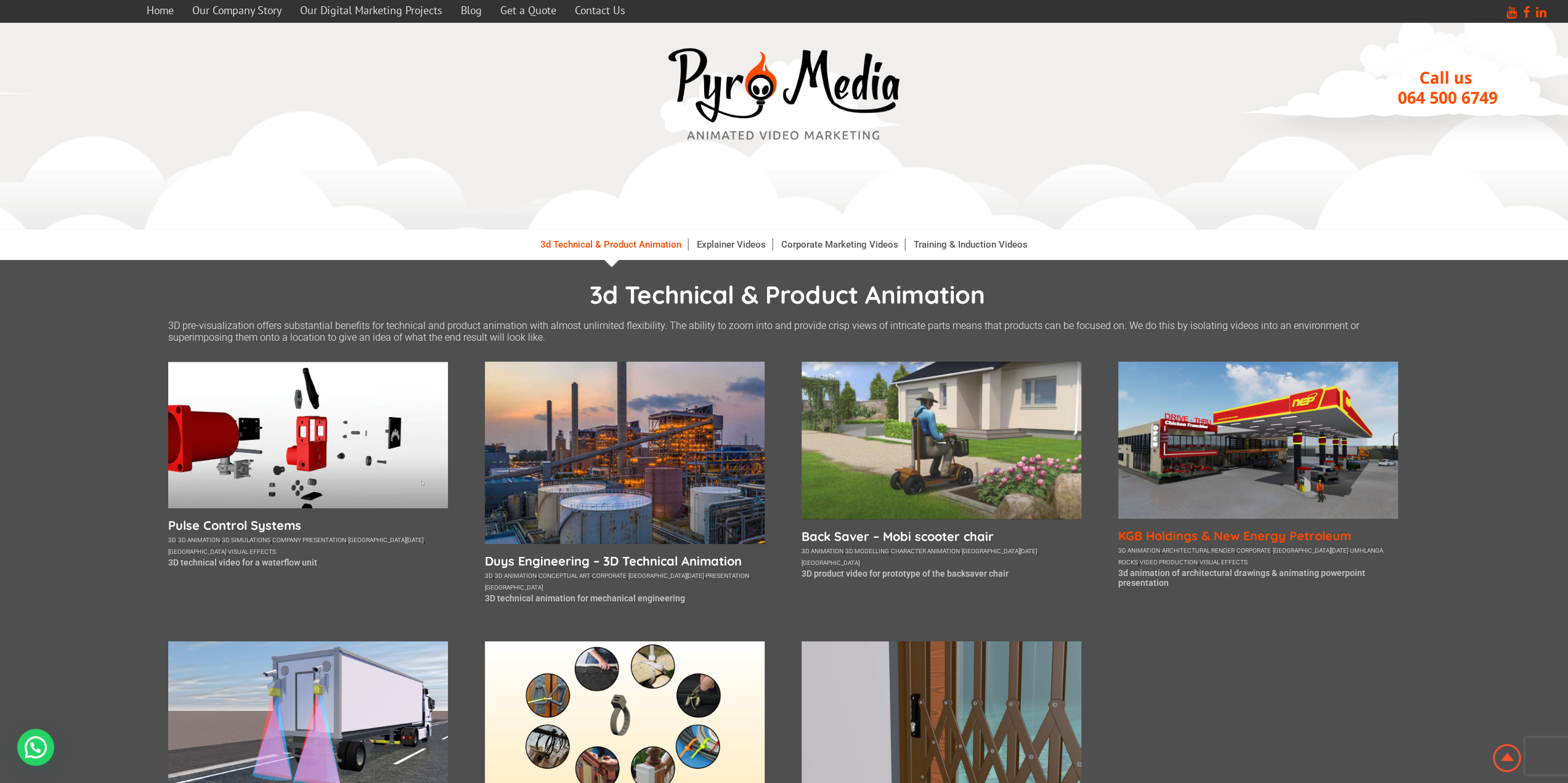
click at [1222, 540] on h5 "KGB Holdings & New Energy Petroleum" at bounding box center [1257, 536] width 280 height 15
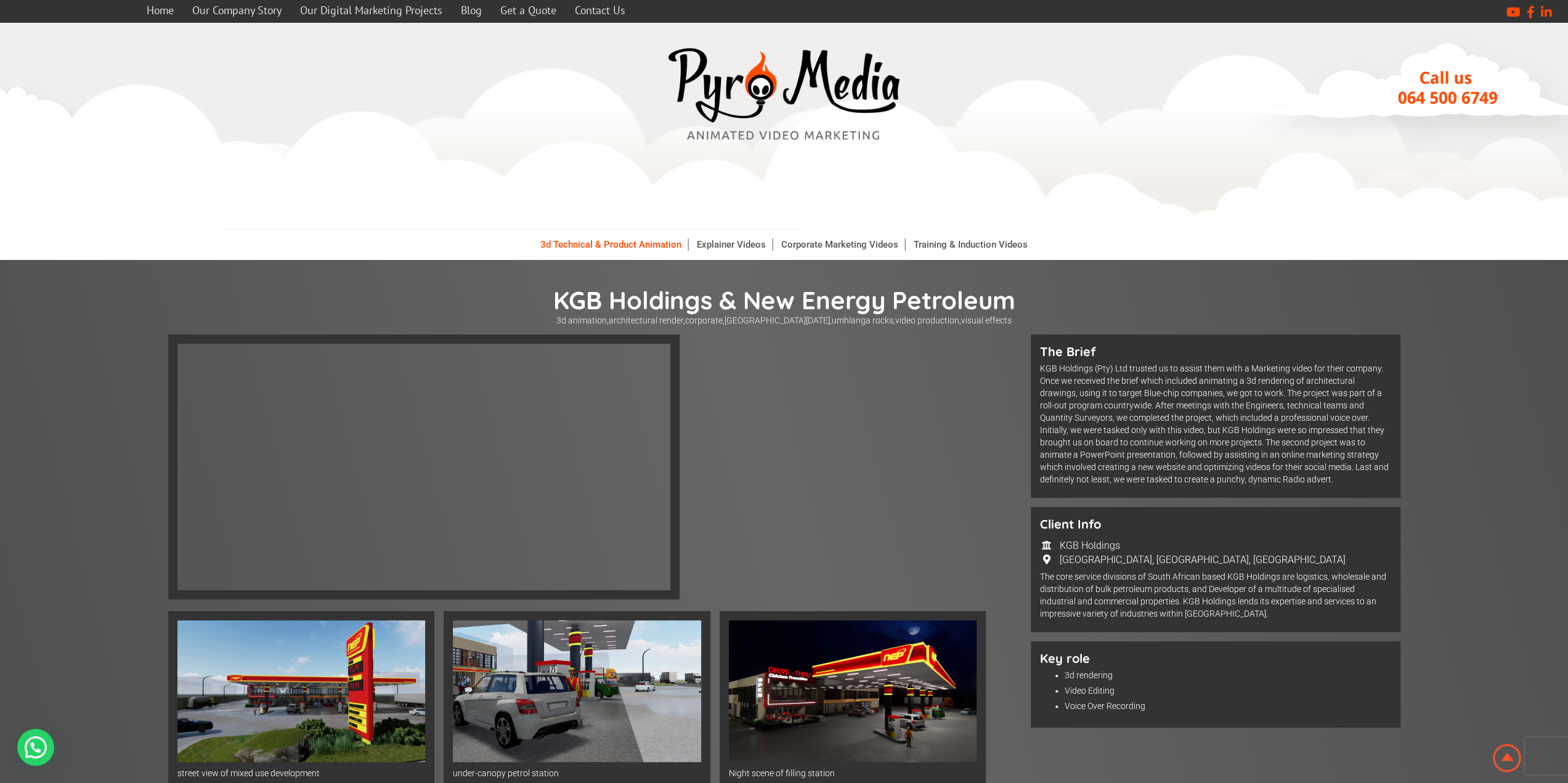
click at [586, 243] on link "3d Technical & Product Animation" at bounding box center [611, 244] width 154 height 12
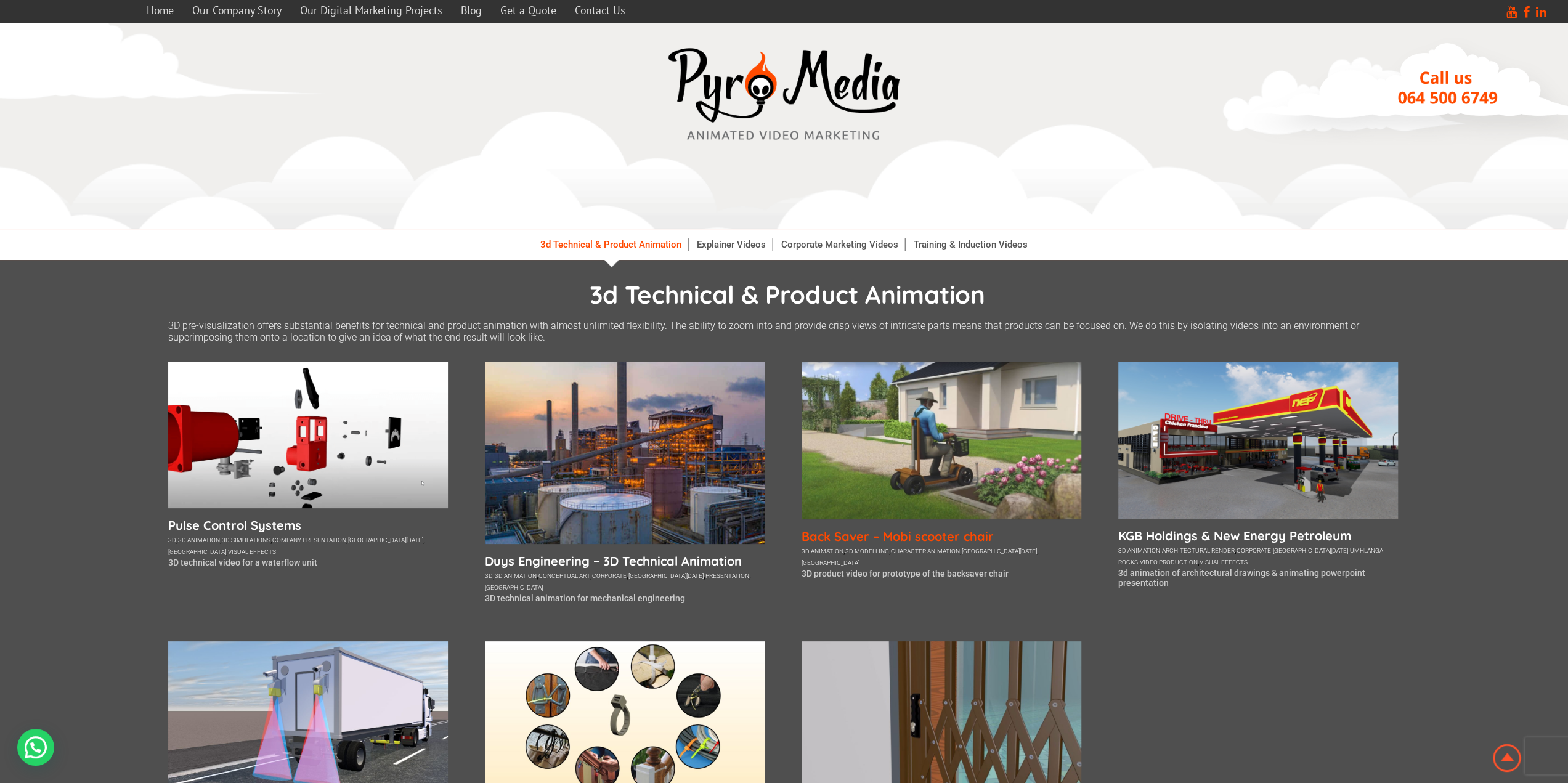
click at [902, 531] on h5 "Back Saver – Mobi scooter chair" at bounding box center [941, 536] width 280 height 15
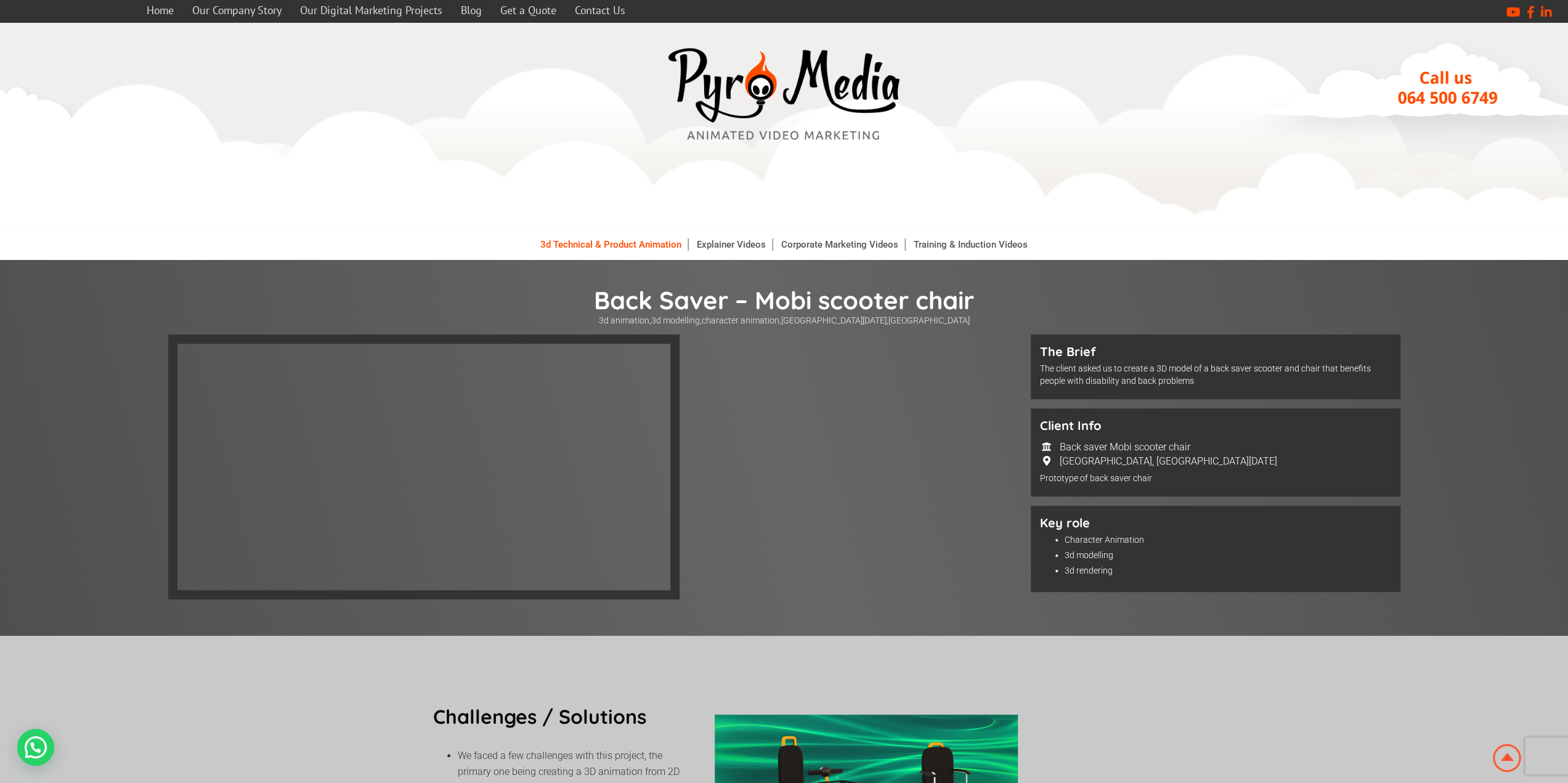
click at [602, 245] on link "3d Technical & Product Animation" at bounding box center [611, 244] width 154 height 12
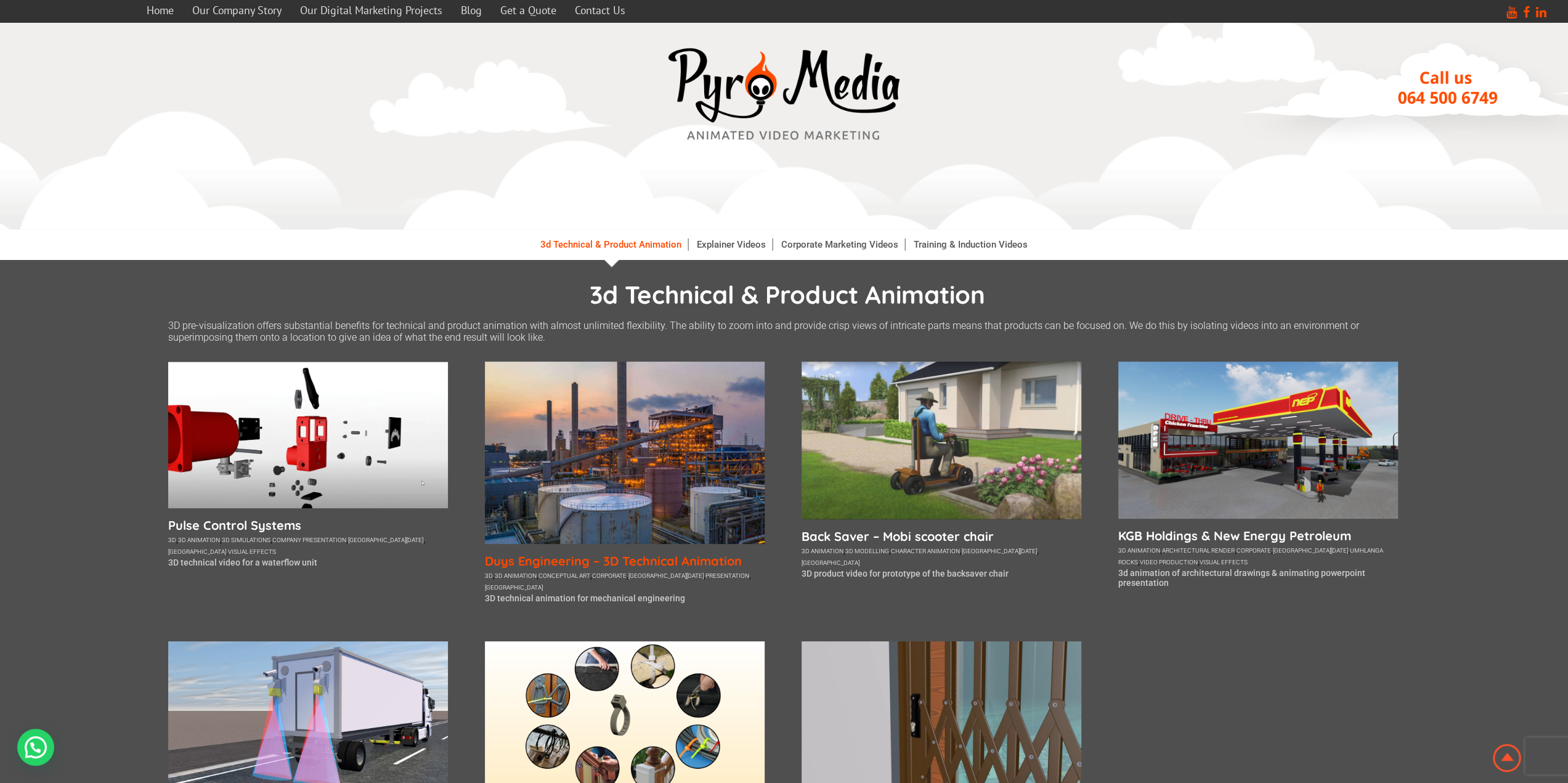
click at [604, 559] on h5 "Duys Engineering – 3D Technical Animation" at bounding box center [624, 561] width 280 height 15
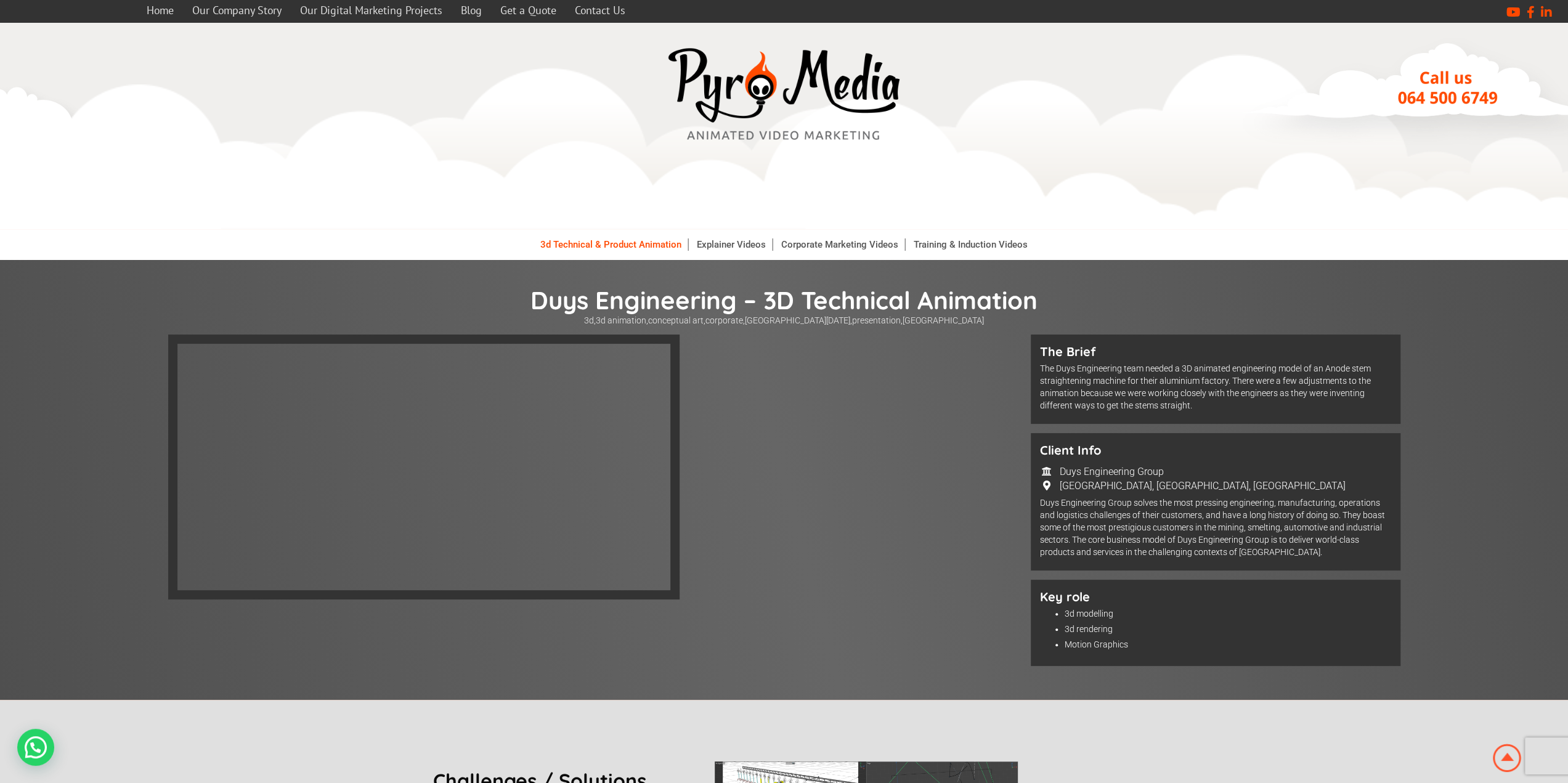
click at [610, 247] on link "3d Technical & Product Animation" at bounding box center [611, 244] width 154 height 12
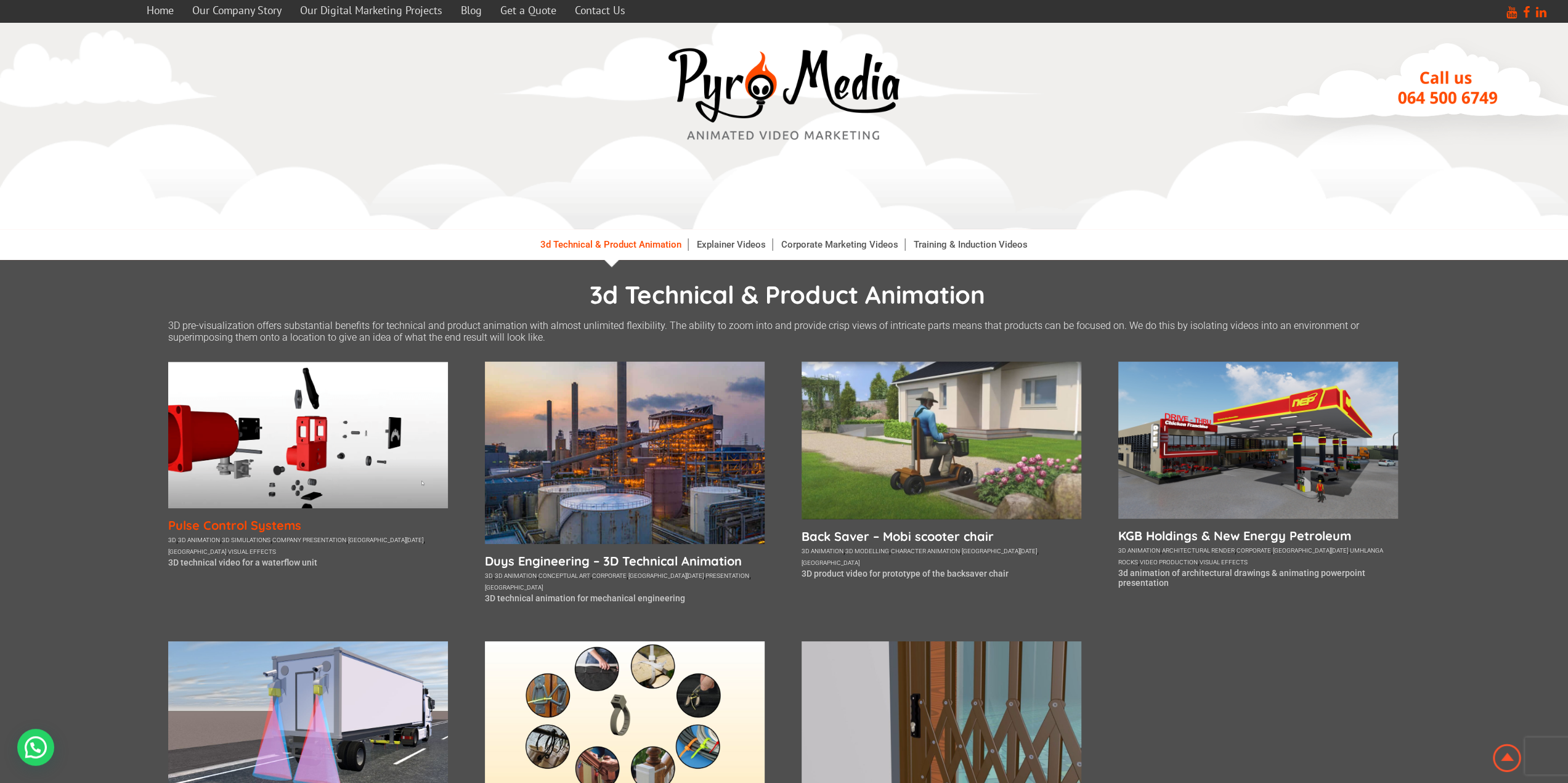
click at [220, 529] on h5 "Pulse Control Systems" at bounding box center [308, 525] width 280 height 15
